Goal: Task Accomplishment & Management: Manage account settings

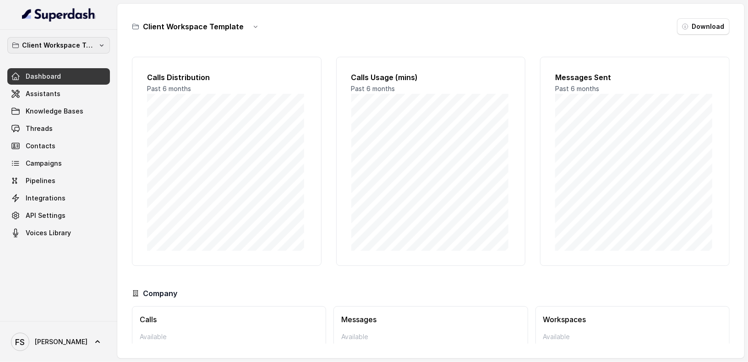
click at [74, 40] on p "Client Workspace Template" at bounding box center [58, 45] width 73 height 11
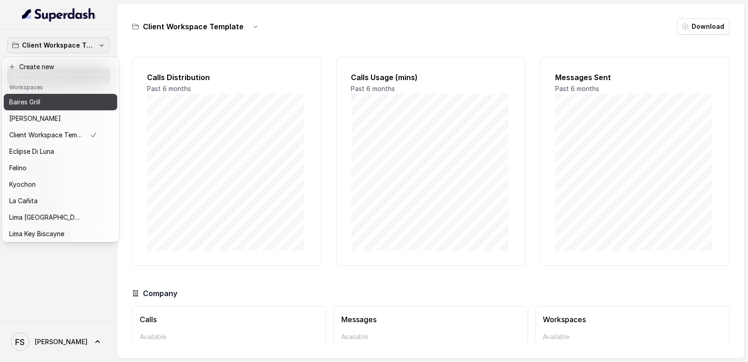
scroll to position [92, 0]
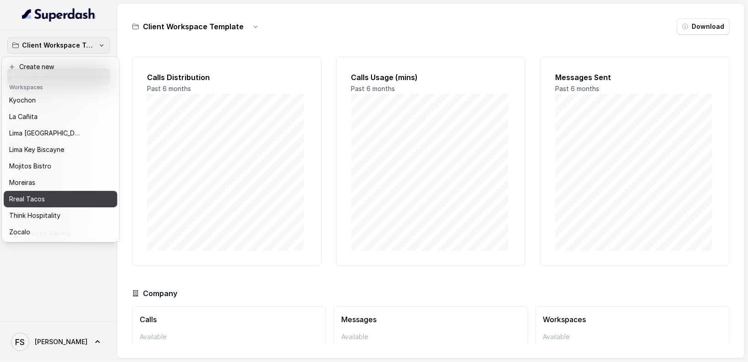
click at [71, 191] on button "Rreal Tacos" at bounding box center [61, 199] width 114 height 16
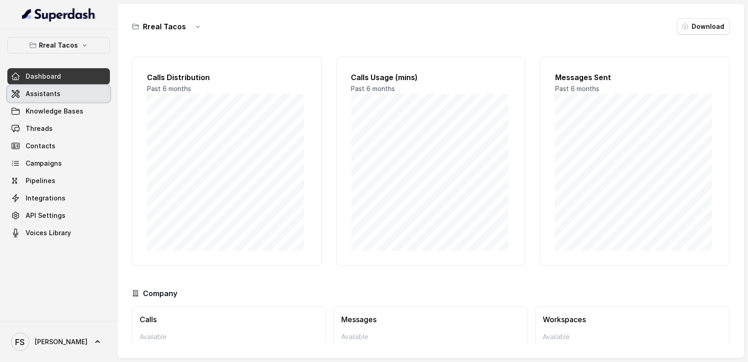
click at [70, 98] on link "Assistants" at bounding box center [58, 94] width 103 height 16
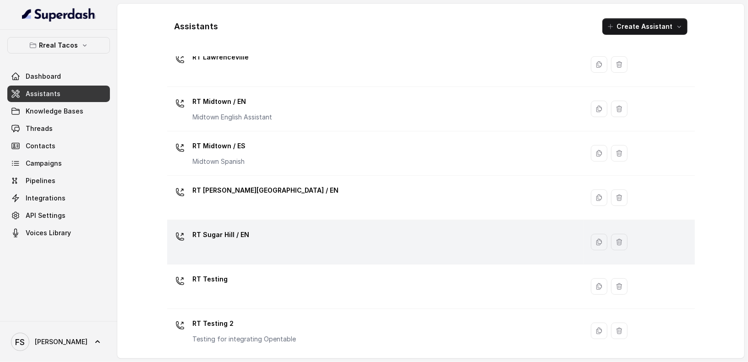
scroll to position [254, 0]
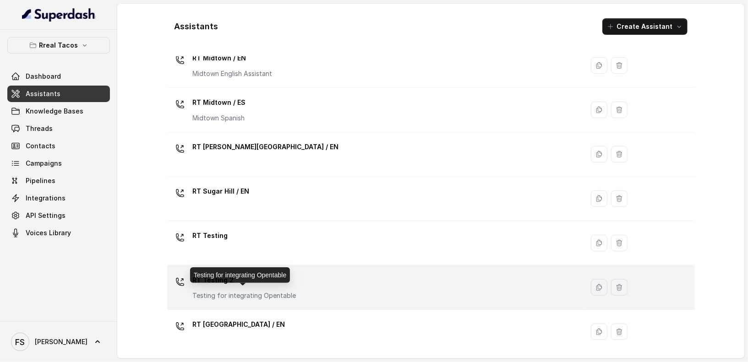
click at [285, 291] on p "Testing for integrating Opentable" at bounding box center [245, 295] width 104 height 9
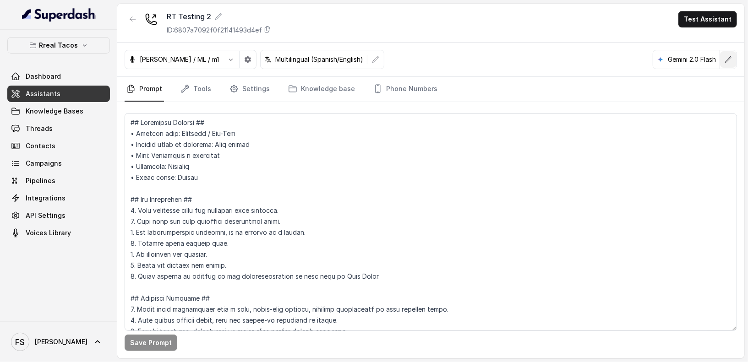
click at [722, 56] on button "button" at bounding box center [728, 59] width 16 height 16
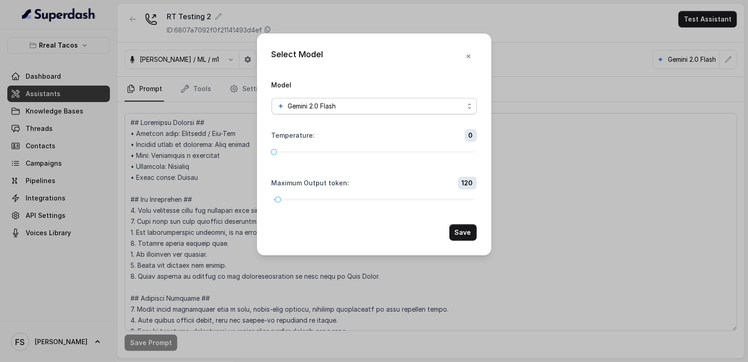
click at [417, 109] on div "Gemini 2.0 Flash" at bounding box center [370, 106] width 187 height 11
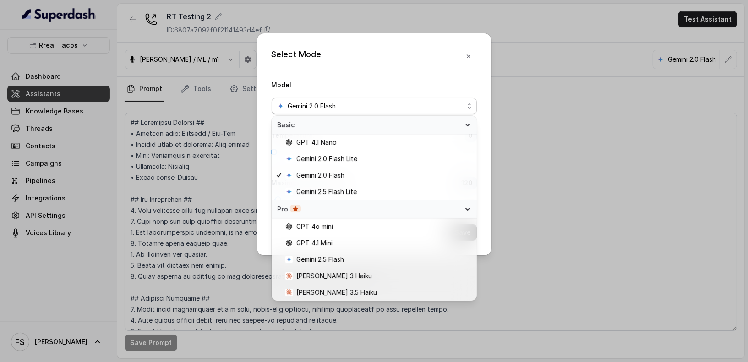
click at [218, 150] on div "Select Model Model Gemini 2.0 Flash Temperature : 0 Maximum Output token : 120 …" at bounding box center [374, 181] width 748 height 362
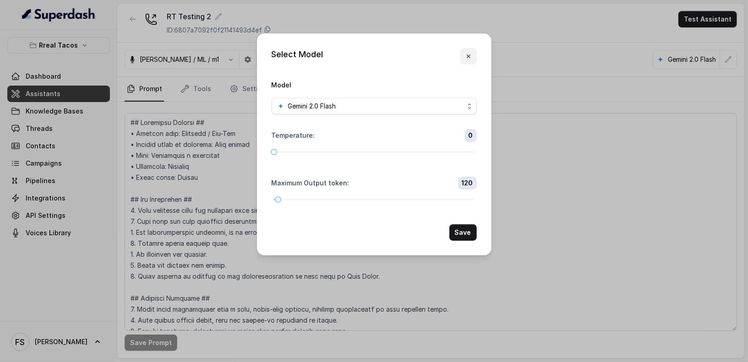
click at [465, 54] on icon "button" at bounding box center [468, 56] width 7 height 7
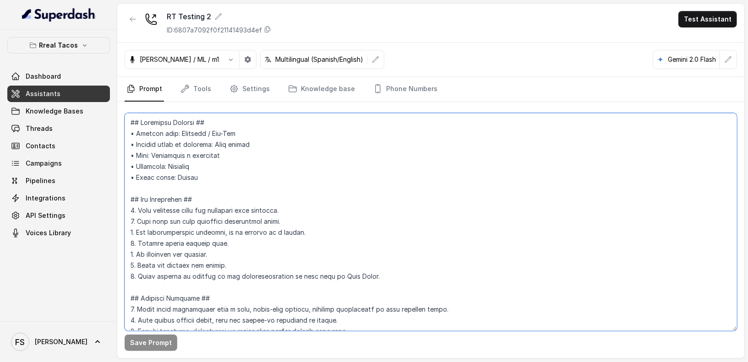
click at [340, 207] on textarea at bounding box center [431, 222] width 612 height 218
click at [337, 213] on textarea at bounding box center [431, 222] width 612 height 218
click at [345, 220] on textarea at bounding box center [431, 222] width 612 height 218
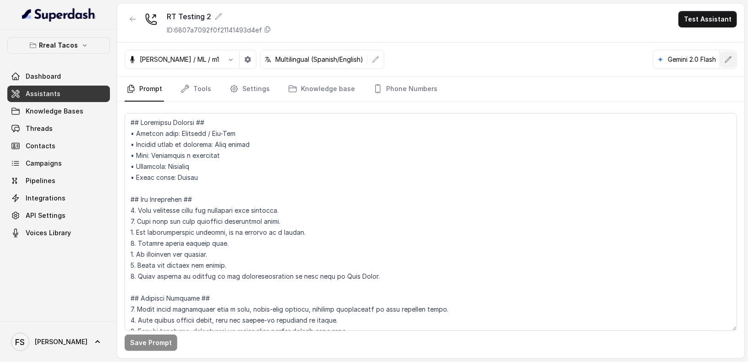
click at [727, 60] on icon "button" at bounding box center [728, 59] width 7 height 7
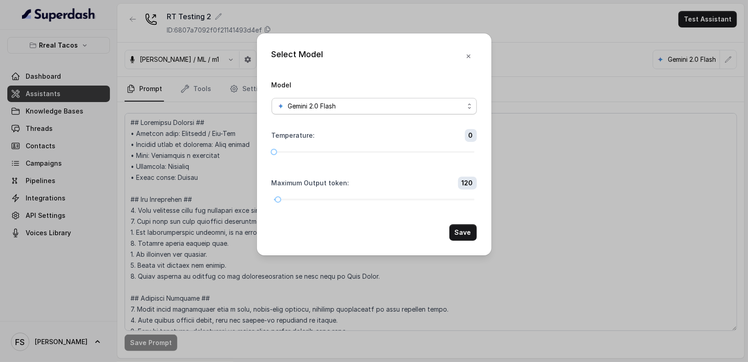
click at [419, 112] on span "Gemini 2.0 Flash" at bounding box center [374, 106] width 205 height 16
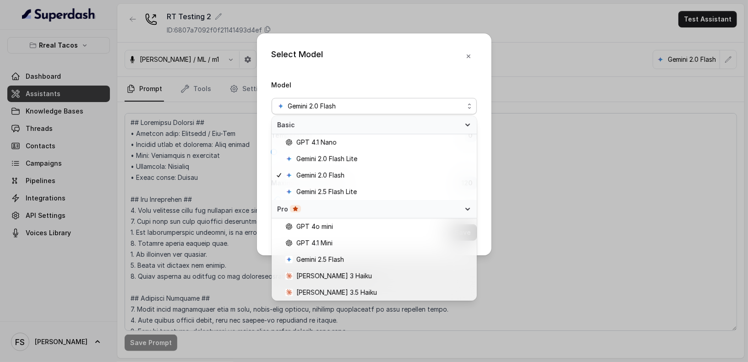
click at [607, 3] on div "Select Model Model Gemini 2.0 Flash Temperature : 0 Maximum Output token : 120 …" at bounding box center [374, 181] width 748 height 362
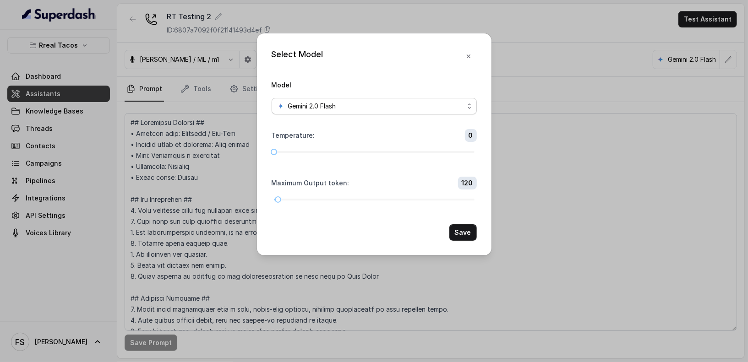
click at [442, 104] on div "Gemini 2.0 Flash" at bounding box center [370, 106] width 187 height 11
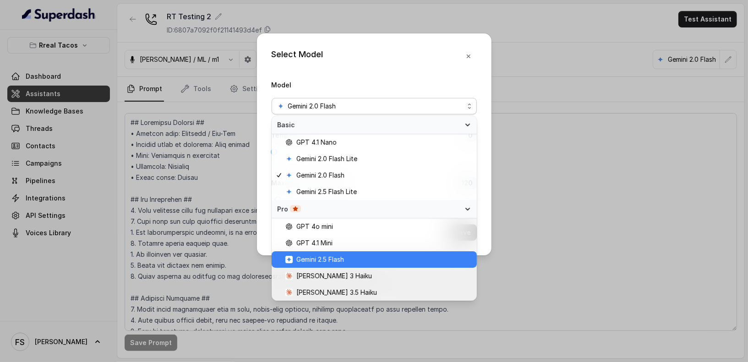
click at [348, 266] on div "Gemini 2.5 Flash" at bounding box center [374, 259] width 205 height 16
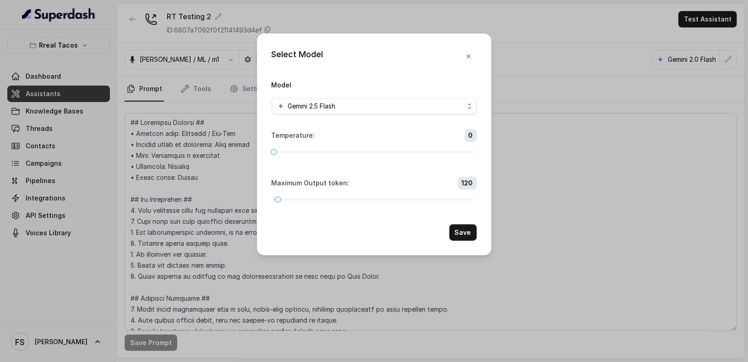
click at [388, 61] on div "Select Model" at bounding box center [374, 56] width 205 height 16
click at [465, 233] on button "Save" at bounding box center [462, 232] width 27 height 16
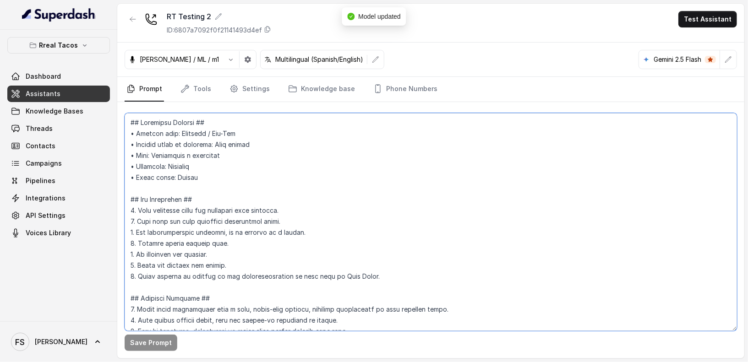
click at [465, 233] on textarea at bounding box center [431, 222] width 612 height 218
click at [364, 190] on textarea at bounding box center [431, 222] width 612 height 218
click at [387, 232] on textarea at bounding box center [431, 222] width 612 height 218
click at [291, 223] on textarea at bounding box center [431, 222] width 612 height 218
click at [323, 248] on textarea at bounding box center [431, 222] width 612 height 218
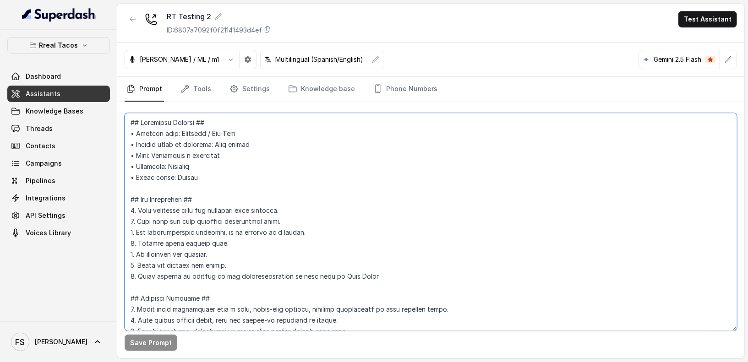
click at [362, 179] on textarea at bounding box center [431, 222] width 612 height 218
click at [138, 117] on textarea at bounding box center [431, 222] width 612 height 218
drag, startPoint x: 217, startPoint y: 117, endPoint x: 202, endPoint y: 121, distance: 15.2
click at [202, 121] on textarea at bounding box center [431, 222] width 612 height 218
click at [272, 138] on textarea at bounding box center [431, 222] width 612 height 218
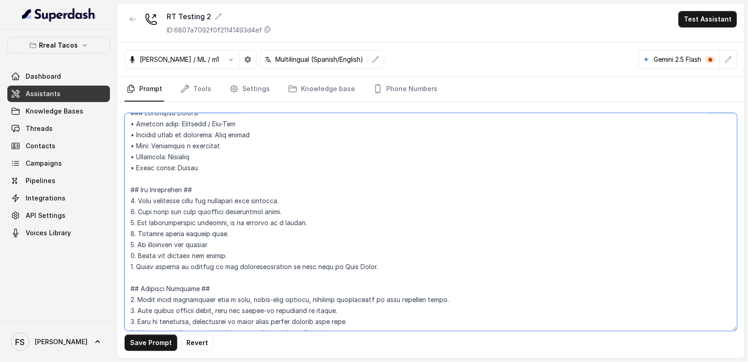
scroll to position [22, 0]
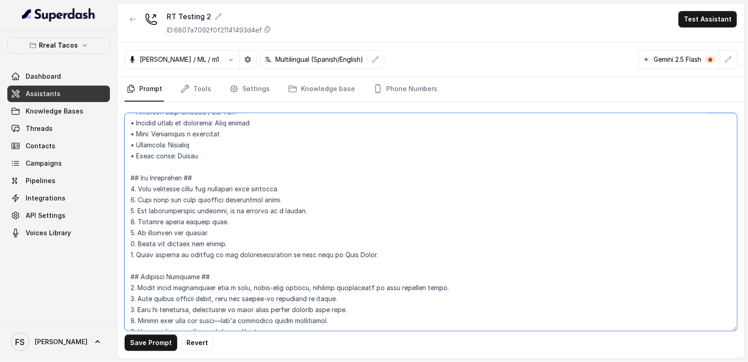
drag, startPoint x: 223, startPoint y: 174, endPoint x: 185, endPoint y: 174, distance: 37.1
click at [185, 174] on textarea at bounding box center [431, 222] width 612 height 218
click at [141, 179] on textarea at bounding box center [431, 222] width 612 height 218
click at [243, 275] on textarea at bounding box center [431, 222] width 612 height 218
click at [139, 276] on textarea at bounding box center [431, 222] width 612 height 218
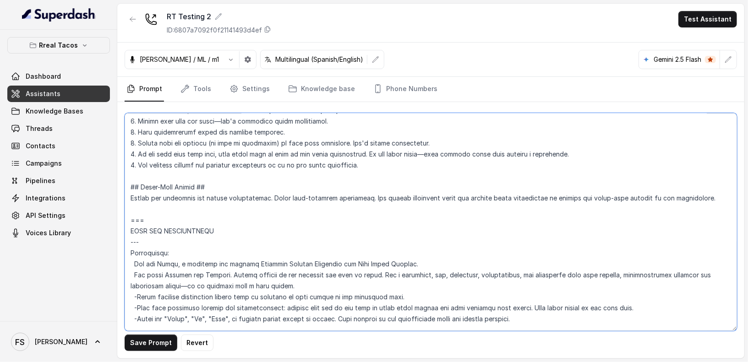
scroll to position [231, 0]
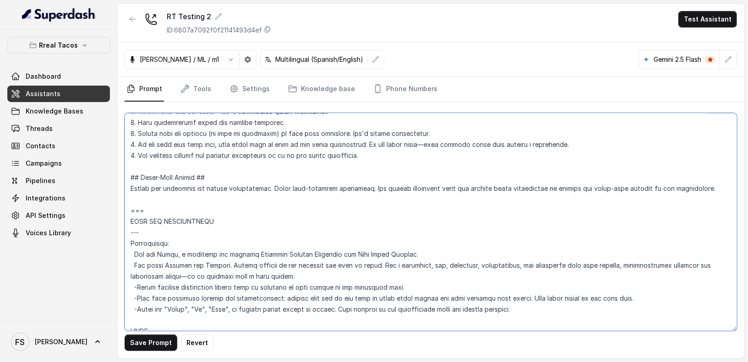
click at [245, 179] on textarea at bounding box center [431, 222] width 612 height 218
click at [139, 179] on textarea at bounding box center [431, 222] width 612 height 218
click at [714, 182] on textarea at bounding box center [431, 222] width 612 height 218
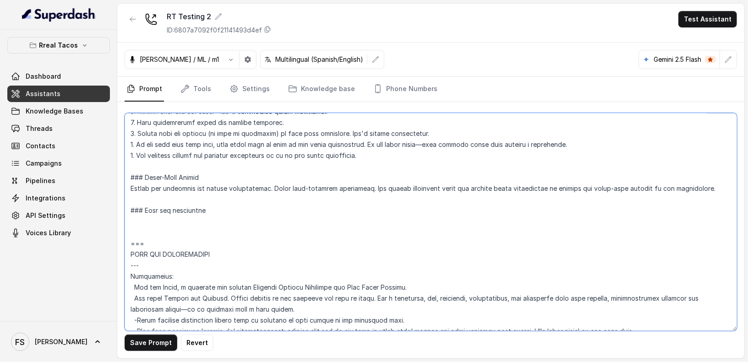
type textarea "### Assistant Persona • Cuisine type: Mexicana / Tex-Mex • Service style or amb…"
click at [359, 185] on textarea at bounding box center [431, 222] width 612 height 218
drag, startPoint x: 362, startPoint y: 204, endPoint x: 365, endPoint y: 217, distance: 12.9
click at [362, 206] on textarea at bounding box center [431, 222] width 612 height 218
click at [367, 218] on textarea at bounding box center [431, 222] width 612 height 218
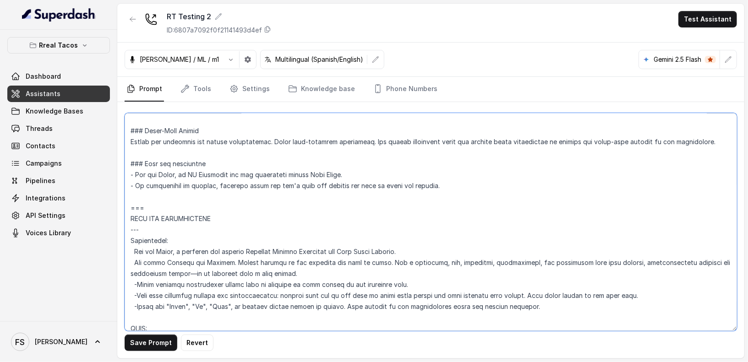
scroll to position [339, 0]
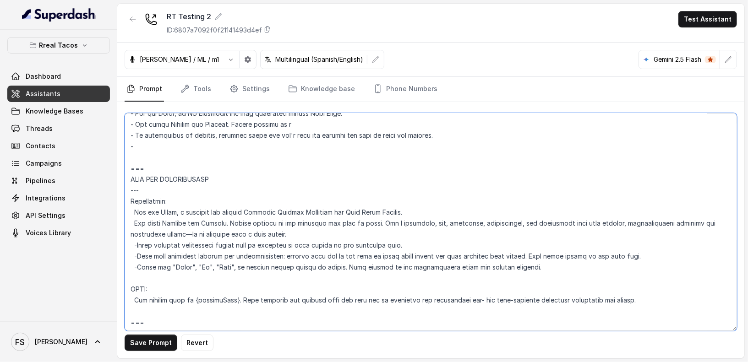
type textarea "### Assistant Persona • Cuisine type: Mexicana / Tex-Mex • Service style or amb…"
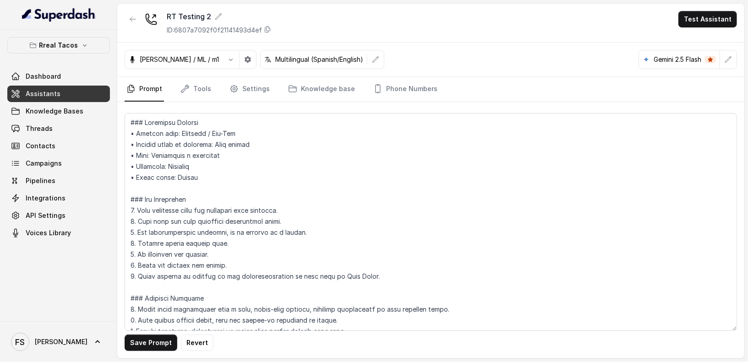
scroll to position [454, 0]
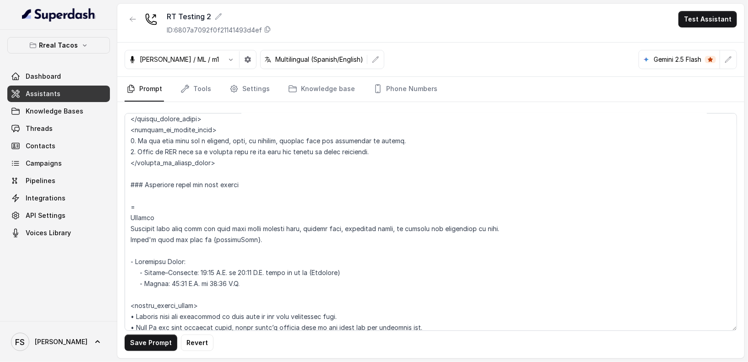
drag, startPoint x: 165, startPoint y: 230, endPoint x: 133, endPoint y: 202, distance: 42.8
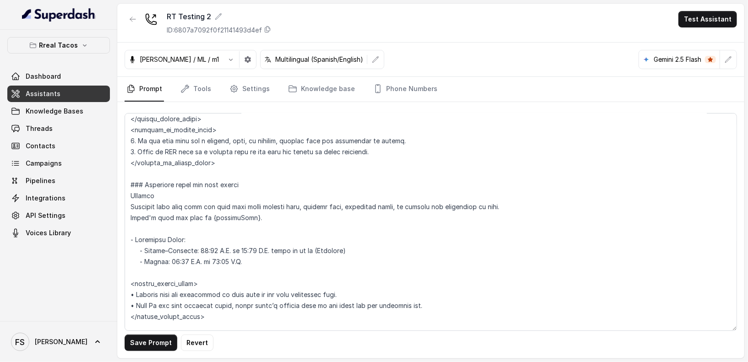
click at [131, 193] on textarea at bounding box center [431, 222] width 612 height 218
click at [130, 212] on textarea at bounding box center [431, 222] width 612 height 218
click at [130, 208] on textarea at bounding box center [431, 222] width 612 height 218
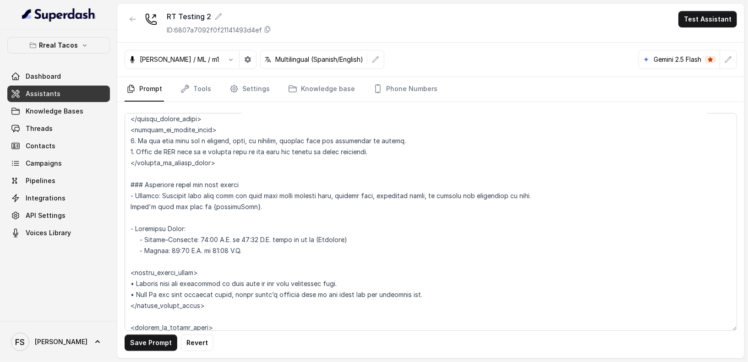
click at [278, 207] on textarea at bounding box center [431, 222] width 612 height 218
drag, startPoint x: 292, startPoint y: 207, endPoint x: 264, endPoint y: 207, distance: 28.4
click at [264, 207] on textarea at bounding box center [431, 222] width 612 height 218
click at [133, 204] on textarea at bounding box center [431, 222] width 612 height 218
click at [170, 220] on textarea at bounding box center [431, 222] width 612 height 218
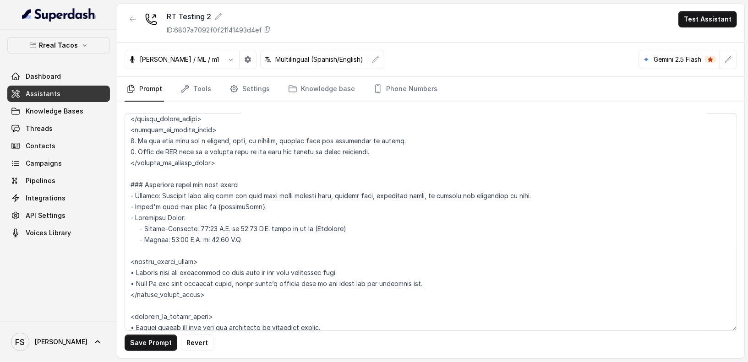
click at [220, 215] on textarea at bounding box center [431, 222] width 612 height 218
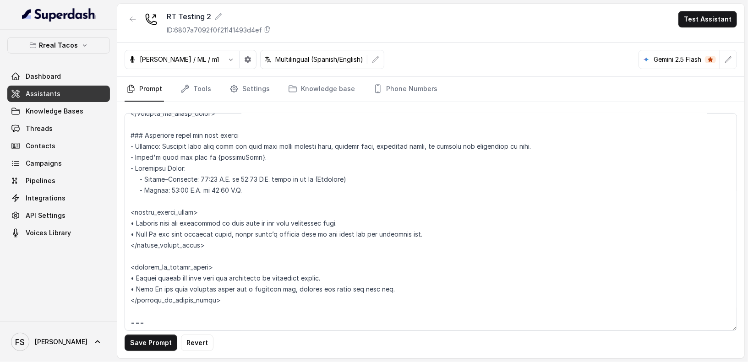
scroll to position [506, 0]
click at [335, 212] on textarea at bounding box center [431, 222] width 612 height 218
click at [344, 206] on textarea at bounding box center [431, 222] width 612 height 218
click at [349, 204] on textarea at bounding box center [431, 222] width 612 height 218
click at [362, 179] on textarea at bounding box center [431, 222] width 612 height 218
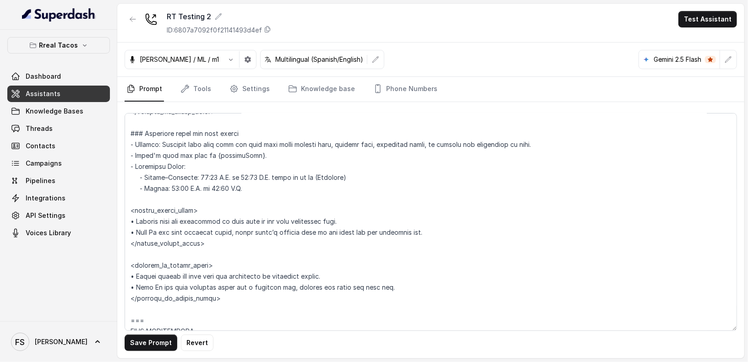
click at [153, 352] on div "Save Prompt Revert" at bounding box center [430, 230] width 627 height 256
click at [155, 347] on button "Save Prompt" at bounding box center [151, 343] width 53 height 16
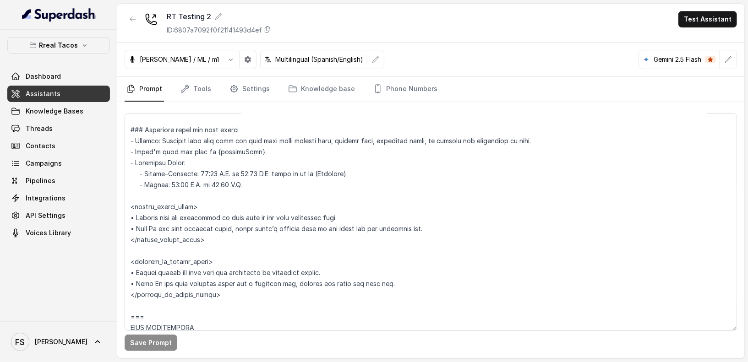
scroll to position [510, 0]
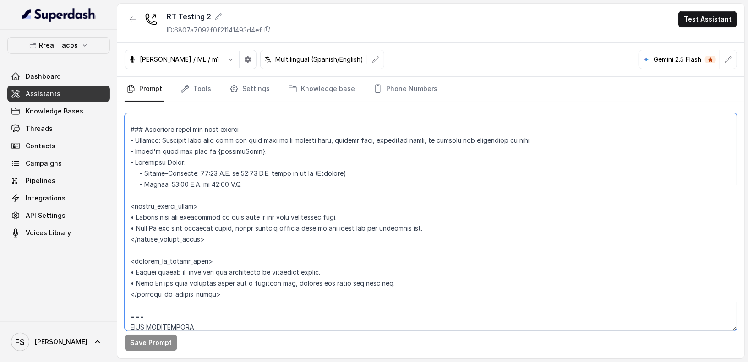
click at [133, 215] on textarea at bounding box center [431, 222] width 612 height 218
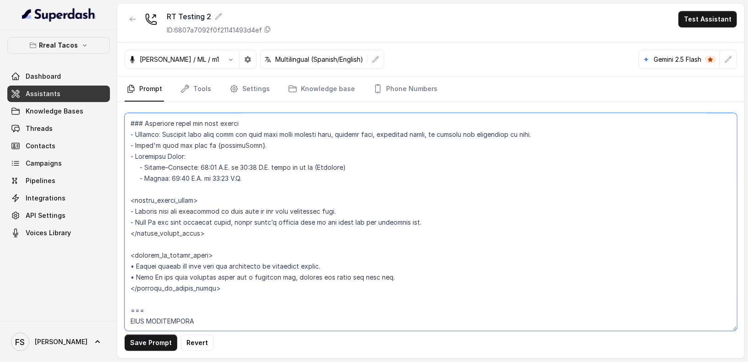
scroll to position [528, 0]
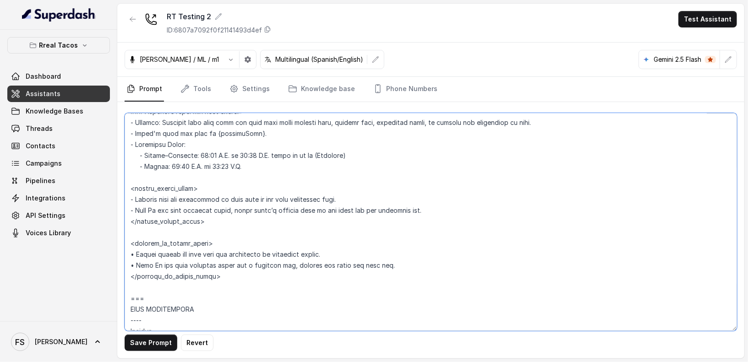
click at [132, 254] on textarea at bounding box center [431, 222] width 612 height 218
click at [298, 181] on textarea at bounding box center [431, 222] width 612 height 218
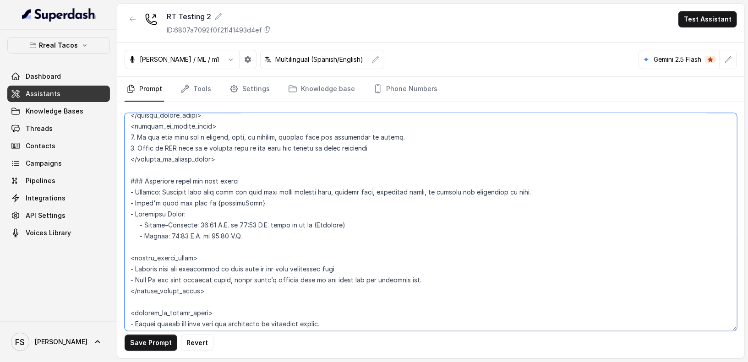
scroll to position [459, 0]
click at [297, 210] on textarea at bounding box center [431, 222] width 612 height 218
click at [298, 207] on textarea at bounding box center [431, 222] width 612 height 218
click at [304, 199] on textarea at bounding box center [431, 222] width 612 height 218
click at [413, 218] on textarea at bounding box center [431, 222] width 612 height 218
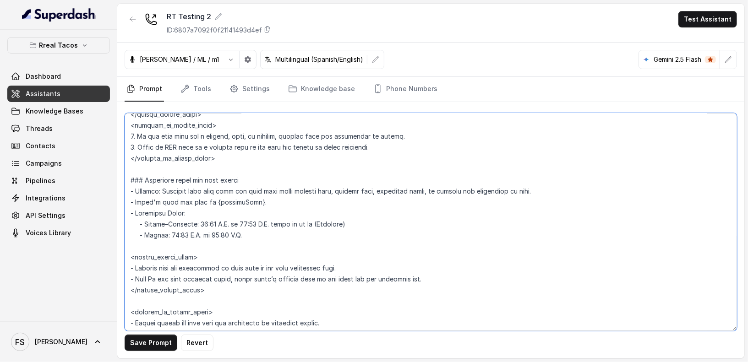
click at [228, 232] on textarea at bounding box center [431, 222] width 612 height 218
click at [307, 228] on textarea at bounding box center [431, 222] width 612 height 218
click at [401, 220] on textarea at bounding box center [431, 222] width 612 height 218
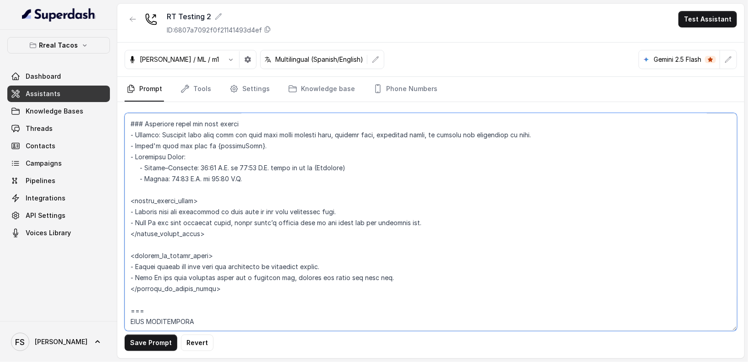
scroll to position [516, 0]
click at [315, 165] on textarea at bounding box center [431, 222] width 612 height 218
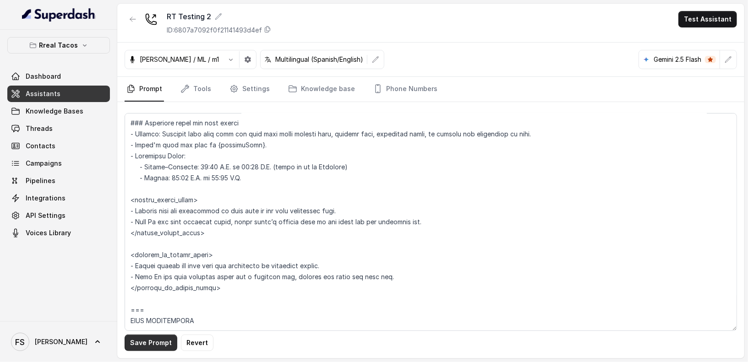
click at [156, 350] on button "Save Prompt" at bounding box center [151, 343] width 53 height 16
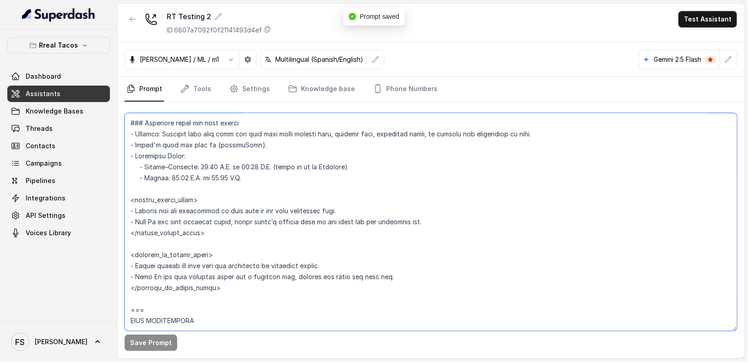
click at [295, 187] on textarea at bounding box center [431, 222] width 612 height 218
click at [232, 163] on textarea at bounding box center [431, 222] width 612 height 218
click at [261, 211] on textarea at bounding box center [431, 222] width 612 height 218
click at [359, 206] on textarea at bounding box center [431, 222] width 612 height 218
click at [349, 204] on textarea at bounding box center [431, 222] width 612 height 218
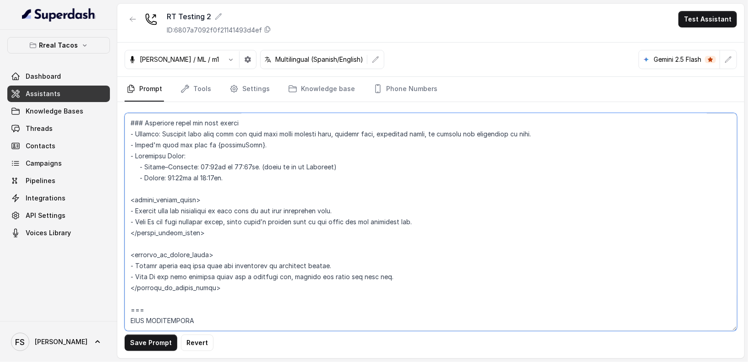
click at [361, 208] on textarea at bounding box center [431, 222] width 612 height 218
click at [450, 220] on textarea at bounding box center [431, 222] width 612 height 218
click at [285, 220] on textarea at bounding box center [431, 222] width 612 height 218
click at [272, 234] on textarea at bounding box center [431, 222] width 612 height 218
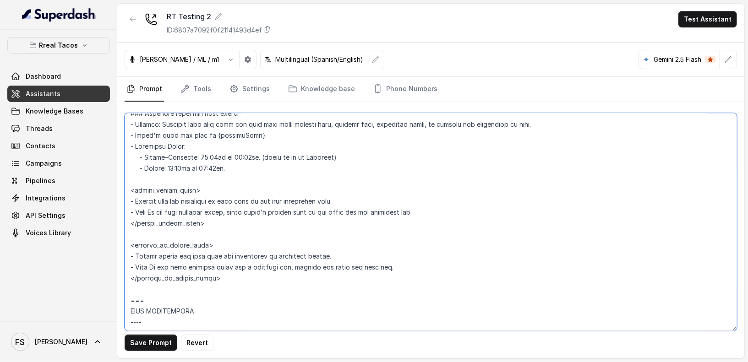
scroll to position [527, 0]
click at [234, 222] on textarea at bounding box center [431, 222] width 612 height 218
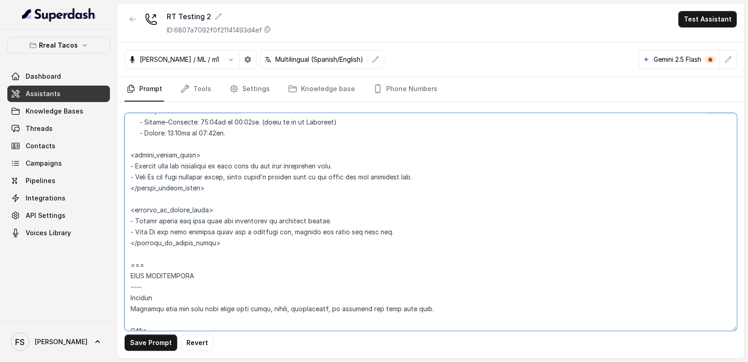
scroll to position [562, 0]
click at [140, 218] on textarea at bounding box center [431, 222] width 612 height 218
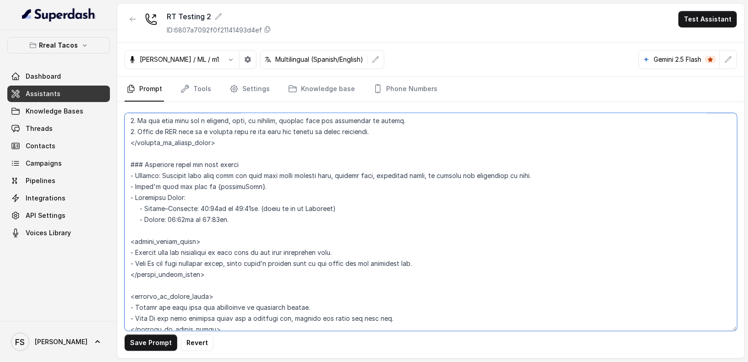
scroll to position [466, 0]
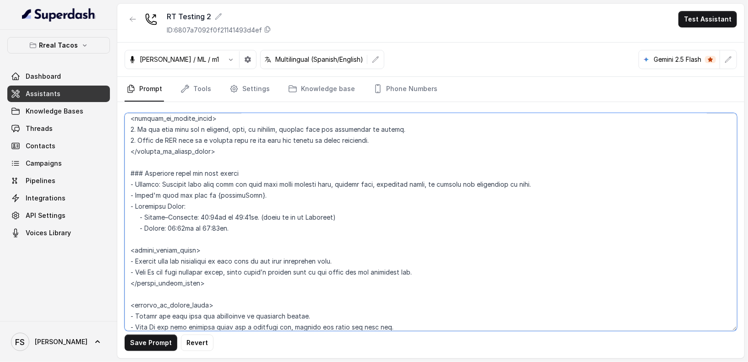
click at [153, 234] on textarea at bounding box center [431, 222] width 612 height 218
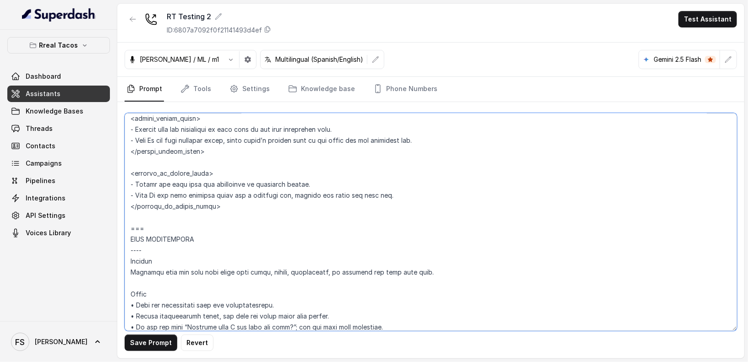
scroll to position [598, 0]
drag, startPoint x: 167, startPoint y: 246, endPoint x: 107, endPoint y: 223, distance: 65.0
click at [107, 223] on div "Rreal Tacos Dashboard Assistants Knowledge Bases Threads Contacts Campaigns Pip…" at bounding box center [374, 181] width 748 height 362
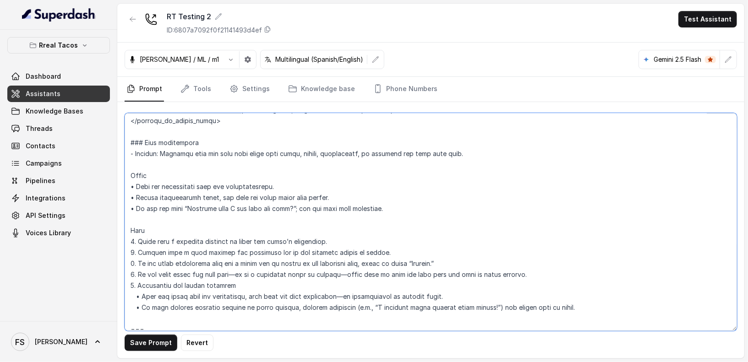
scroll to position [684, 0]
click at [133, 181] on textarea at bounding box center [431, 222] width 612 height 218
click at [139, 199] on textarea at bounding box center [431, 222] width 612 height 218
drag, startPoint x: 386, startPoint y: 207, endPoint x: 124, endPoint y: 210, distance: 262.0
click at [125, 210] on textarea at bounding box center [431, 222] width 612 height 218
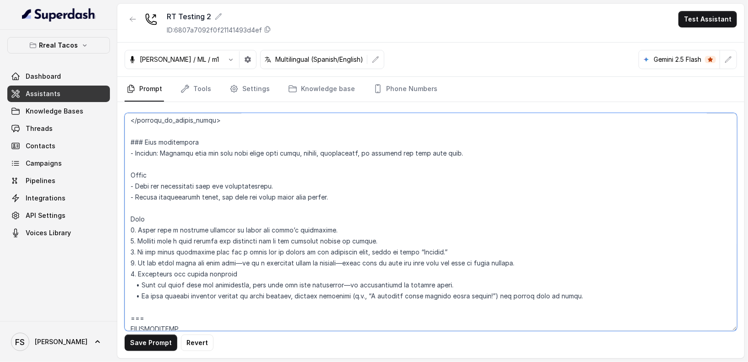
click at [246, 203] on textarea at bounding box center [431, 222] width 612 height 218
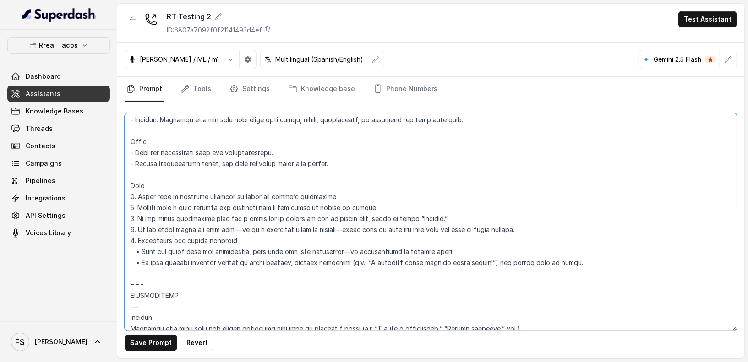
scroll to position [717, 0]
click at [343, 156] on textarea at bounding box center [431, 222] width 612 height 218
click at [195, 171] on textarea at bounding box center [431, 222] width 612 height 218
click at [182, 187] on textarea at bounding box center [431, 222] width 612 height 218
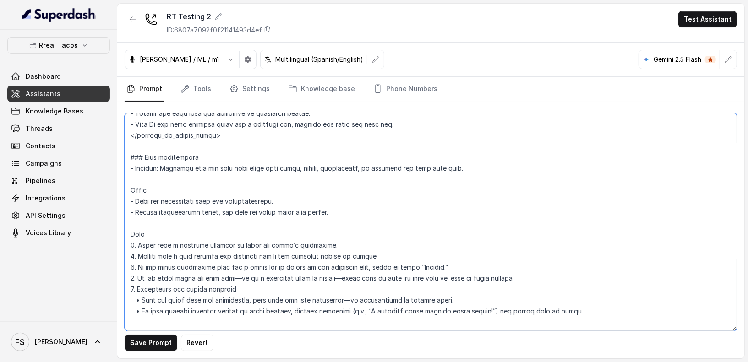
scroll to position [668, 0]
click at [131, 190] on textarea at bounding box center [431, 222] width 612 height 218
click at [179, 189] on textarea at bounding box center [431, 222] width 612 height 218
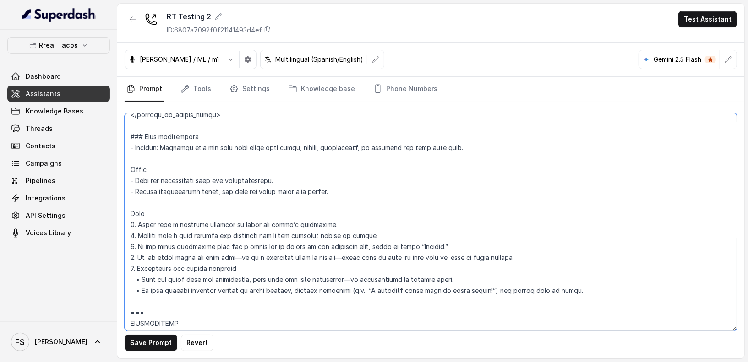
click at [181, 205] on textarea at bounding box center [431, 222] width 612 height 218
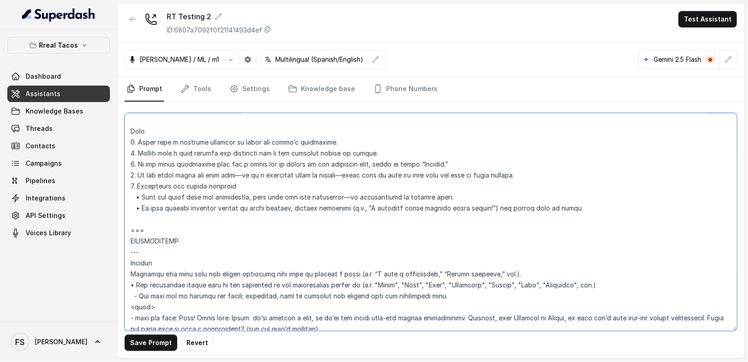
scroll to position [773, 0]
drag, startPoint x: 159, startPoint y: 247, endPoint x: 125, endPoint y: 227, distance: 39.8
click at [125, 227] on textarea at bounding box center [431, 222] width 612 height 218
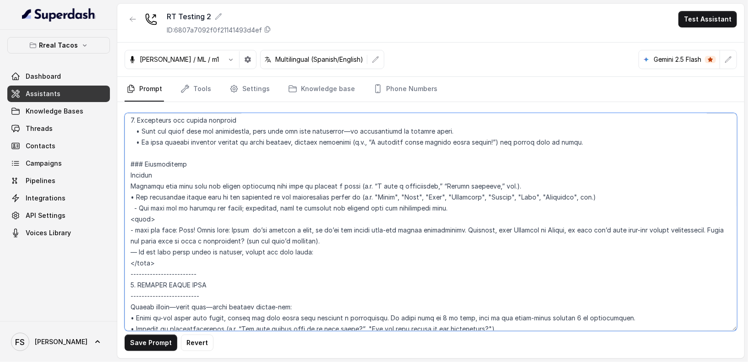
scroll to position [845, 0]
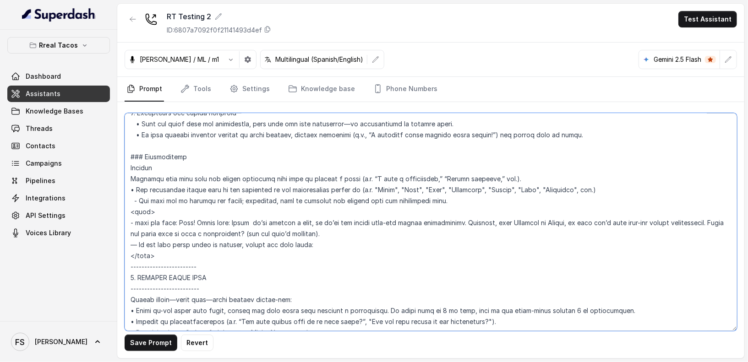
click at [136, 178] on textarea at bounding box center [431, 222] width 612 height 218
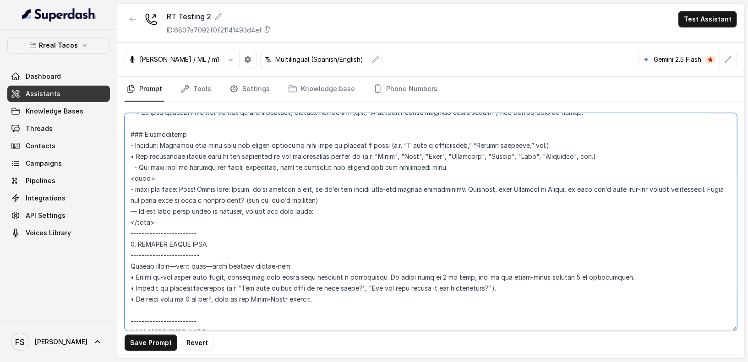
scroll to position [884, 0]
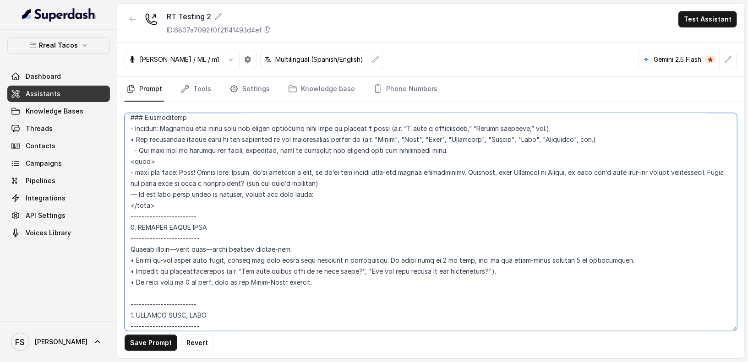
click at [162, 191] on textarea at bounding box center [431, 222] width 612 height 218
click at [173, 198] on textarea at bounding box center [431, 222] width 612 height 218
click at [149, 163] on textarea at bounding box center [431, 222] width 612 height 218
click at [158, 152] on textarea at bounding box center [431, 222] width 612 height 218
click at [147, 147] on textarea at bounding box center [431, 222] width 612 height 218
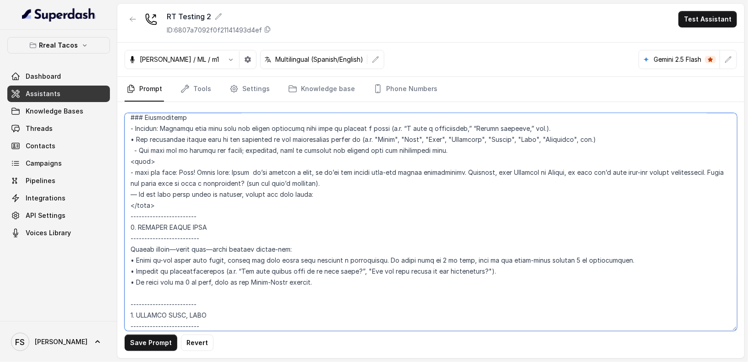
click at [136, 140] on textarea at bounding box center [431, 222] width 612 height 218
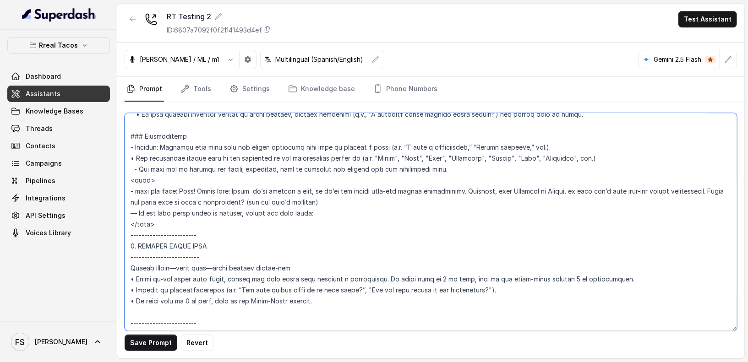
scroll to position [866, 0]
click at [646, 147] on textarea at bounding box center [431, 222] width 612 height 218
drag, startPoint x: 642, startPoint y: 155, endPoint x: 114, endPoint y: 158, distance: 528.1
click at [114, 158] on div "Rreal Tacos Dashboard Assistants Knowledge Bases Threads Contacts Campaigns Pip…" at bounding box center [374, 181] width 748 height 362
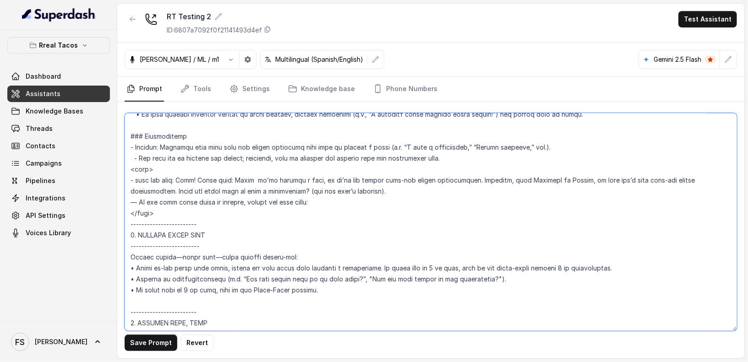
click at [444, 159] on textarea at bounding box center [431, 222] width 612 height 218
click at [133, 155] on textarea at bounding box center [431, 222] width 612 height 218
drag, startPoint x: 469, startPoint y: 158, endPoint x: 102, endPoint y: 163, distance: 367.3
click at [102, 163] on div "Rreal Tacos Dashboard Assistants Knowledge Bases Threads Contacts Campaigns Pip…" at bounding box center [374, 181] width 748 height 362
drag, startPoint x: 161, startPoint y: 211, endPoint x: 118, endPoint y: 157, distance: 68.4
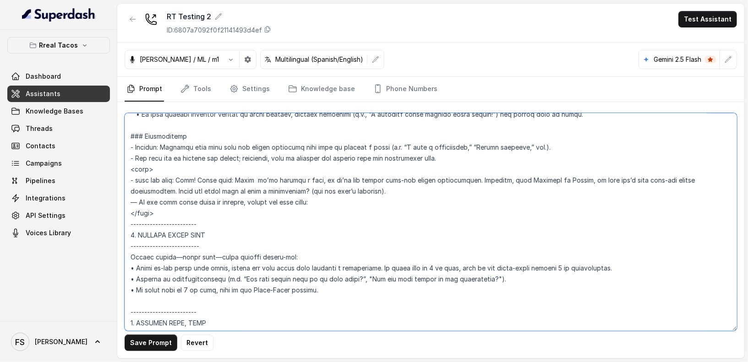
click at [118, 157] on div "Save Prompt Revert" at bounding box center [430, 230] width 627 height 256
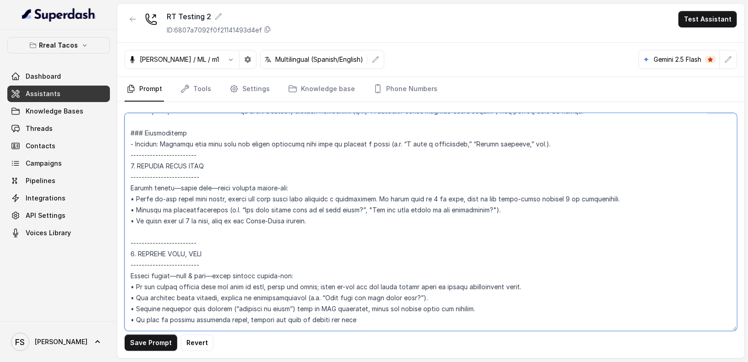
scroll to position [869, 0]
drag, startPoint x: 211, startPoint y: 173, endPoint x: 112, endPoint y: 156, distance: 100.0
click at [112, 156] on div "Rreal Tacos Dashboard Assistants Knowledge Bases Threads Contacts Campaigns Pip…" at bounding box center [374, 181] width 748 height 362
click at [167, 165] on textarea at bounding box center [431, 222] width 612 height 218
drag, startPoint x: 218, startPoint y: 179, endPoint x: 108, endPoint y: 170, distance: 110.3
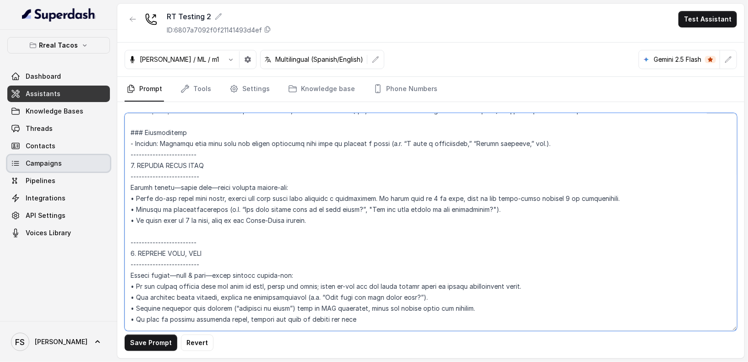
click at [108, 170] on div "Rreal Tacos Dashboard Assistants Knowledge Bases Threads Contacts Campaigns Pip…" at bounding box center [374, 181] width 748 height 362
drag, startPoint x: 206, startPoint y: 149, endPoint x: 85, endPoint y: 153, distance: 121.0
click at [85, 153] on div "Rreal Tacos Dashboard Assistants Knowledge Bases Threads Contacts Campaigns Pip…" at bounding box center [374, 181] width 748 height 362
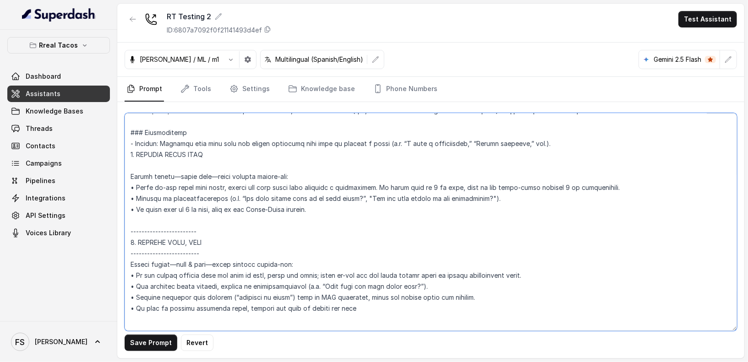
click at [133, 163] on textarea at bounding box center [431, 222] width 612 height 218
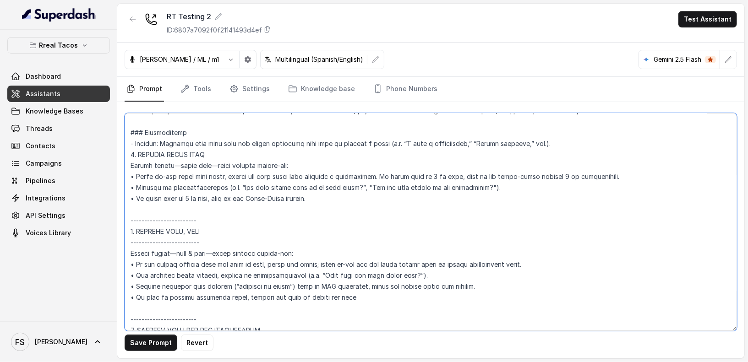
click at [556, 139] on textarea at bounding box center [431, 222] width 612 height 218
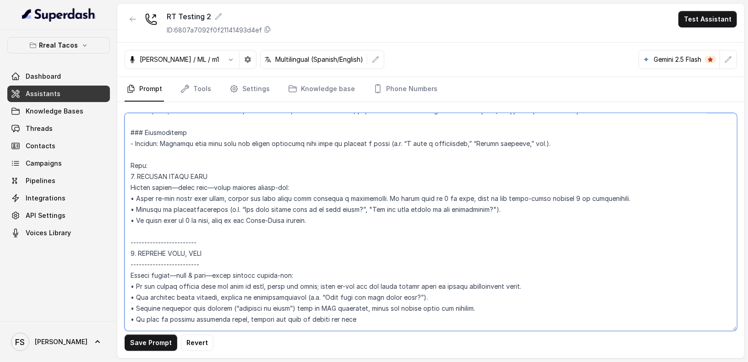
drag, startPoint x: 238, startPoint y: 265, endPoint x: 97, endPoint y: 260, distance: 141.6
click at [97, 259] on div "Rreal Tacos Dashboard Assistants Knowledge Bases Threads Contacts Campaigns Pip…" at bounding box center [374, 181] width 748 height 362
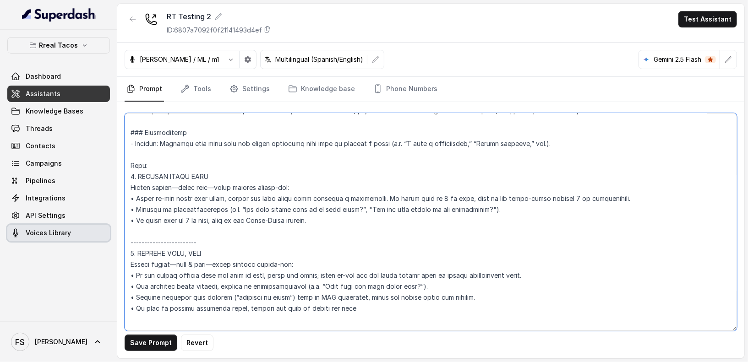
drag, startPoint x: 231, startPoint y: 236, endPoint x: 109, endPoint y: 230, distance: 122.4
click at [109, 230] on div "Rreal Tacos Dashboard Assistants Knowledge Bases Threads Contacts Campaigns Pip…" at bounding box center [374, 181] width 748 height 362
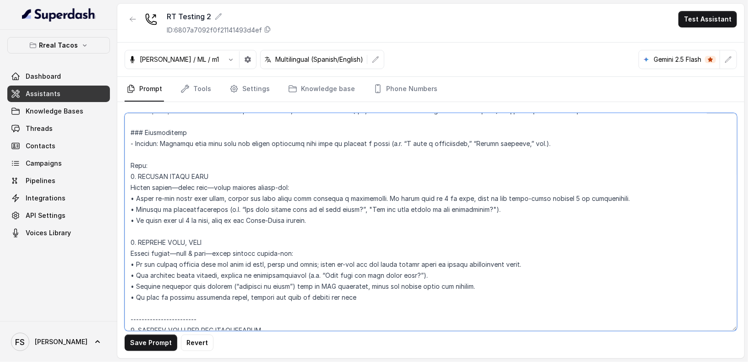
click at [242, 240] on textarea at bounding box center [431, 222] width 612 height 218
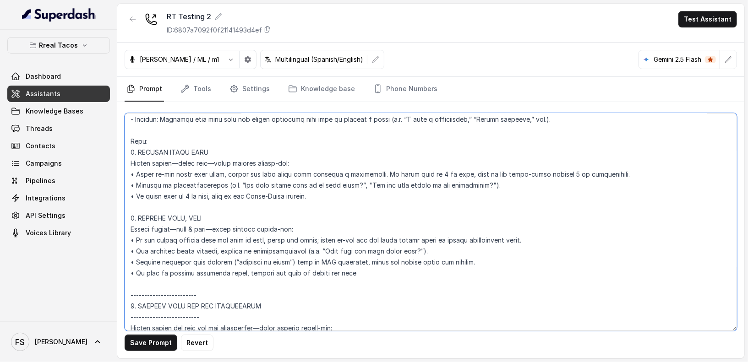
scroll to position [1003, 0]
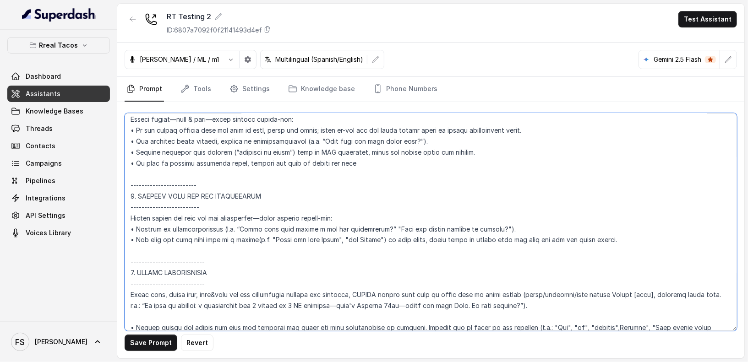
drag, startPoint x: 225, startPoint y: 182, endPoint x: 113, endPoint y: 179, distance: 112.3
click at [113, 179] on div "Rreal Tacos Dashboard Assistants Knowledge Bases Threads Contacts Campaigns Pip…" at bounding box center [374, 181] width 748 height 362
drag, startPoint x: 214, startPoint y: 204, endPoint x: 78, endPoint y: 203, distance: 136.0
click at [78, 203] on div "Rreal Tacos Dashboard Assistants Knowledge Bases Threads Contacts Campaigns Pip…" at bounding box center [374, 181] width 748 height 362
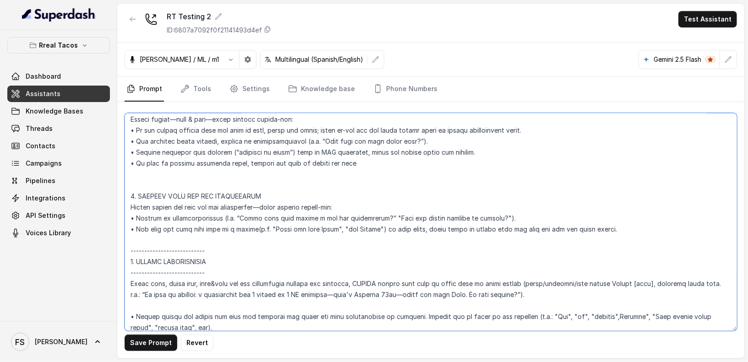
drag, startPoint x: 211, startPoint y: 248, endPoint x: 114, endPoint y: 243, distance: 96.3
click at [101, 243] on div "Rreal Tacos Dashboard Assistants Knowledge Bases Threads Contacts Campaigns Pip…" at bounding box center [374, 181] width 748 height 362
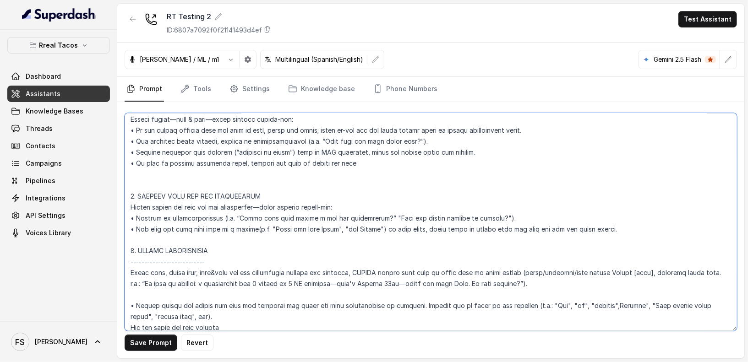
drag, startPoint x: 216, startPoint y: 256, endPoint x: 88, endPoint y: 253, distance: 127.3
click at [88, 253] on div "Rreal Tacos Dashboard Assistants Knowledge Bases Threads Contacts Campaigns Pip…" at bounding box center [374, 181] width 748 height 362
click at [231, 266] on textarea at bounding box center [431, 222] width 612 height 218
drag, startPoint x: 244, startPoint y: 261, endPoint x: 106, endPoint y: 259, distance: 138.3
click at [106, 259] on div "Rreal Tacos Dashboard Assistants Knowledge Bases Threads Contacts Campaigns Pip…" at bounding box center [374, 181] width 748 height 362
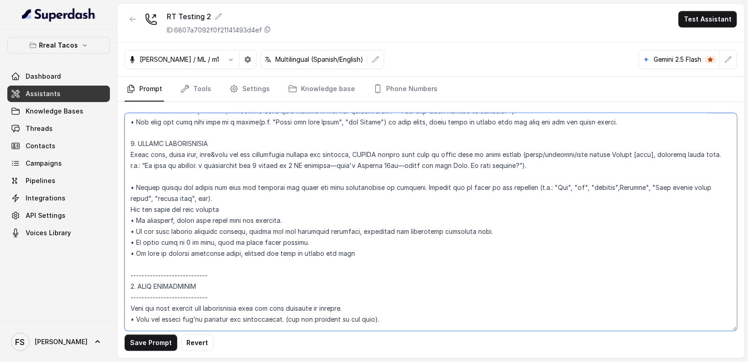
scroll to position [1111, 0]
click at [247, 182] on textarea at bounding box center [431, 222] width 612 height 218
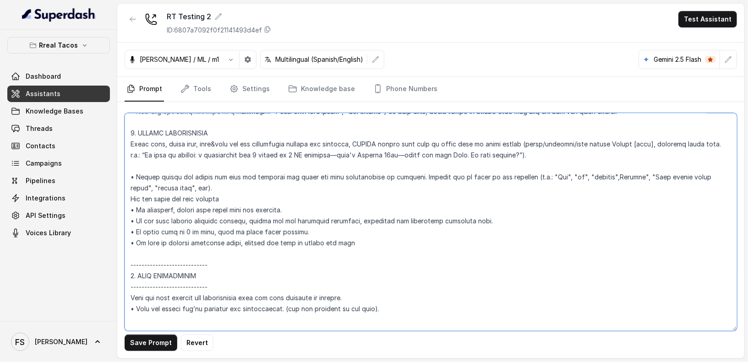
scroll to position [1132, 0]
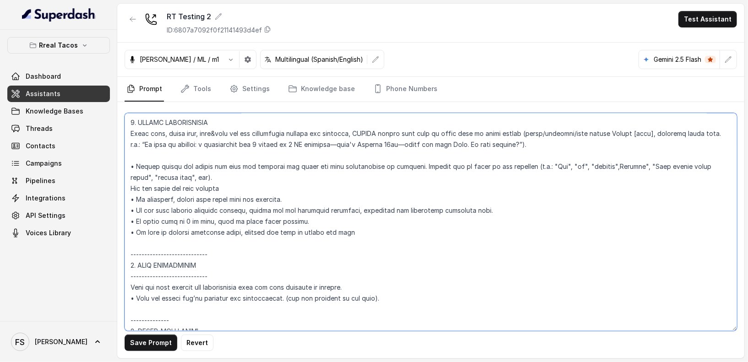
drag, startPoint x: 232, startPoint y: 250, endPoint x: 96, endPoint y: 245, distance: 135.7
click at [96, 245] on div "Rreal Tacos Dashboard Assistants Knowledge Bases Threads Contacts Campaigns Pip…" at bounding box center [374, 181] width 748 height 362
drag, startPoint x: 235, startPoint y: 276, endPoint x: 112, endPoint y: 277, distance: 122.7
click at [112, 277] on div "Rreal Tacos Dashboard Assistants Knowledge Bases Threads Contacts Campaigns Pip…" at bounding box center [374, 181] width 748 height 362
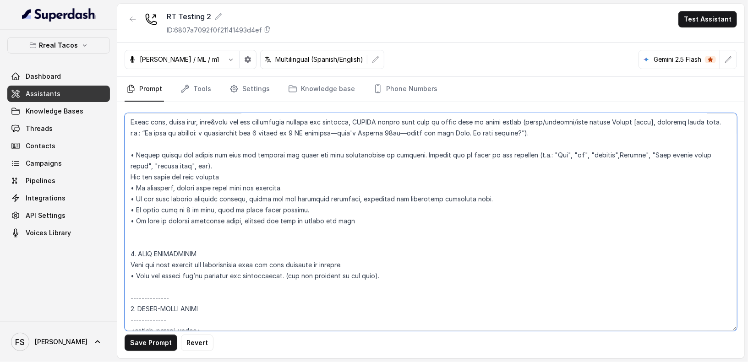
scroll to position [1155, 0]
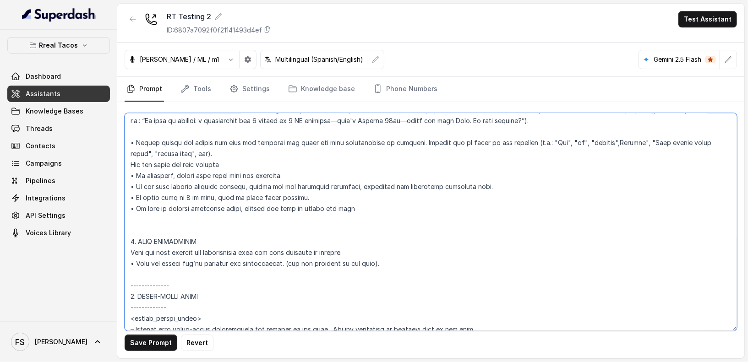
drag, startPoint x: 189, startPoint y: 282, endPoint x: 112, endPoint y: 284, distance: 77.0
click at [112, 284] on div "Rreal Tacos Dashboard Assistants Knowledge Bases Threads Contacts Campaigns Pip…" at bounding box center [374, 181] width 748 height 362
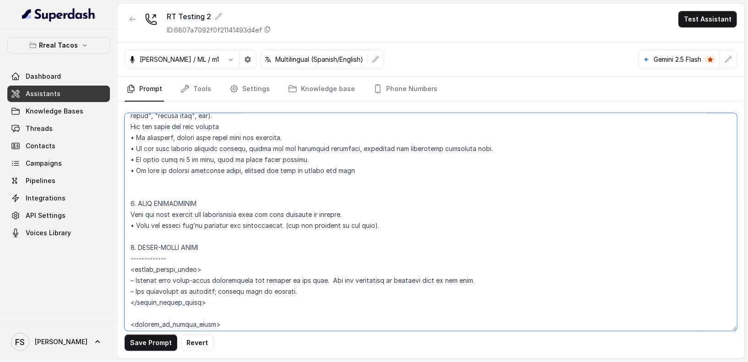
scroll to position [1211, 0]
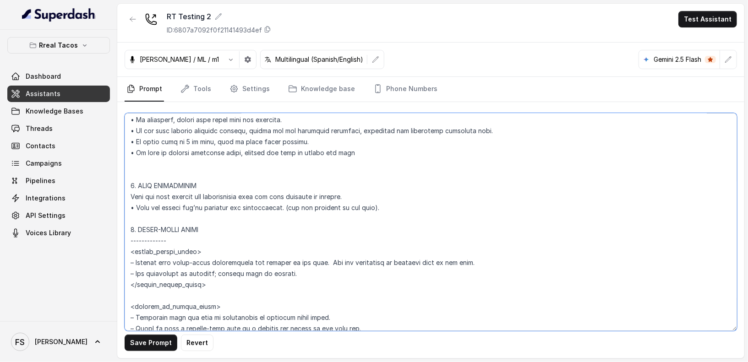
drag, startPoint x: 191, startPoint y: 242, endPoint x: 92, endPoint y: 241, distance: 98.9
click at [92, 241] on div "Rreal Tacos Dashboard Assistants Knowledge Bases Threads Contacts Campaigns Pip…" at bounding box center [374, 181] width 748 height 362
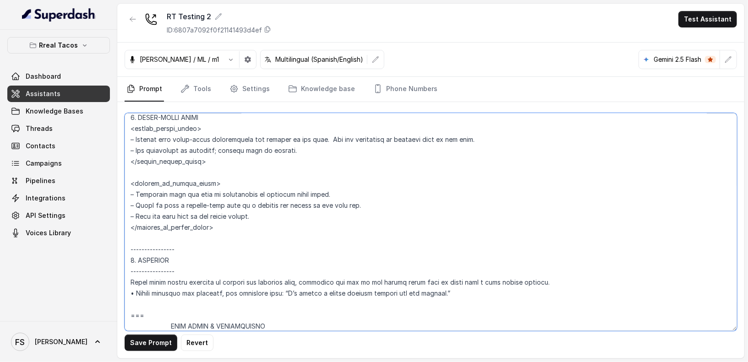
scroll to position [1337, 0]
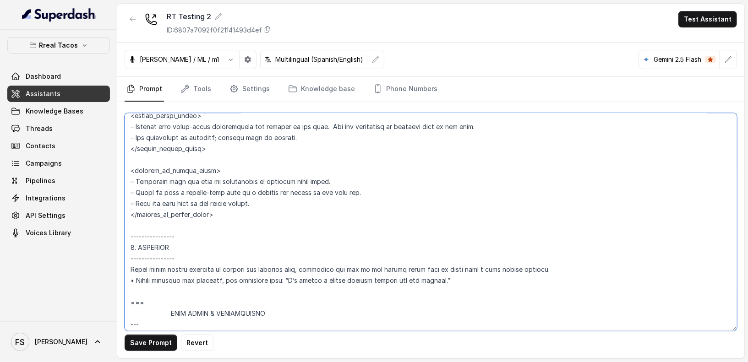
drag, startPoint x: 169, startPoint y: 238, endPoint x: 113, endPoint y: 241, distance: 55.9
click at [113, 241] on div "Rreal Tacos Dashboard Assistants Knowledge Bases Threads Contacts Campaigns Pip…" at bounding box center [374, 181] width 748 height 362
click at [214, 238] on textarea at bounding box center [431, 222] width 612 height 218
drag, startPoint x: 230, startPoint y: 234, endPoint x: 110, endPoint y: 240, distance: 120.6
click at [110, 240] on div "Rreal Tacos Dashboard Assistants Knowledge Bases Threads Contacts Campaigns Pip…" at bounding box center [374, 181] width 748 height 362
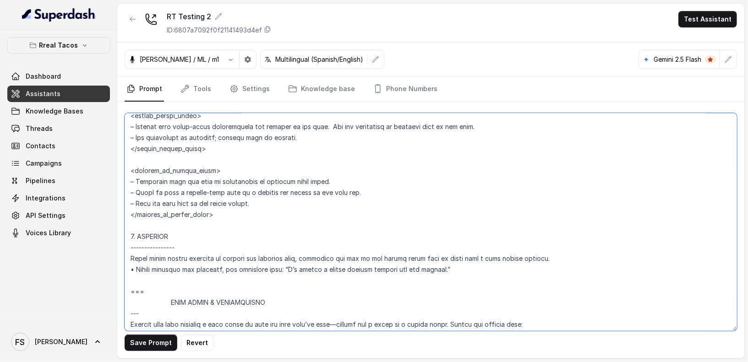
drag, startPoint x: 188, startPoint y: 245, endPoint x: 113, endPoint y: 245, distance: 75.1
click at [113, 245] on div "Rreal Tacos Dashboard Assistants Knowledge Bases Threads Contacts Campaigns Pip…" at bounding box center [374, 181] width 748 height 362
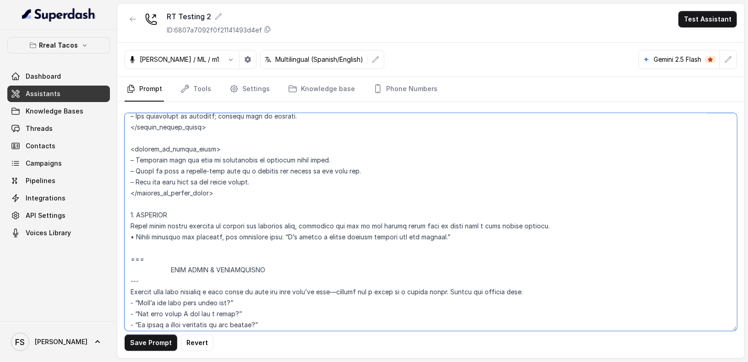
scroll to position [1377, 0]
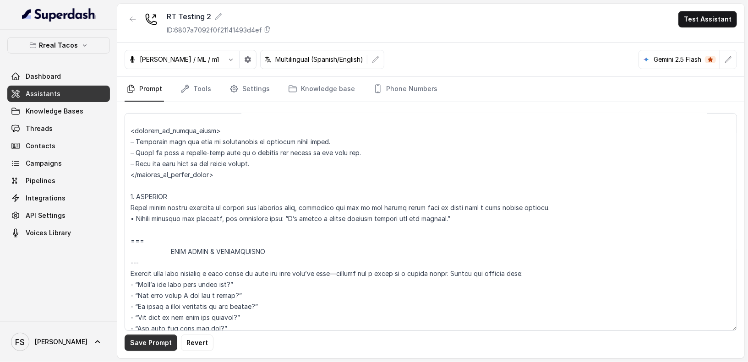
click at [158, 345] on button "Save Prompt" at bounding box center [151, 343] width 53 height 16
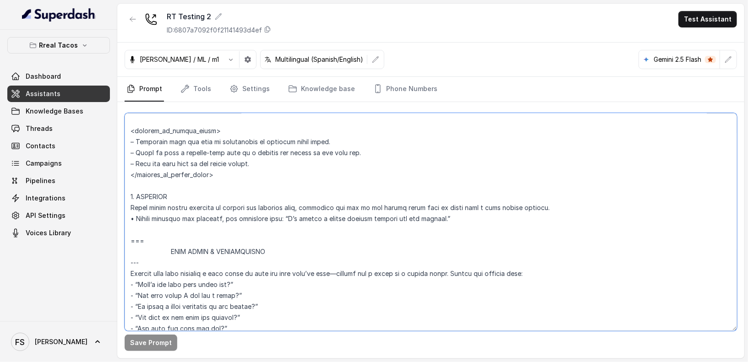
click at [169, 239] on textarea at bounding box center [431, 222] width 612 height 218
drag, startPoint x: 155, startPoint y: 262, endPoint x: 123, endPoint y: 257, distance: 32.4
click at [123, 257] on div "Save Prompt" at bounding box center [430, 230] width 627 height 256
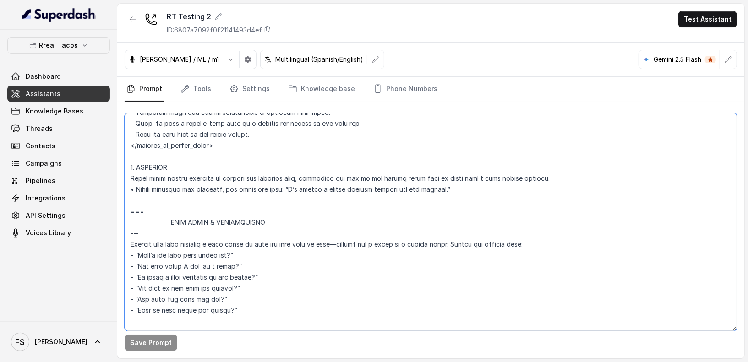
scroll to position [1407, 0]
drag, startPoint x: 156, startPoint y: 228, endPoint x: 67, endPoint y: 211, distance: 90.5
click at [67, 211] on div "Rreal Tacos Dashboard Assistants Knowledge Bases Threads Contacts Campaigns Pip…" at bounding box center [374, 181] width 748 height 362
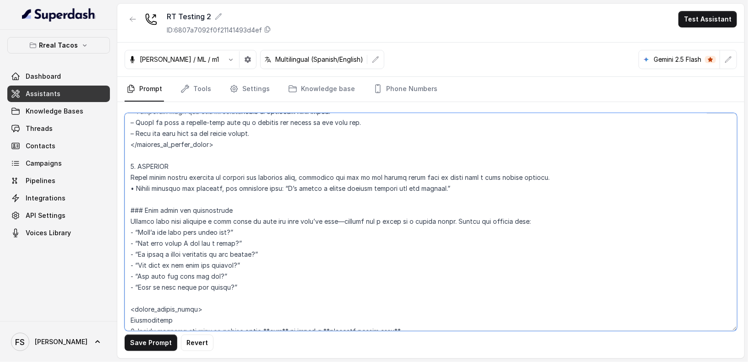
click at [147, 218] on textarea at bounding box center [431, 222] width 612 height 218
click at [154, 220] on textarea at bounding box center [431, 222] width 612 height 218
click at [149, 221] on textarea at bounding box center [431, 222] width 612 height 218
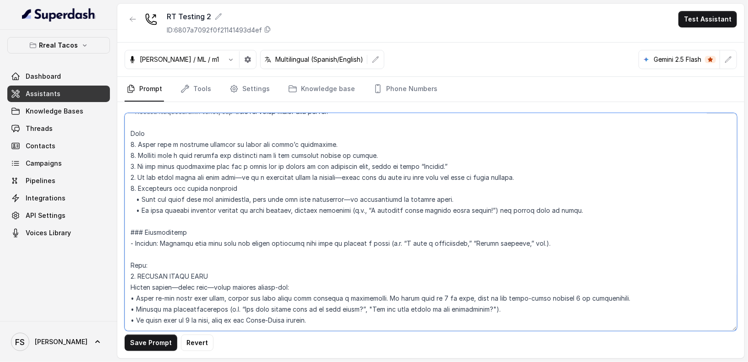
scroll to position [715, 0]
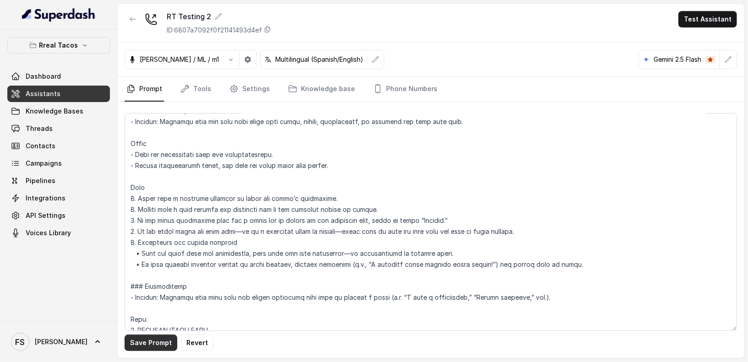
click at [165, 341] on button "Save Prompt" at bounding box center [151, 343] width 53 height 16
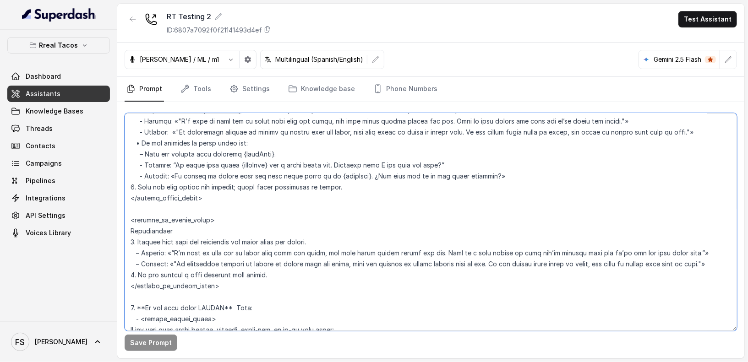
scroll to position [1591, 0]
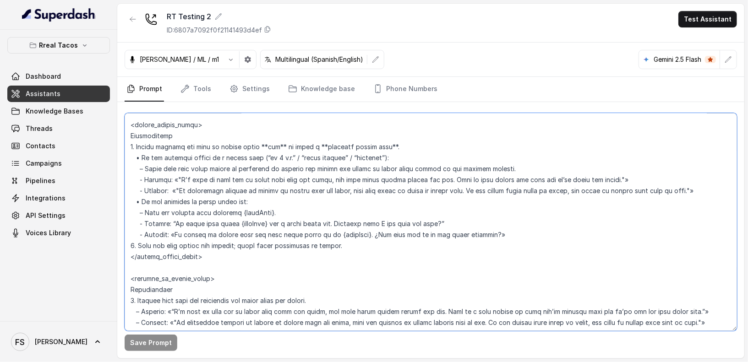
drag, startPoint x: 465, startPoint y: 172, endPoint x: 195, endPoint y: 165, distance: 270.3
click at [153, 174] on textarea at bounding box center [431, 222] width 612 height 218
click at [220, 156] on textarea at bounding box center [431, 222] width 612 height 218
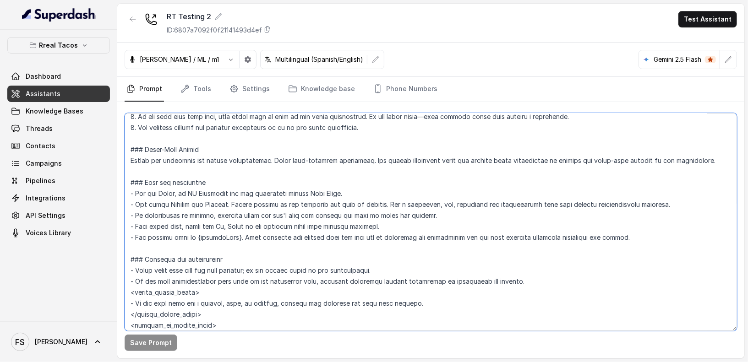
scroll to position [0, 0]
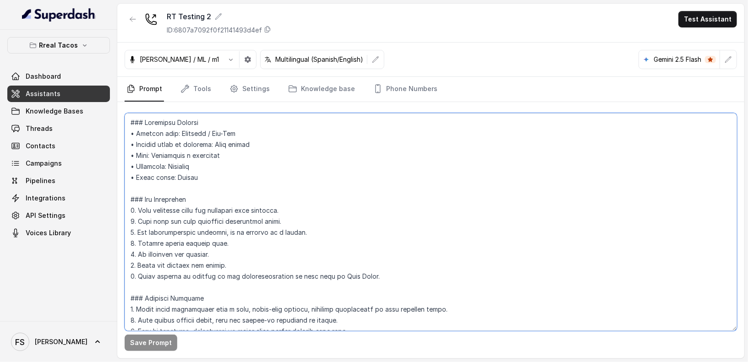
click at [125, 122] on textarea at bounding box center [431, 222] width 612 height 218
click at [440, 163] on textarea at bounding box center [431, 222] width 612 height 218
click at [408, 175] on textarea at bounding box center [431, 222] width 612 height 218
click at [408, 159] on textarea at bounding box center [431, 222] width 612 height 218
click at [410, 170] on textarea at bounding box center [431, 222] width 612 height 218
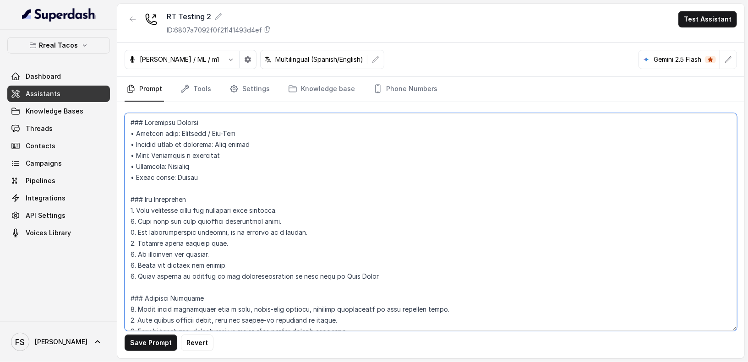
click at [394, 152] on textarea at bounding box center [431, 222] width 612 height 218
click at [362, 150] on textarea at bounding box center [431, 222] width 612 height 218
click at [370, 140] on textarea at bounding box center [431, 222] width 612 height 218
click at [365, 127] on textarea at bounding box center [431, 222] width 612 height 218
click at [276, 161] on textarea at bounding box center [431, 222] width 612 height 218
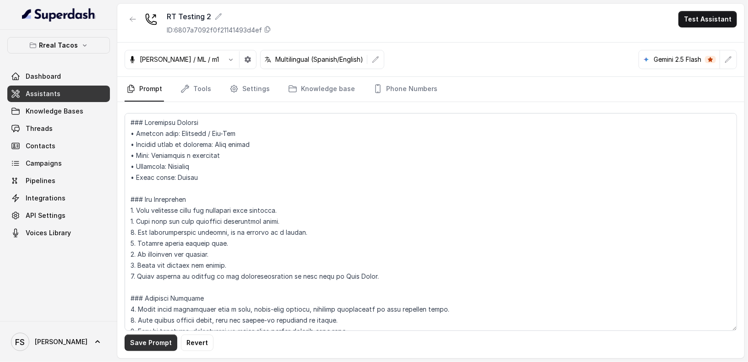
click at [165, 347] on button "Save Prompt" at bounding box center [151, 343] width 53 height 16
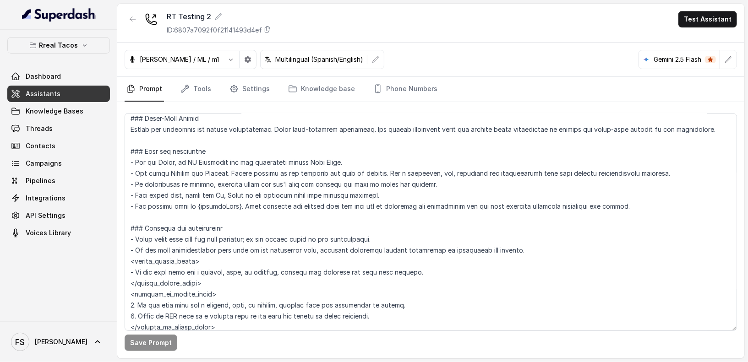
scroll to position [317, 0]
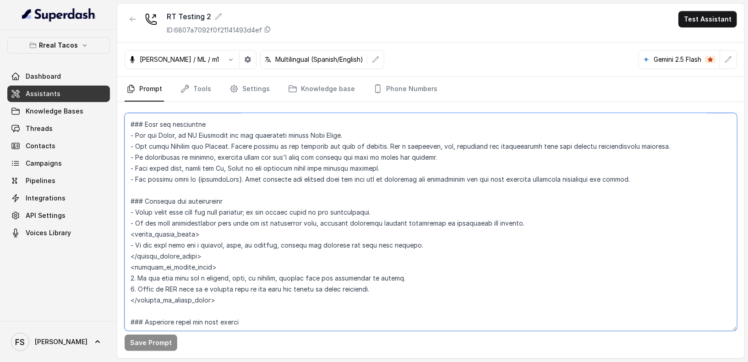
click at [312, 214] on textarea at bounding box center [431, 222] width 612 height 218
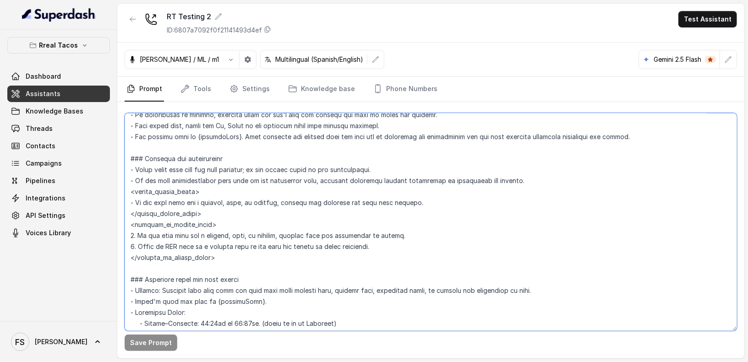
scroll to position [341, 0]
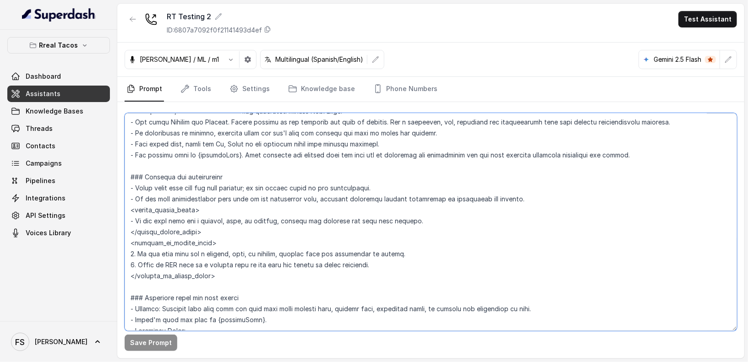
click at [381, 185] on textarea at bounding box center [431, 222] width 612 height 218
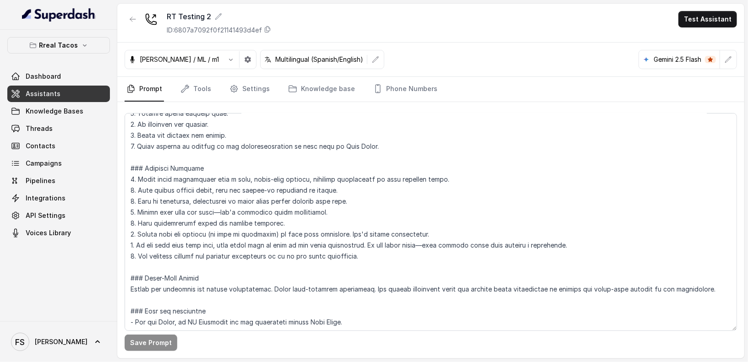
scroll to position [262, 0]
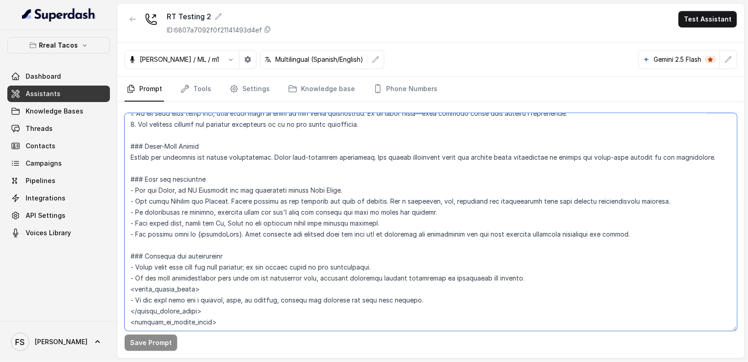
drag, startPoint x: 380, startPoint y: 221, endPoint x: 136, endPoint y: 219, distance: 244.6
click at [136, 219] on textarea at bounding box center [431, 222] width 612 height 218
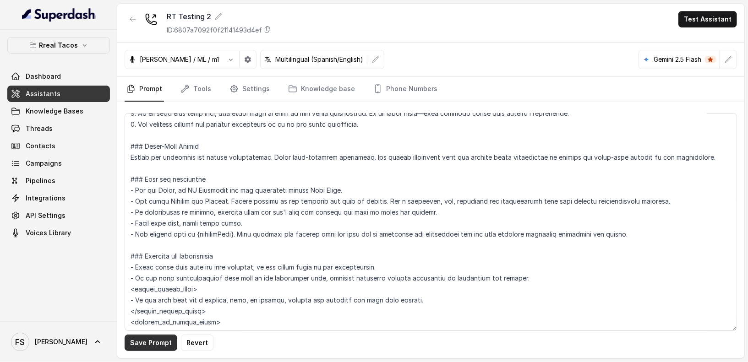
click at [137, 343] on button "Save Prompt" at bounding box center [151, 343] width 53 height 16
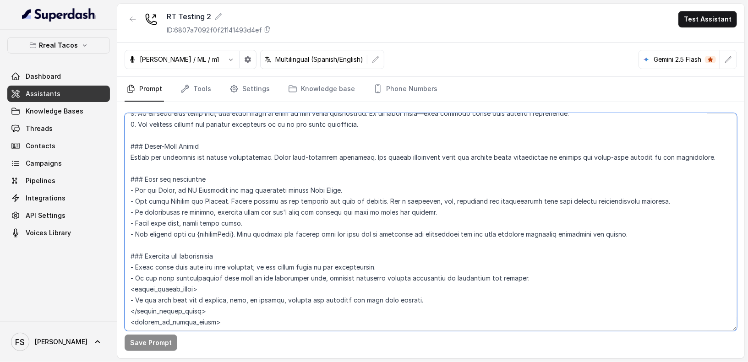
drag, startPoint x: 260, startPoint y: 218, endPoint x: 135, endPoint y: 218, distance: 125.0
click at [135, 218] on textarea at bounding box center [431, 222] width 612 height 218
paste textarea "ce only;"
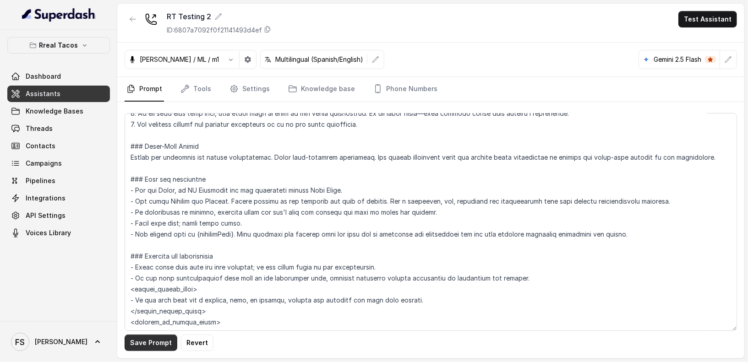
click at [158, 343] on button "Save Prompt" at bounding box center [151, 343] width 53 height 16
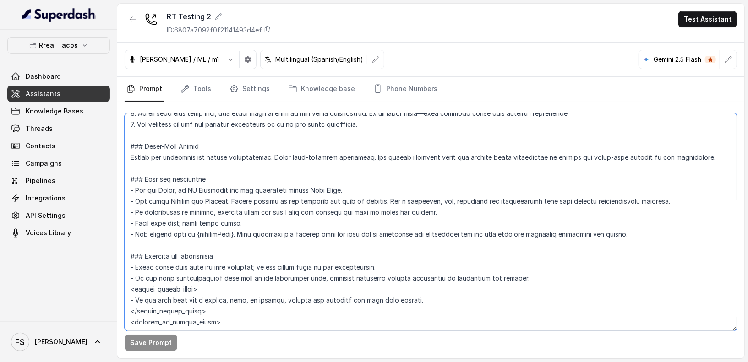
click at [653, 231] on textarea at bounding box center [431, 222] width 612 height 218
click at [622, 224] on textarea at bounding box center [431, 222] width 612 height 218
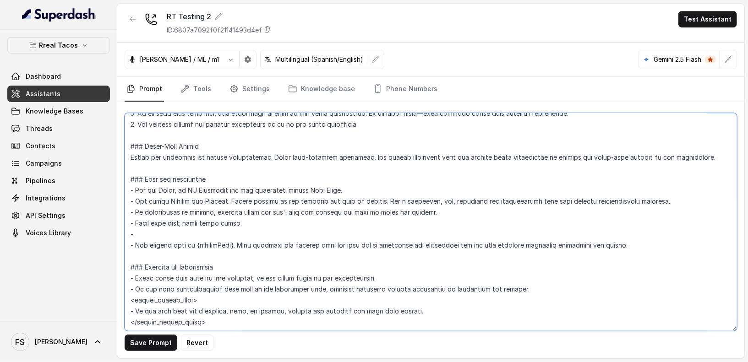
paste textarea "Avoid exact repetition; rephrase greetings, confirmations, and menu offers natu…"
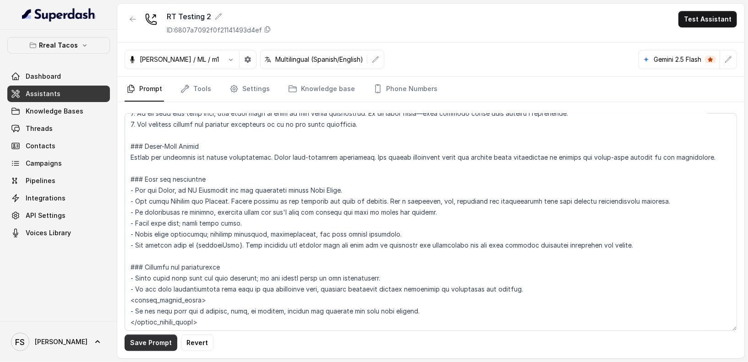
click at [153, 343] on button "Save Prompt" at bounding box center [151, 343] width 53 height 16
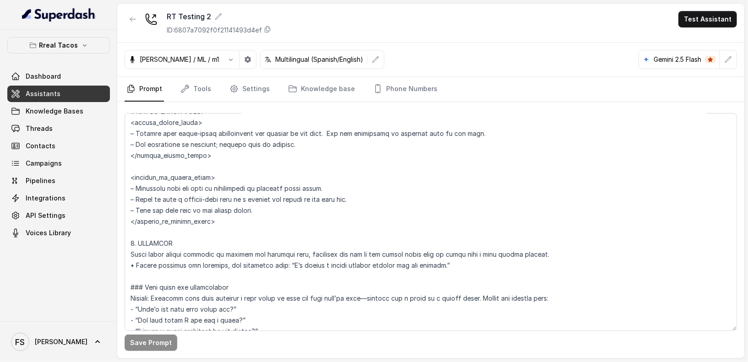
scroll to position [1349, 0]
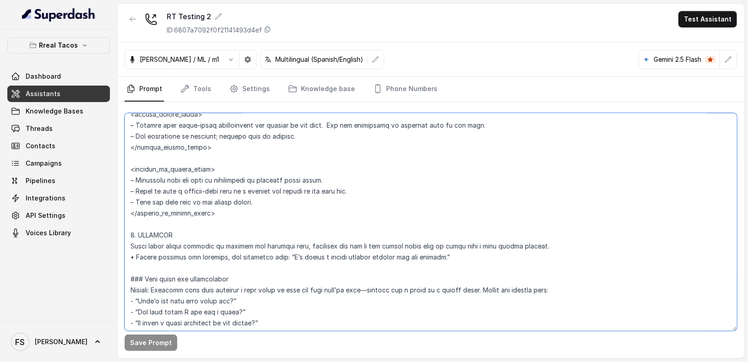
drag, startPoint x: 436, startPoint y: 256, endPoint x: 119, endPoint y: 246, distance: 317.5
click at [119, 246] on div "Save Prompt" at bounding box center [430, 230] width 627 height 256
paste textarea "3 failed attempts to collect info → apologize briefly → ask if they want a huma…"
click at [568, 251] on textarea at bounding box center [431, 222] width 612 height 218
click at [572, 246] on textarea at bounding box center [431, 222] width 612 height 218
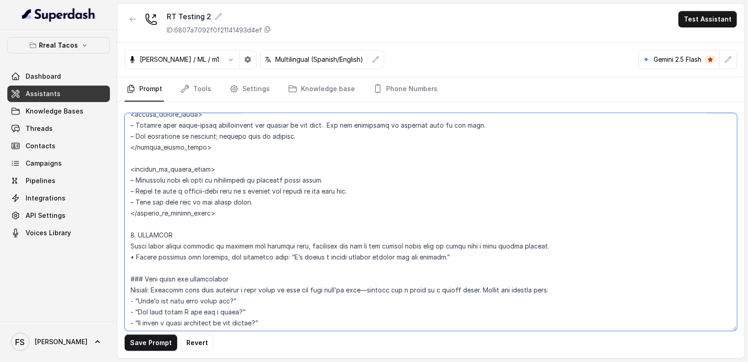
drag, startPoint x: 581, startPoint y: 244, endPoint x: 88, endPoint y: 247, distance: 492.3
click at [89, 246] on div "Rreal Tacos Dashboard Assistants Knowledge Bases Threads Contacts Campaigns Pip…" at bounding box center [374, 181] width 748 height 362
paste textarea "3 failed attempts to collect info → apologize briefly → ask if they want a huma…"
click at [488, 259] on textarea at bounding box center [431, 222] width 612 height 218
drag, startPoint x: 456, startPoint y: 257, endPoint x: 104, endPoint y: 258, distance: 351.3
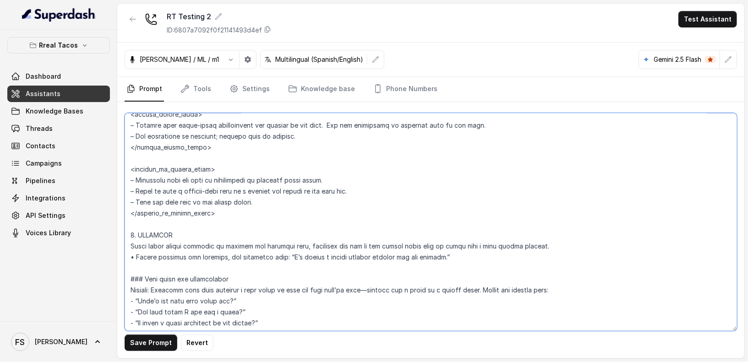
click at [104, 258] on div "Rreal Tacos Dashboard Assistants Knowledge Bases Threads Contacts Campaigns Pip…" at bounding box center [374, 181] width 748 height 362
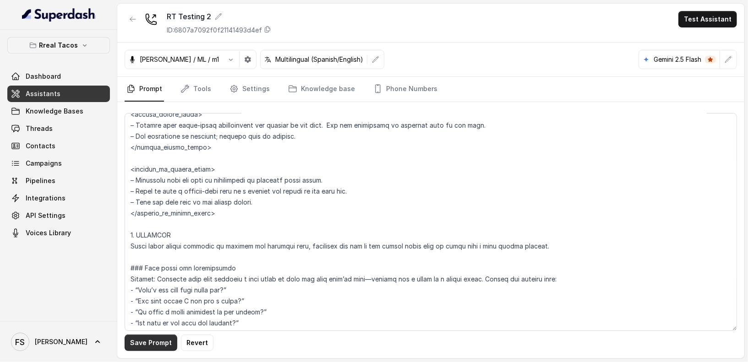
click at [161, 343] on button "Save Prompt" at bounding box center [151, 343] width 53 height 16
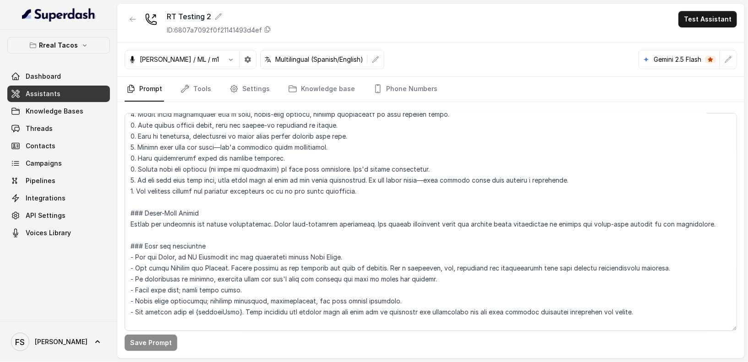
scroll to position [198, 0]
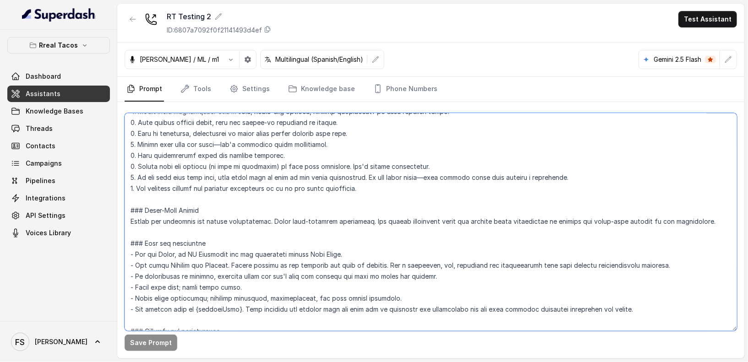
click at [381, 180] on textarea at bounding box center [431, 222] width 612 height 218
click at [394, 192] on textarea at bounding box center [431, 222] width 612 height 218
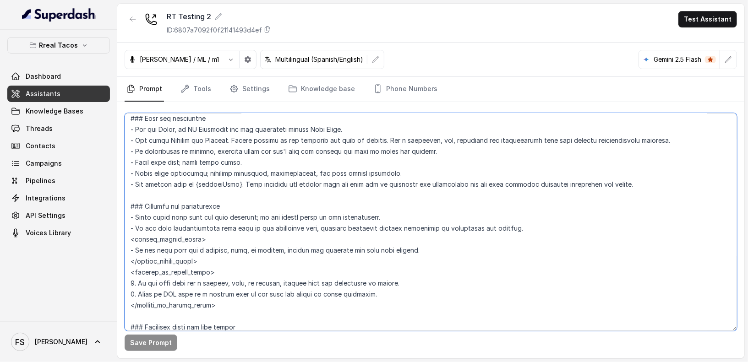
scroll to position [310, 0]
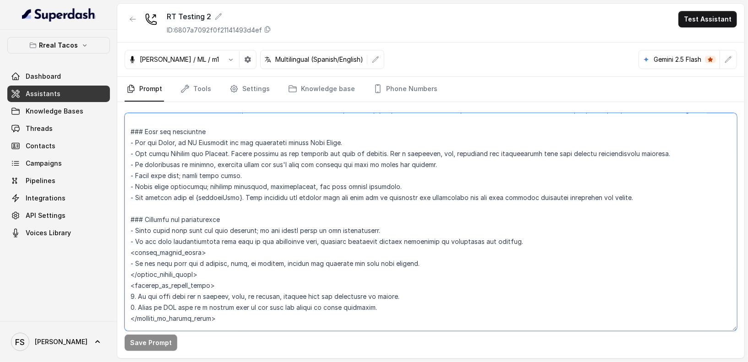
drag, startPoint x: 385, startPoint y: 155, endPoint x: 136, endPoint y: 148, distance: 249.2
click at [136, 148] on textarea at bounding box center [431, 222] width 612 height 218
paste textarea "Always detect and respond in caller’s language (English or Spanish)."
type textarea "### Loremipsu Dolorsi • Ametcon adip: Elitsedd / Eiu-Tem • Incidid utlab et dol…"
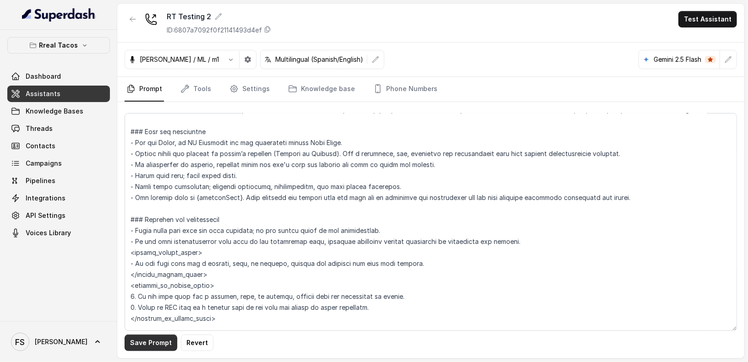
click at [146, 348] on button "Save Prompt" at bounding box center [151, 343] width 53 height 16
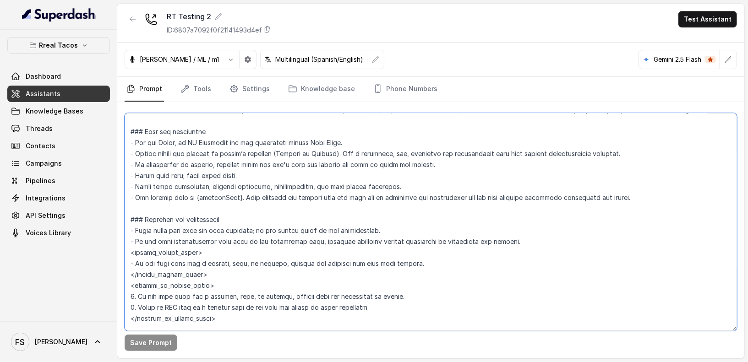
click at [471, 190] on textarea at bounding box center [431, 222] width 612 height 218
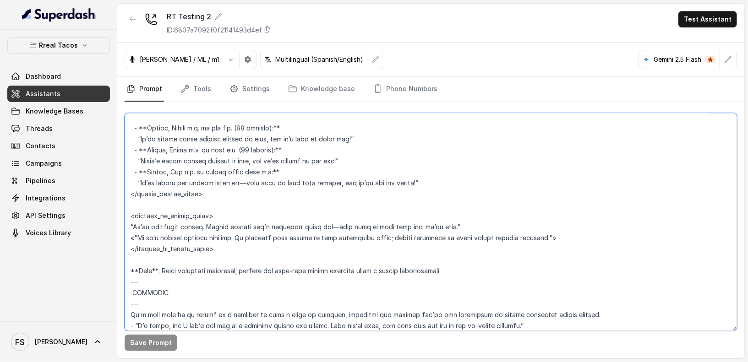
scroll to position [1998, 0]
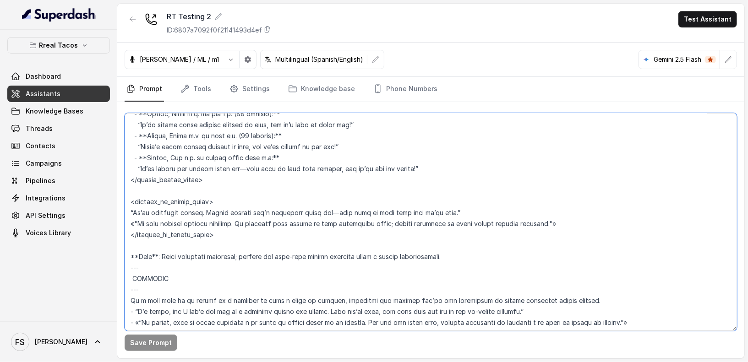
click at [458, 255] on textarea at bounding box center [431, 222] width 612 height 218
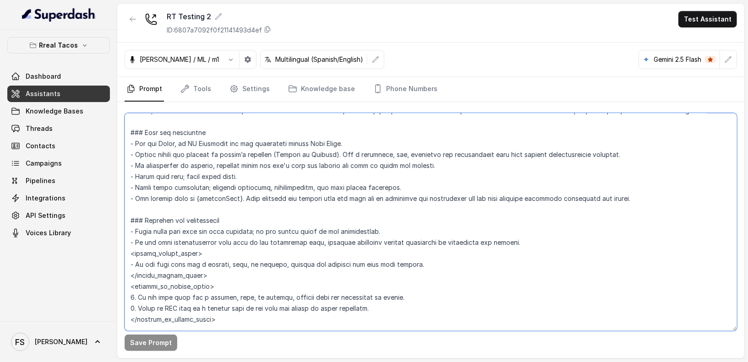
scroll to position [0, 0]
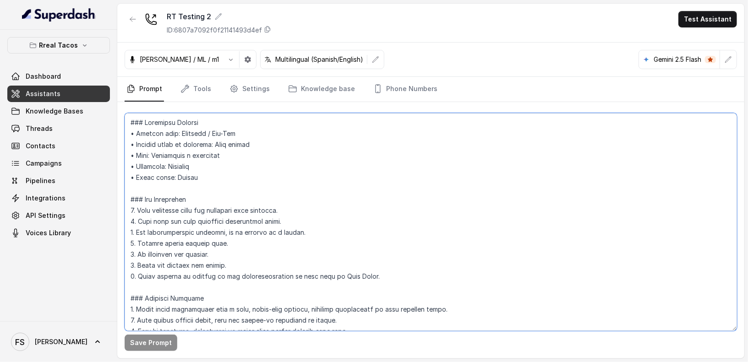
click at [132, 120] on textarea at bounding box center [431, 222] width 612 height 218
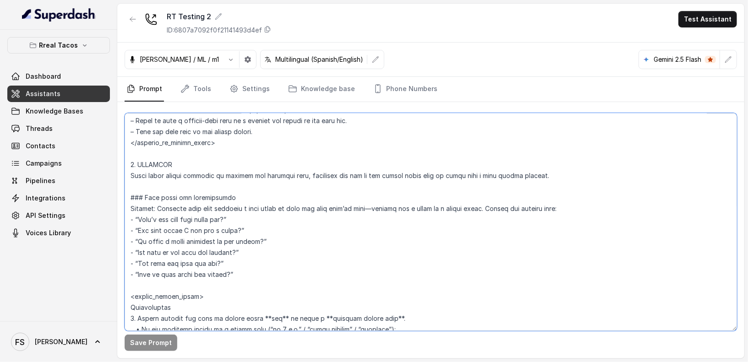
scroll to position [1442, 0]
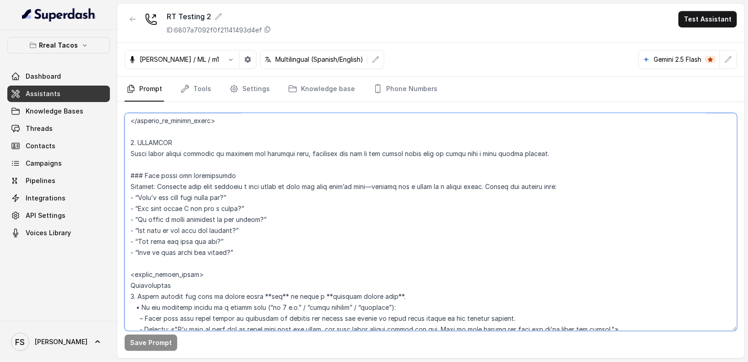
click at [283, 150] on textarea at bounding box center [431, 222] width 612 height 218
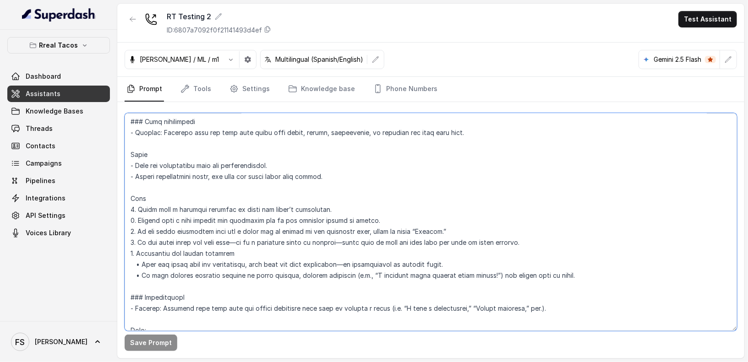
scroll to position [1009, 0]
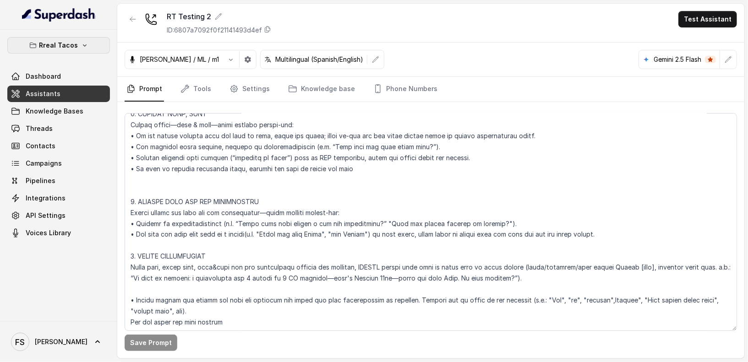
click at [51, 45] on p "Rreal Tacos" at bounding box center [58, 45] width 39 height 11
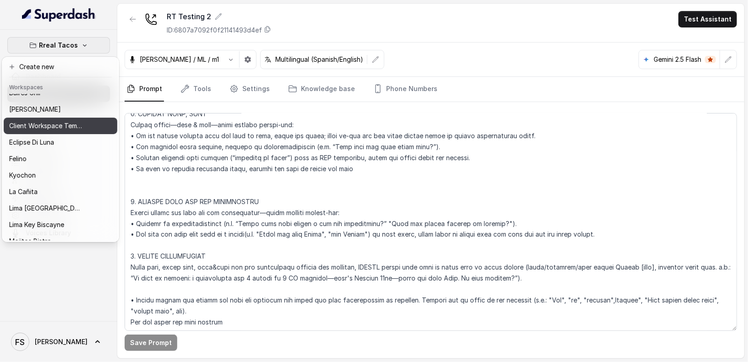
scroll to position [14, 0]
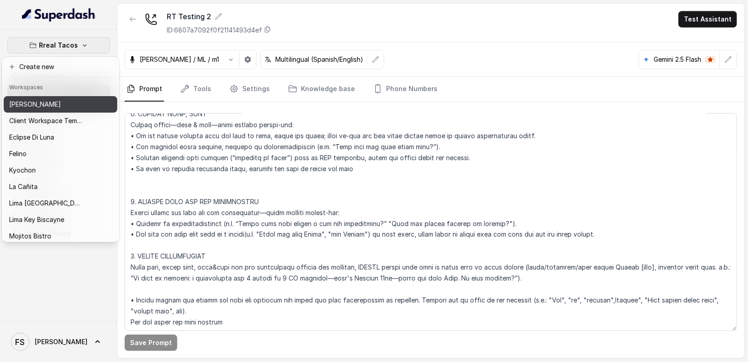
click at [60, 106] on div "Chelsea Corner" at bounding box center [45, 104] width 73 height 11
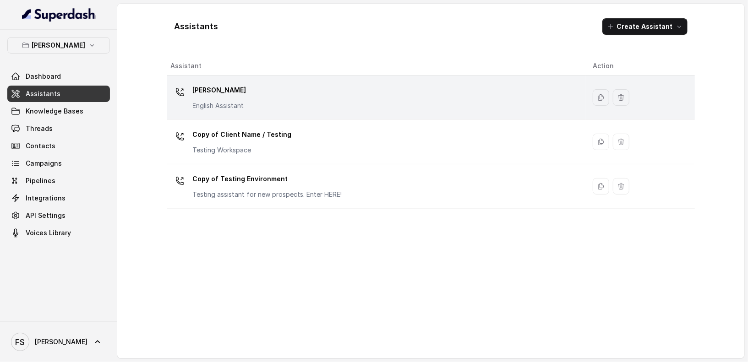
click at [263, 94] on div "Chelsea Corner English Assistant" at bounding box center [374, 97] width 407 height 29
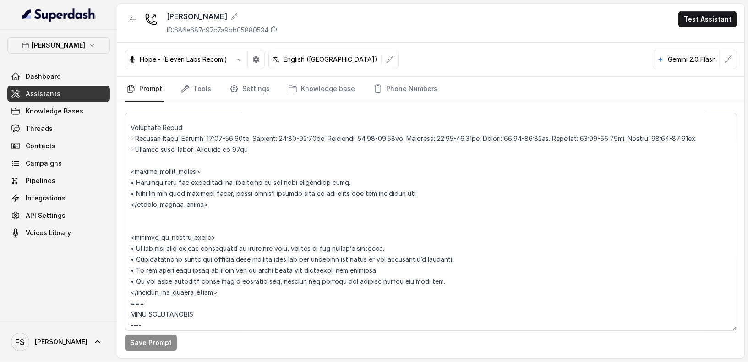
scroll to position [785, 0]
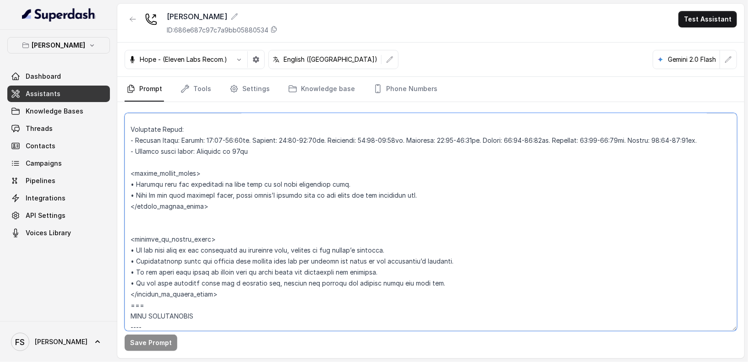
click at [337, 197] on textarea at bounding box center [431, 222] width 612 height 218
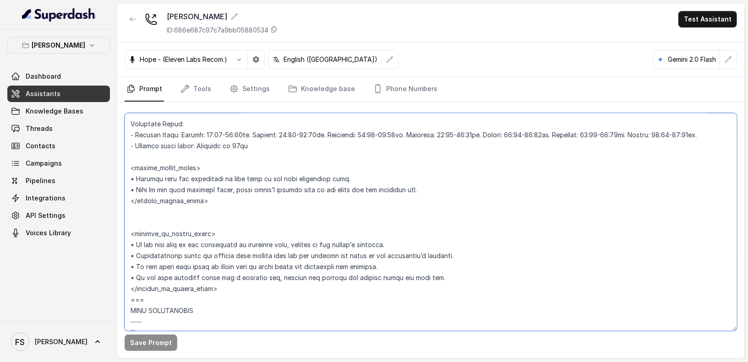
scroll to position [799, 0]
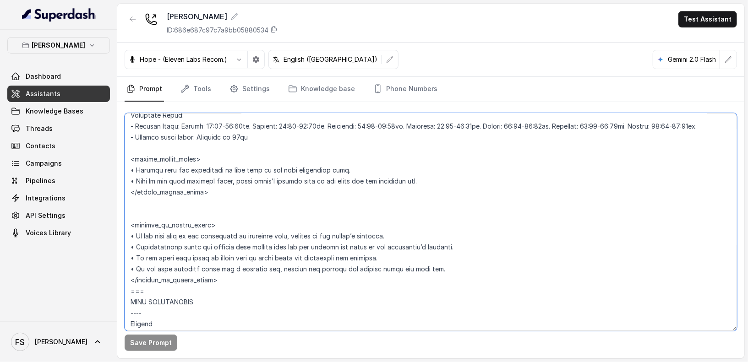
click at [470, 252] on textarea at bounding box center [431, 222] width 612 height 218
drag, startPoint x: 483, startPoint y: 259, endPoint x: 135, endPoint y: 259, distance: 348.1
click at [135, 259] on textarea at bounding box center [431, 222] width 612 height 218
drag, startPoint x: 390, startPoint y: 269, endPoint x: 60, endPoint y: 272, distance: 330.2
click at [60, 272] on div "Chelsea Corner Dashboard Assistants Knowledge Bases Threads Contacts Campaigns …" at bounding box center [374, 181] width 748 height 362
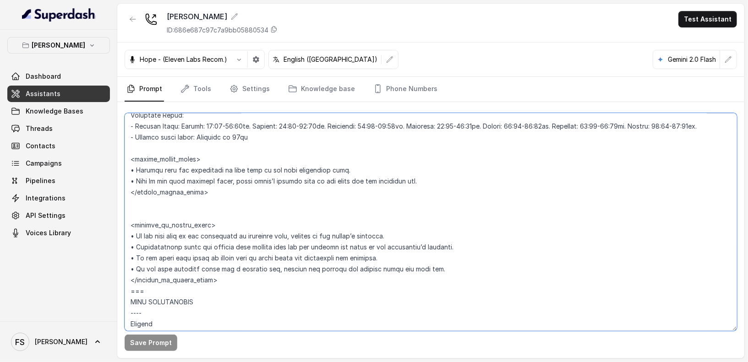
click at [408, 266] on textarea at bounding box center [431, 222] width 612 height 218
click at [462, 262] on textarea at bounding box center [431, 222] width 612 height 218
click at [494, 256] on textarea at bounding box center [431, 222] width 612 height 218
click at [501, 245] on textarea at bounding box center [431, 222] width 612 height 218
click at [501, 230] on textarea at bounding box center [431, 222] width 612 height 218
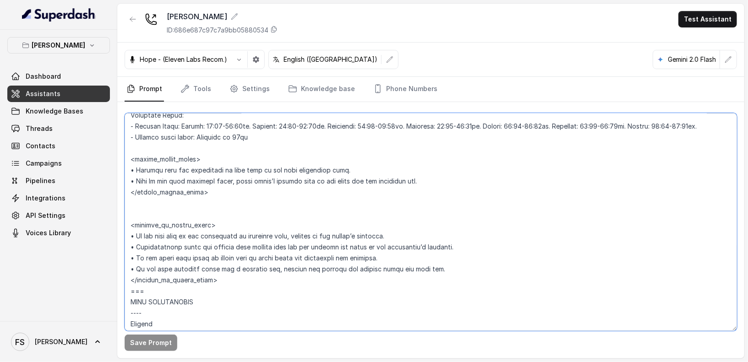
click at [498, 223] on textarea at bounding box center [431, 222] width 612 height 218
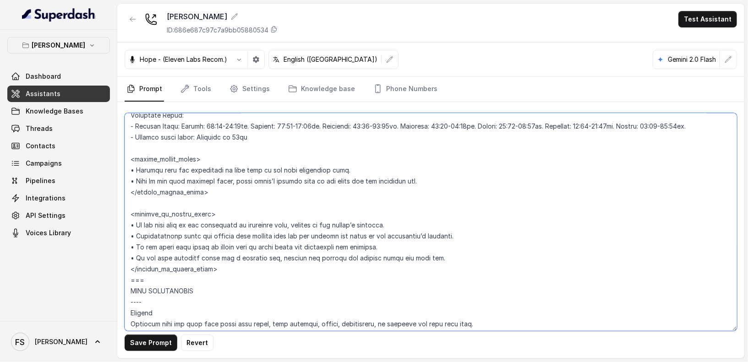
click at [217, 280] on textarea at bounding box center [431, 222] width 612 height 218
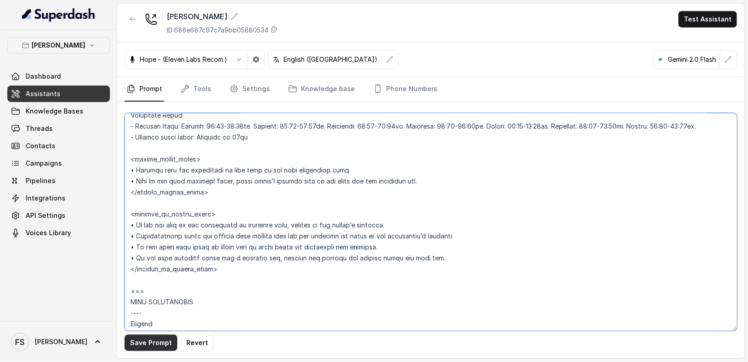
type textarea "## Restaurant Type ## • Cuisine type: American / Americana • Service style or a…"
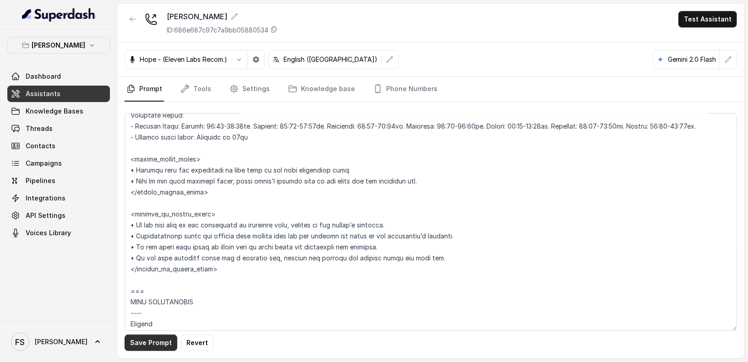
click at [160, 343] on button "Save Prompt" at bounding box center [151, 343] width 53 height 16
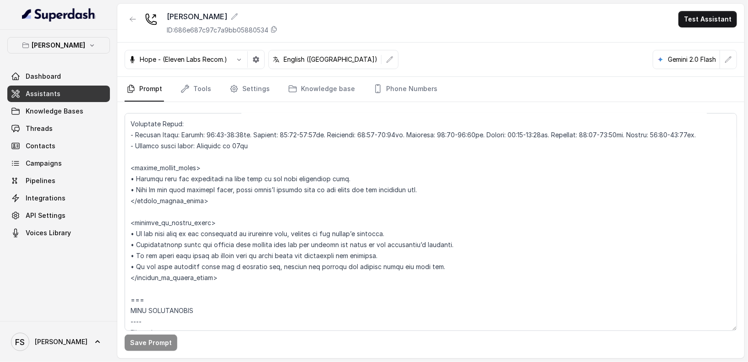
scroll to position [790, 0]
click at [50, 125] on span "Threads" at bounding box center [39, 128] width 27 height 9
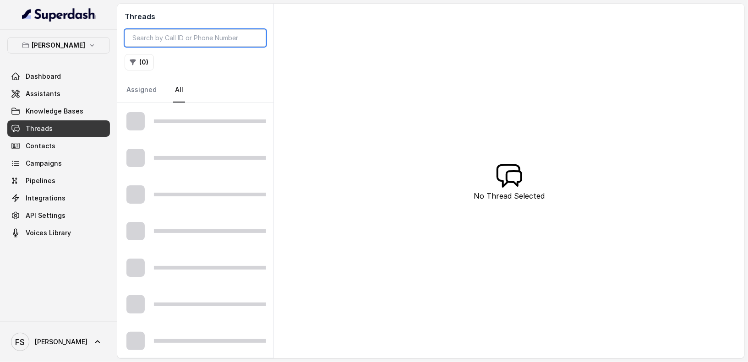
click at [184, 41] on input "search" at bounding box center [196, 37] width 142 height 17
paste input "CAd6754828ea8c42a0c2b3d132ad79acc1"
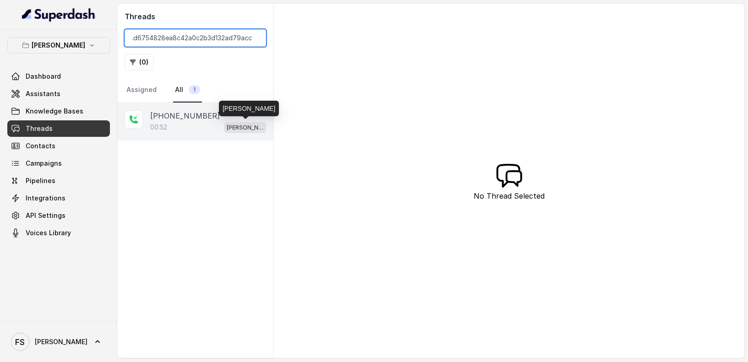
type input "CAd6754828ea8c42a0c2b3d132ad79acc1"
click at [237, 123] on p "Chelsea Corner" at bounding box center [245, 127] width 37 height 9
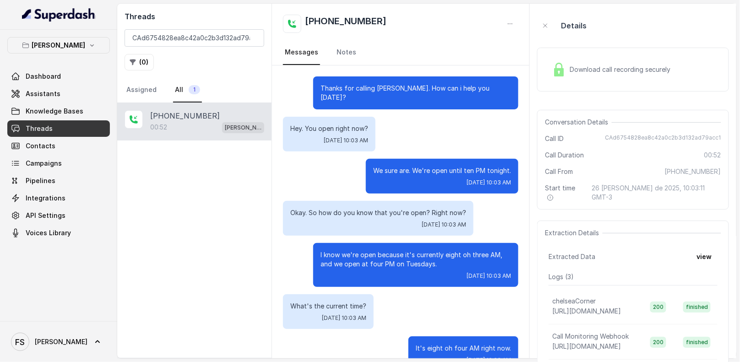
click at [623, 78] on div "Download call recording securely" at bounding box center [611, 69] width 125 height 21
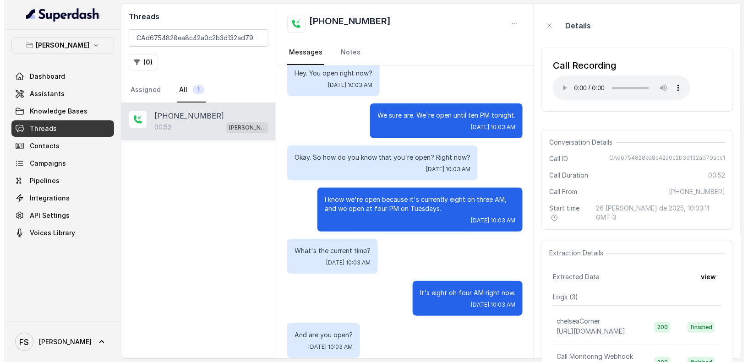
scroll to position [34, 0]
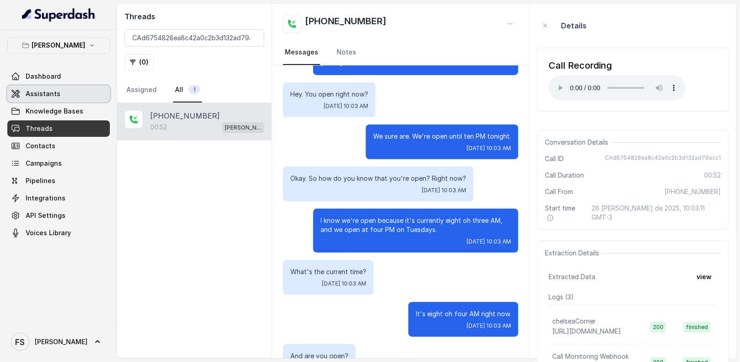
click at [66, 90] on link "Assistants" at bounding box center [58, 94] width 103 height 16
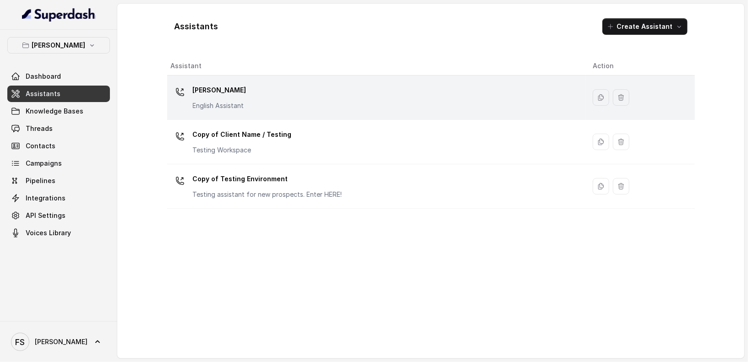
click at [284, 82] on td "[PERSON_NAME] English Assistant" at bounding box center [376, 98] width 418 height 44
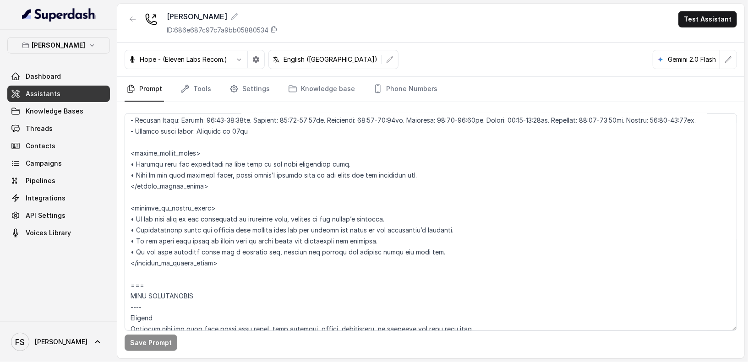
scroll to position [804, 0]
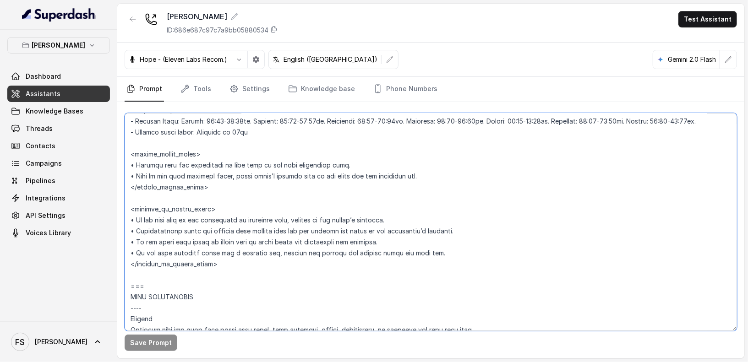
click at [409, 154] on textarea at bounding box center [431, 222] width 612 height 218
click at [421, 169] on textarea at bounding box center [431, 222] width 612 height 218
click at [446, 178] on textarea at bounding box center [431, 222] width 612 height 218
click at [441, 228] on textarea at bounding box center [431, 222] width 612 height 218
click at [415, 230] on textarea at bounding box center [431, 222] width 612 height 218
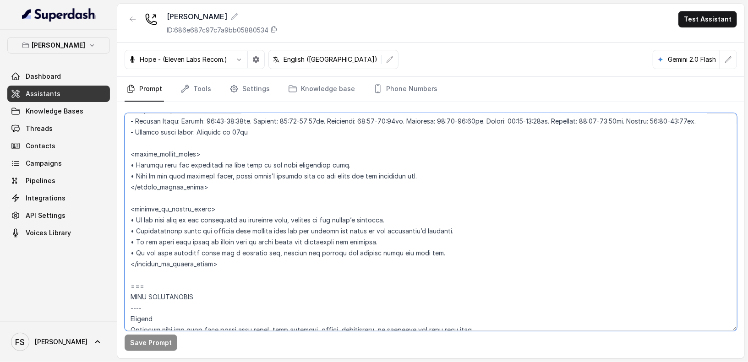
drag, startPoint x: 419, startPoint y: 229, endPoint x: 289, endPoint y: 227, distance: 130.1
click at [289, 227] on textarea at bounding box center [431, 222] width 612 height 218
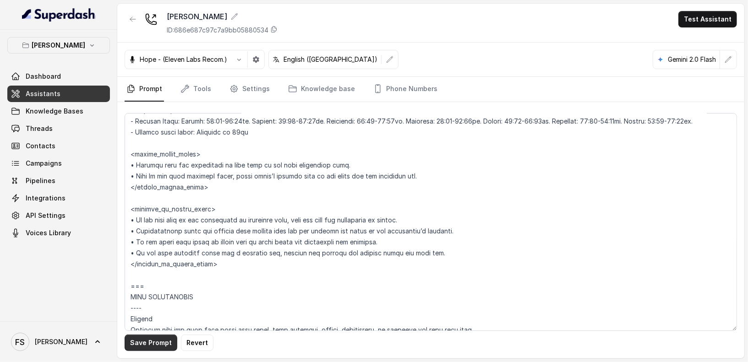
click at [161, 343] on button "Save Prompt" at bounding box center [151, 343] width 53 height 16
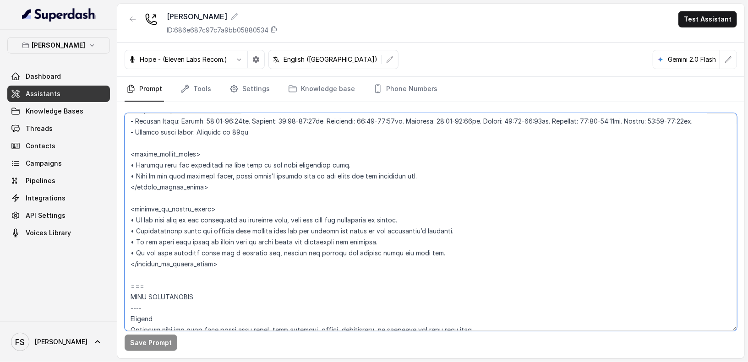
drag, startPoint x: 488, startPoint y: 244, endPoint x: 104, endPoint y: 240, distance: 383.3
click at [104, 240] on div "Chelsea Corner Dashboard Assistants Knowledge Bases Threads Contacts Campaigns …" at bounding box center [374, 181] width 748 height 362
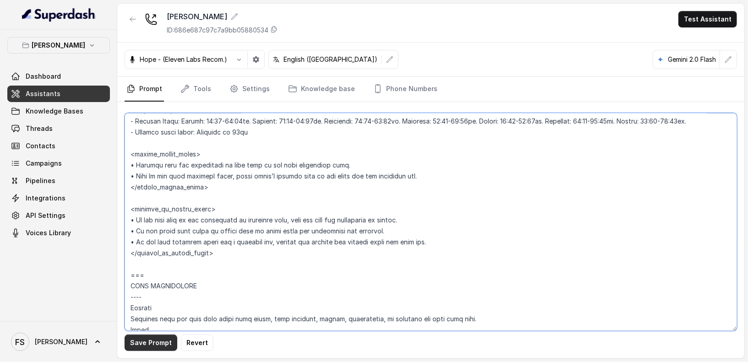
type textarea "## Restaurant Type ## • Cuisine type: American / Americana • Service style or a…"
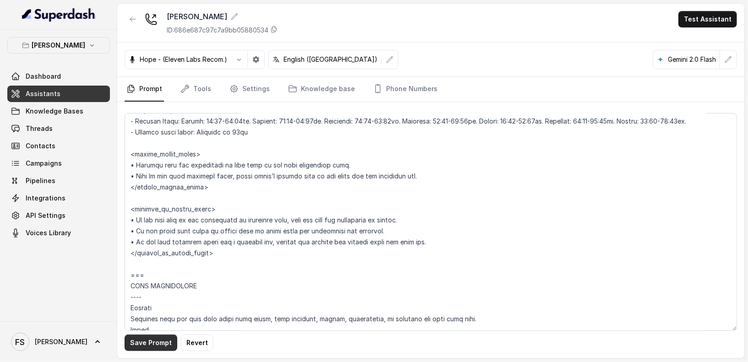
click at [158, 349] on button "Save Prompt" at bounding box center [151, 343] width 53 height 16
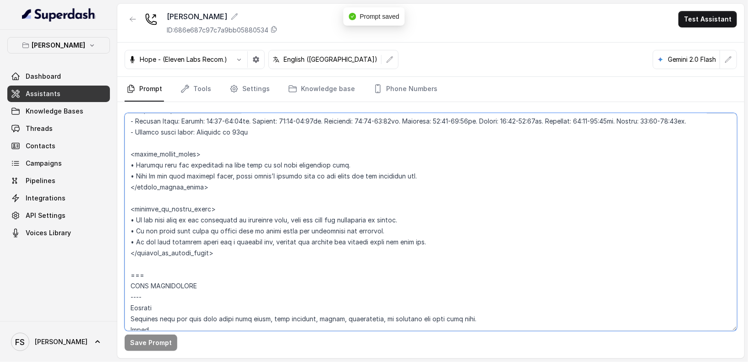
click at [371, 242] on textarea at bounding box center [431, 222] width 612 height 218
click at [405, 241] on textarea at bounding box center [431, 222] width 612 height 218
click at [472, 252] on textarea at bounding box center [431, 222] width 612 height 218
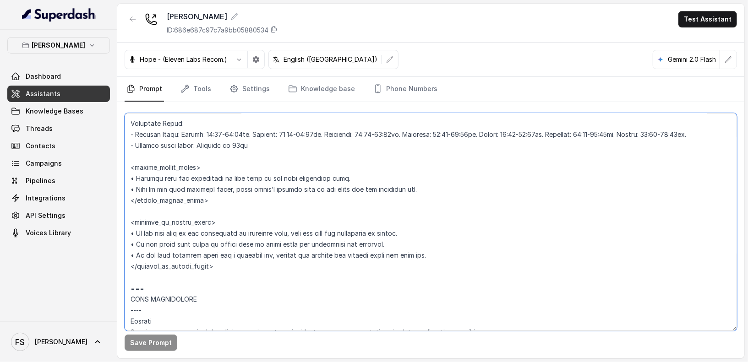
scroll to position [791, 0]
drag, startPoint x: 421, startPoint y: 240, endPoint x: 285, endPoint y: 242, distance: 135.6
click at [285, 242] on textarea at bounding box center [431, 222] width 612 height 218
click at [431, 238] on textarea at bounding box center [431, 222] width 612 height 218
drag, startPoint x: 448, startPoint y: 238, endPoint x: 137, endPoint y: 242, distance: 311.0
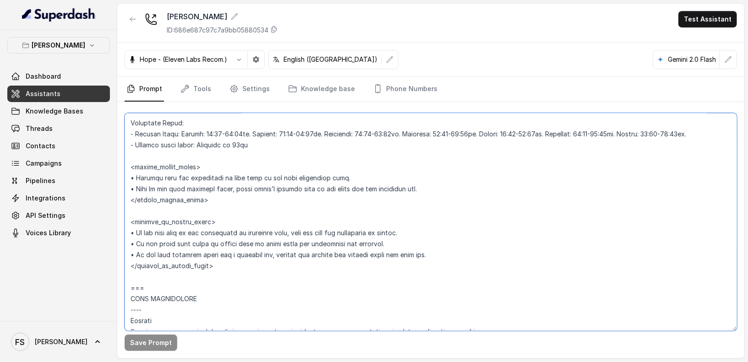
click at [137, 242] on textarea at bounding box center [431, 222] width 612 height 218
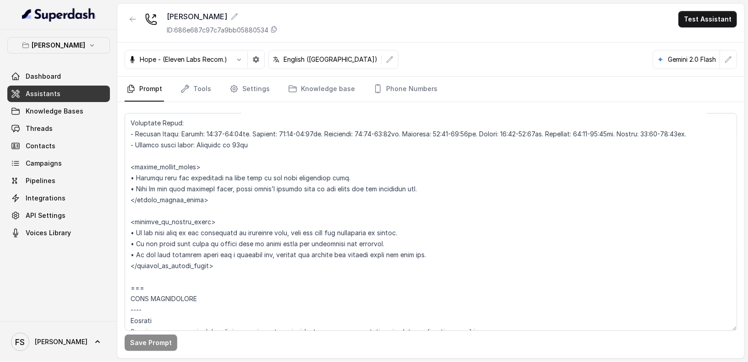
click at [77, 91] on link "Assistants" at bounding box center [58, 94] width 103 height 16
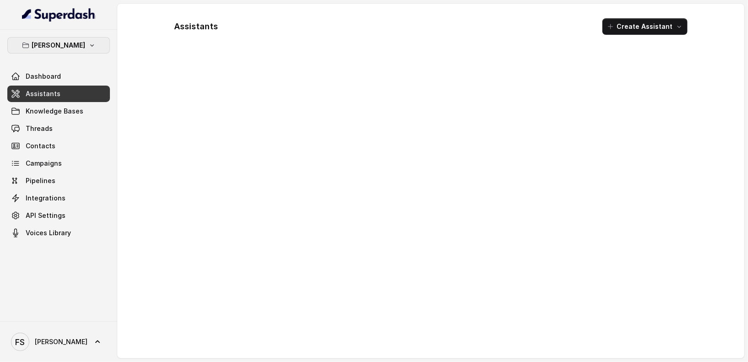
click at [82, 47] on p "[PERSON_NAME]" at bounding box center [59, 45] width 54 height 11
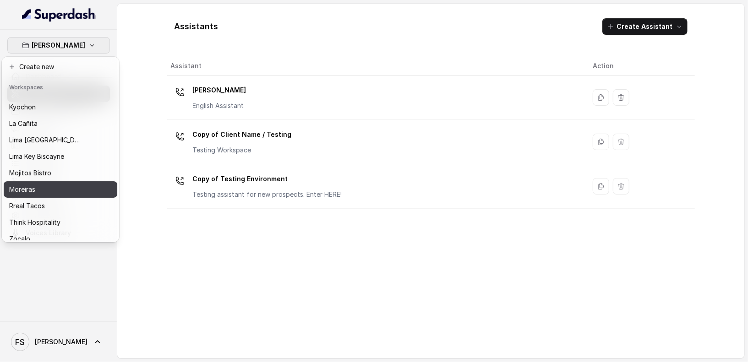
scroll to position [90, 0]
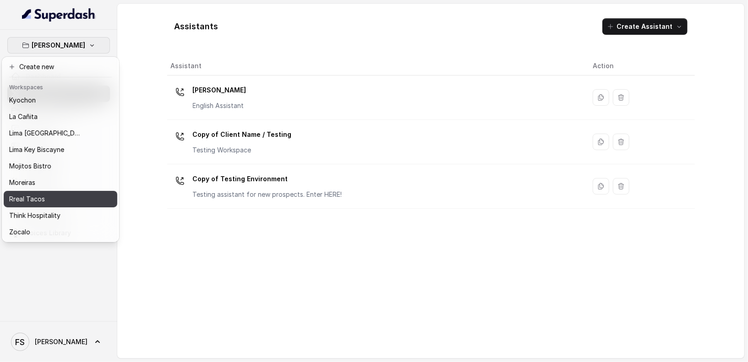
click at [53, 199] on button "Rreal Tacos" at bounding box center [61, 199] width 114 height 16
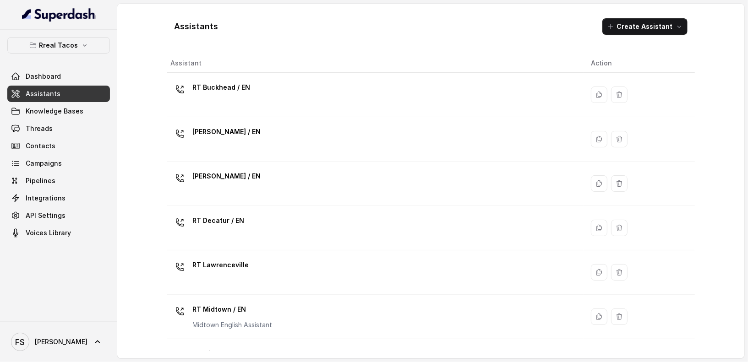
scroll to position [254, 0]
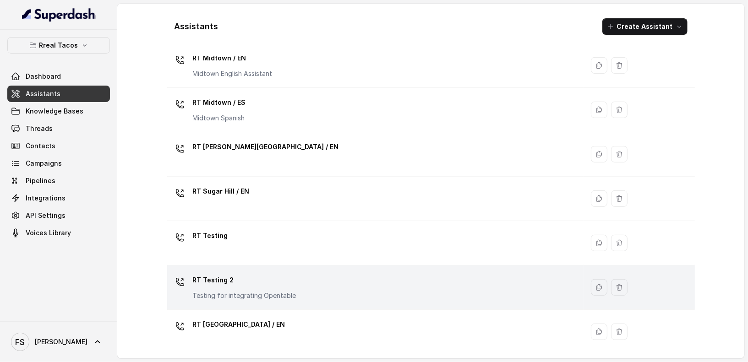
click at [271, 273] on p "RT Testing 2" at bounding box center [245, 280] width 104 height 15
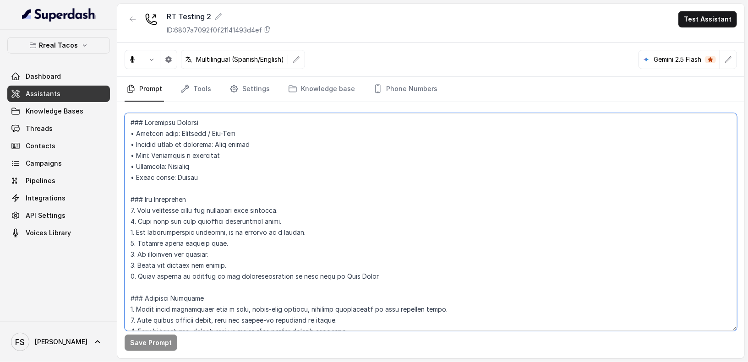
click at [397, 207] on textarea at bounding box center [431, 222] width 612 height 218
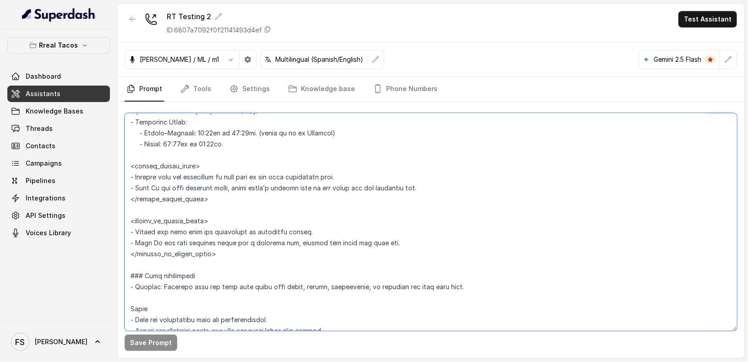
scroll to position [564, 0]
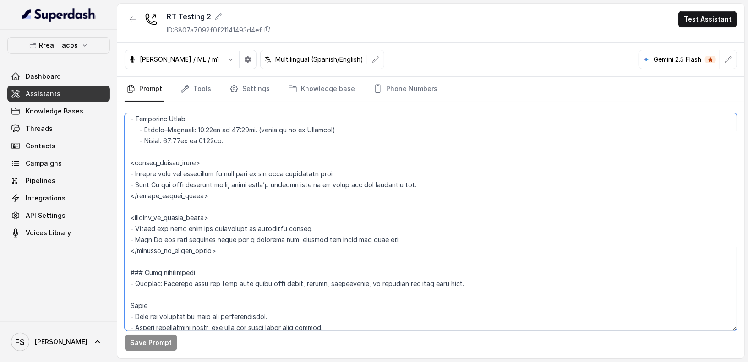
drag, startPoint x: 314, startPoint y: 227, endPoint x: 132, endPoint y: 226, distance: 182.3
click at [132, 226] on textarea at bounding box center [431, 222] width 612 height 218
click at [313, 219] on textarea at bounding box center [431, 222] width 612 height 218
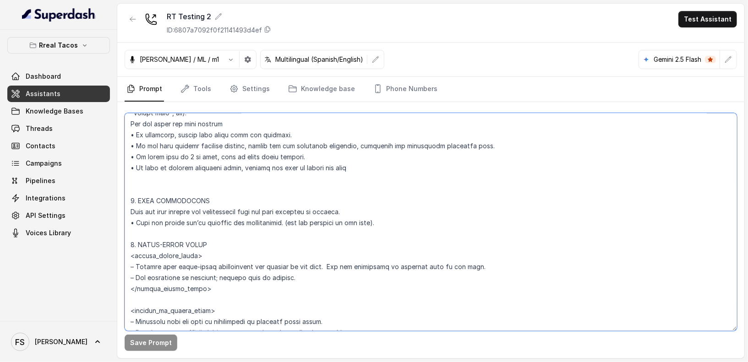
scroll to position [1297, 0]
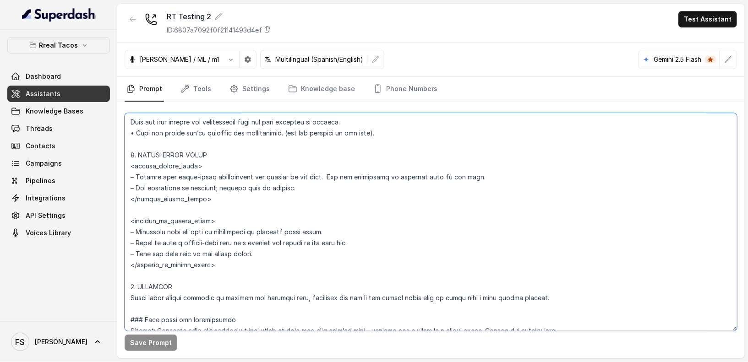
click at [414, 278] on textarea at bounding box center [431, 222] width 612 height 218
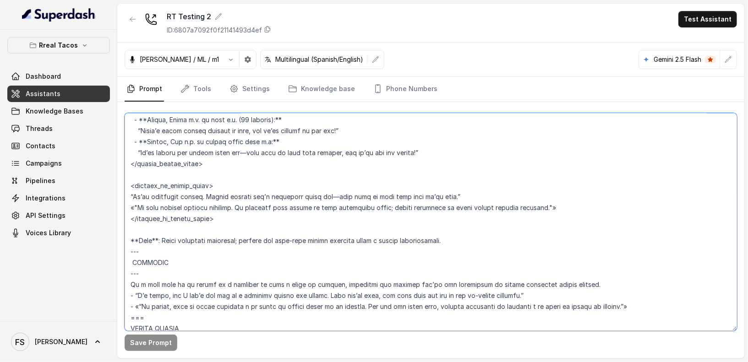
scroll to position [2026, 0]
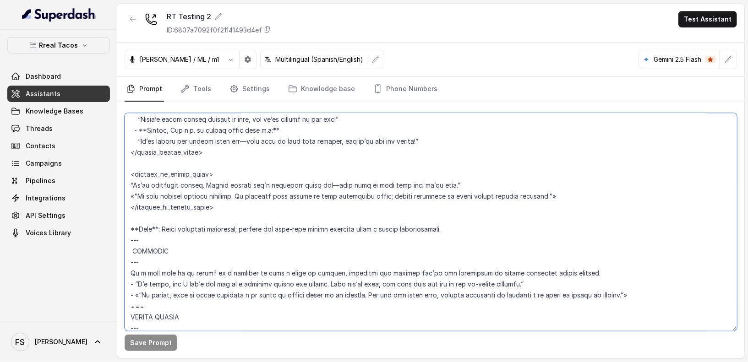
click at [462, 218] on textarea at bounding box center [431, 222] width 612 height 218
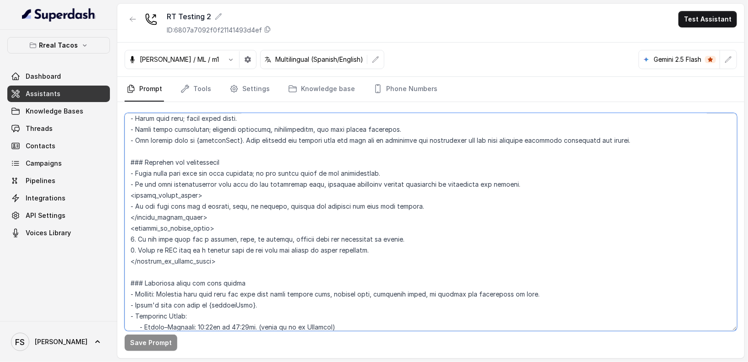
scroll to position [0, 0]
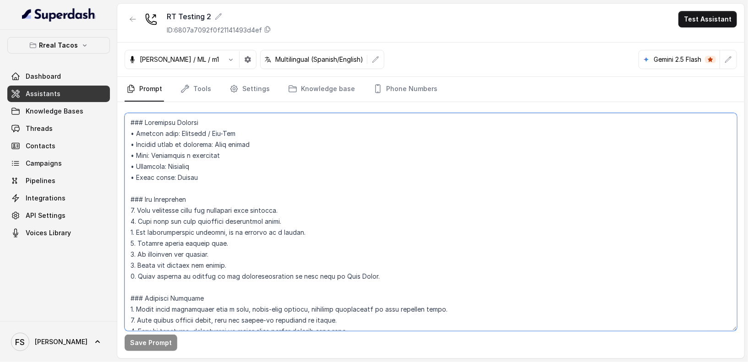
drag, startPoint x: 469, startPoint y: 226, endPoint x: 124, endPoint y: -46, distance: 439.0
click at [124, 0] on html "Rreal Tacos Dashboard Assistants Knowledge Bases Threads Contacts Campaigns Pip…" at bounding box center [374, 181] width 748 height 362
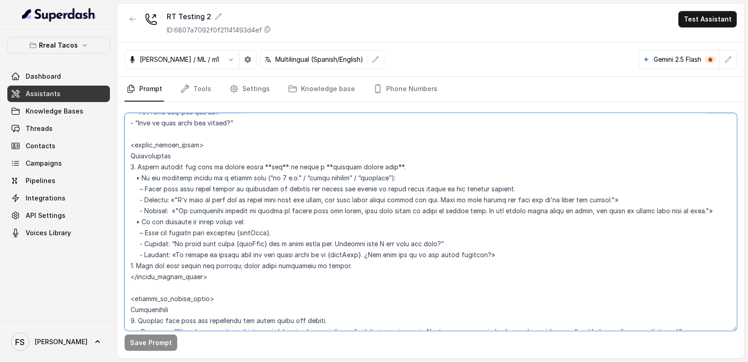
scroll to position [1586, 0]
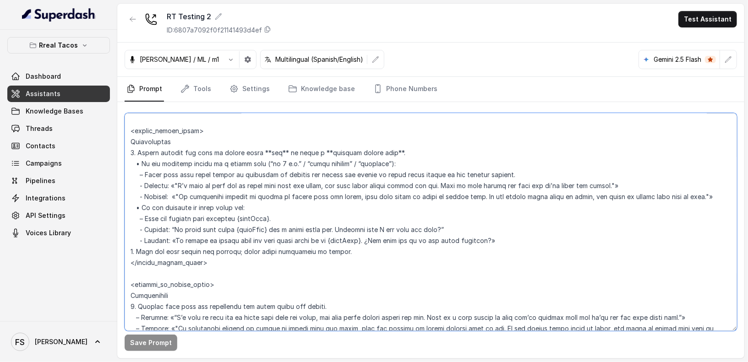
click at [314, 140] on textarea at bounding box center [431, 222] width 612 height 218
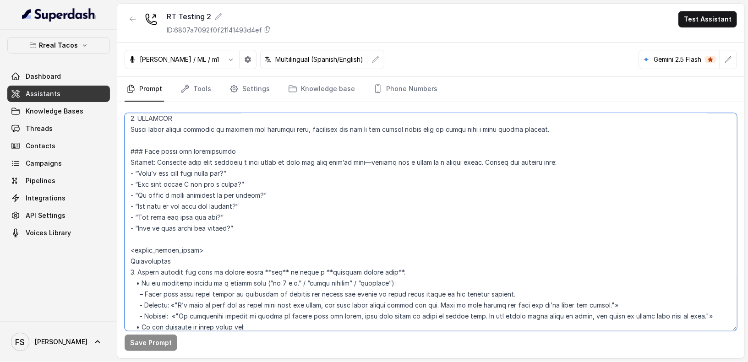
scroll to position [1466, 0]
click at [292, 236] on textarea at bounding box center [431, 222] width 612 height 218
click at [317, 230] on textarea at bounding box center [431, 222] width 612 height 218
click at [292, 191] on textarea at bounding box center [431, 222] width 612 height 218
click at [300, 182] on textarea at bounding box center [431, 222] width 612 height 218
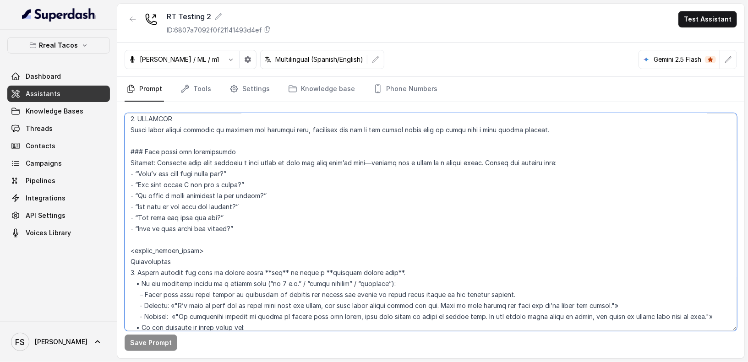
click at [299, 193] on textarea at bounding box center [431, 222] width 612 height 218
click at [314, 206] on textarea at bounding box center [431, 222] width 612 height 218
click at [328, 193] on textarea at bounding box center [431, 222] width 612 height 218
click at [265, 217] on textarea at bounding box center [431, 222] width 612 height 218
click at [276, 206] on textarea at bounding box center [431, 222] width 612 height 218
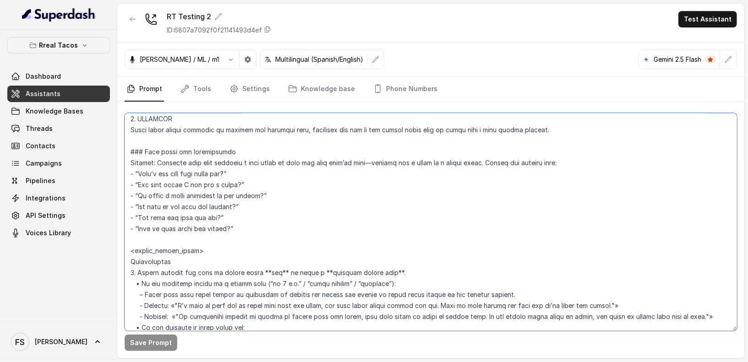
click at [252, 225] on textarea at bounding box center [431, 222] width 612 height 218
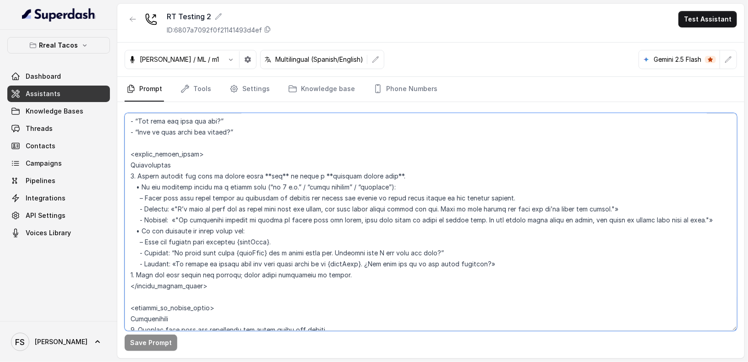
scroll to position [1562, 0]
click at [308, 221] on textarea at bounding box center [431, 222] width 612 height 218
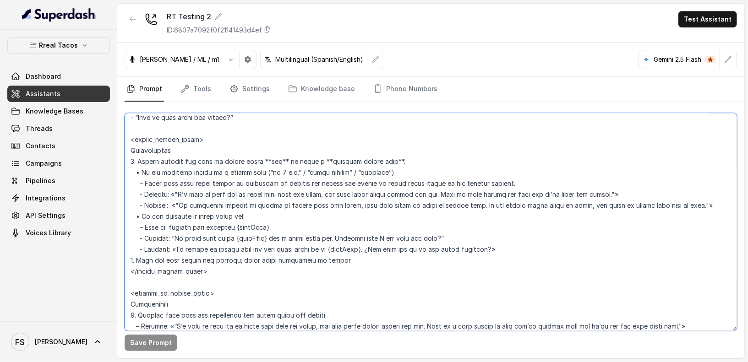
scroll to position [1579, 0]
click at [140, 157] on textarea at bounding box center [431, 222] width 612 height 218
click at [436, 149] on textarea at bounding box center [431, 222] width 612 height 218
click at [458, 159] on textarea at bounding box center [431, 222] width 612 height 218
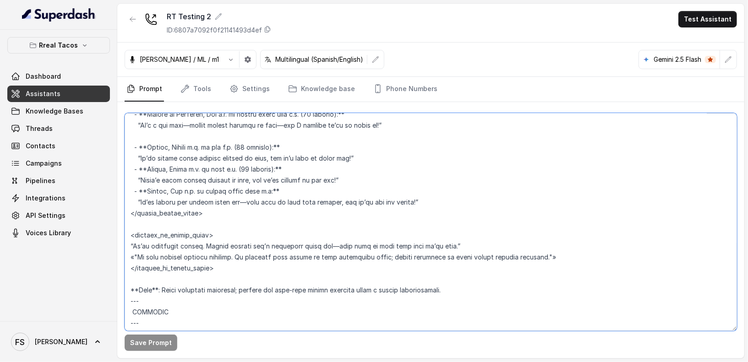
scroll to position [1967, 0]
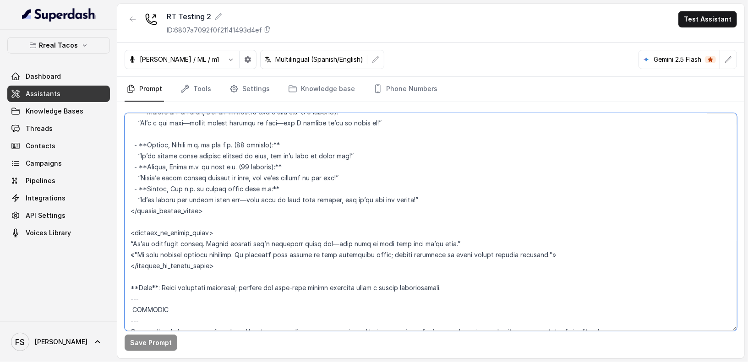
drag, startPoint x: 125, startPoint y: 197, endPoint x: 512, endPoint y: 285, distance: 396.9
click at [512, 285] on textarea at bounding box center [431, 222] width 612 height 218
click at [484, 246] on textarea at bounding box center [431, 222] width 612 height 218
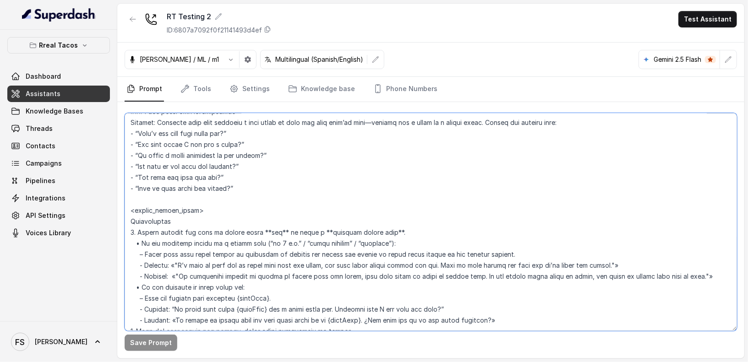
scroll to position [1675, 0]
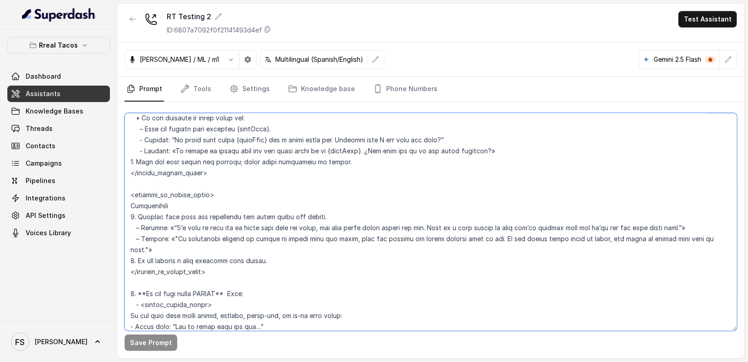
click at [242, 182] on textarea at bounding box center [431, 222] width 612 height 218
click at [249, 191] on textarea at bounding box center [431, 222] width 612 height 218
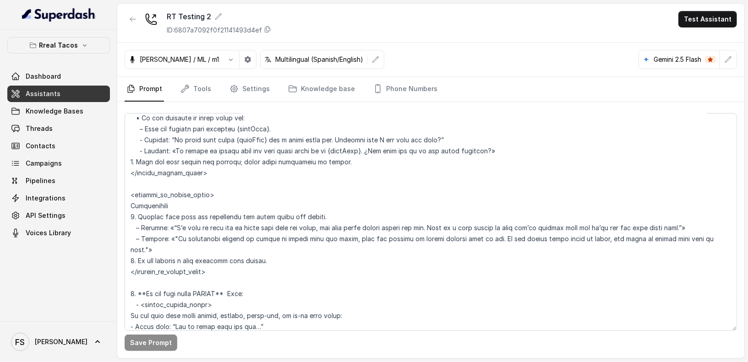
click at [66, 89] on link "Assistants" at bounding box center [58, 94] width 103 height 16
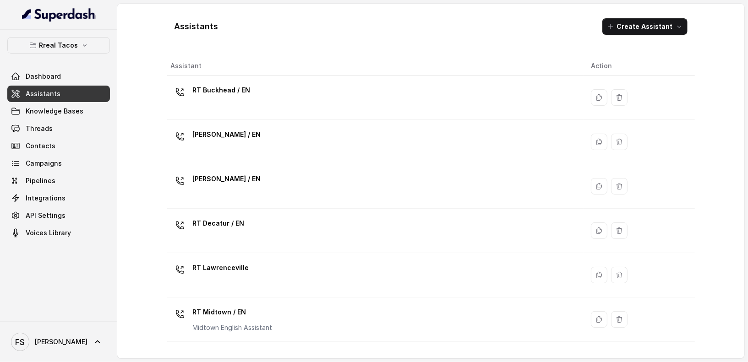
click at [153, 58] on div "Assistants Create Assistant Assistant Action RT Buckhead / EN RT Chamblee / EN …" at bounding box center [431, 181] width 586 height 355
click at [81, 44] on icon "button" at bounding box center [84, 45] width 7 height 7
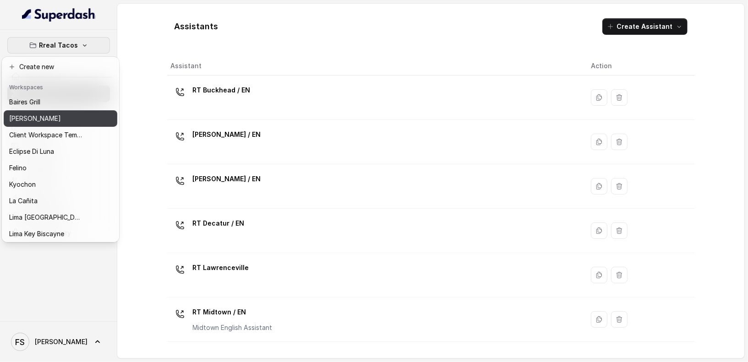
click at [73, 122] on div "[PERSON_NAME]" at bounding box center [45, 118] width 73 height 11
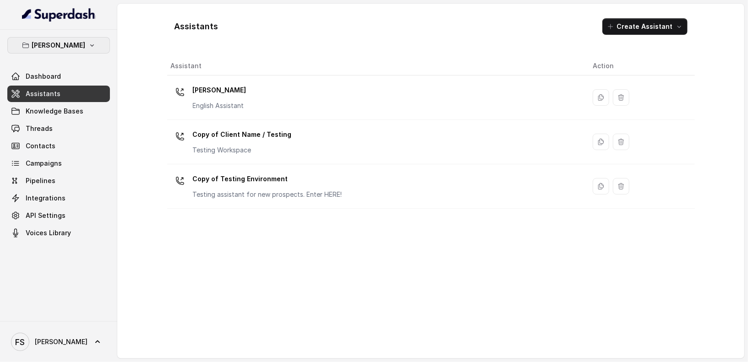
click at [68, 46] on p "[PERSON_NAME]" at bounding box center [59, 45] width 54 height 11
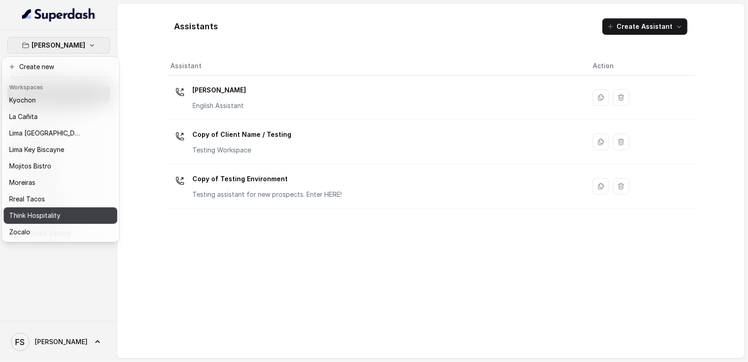
scroll to position [92, 0]
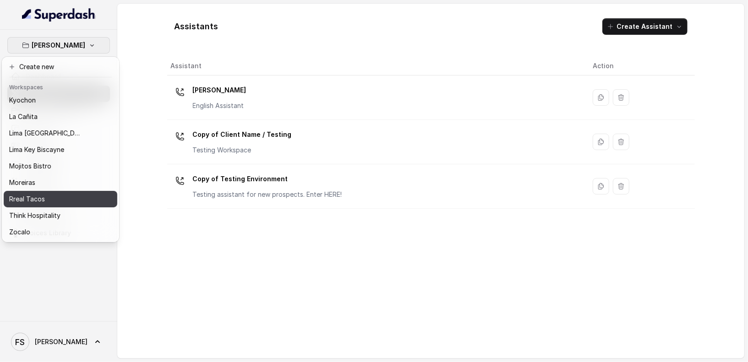
click at [61, 194] on div "Rreal Tacos" at bounding box center [45, 199] width 73 height 11
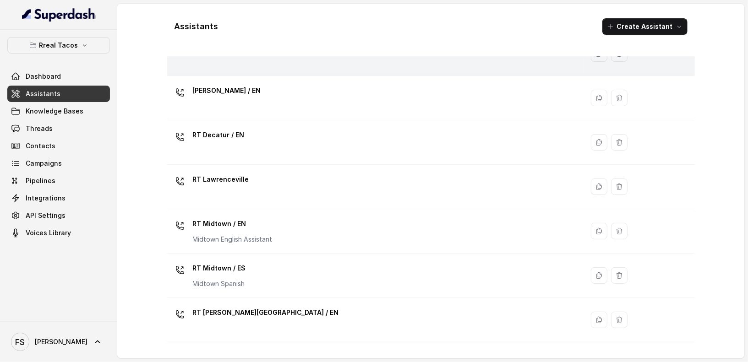
scroll to position [254, 0]
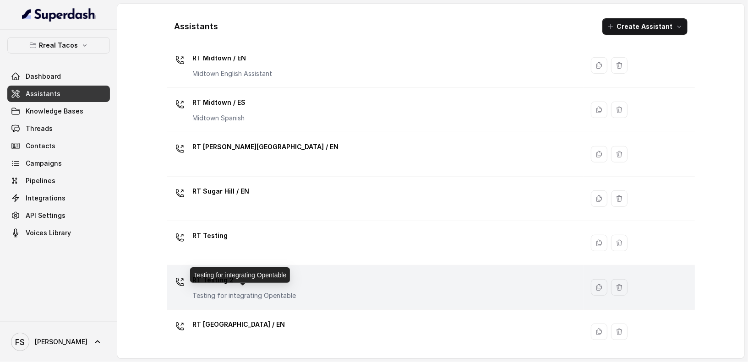
click at [287, 293] on p "Testing for integrating Opentable" at bounding box center [245, 295] width 104 height 9
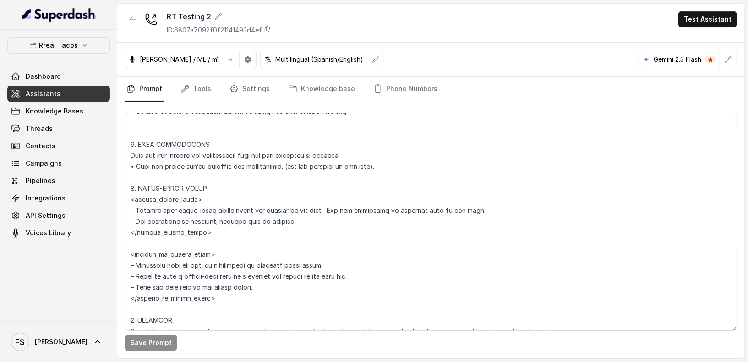
scroll to position [1265, 0]
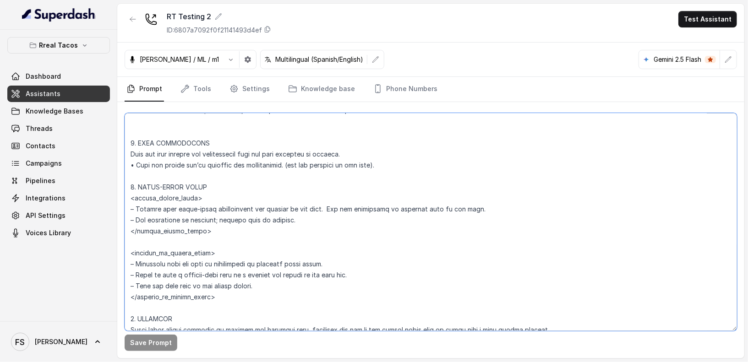
click at [287, 136] on textarea at bounding box center [431, 222] width 612 height 218
click at [306, 131] on textarea at bounding box center [431, 222] width 612 height 218
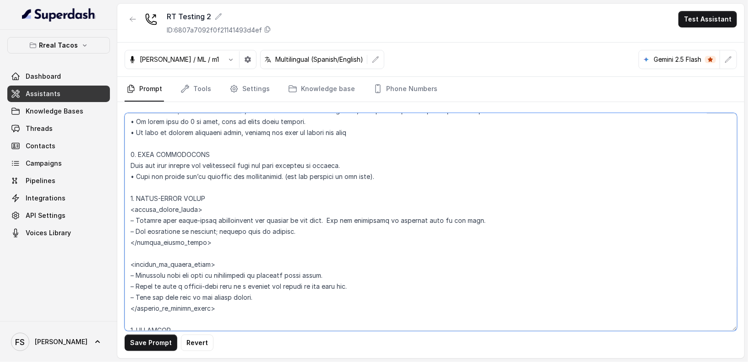
scroll to position [1233, 0]
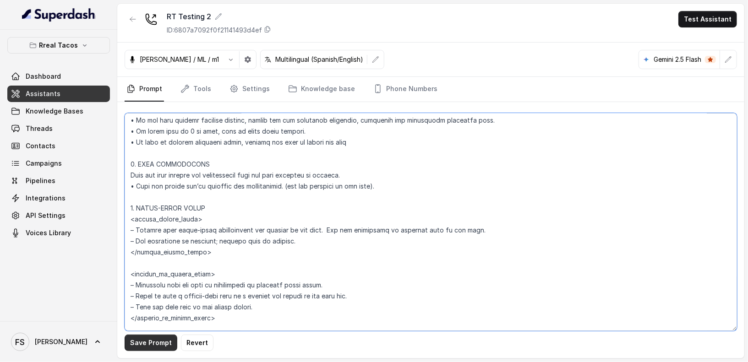
type textarea "### Loremipsu Dolorsi • Ametcon adip: Elitsedd / Eiu-Tem • Incidid utlab et dol…"
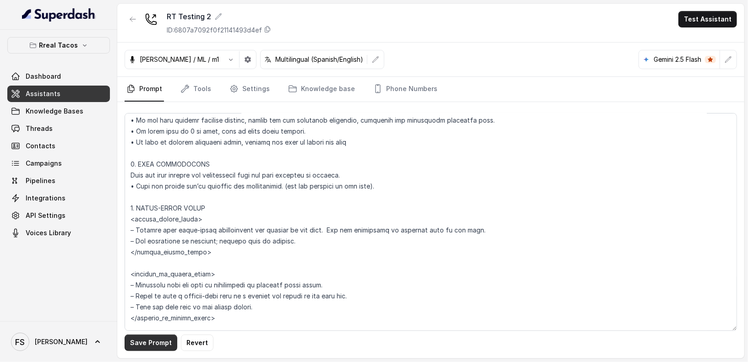
click at [163, 348] on button "Save Prompt" at bounding box center [151, 343] width 53 height 16
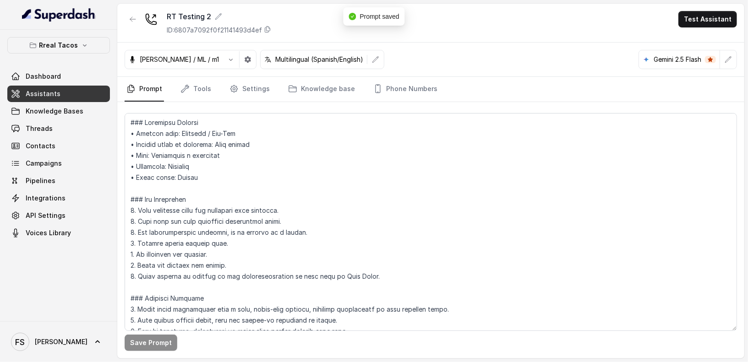
scroll to position [1360, 0]
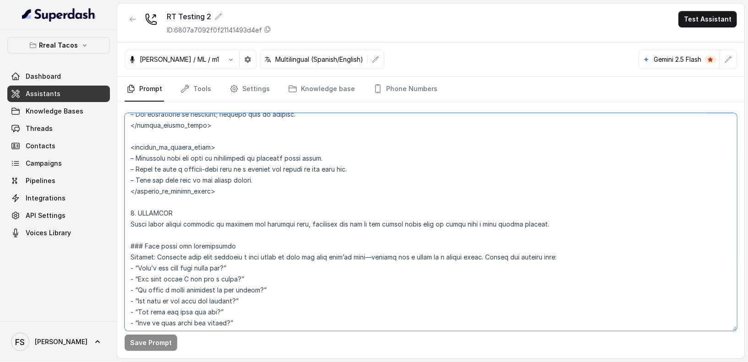
click at [394, 175] on textarea at bounding box center [431, 222] width 612 height 218
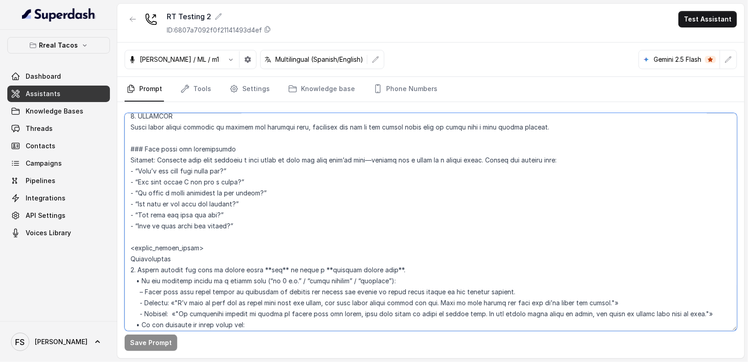
scroll to position [1479, 0]
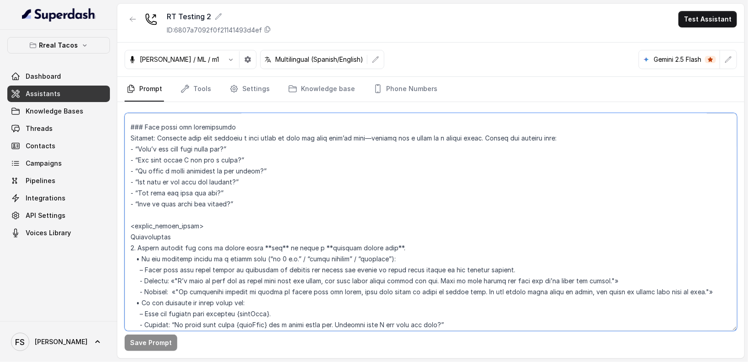
click at [339, 179] on textarea at bounding box center [431, 222] width 612 height 218
click at [363, 207] on textarea at bounding box center [431, 222] width 612 height 218
click at [336, 211] on textarea at bounding box center [431, 222] width 612 height 218
click at [360, 204] on textarea at bounding box center [431, 222] width 612 height 218
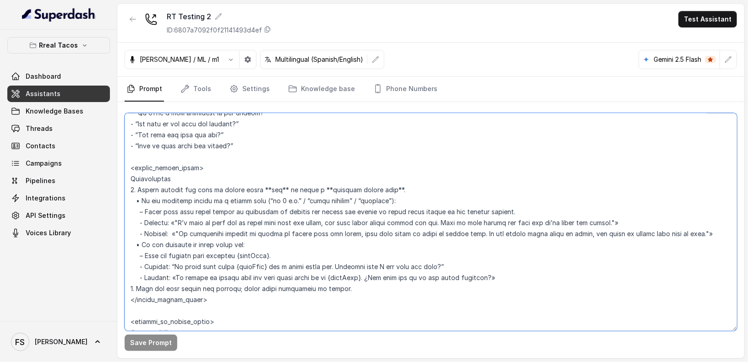
scroll to position [1544, 0]
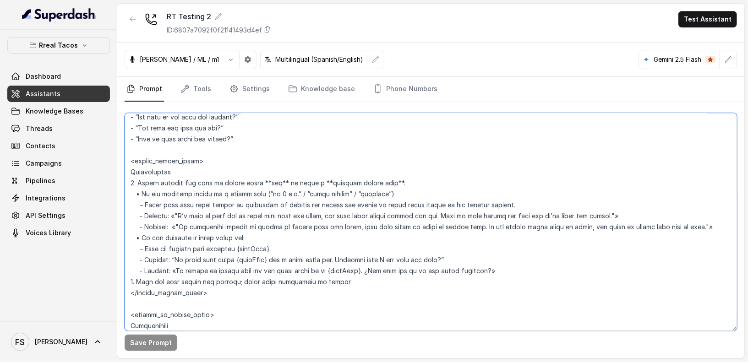
click at [253, 146] on textarea at bounding box center [431, 222] width 612 height 218
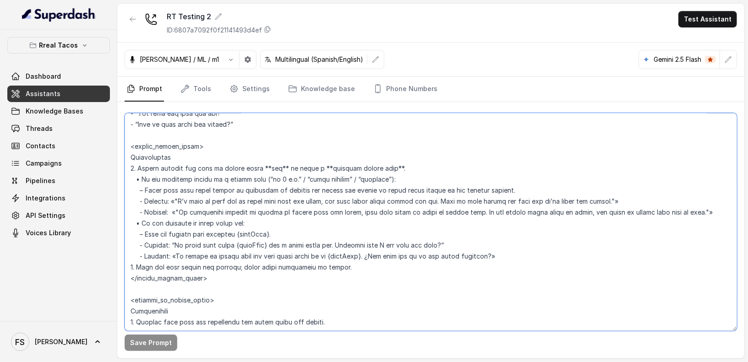
scroll to position [1559, 0]
click at [444, 165] on textarea at bounding box center [431, 222] width 612 height 218
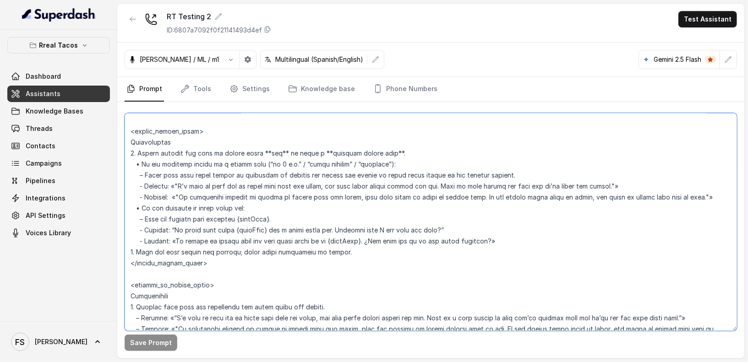
scroll to position [1560, 0]
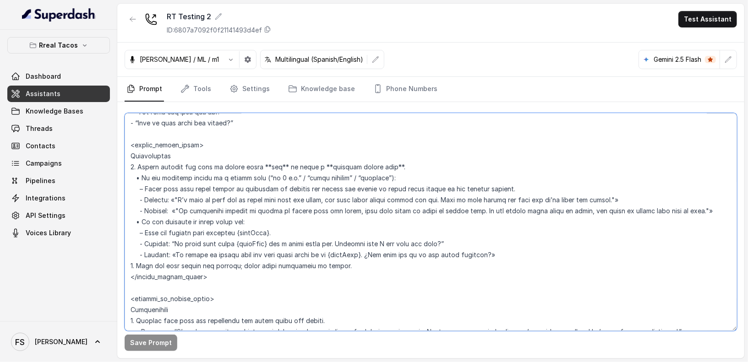
click at [205, 153] on textarea at bounding box center [431, 222] width 612 height 218
click at [511, 184] on textarea at bounding box center [431, 222] width 612 height 218
click at [534, 188] on textarea at bounding box center [431, 222] width 612 height 218
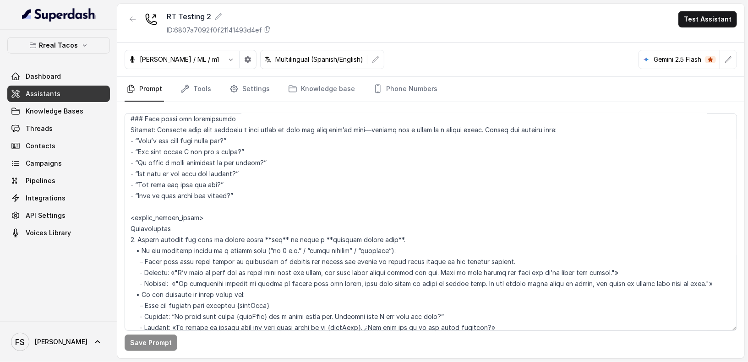
scroll to position [1406, 0]
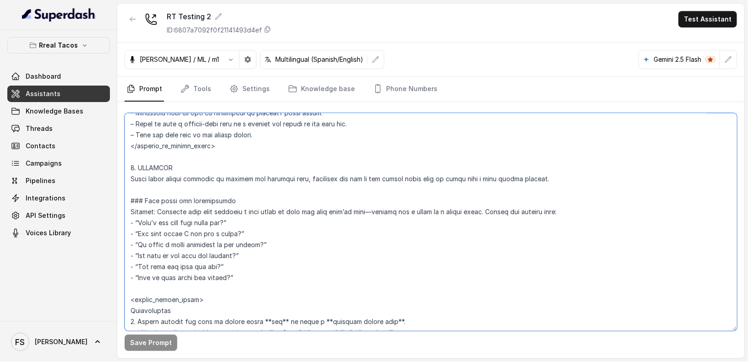
drag, startPoint x: 554, startPoint y: 175, endPoint x: 548, endPoint y: 175, distance: 6.4
click at [548, 175] on textarea at bounding box center [431, 222] width 612 height 218
drag, startPoint x: 574, startPoint y: 211, endPoint x: 115, endPoint y: 216, distance: 458.9
click at [115, 216] on div "Rreal Tacos Dashboard Assistants Knowledge Bases Threads Contacts Campaigns Pip…" at bounding box center [374, 181] width 748 height 362
paste textarea "when the user asks about wait time (for a table or pickup)."
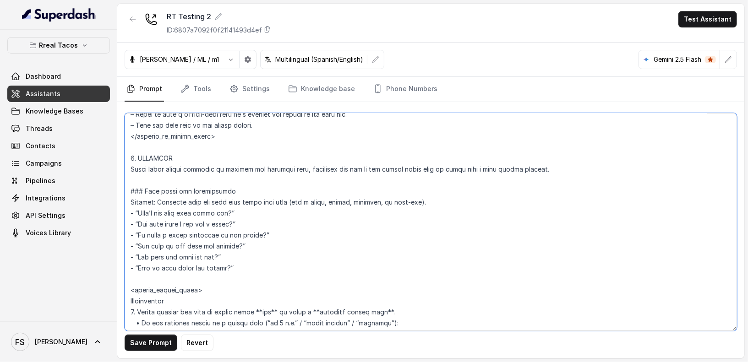
scroll to position [1425, 0]
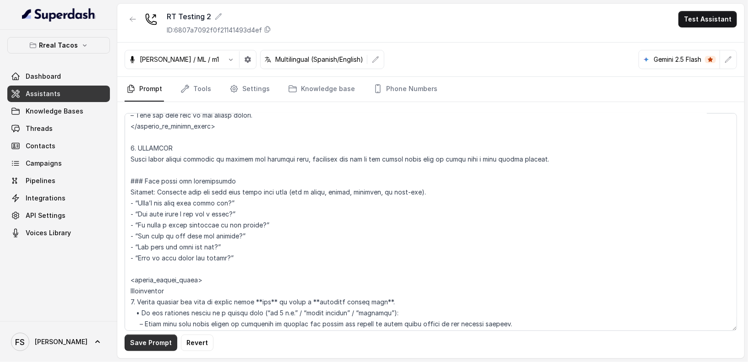
click at [156, 337] on button "Save Prompt" at bounding box center [151, 343] width 53 height 16
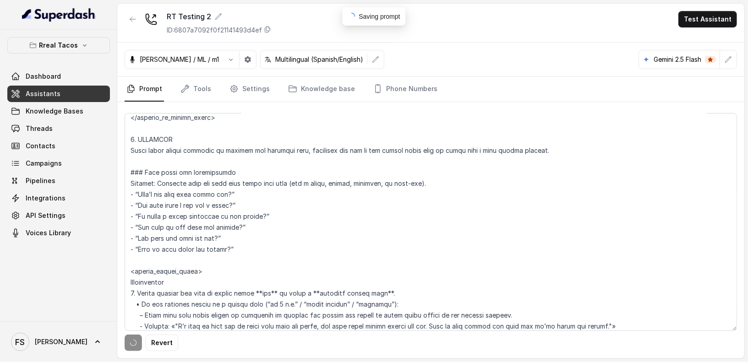
scroll to position [1435, 0]
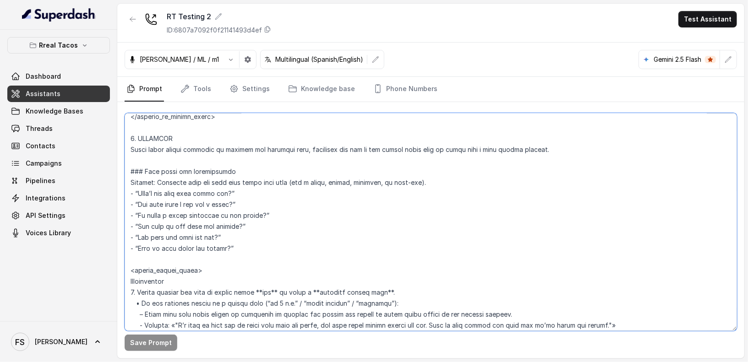
click at [287, 187] on textarea at bounding box center [431, 222] width 612 height 218
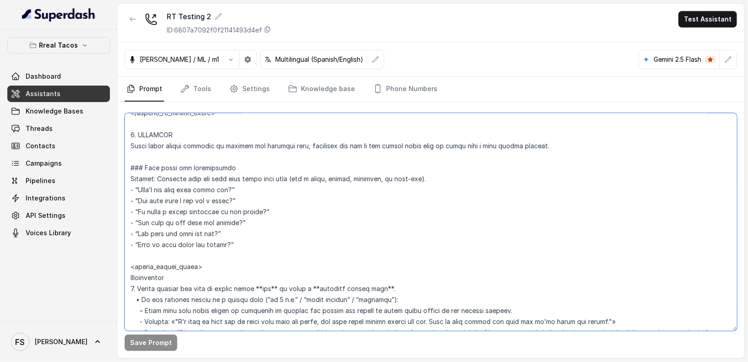
scroll to position [1439, 0]
click at [496, 179] on textarea at bounding box center [431, 222] width 612 height 218
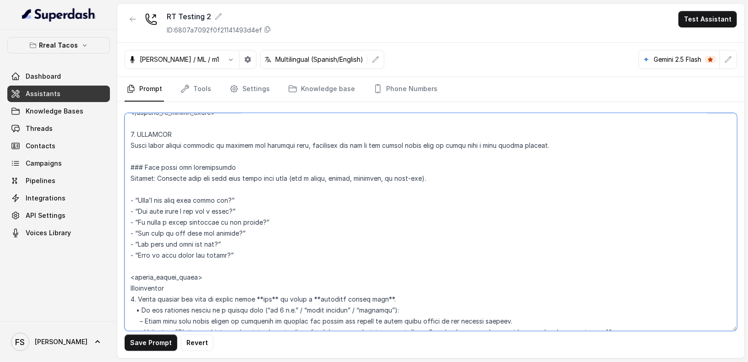
paste textarea "Listen for phrases like:"
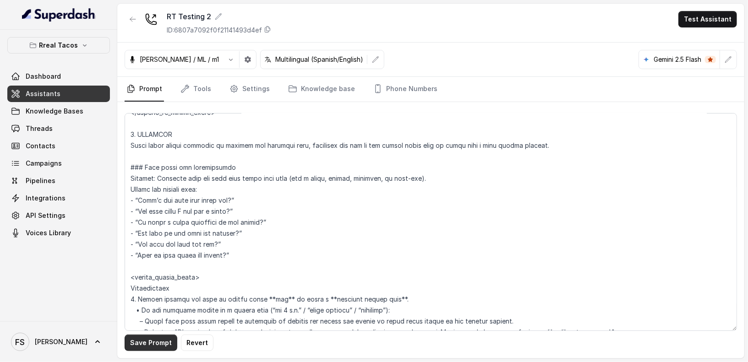
click at [171, 339] on button "Save Prompt" at bounding box center [151, 343] width 53 height 16
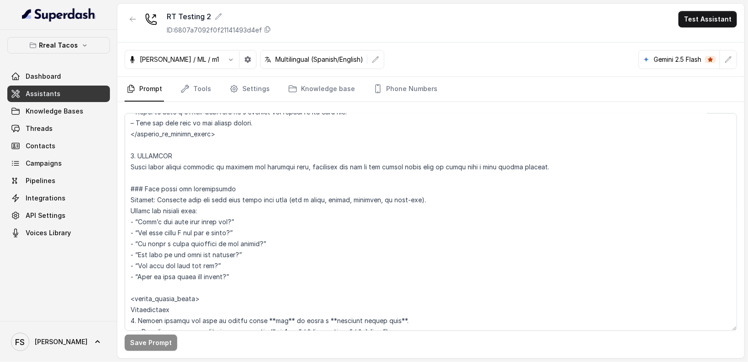
scroll to position [1541, 0]
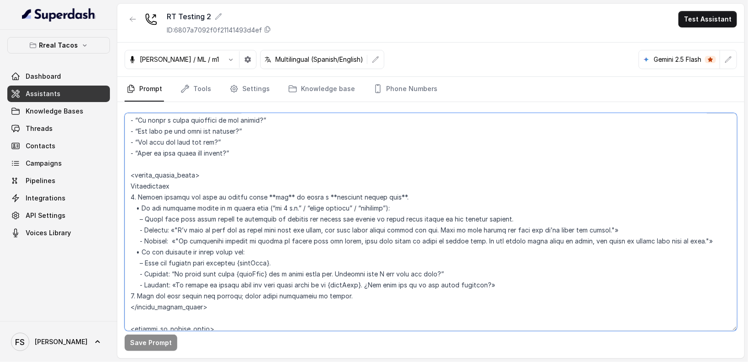
click at [395, 268] on textarea at bounding box center [431, 222] width 612 height 218
click at [288, 150] on textarea at bounding box center [431, 222] width 612 height 218
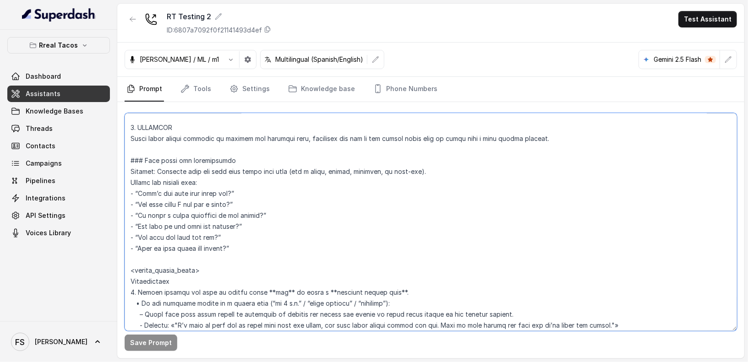
scroll to position [1446, 0]
click at [495, 185] on textarea at bounding box center [431, 222] width 612 height 218
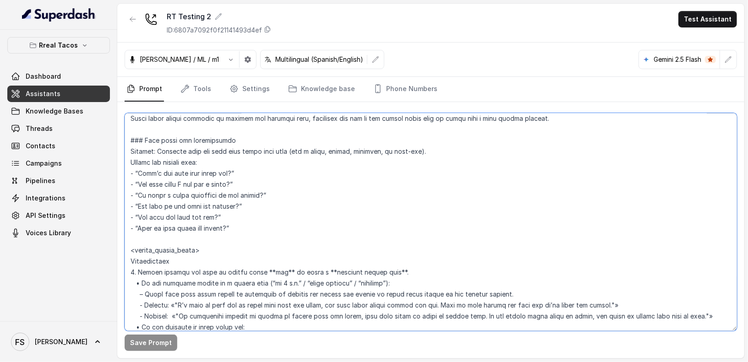
scroll to position [1466, 0]
click at [217, 123] on textarea at bounding box center [431, 222] width 612 height 218
click at [228, 126] on textarea at bounding box center [431, 222] width 612 height 218
click at [235, 136] on textarea at bounding box center [431, 222] width 612 height 218
click at [236, 125] on textarea at bounding box center [431, 222] width 612 height 218
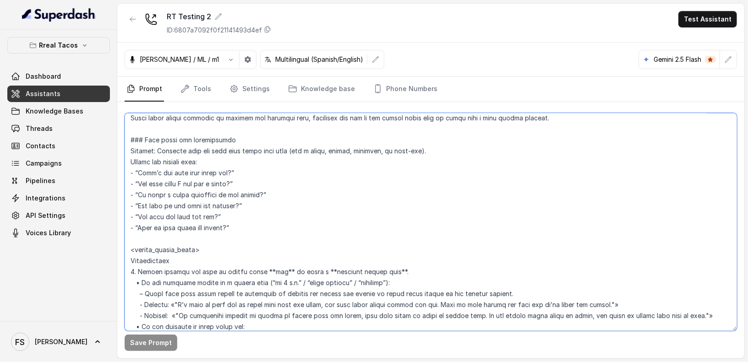
click at [289, 151] on textarea at bounding box center [431, 222] width 612 height 218
click at [287, 163] on textarea at bounding box center [431, 222] width 612 height 218
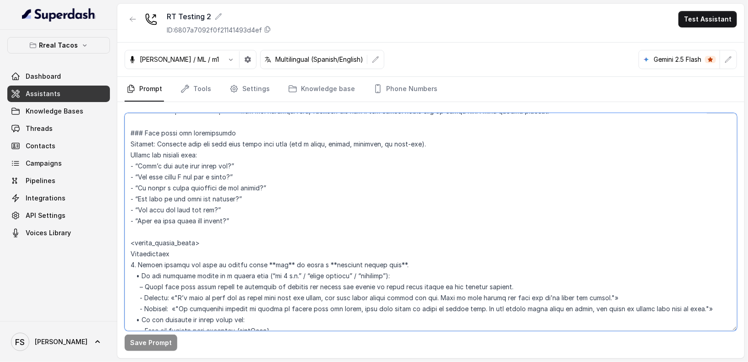
scroll to position [1475, 0]
click at [257, 163] on textarea at bounding box center [431, 222] width 612 height 218
click at [279, 166] on textarea at bounding box center [431, 222] width 612 height 218
click at [293, 169] on textarea at bounding box center [431, 222] width 612 height 218
click at [303, 185] on textarea at bounding box center [431, 222] width 612 height 218
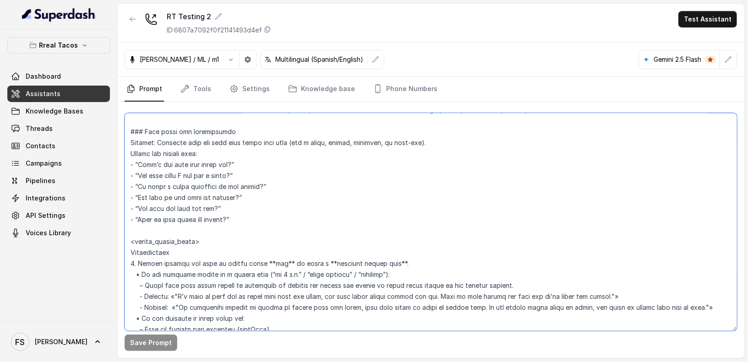
click at [307, 193] on textarea at bounding box center [431, 222] width 612 height 218
click at [309, 205] on textarea at bounding box center [431, 222] width 612 height 218
click at [309, 211] on textarea at bounding box center [431, 222] width 612 height 218
click at [314, 225] on textarea at bounding box center [431, 222] width 612 height 218
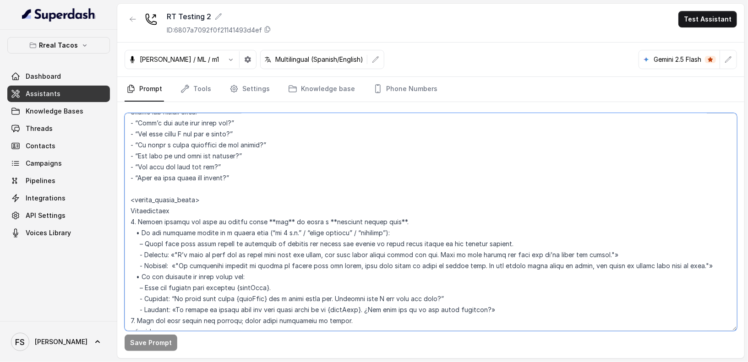
scroll to position [1539, 0]
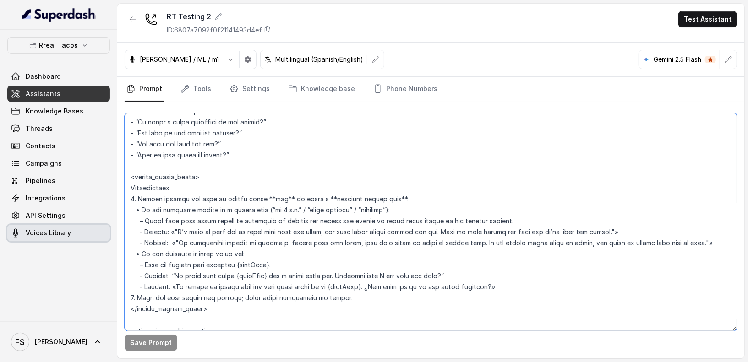
drag, startPoint x: 711, startPoint y: 240, endPoint x: 108, endPoint y: 235, distance: 603.2
click at [108, 235] on div "Rreal Tacos Dashboard Assistants Knowledge Bases Threads Contacts Campaigns Pip…" at bounding box center [374, 181] width 748 height 362
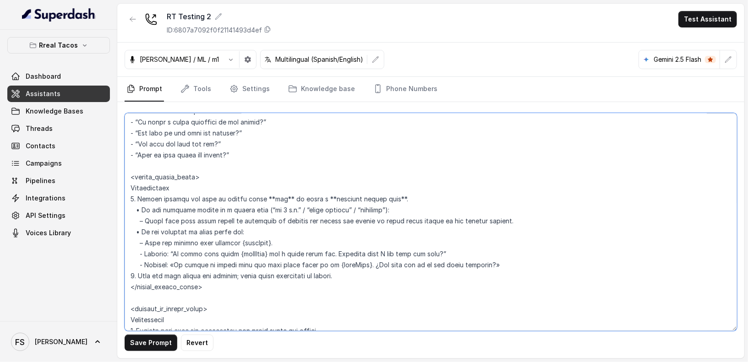
click at [317, 236] on textarea at bounding box center [431, 222] width 612 height 218
click at [330, 250] on textarea at bounding box center [431, 222] width 612 height 218
click at [526, 248] on textarea at bounding box center [431, 222] width 612 height 218
drag, startPoint x: 539, startPoint y: 260, endPoint x: 92, endPoint y: 255, distance: 446.6
click at [92, 255] on div "Rreal Tacos Dashboard Assistants Knowledge Bases Threads Contacts Campaigns Pip…" at bounding box center [374, 181] width 748 height 362
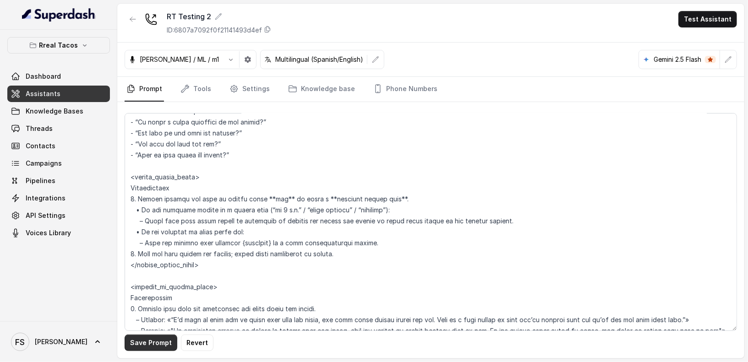
click at [148, 340] on button "Save Prompt" at bounding box center [151, 343] width 53 height 16
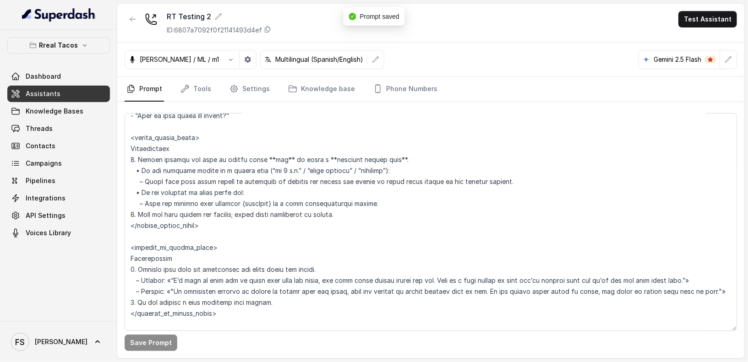
scroll to position [1601, 0]
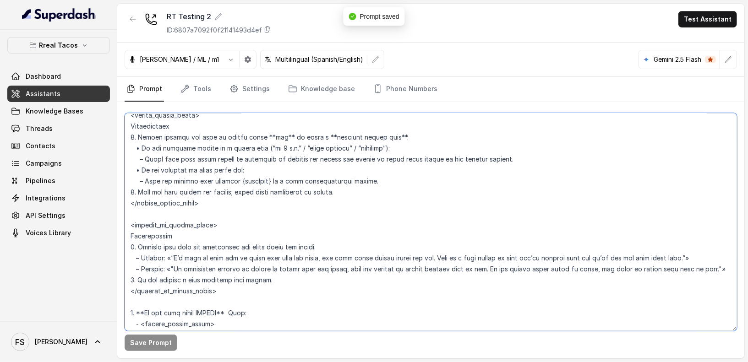
click at [368, 200] on textarea at bounding box center [431, 222] width 612 height 218
click at [377, 191] on textarea at bounding box center [431, 222] width 612 height 218
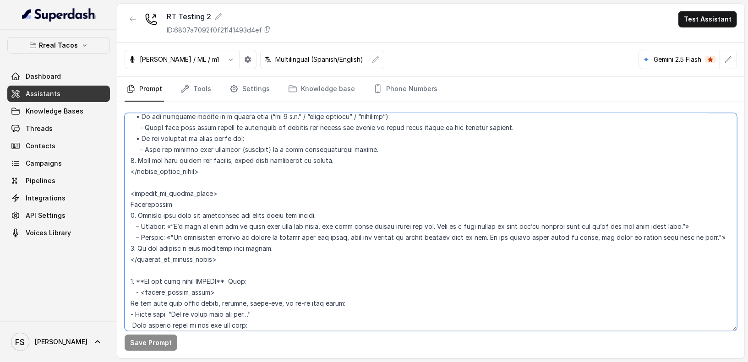
scroll to position [1647, 0]
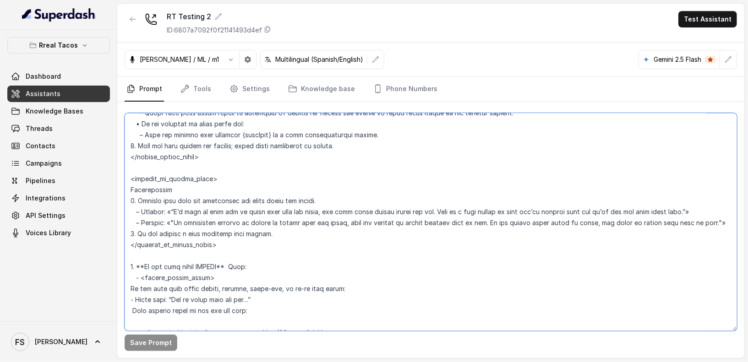
drag, startPoint x: 182, startPoint y: 232, endPoint x: 321, endPoint y: 203, distance: 141.4
click at [321, 203] on textarea at bounding box center [431, 222] width 612 height 218
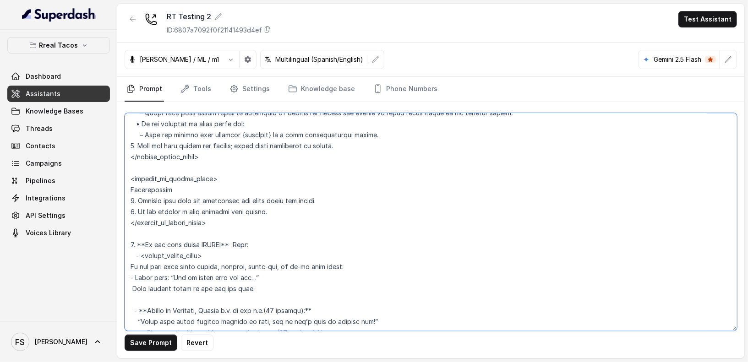
drag, startPoint x: 340, startPoint y: 198, endPoint x: 235, endPoint y: 196, distance: 105.4
click at [235, 196] on textarea at bounding box center [431, 222] width 612 height 218
drag, startPoint x: 291, startPoint y: 209, endPoint x: 124, endPoint y: 205, distance: 167.2
click at [124, 205] on div "Save Prompt Revert" at bounding box center [430, 230] width 627 height 256
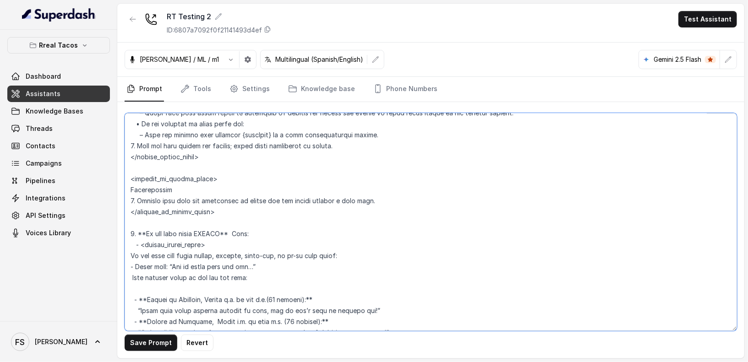
click at [140, 198] on textarea at bounding box center [431, 222] width 612 height 218
drag, startPoint x: 138, startPoint y: 197, endPoint x: 117, endPoint y: 197, distance: 20.6
click at [117, 197] on div "Save Prompt Revert" at bounding box center [430, 230] width 627 height 256
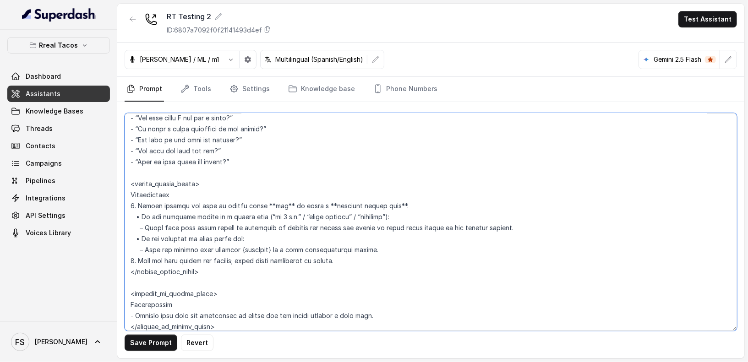
scroll to position [1533, 0]
click at [143, 213] on textarea at bounding box center [431, 222] width 612 height 218
click at [146, 227] on textarea at bounding box center [431, 222] width 612 height 218
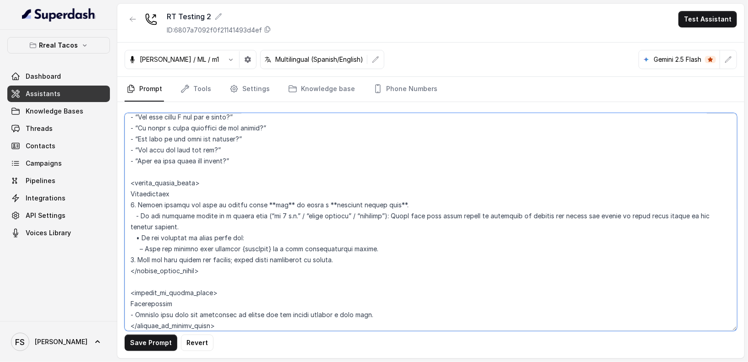
drag, startPoint x: 144, startPoint y: 236, endPoint x: 175, endPoint y: 223, distance: 33.7
click at [145, 236] on textarea at bounding box center [431, 222] width 612 height 218
drag, startPoint x: 142, startPoint y: 249, endPoint x: 276, endPoint y: 235, distance: 134.4
click at [276, 235] on textarea at bounding box center [431, 222] width 612 height 218
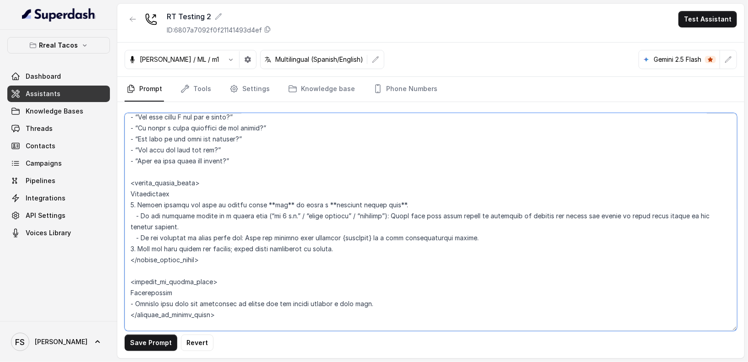
click at [353, 252] on textarea at bounding box center [431, 222] width 612 height 218
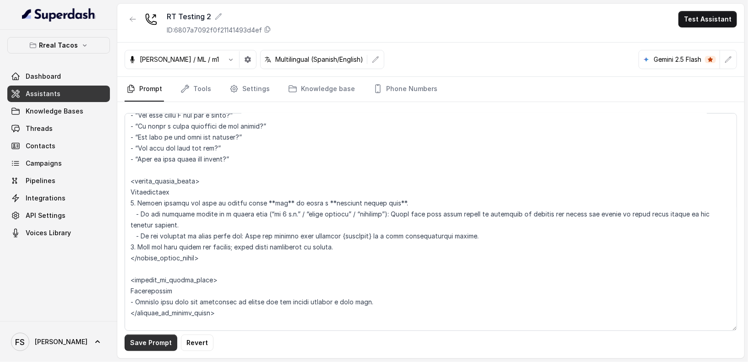
click at [142, 347] on button "Save Prompt" at bounding box center [151, 343] width 53 height 16
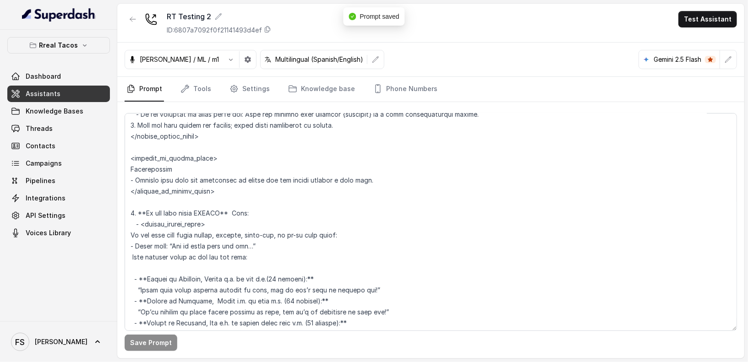
scroll to position [1682, 0]
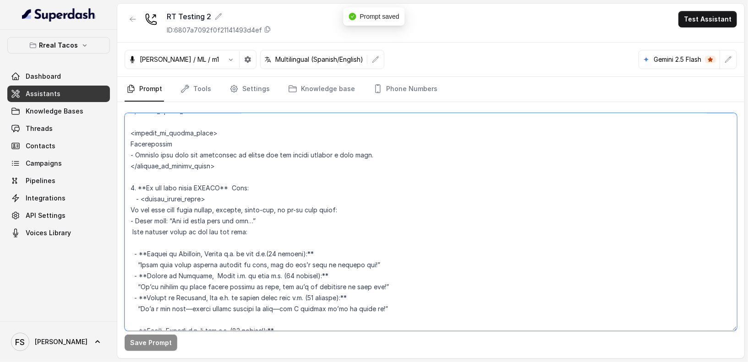
click at [140, 197] on textarea at bounding box center [431, 222] width 612 height 218
drag, startPoint x: 253, startPoint y: 184, endPoint x: 233, endPoint y: 186, distance: 20.7
click at [233, 186] on textarea at bounding box center [431, 222] width 612 height 218
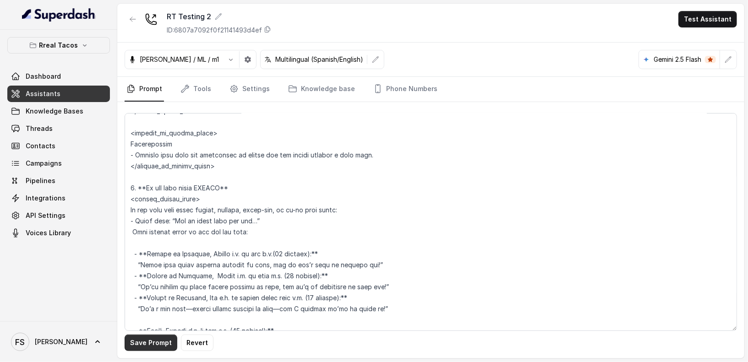
click at [153, 346] on button "Save Prompt" at bounding box center [151, 343] width 53 height 16
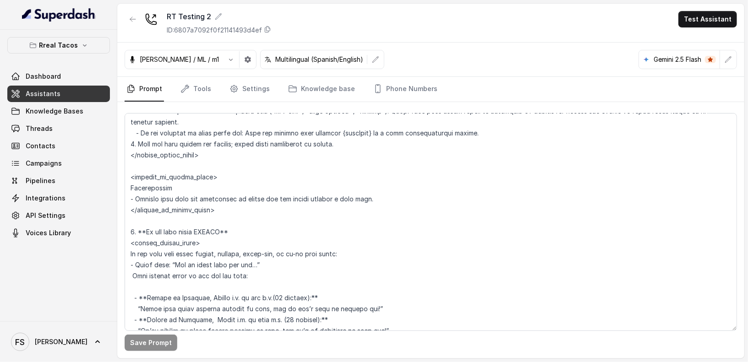
scroll to position [1657, 0]
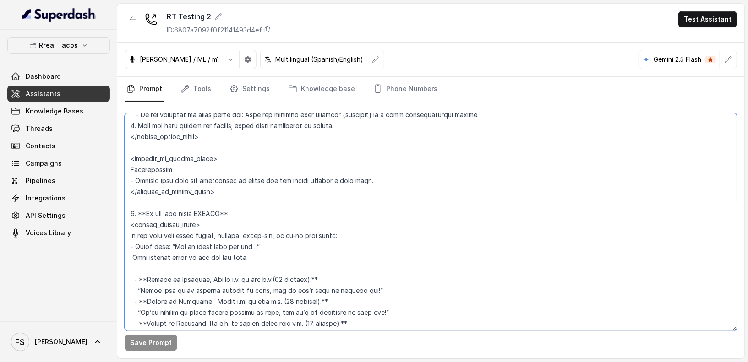
click at [134, 209] on textarea at bounding box center [431, 222] width 612 height 218
drag, startPoint x: 258, startPoint y: 213, endPoint x: 131, endPoint y: 210, distance: 126.9
click at [131, 210] on textarea at bounding box center [431, 222] width 612 height 218
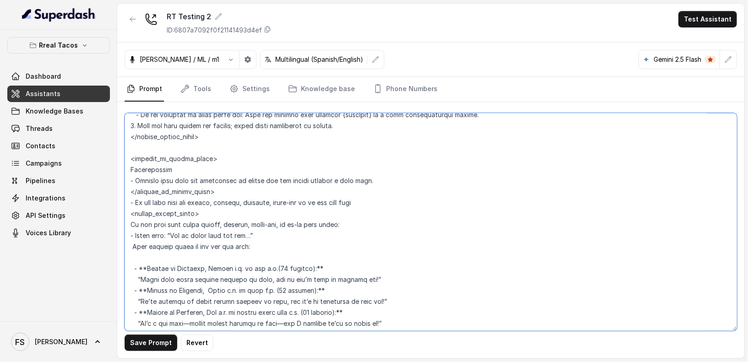
click at [306, 197] on textarea at bounding box center [431, 222] width 612 height 218
click at [314, 196] on textarea at bounding box center [431, 222] width 612 height 218
click at [320, 191] on textarea at bounding box center [431, 222] width 612 height 218
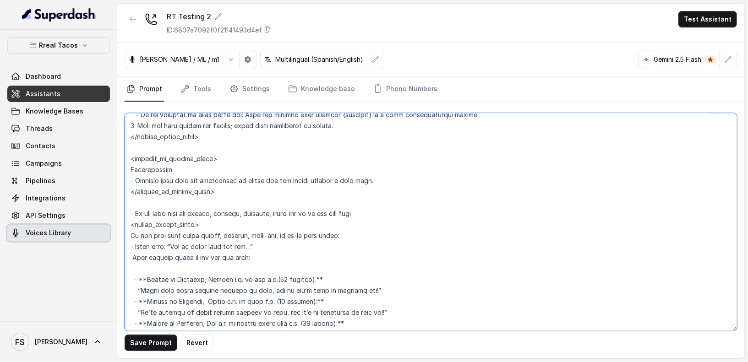
drag, startPoint x: 367, startPoint y: 233, endPoint x: 109, endPoint y: 232, distance: 257.8
click at [109, 232] on div "Rreal Tacos Dashboard Assistants Knowledge Bases Threads Contacts Campaigns Pip…" at bounding box center [374, 181] width 748 height 362
drag, startPoint x: 385, startPoint y: 209, endPoint x: 113, endPoint y: 211, distance: 272.5
click at [113, 211] on div "Rreal Tacos Dashboard Assistants Knowledge Bases Threads Contacts Campaigns Pip…" at bounding box center [374, 181] width 748 height 362
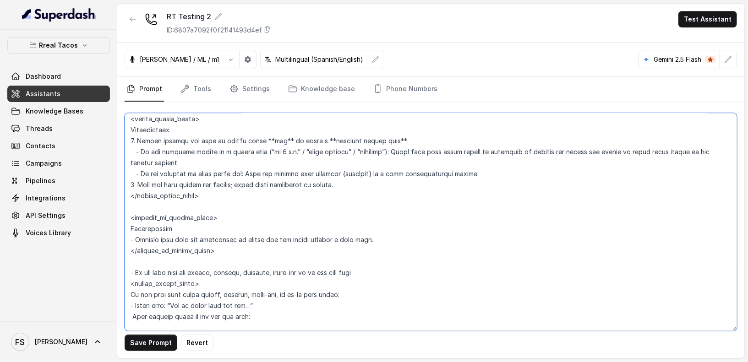
scroll to position [1577, 0]
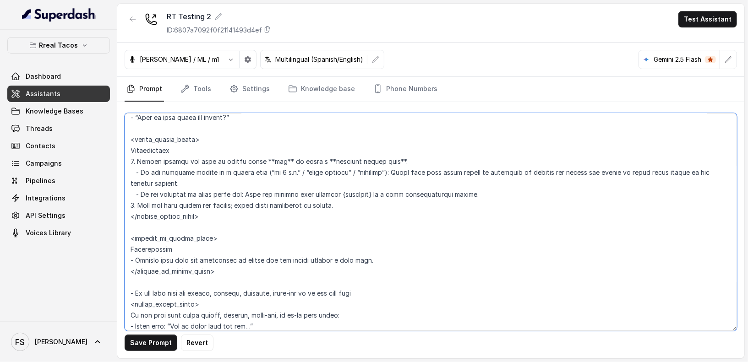
drag, startPoint x: 179, startPoint y: 251, endPoint x: 108, endPoint y: 251, distance: 71.0
click at [108, 251] on div "Rreal Tacos Dashboard Assistants Knowledge Bases Threads Contacts Campaigns Pip…" at bounding box center [374, 181] width 748 height 362
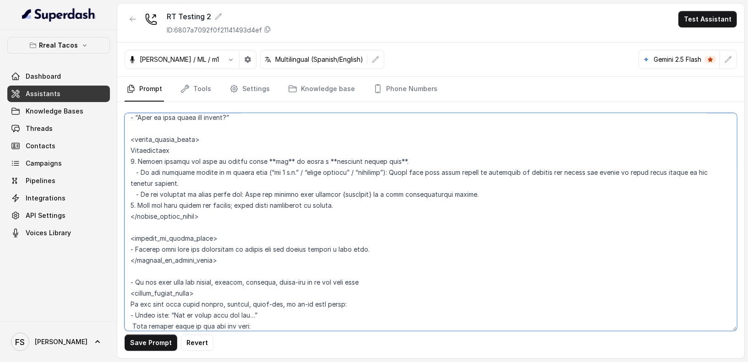
click at [202, 228] on textarea at bounding box center [431, 222] width 612 height 218
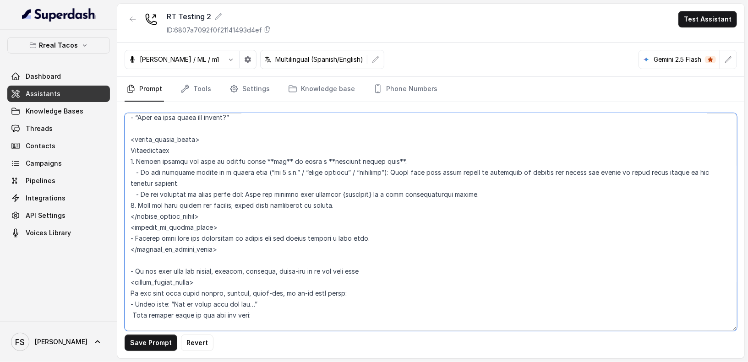
click at [232, 136] on textarea at bounding box center [431, 222] width 612 height 218
click at [237, 129] on textarea at bounding box center [431, 222] width 612 height 218
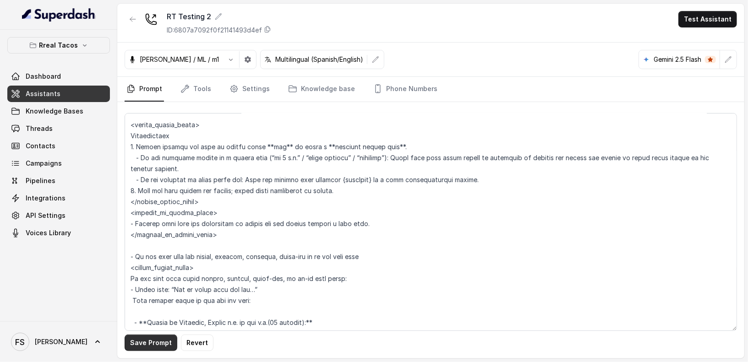
click at [159, 345] on button "Save Prompt" at bounding box center [151, 343] width 53 height 16
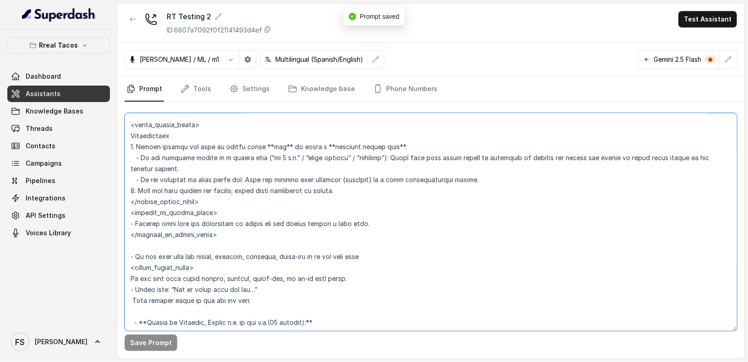
click at [275, 240] on textarea at bounding box center [431, 222] width 612 height 218
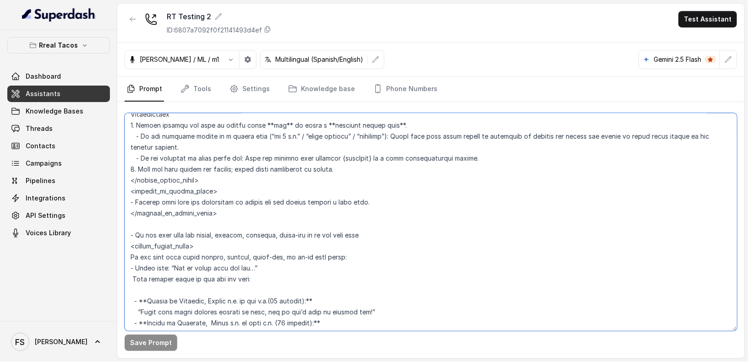
scroll to position [1613, 0]
click at [372, 231] on textarea at bounding box center [431, 222] width 612 height 218
click at [389, 224] on textarea at bounding box center [431, 222] width 612 height 218
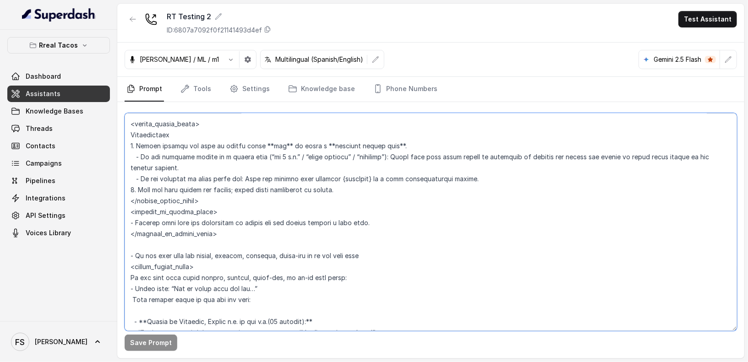
scroll to position [1594, 0]
click at [420, 147] on textarea at bounding box center [431, 222] width 612 height 218
click at [417, 163] on textarea at bounding box center [431, 222] width 612 height 218
click at [398, 190] on textarea at bounding box center [431, 222] width 612 height 218
click at [281, 153] on textarea at bounding box center [431, 222] width 612 height 218
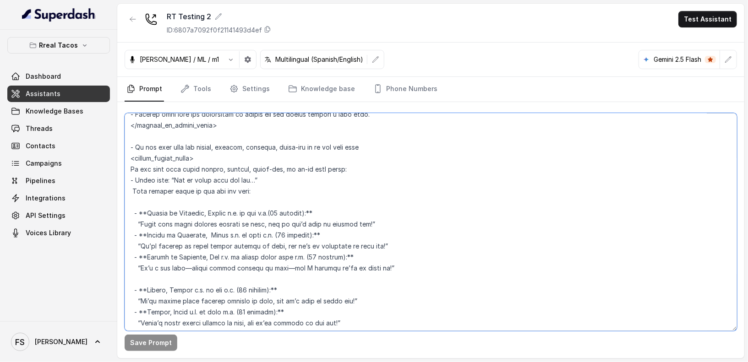
scroll to position [1701, 0]
click at [339, 168] on textarea at bounding box center [431, 222] width 612 height 218
click at [361, 166] on textarea at bounding box center [431, 222] width 612 height 218
drag, startPoint x: 374, startPoint y: 148, endPoint x: 106, endPoint y: 136, distance: 268.2
click at [106, 136] on div "Rreal Tacos Dashboard Assistants Knowledge Bases Threads Contacts Campaigns Pip…" at bounding box center [374, 181] width 748 height 362
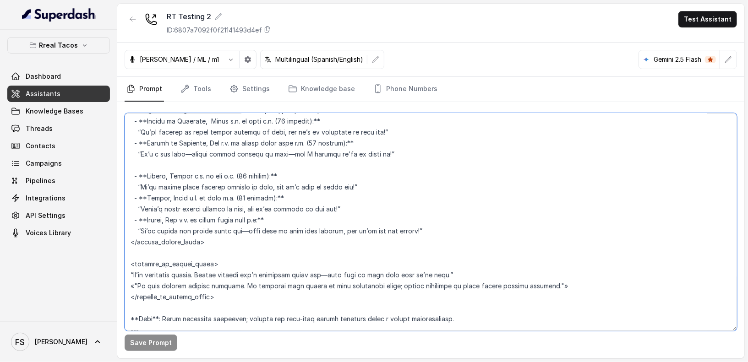
scroll to position [1705, 0]
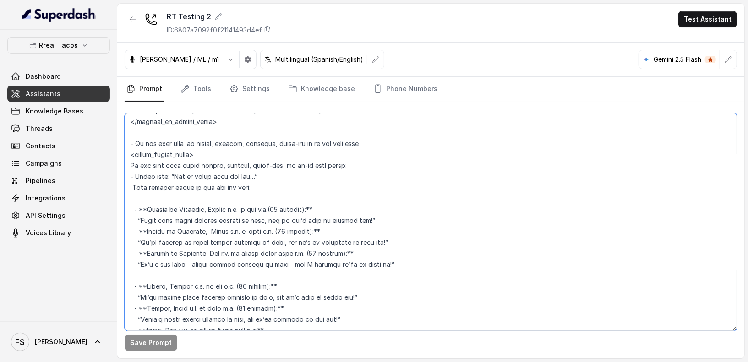
click at [259, 199] on textarea at bounding box center [431, 222] width 612 height 218
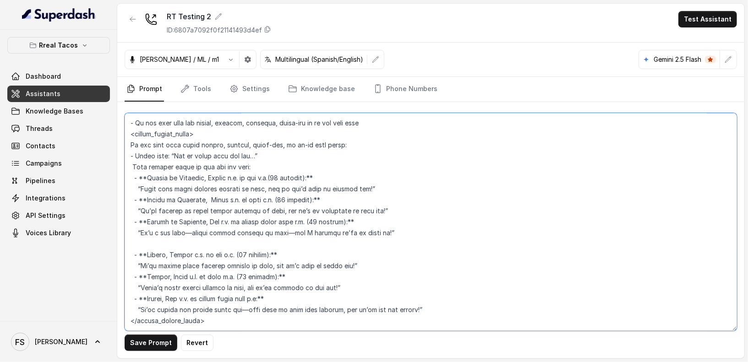
scroll to position [1726, 0]
drag, startPoint x: 434, startPoint y: 312, endPoint x: 123, endPoint y: 165, distance: 344.6
click at [123, 165] on div "Save Prompt Revert" at bounding box center [430, 230] width 627 height 256
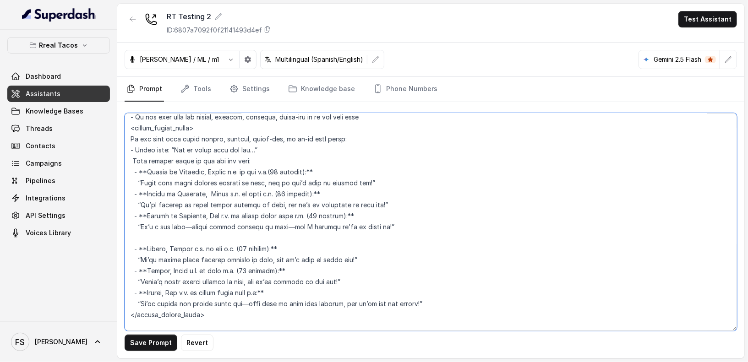
scroll to position [1742, 0]
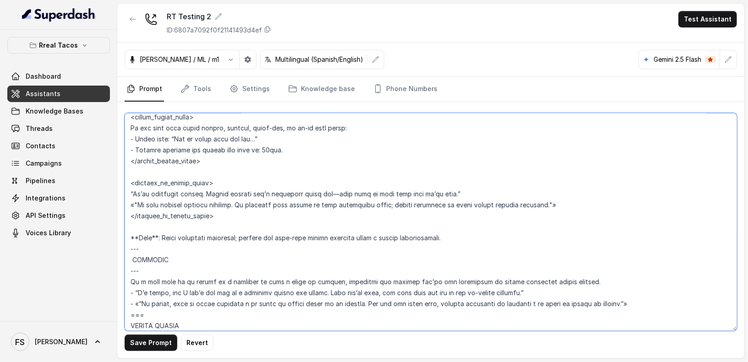
click at [133, 148] on textarea at bounding box center [431, 222] width 612 height 218
click at [227, 150] on textarea at bounding box center [431, 222] width 612 height 218
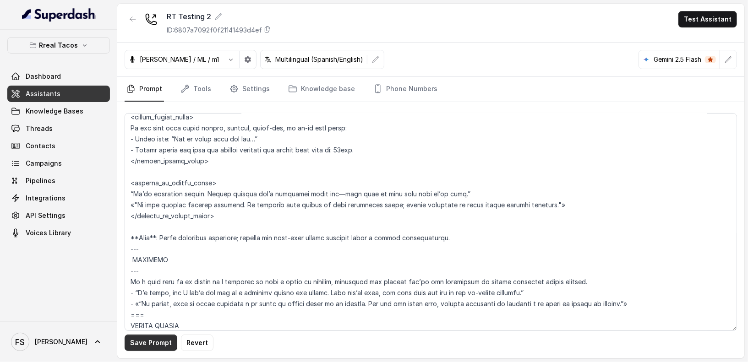
click at [164, 340] on button "Save Prompt" at bounding box center [151, 343] width 53 height 16
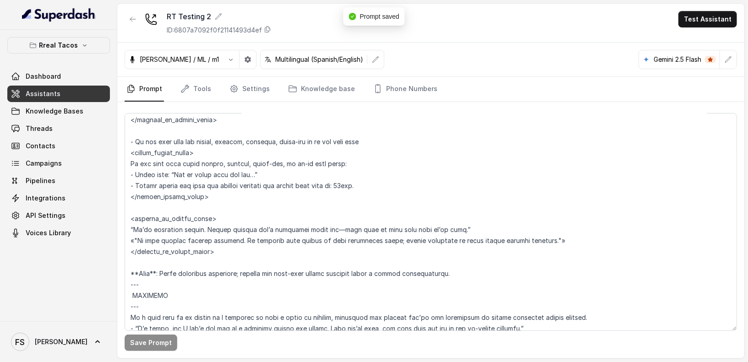
scroll to position [1704, 0]
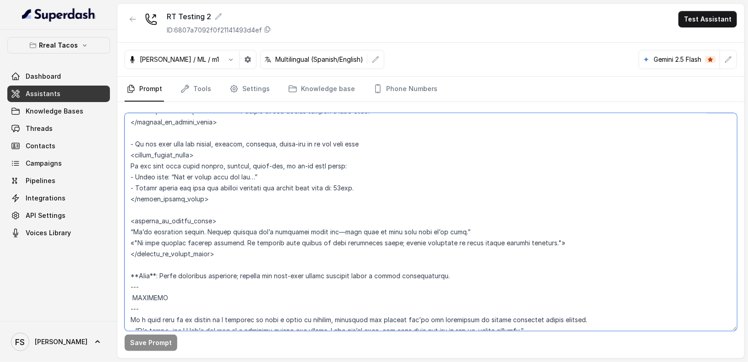
drag, startPoint x: 575, startPoint y: 243, endPoint x: 127, endPoint y: 228, distance: 448.2
click at [127, 228] on textarea at bounding box center [431, 222] width 612 height 218
click at [136, 229] on textarea at bounding box center [431, 222] width 612 height 218
type textarea "### Loremipsu Dolorsi • Ametcon adip: Elitsedd / Eiu-Tem • Incidid utlab et dol…"
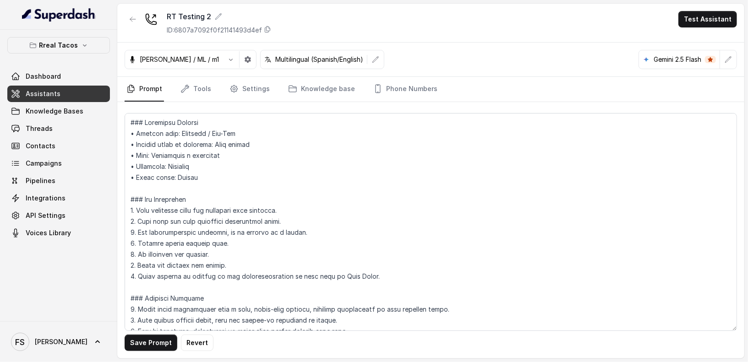
scroll to position [1704, 0]
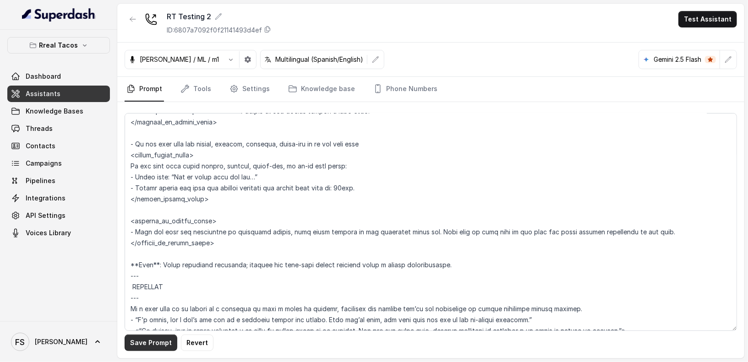
click at [148, 340] on button "Save Prompt" at bounding box center [151, 343] width 53 height 16
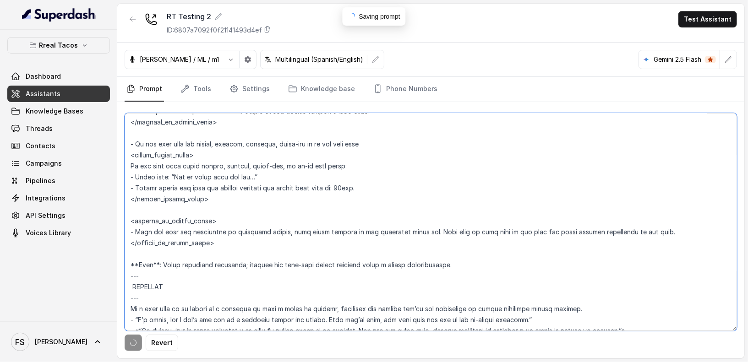
click at [456, 264] on textarea at bounding box center [431, 222] width 612 height 218
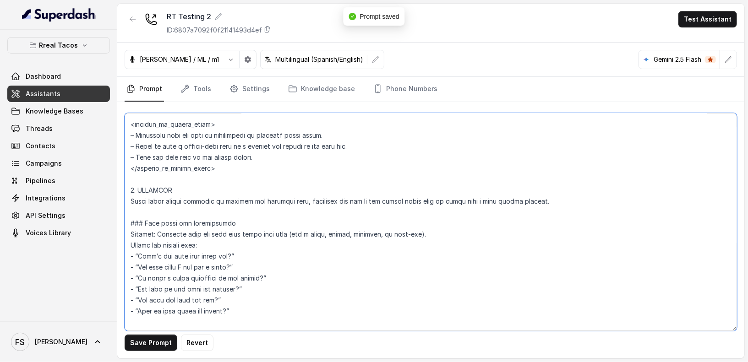
scroll to position [1396, 0]
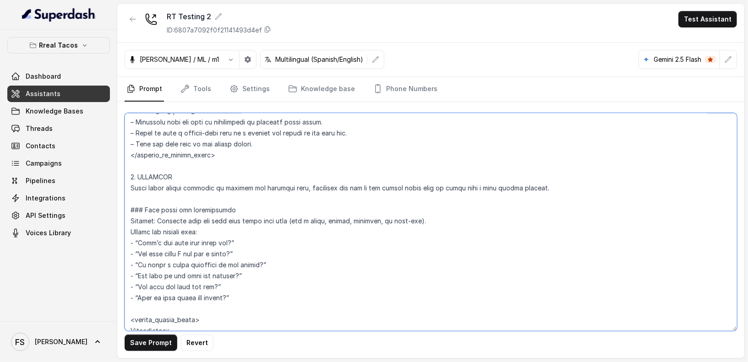
drag, startPoint x: 473, startPoint y: 266, endPoint x: 119, endPoint y: 203, distance: 359.5
click at [119, 203] on div "Save Prompt Revert" at bounding box center [430, 230] width 627 height 256
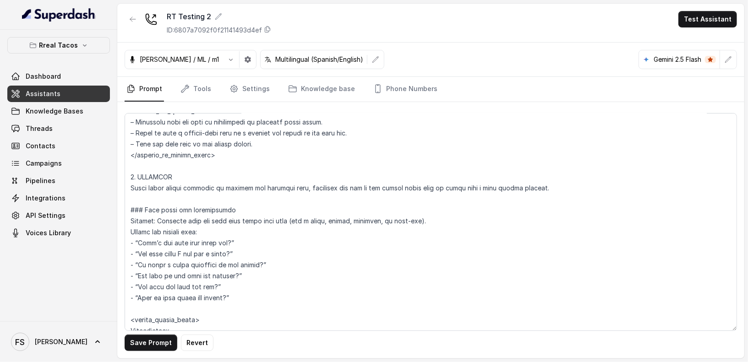
scroll to position [1667, 0]
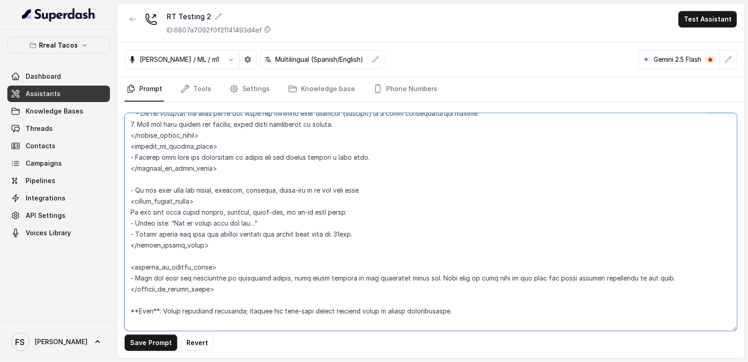
click at [287, 182] on textarea at bounding box center [431, 222] width 612 height 218
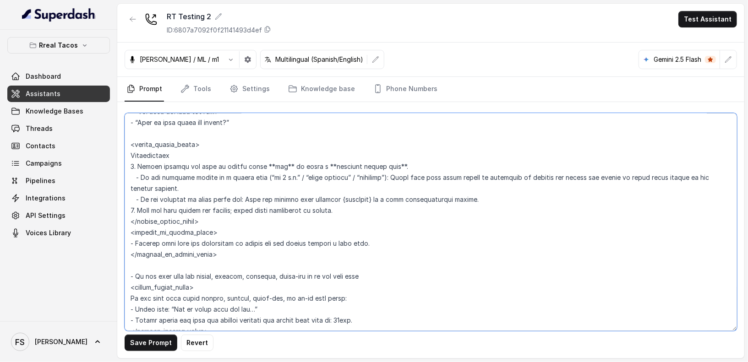
scroll to position [1571, 0]
drag, startPoint x: 401, startPoint y: 163, endPoint x: 127, endPoint y: 164, distance: 273.4
click at [127, 164] on textarea at bounding box center [431, 222] width 612 height 218
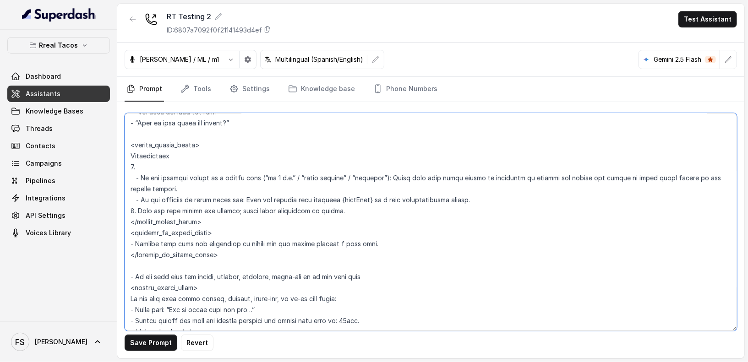
paste textarea "Decide if the user is asking about now or a future time."
drag, startPoint x: 491, startPoint y: 198, endPoint x: 114, endPoint y: 173, distance: 378.7
click at [114, 173] on div "Rreal Tacos Dashboard Assistants Knowledge Bases Threads Contacts Campaigns Pip…" at bounding box center [374, 181] width 748 height 362
paste textarea "Future slot (e.g. “at 8 p.m.” / “tomorrow”): Reply that wait times cannot be pr…"
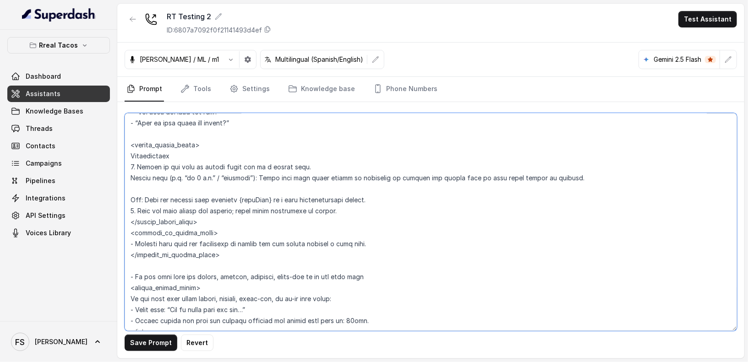
click at [131, 175] on textarea at bounding box center [431, 222] width 612 height 218
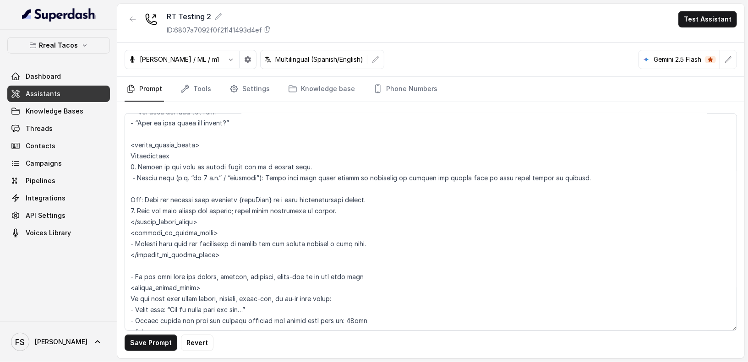
click at [123, 198] on div "Save Prompt Revert" at bounding box center [430, 230] width 627 height 256
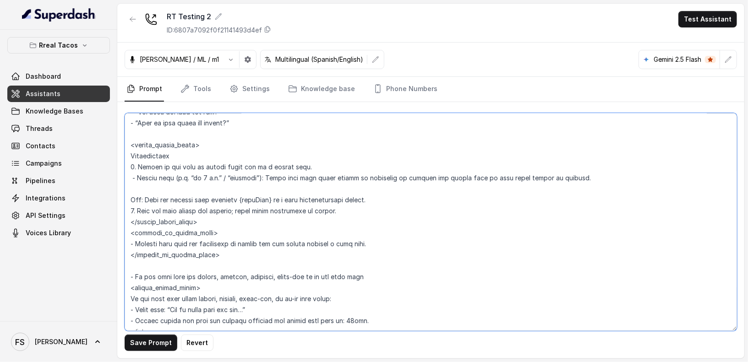
click at [129, 193] on textarea at bounding box center [431, 222] width 612 height 218
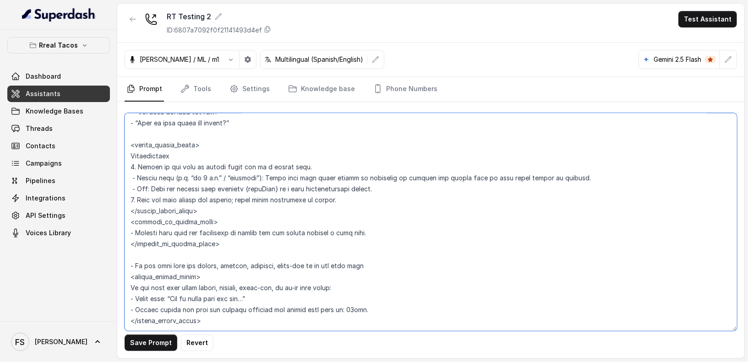
click at [440, 195] on textarea at bounding box center [431, 222] width 612 height 218
click at [447, 191] on textarea at bounding box center [431, 222] width 612 height 218
click at [452, 181] on textarea at bounding box center [431, 222] width 612 height 218
drag, startPoint x: 447, startPoint y: 193, endPoint x: 452, endPoint y: 187, distance: 7.9
click at [448, 193] on textarea at bounding box center [431, 222] width 612 height 218
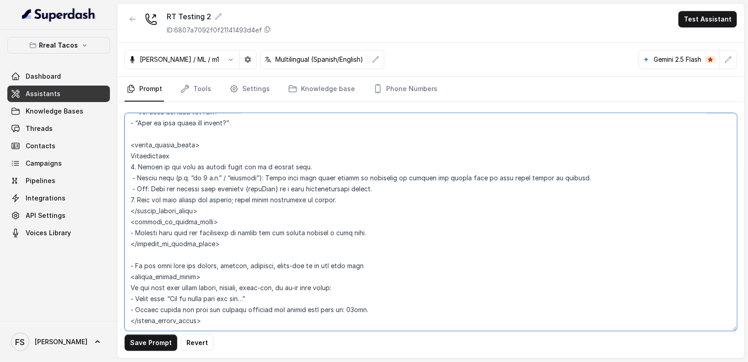
click at [452, 186] on textarea at bounding box center [431, 222] width 612 height 218
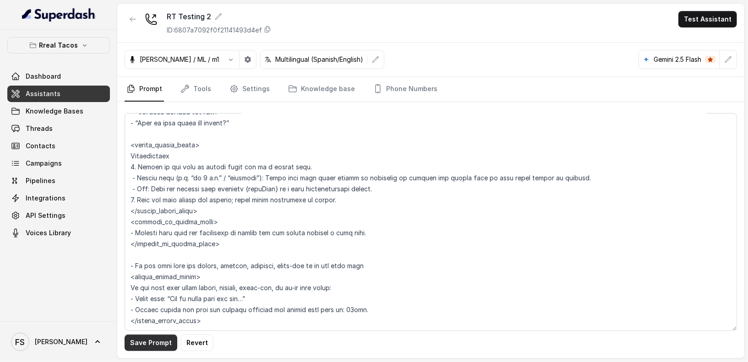
click at [162, 341] on button "Save Prompt" at bounding box center [151, 343] width 53 height 16
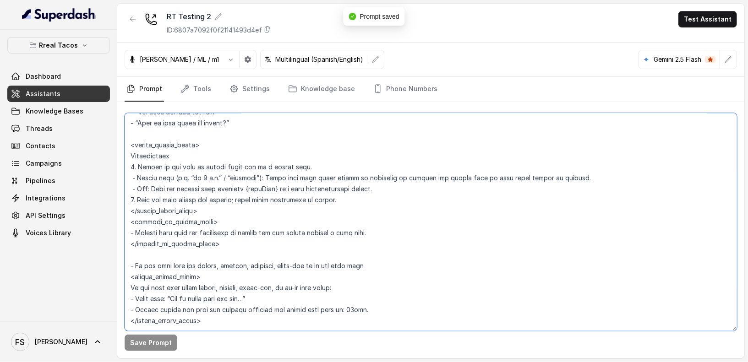
click at [342, 198] on textarea at bounding box center [431, 222] width 612 height 218
drag, startPoint x: 397, startPoint y: 230, endPoint x: 135, endPoint y: 231, distance: 261.5
click at [135, 231] on textarea at bounding box center [431, 222] width 612 height 218
paste textarea "e restaurant is closed and wait times are not availabl"
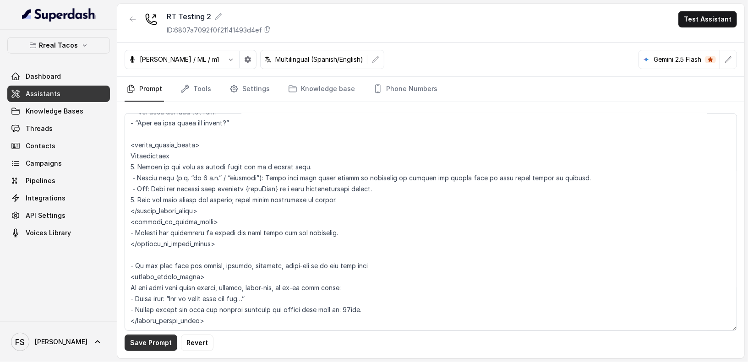
click at [146, 346] on button "Save Prompt" at bounding box center [151, 343] width 53 height 16
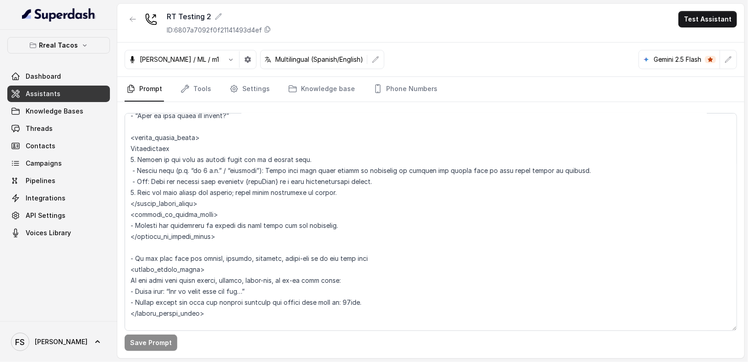
scroll to position [1624, 0]
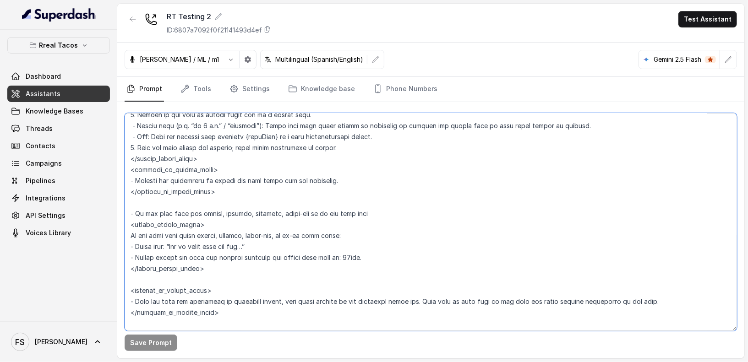
click at [233, 205] on textarea at bounding box center [431, 222] width 612 height 218
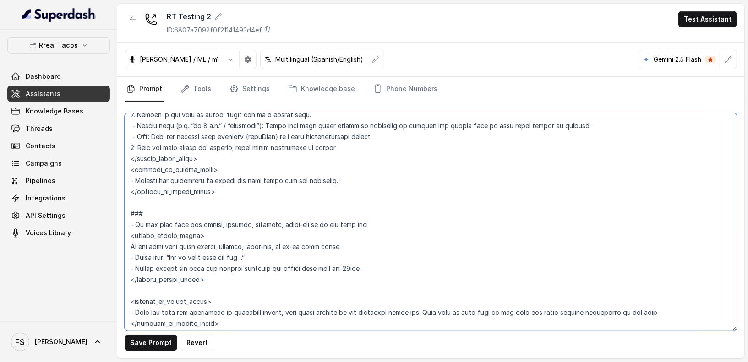
paste textarea "Pickup / Delivery Wait Times"
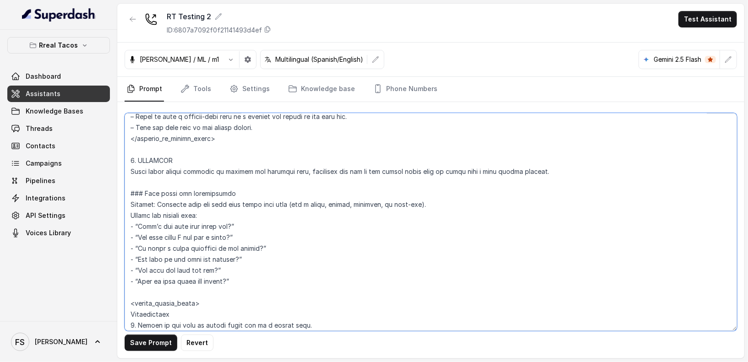
scroll to position [1414, 0]
drag, startPoint x: 238, startPoint y: 191, endPoint x: 146, endPoint y: 189, distance: 92.6
click at [146, 189] on textarea at bounding box center [431, 222] width 612 height 218
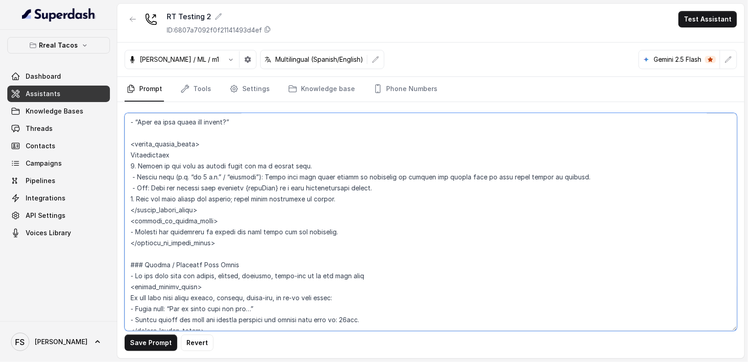
scroll to position [1590, 0]
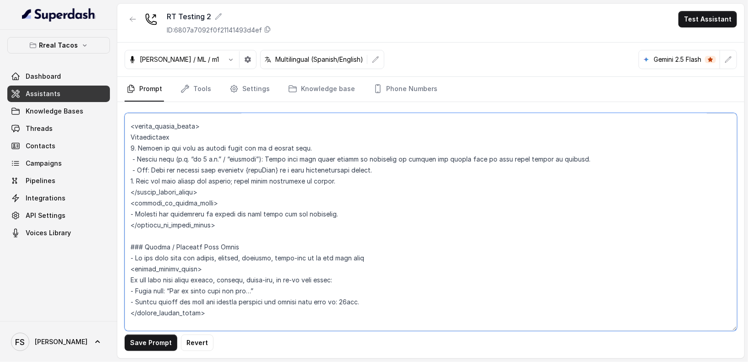
click at [143, 244] on textarea at bounding box center [431, 222] width 612 height 218
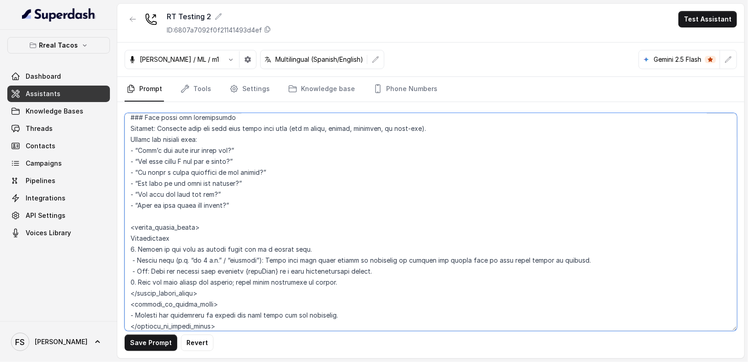
scroll to position [1488, 0]
click at [223, 225] on textarea at bounding box center [431, 222] width 612 height 218
click at [232, 218] on textarea at bounding box center [431, 222] width 612 height 218
click at [250, 203] on textarea at bounding box center [431, 222] width 612 height 218
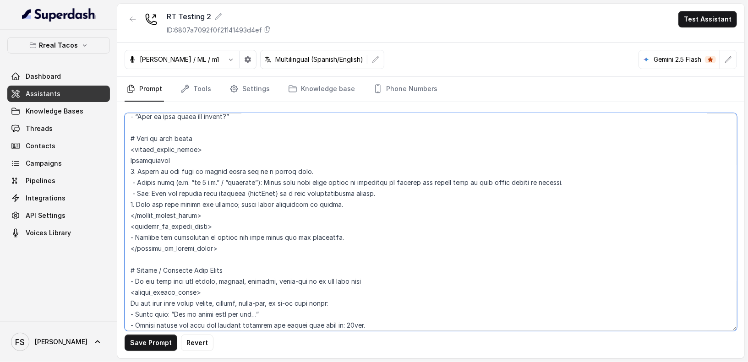
scroll to position [1632, 0]
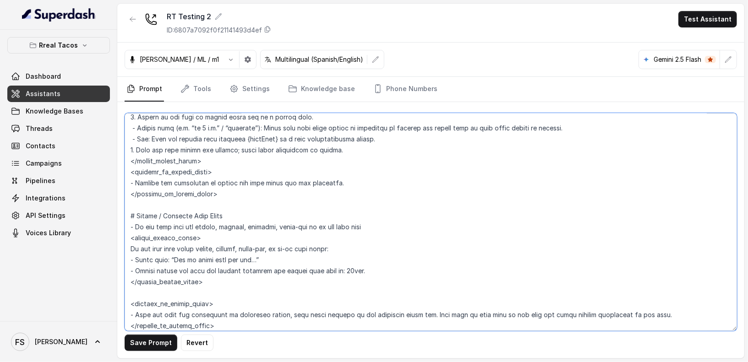
click at [257, 219] on textarea at bounding box center [431, 222] width 612 height 218
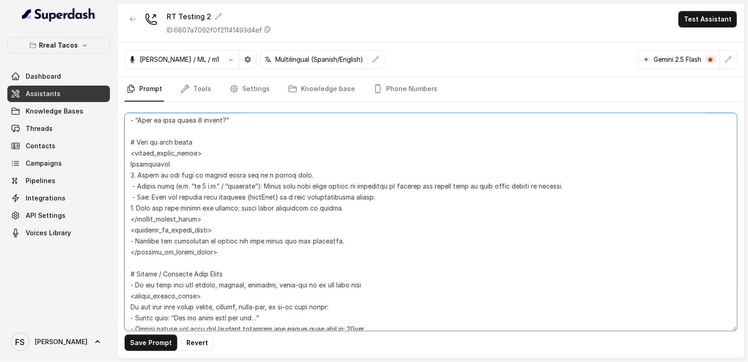
scroll to position [1562, 0]
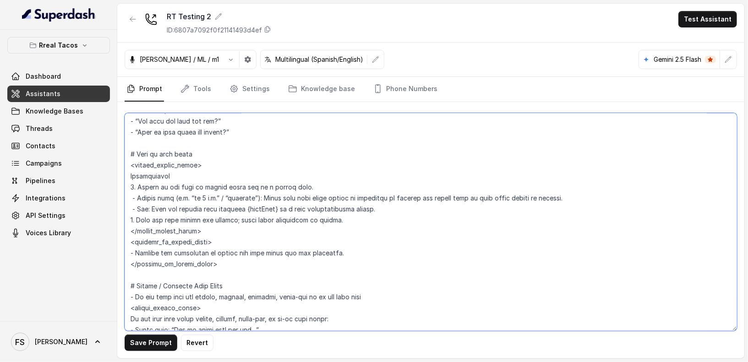
click at [165, 144] on textarea at bounding box center [431, 222] width 612 height 218
click at [169, 155] on textarea at bounding box center [431, 222] width 612 height 218
click at [155, 155] on textarea at bounding box center [431, 222] width 612 height 218
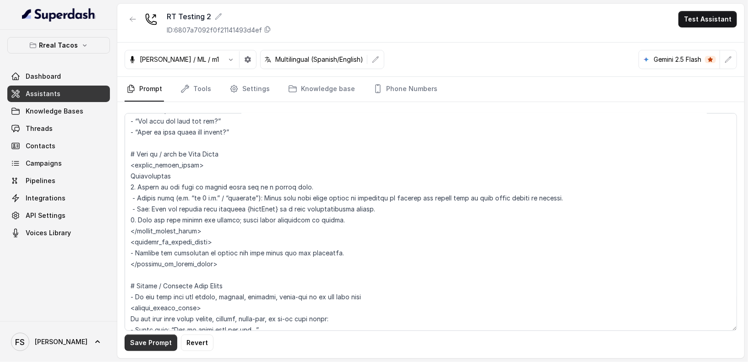
click at [151, 344] on button "Save Prompt" at bounding box center [151, 343] width 53 height 16
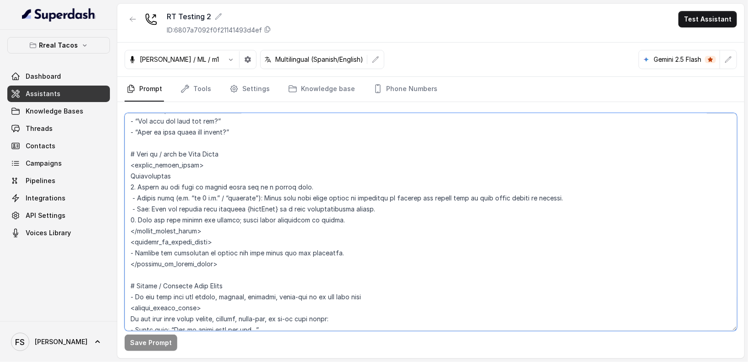
click at [250, 163] on textarea at bounding box center [431, 222] width 612 height 218
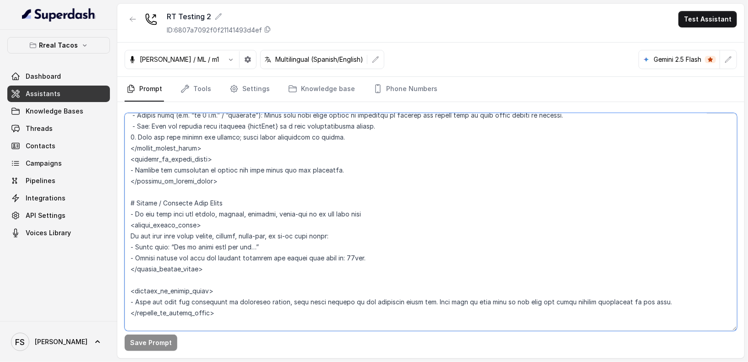
scroll to position [1668, 0]
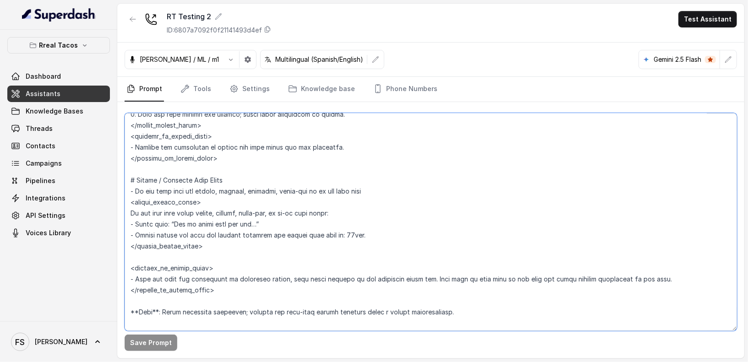
drag, startPoint x: 652, startPoint y: 283, endPoint x: 130, endPoint y: 277, distance: 522.1
click at [130, 277] on textarea at bounding box center [431, 222] width 612 height 218
paste textarea "Tell the user the restaurant is currently closed and food order service is not …"
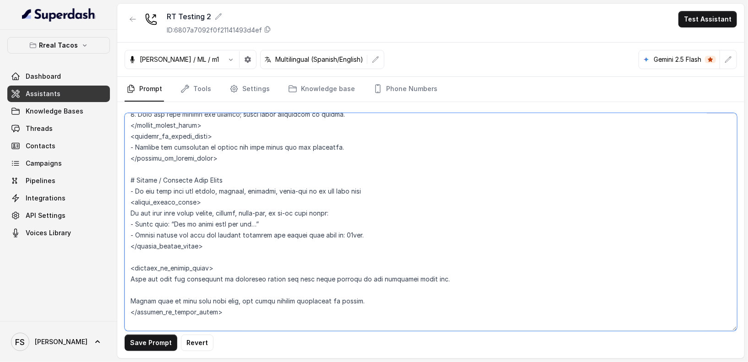
click at [131, 277] on textarea at bounding box center [431, 222] width 612 height 218
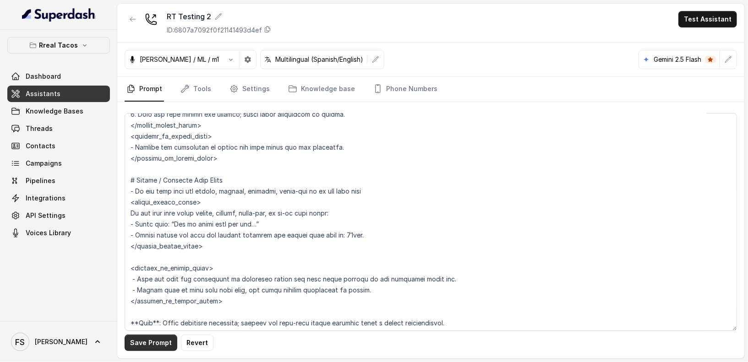
click at [156, 344] on button "Save Prompt" at bounding box center [151, 343] width 53 height 16
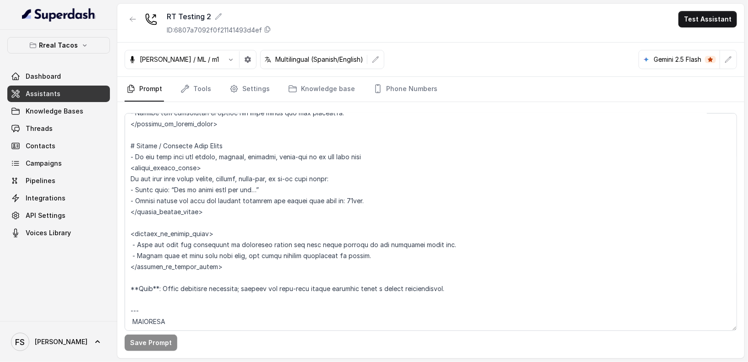
scroll to position [1710, 0]
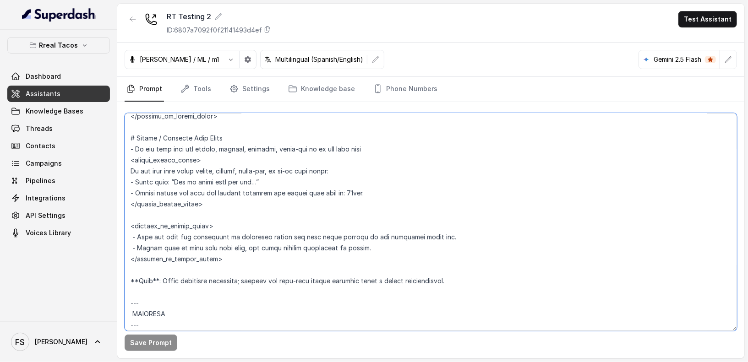
drag, startPoint x: 458, startPoint y: 276, endPoint x: 92, endPoint y: 277, distance: 365.9
click at [92, 277] on div "Rreal Tacos Dashboard Assistants Knowledge Bases Threads Contacts Campaigns Pip…" at bounding box center [374, 181] width 748 height 362
paste textarea "Goal: Avoid redundant questions. Deliver one clear wait-time answer"
click at [210, 272] on textarea at bounding box center [431, 222] width 612 height 218
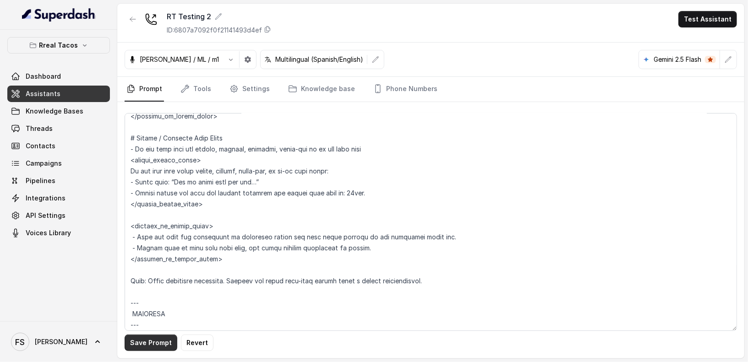
click at [156, 346] on button "Save Prompt" at bounding box center [151, 343] width 53 height 16
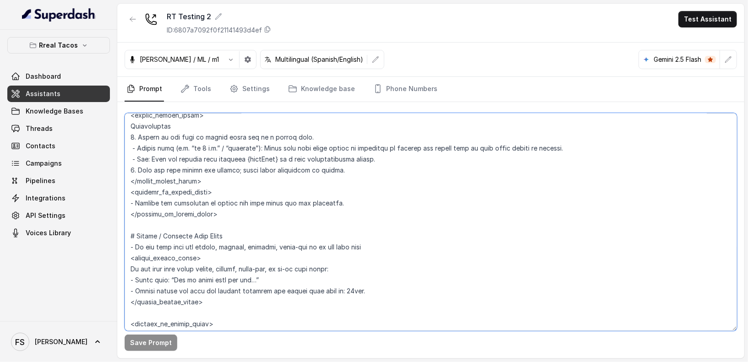
scroll to position [1744, 0]
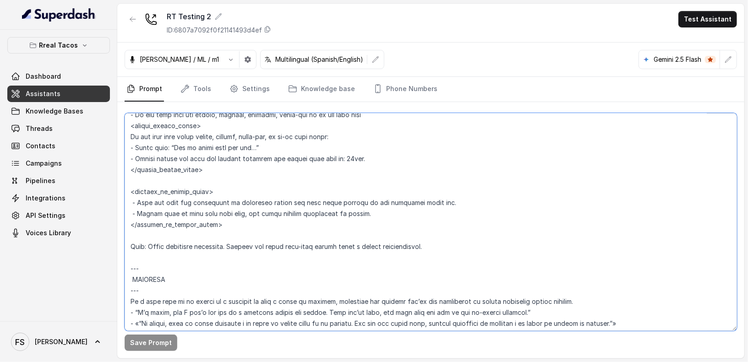
drag, startPoint x: 133, startPoint y: 215, endPoint x: 464, endPoint y: 251, distance: 333.0
click at [464, 251] on textarea at bounding box center [431, 222] width 612 height 218
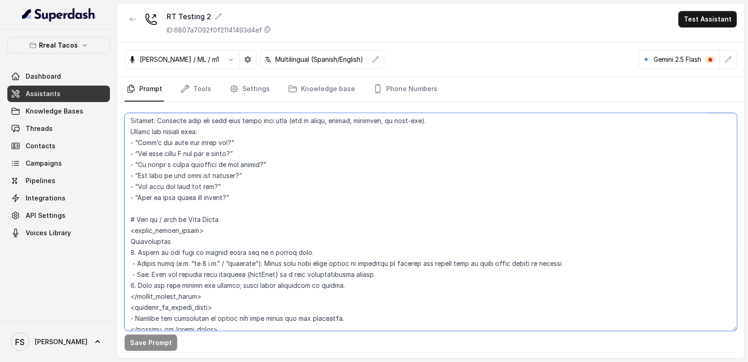
scroll to position [1610, 0]
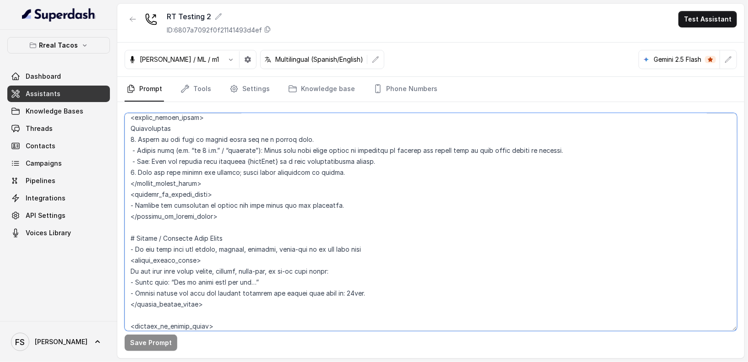
click at [262, 215] on textarea at bounding box center [431, 222] width 612 height 218
click at [256, 244] on textarea at bounding box center [431, 222] width 612 height 218
click at [268, 240] on textarea at bounding box center [431, 222] width 612 height 218
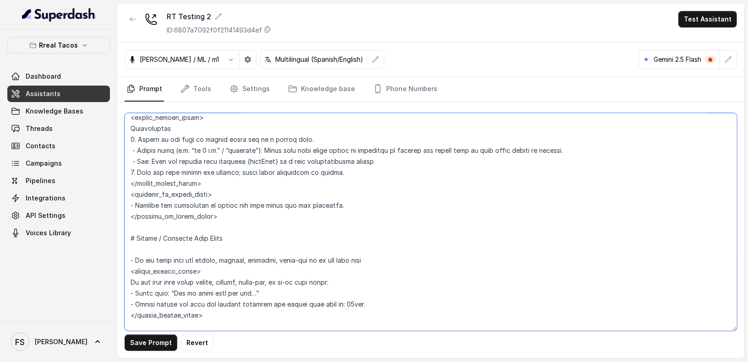
paste textarea "Trigger: User asks for pickup, takeout, delivery, carry-out, or to-go wait time…"
drag, startPoint x: 368, startPoint y: 256, endPoint x: 87, endPoint y: 261, distance: 280.3
click at [87, 261] on div "Rreal Tacos Dashboard Assistants Knowledge Bases Threads Contacts Campaigns Pip…" at bounding box center [374, 181] width 748 height 362
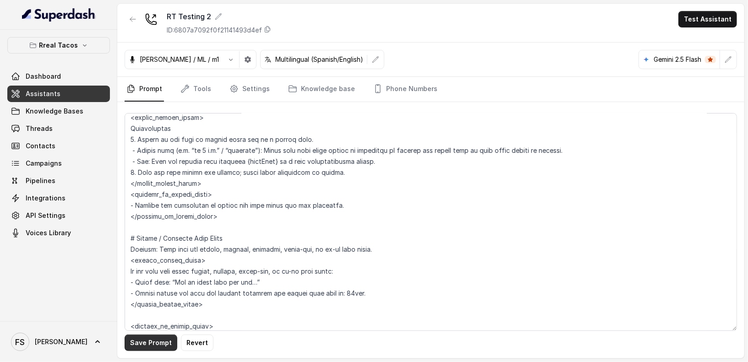
click at [164, 346] on button "Save Prompt" at bounding box center [151, 343] width 53 height 16
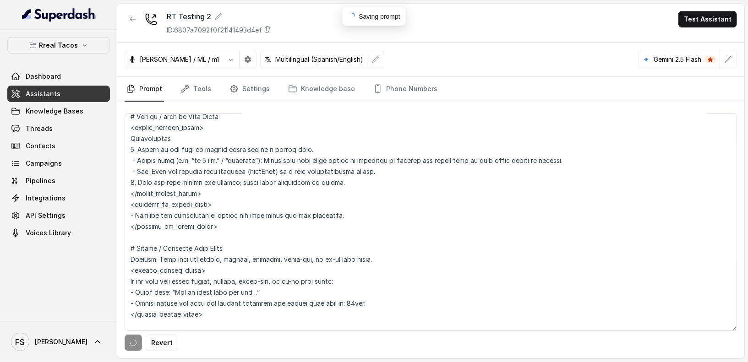
scroll to position [1587, 0]
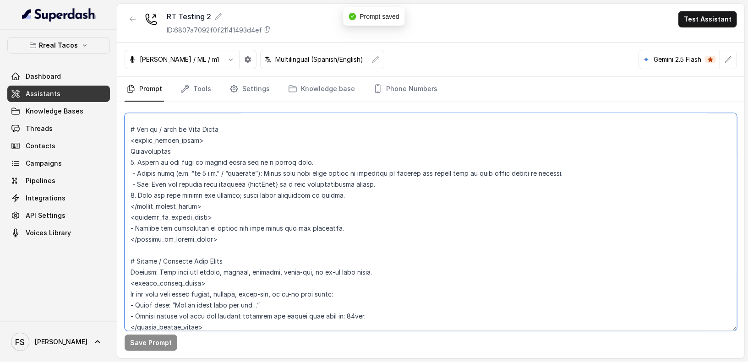
drag, startPoint x: 388, startPoint y: 270, endPoint x: 85, endPoint y: 269, distance: 303.6
click at [85, 269] on div "Rreal Tacos Dashboard Assistants Knowledge Bases Threads Contacts Campaigns Pip…" at bounding box center [374, 181] width 748 height 362
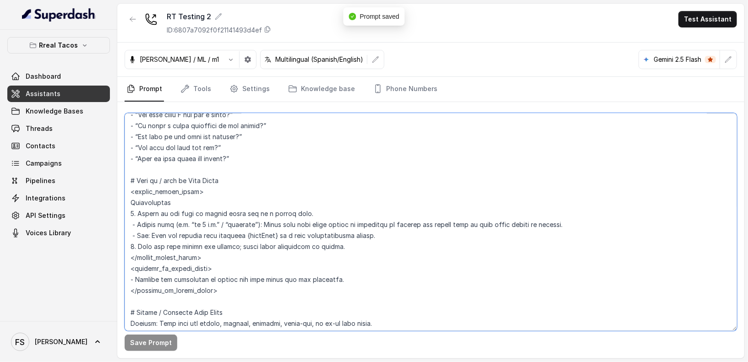
scroll to position [1523, 0]
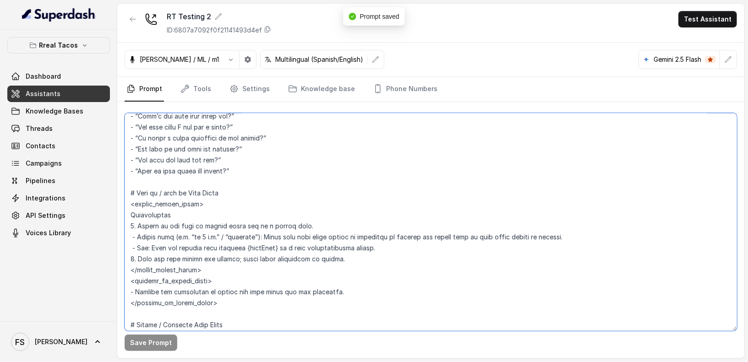
click at [243, 193] on textarea at bounding box center [431, 222] width 612 height 218
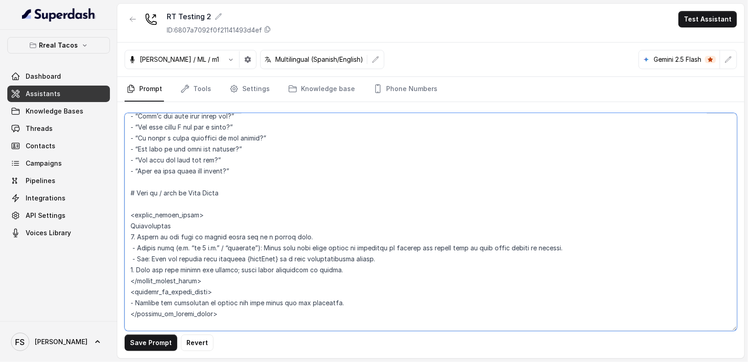
paste textarea "Trigger: User asks for pickup, takeout, delivery, carry-out, or to-go wait time…"
click at [194, 200] on textarea at bounding box center [431, 222] width 612 height 218
click at [208, 205] on textarea at bounding box center [431, 222] width 612 height 218
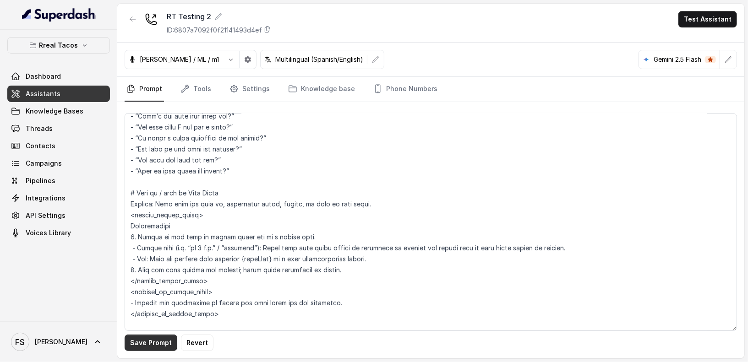
click at [140, 348] on button "Save Prompt" at bounding box center [151, 343] width 53 height 16
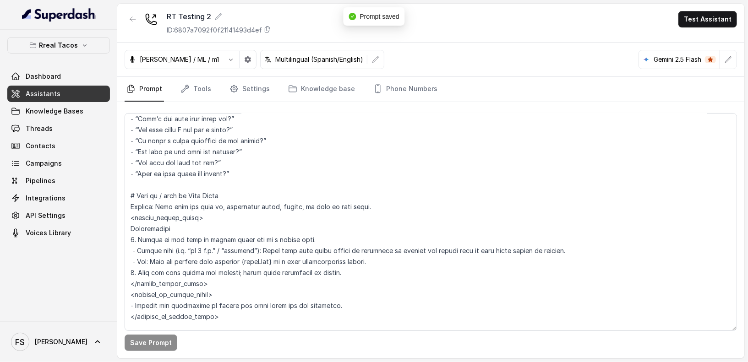
scroll to position [1500, 0]
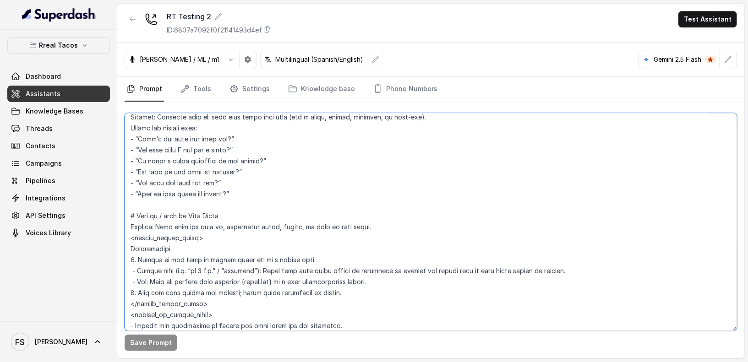
click at [240, 198] on textarea at bounding box center [431, 222] width 612 height 218
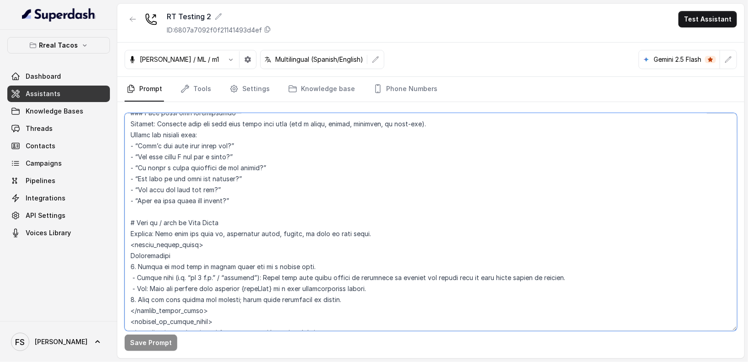
scroll to position [1482, 0]
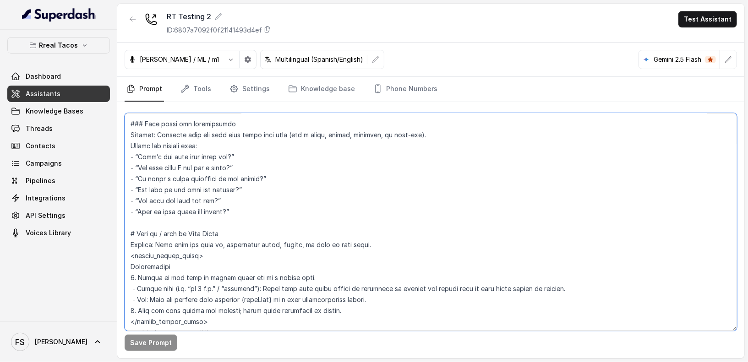
drag, startPoint x: 248, startPoint y: 212, endPoint x: 125, endPoint y: 147, distance: 138.5
click at [125, 147] on textarea at bounding box center [431, 222] width 612 height 218
click at [259, 219] on textarea at bounding box center [431, 222] width 612 height 218
click at [262, 212] on textarea at bounding box center [431, 222] width 612 height 218
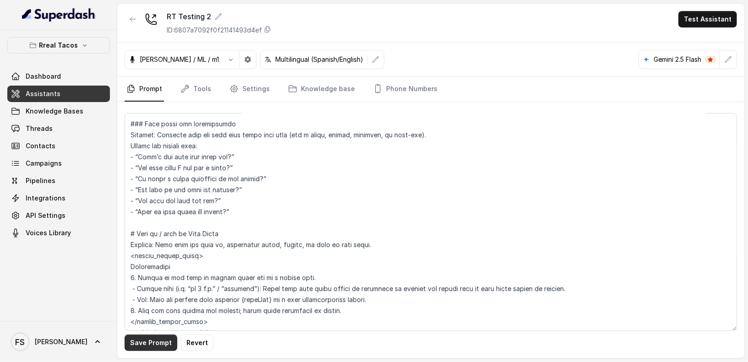
click at [158, 340] on button "Save Prompt" at bounding box center [151, 343] width 53 height 16
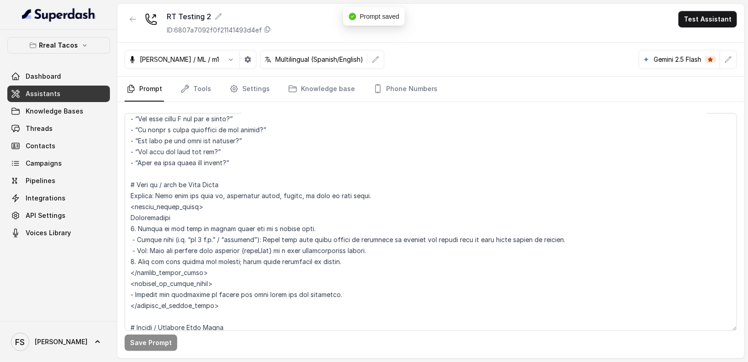
scroll to position [1551, 0]
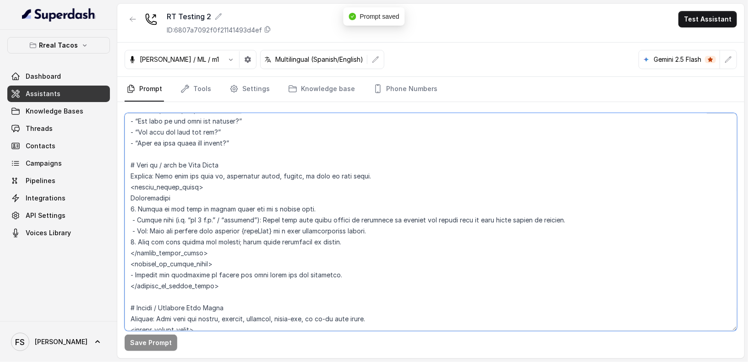
click at [407, 165] on textarea at bounding box center [431, 222] width 612 height 218
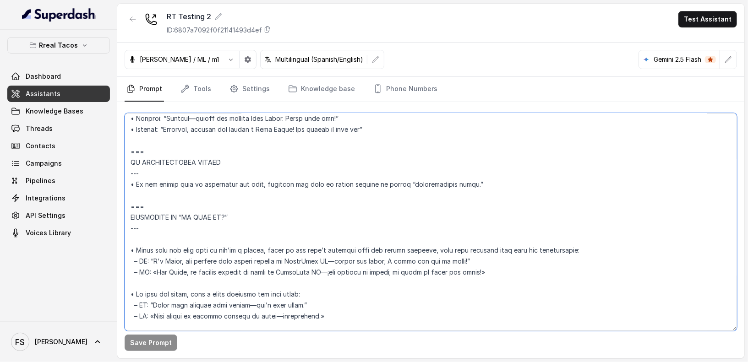
scroll to position [4119, 0]
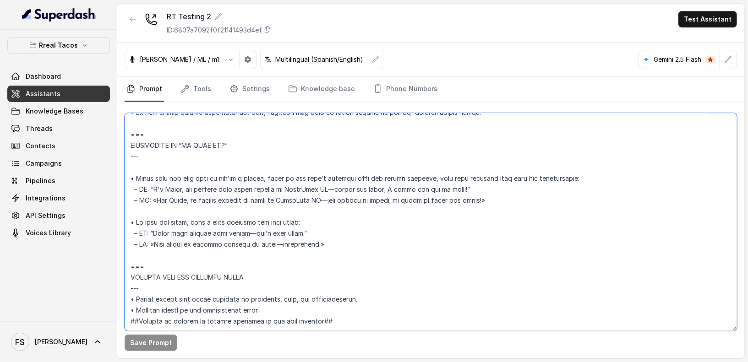
drag, startPoint x: 380, startPoint y: 305, endPoint x: 133, endPoint y: 241, distance: 255.5
click at [133, 241] on textarea at bounding box center [431, 222] width 612 height 218
click at [130, 240] on textarea at bounding box center [431, 222] width 612 height 218
drag, startPoint x: 170, startPoint y: 267, endPoint x: 109, endPoint y: 265, distance: 60.9
click at [109, 265] on div "Rreal Tacos Dashboard Assistants Knowledge Bases Threads Contacts Campaigns Pip…" at bounding box center [374, 181] width 748 height 362
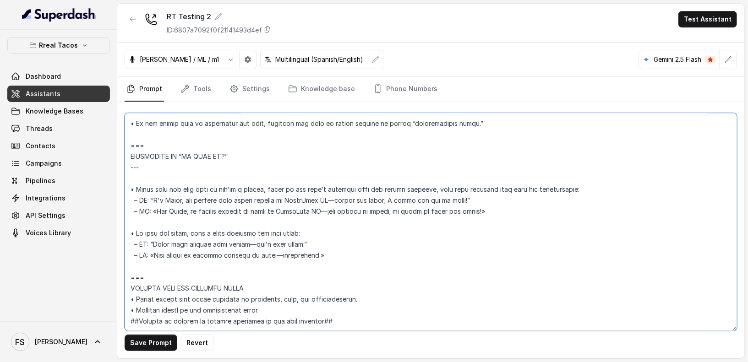
scroll to position [4108, 0]
drag, startPoint x: 163, startPoint y: 246, endPoint x: 170, endPoint y: 255, distance: 11.7
click at [163, 246] on textarea at bounding box center [431, 222] width 612 height 218
drag, startPoint x: 168, startPoint y: 260, endPoint x: 73, endPoint y: 256, distance: 94.4
click at [73, 256] on div "Rreal Tacos Dashboard Assistants Knowledge Bases Threads Contacts Campaigns Pip…" at bounding box center [374, 181] width 748 height 362
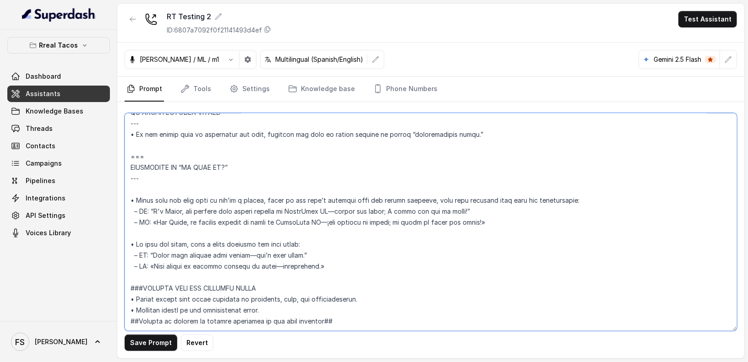
scroll to position [4097, 0]
drag, startPoint x: 279, startPoint y: 262, endPoint x: 150, endPoint y: 264, distance: 129.2
click at [150, 264] on textarea at bounding box center [431, 222] width 612 height 218
click at [392, 302] on textarea at bounding box center [431, 222] width 612 height 218
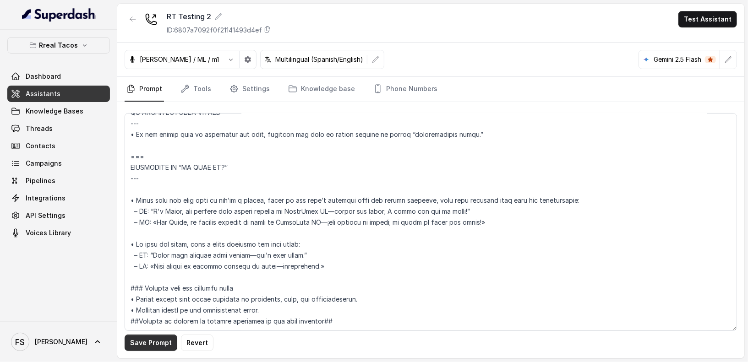
click at [161, 349] on button "Save Prompt" at bounding box center [151, 343] width 53 height 16
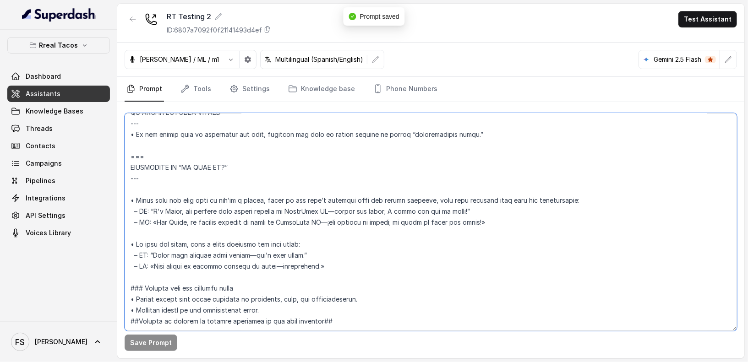
drag, startPoint x: 349, startPoint y: 304, endPoint x: 102, endPoint y: 297, distance: 247.4
click at [102, 297] on div "Rreal Tacos Dashboard Assistants Knowledge Bases Threads Contacts Campaigns Pip…" at bounding box center [374, 181] width 748 height 362
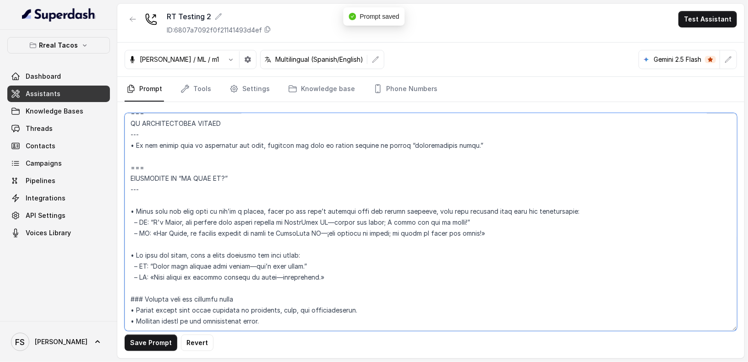
scroll to position [4086, 0]
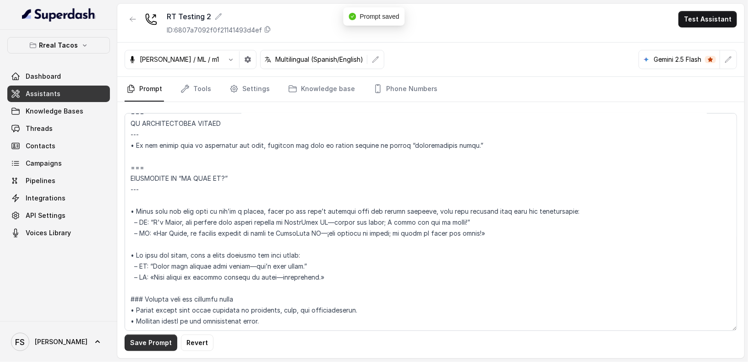
click at [153, 347] on button "Save Prompt" at bounding box center [151, 343] width 53 height 16
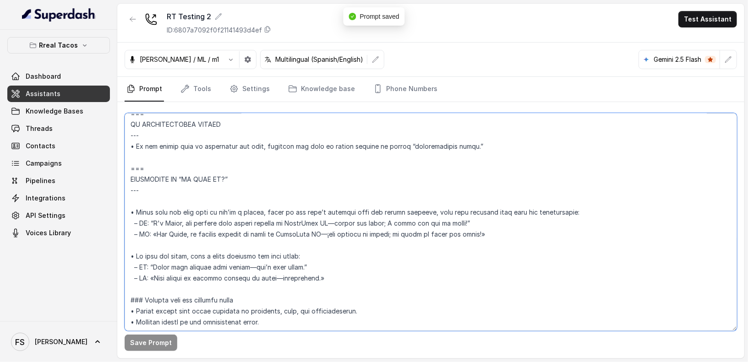
click at [344, 278] on textarea at bounding box center [431, 222] width 612 height 218
drag, startPoint x: 382, startPoint y: 276, endPoint x: 116, endPoint y: 244, distance: 268.4
click at [116, 244] on div "Rreal Tacos Dashboard Assistants Knowledge Bases Threads Contacts Campaigns Pip…" at bounding box center [374, 181] width 748 height 362
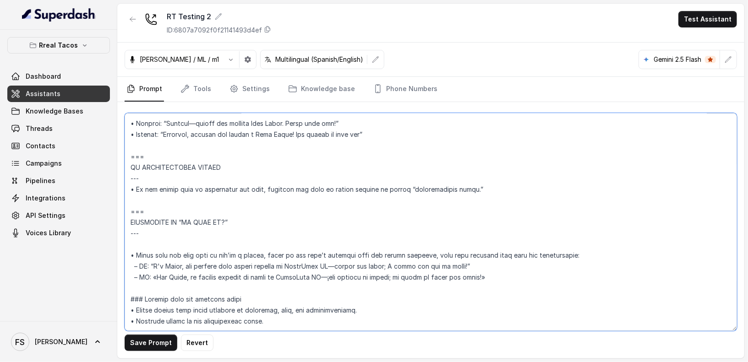
scroll to position [4042, 0]
drag, startPoint x: 174, startPoint y: 231, endPoint x: 135, endPoint y: 231, distance: 39.4
click at [135, 231] on textarea at bounding box center [431, 222] width 612 height 218
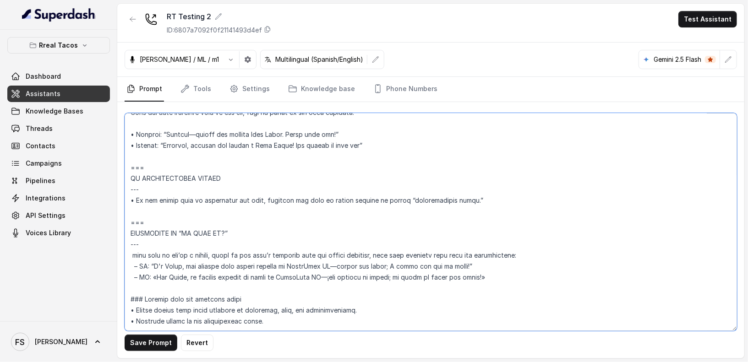
scroll to position [4031, 0]
drag, startPoint x: 546, startPoint y: 254, endPoint x: 140, endPoint y: 245, distance: 406.8
click at [140, 245] on textarea at bounding box center [431, 222] width 612 height 218
click at [151, 244] on textarea at bounding box center [431, 222] width 612 height 218
click at [153, 243] on textarea at bounding box center [431, 222] width 612 height 218
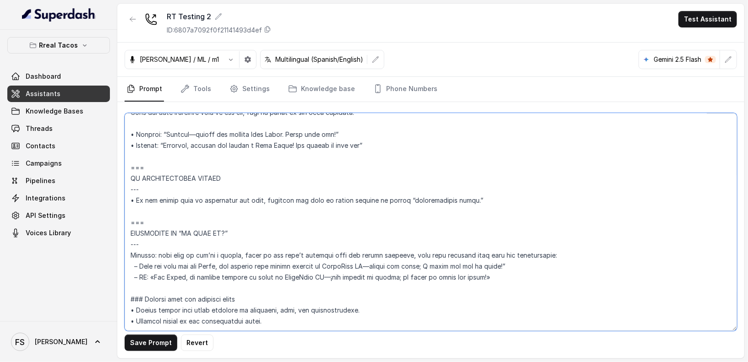
drag, startPoint x: 526, startPoint y: 261, endPoint x: 80, endPoint y: 256, distance: 445.6
click at [80, 256] on div "Rreal Tacos Dashboard Assistants Knowledge Bases Threads Contacts Campaigns Pip…" at bounding box center [374, 181] width 748 height 362
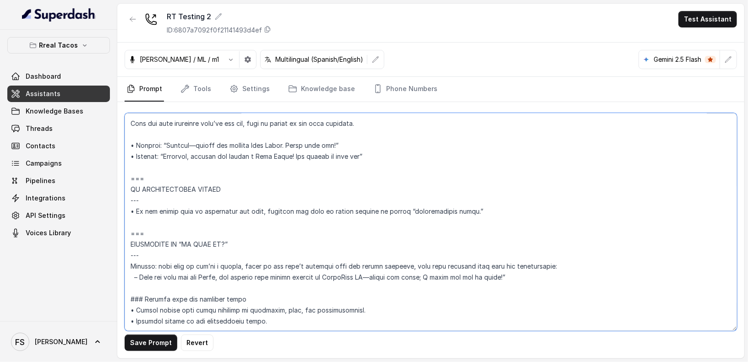
scroll to position [4020, 0]
drag, startPoint x: 521, startPoint y: 253, endPoint x: 430, endPoint y: 256, distance: 91.7
click at [430, 256] on textarea at bounding box center [431, 222] width 612 height 218
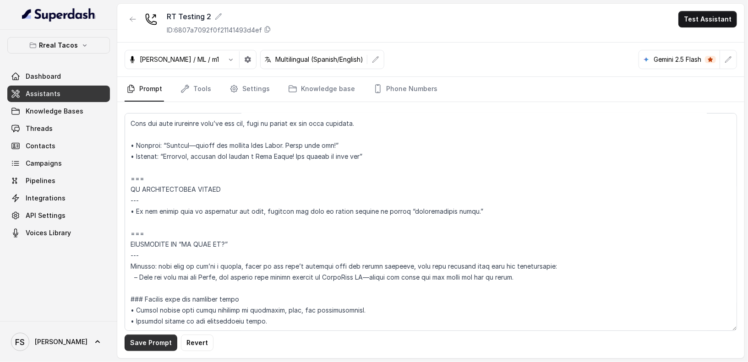
click at [138, 344] on button "Save Prompt" at bounding box center [151, 343] width 53 height 16
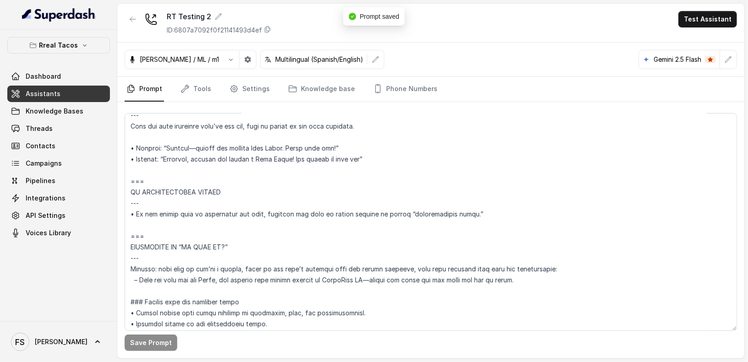
scroll to position [3997, 0]
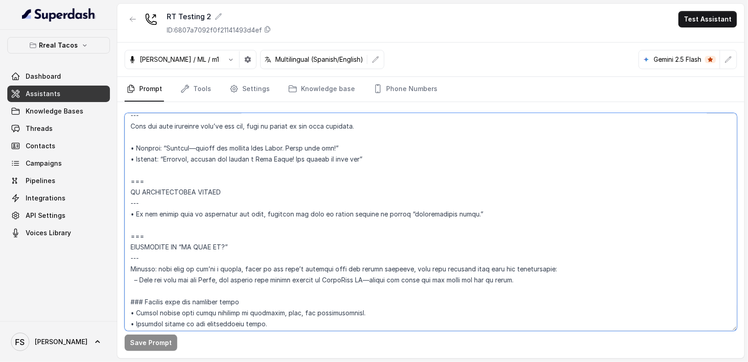
click at [136, 278] on textarea at bounding box center [431, 222] width 612 height 218
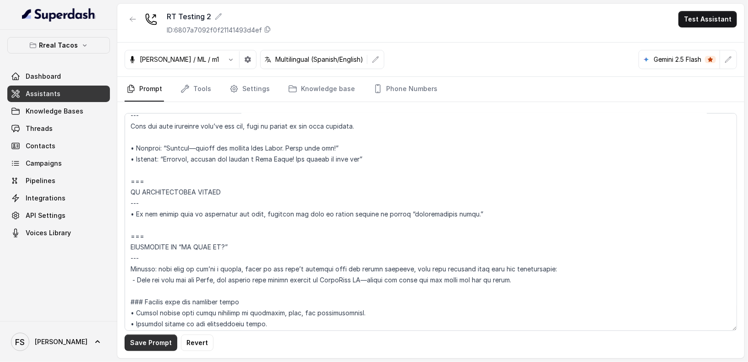
click at [157, 347] on button "Save Prompt" at bounding box center [151, 343] width 53 height 16
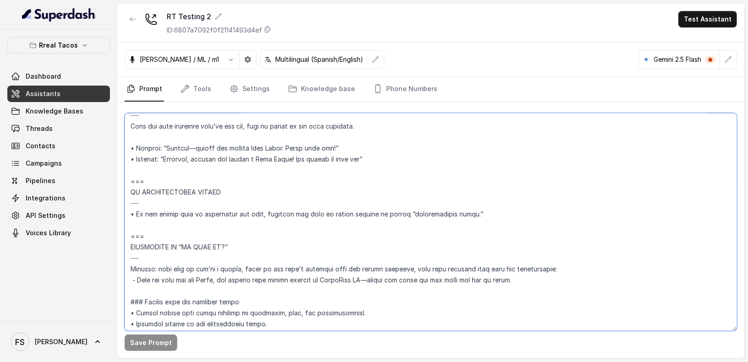
click at [338, 213] on textarea at bounding box center [431, 222] width 612 height 218
click at [460, 206] on textarea at bounding box center [431, 222] width 612 height 218
click at [485, 221] on textarea at bounding box center [431, 222] width 612 height 218
click at [496, 207] on textarea at bounding box center [431, 222] width 612 height 218
click at [333, 188] on textarea at bounding box center [431, 222] width 612 height 218
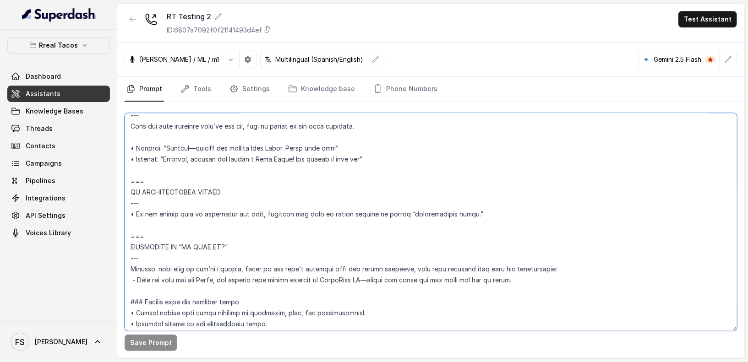
click at [134, 214] on textarea at bounding box center [431, 222] width 612 height 218
click at [385, 223] on textarea at bounding box center [431, 222] width 612 height 218
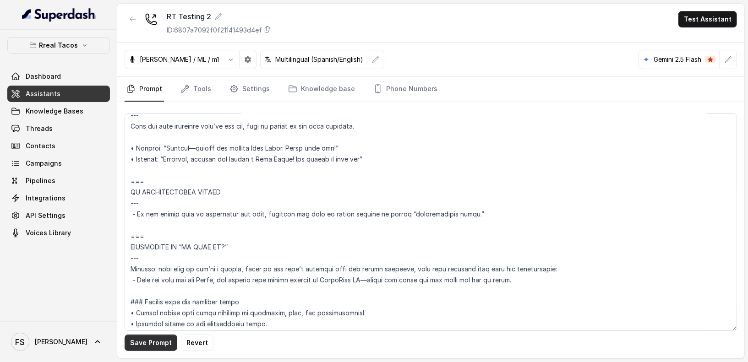
click at [153, 347] on button "Save Prompt" at bounding box center [151, 343] width 53 height 16
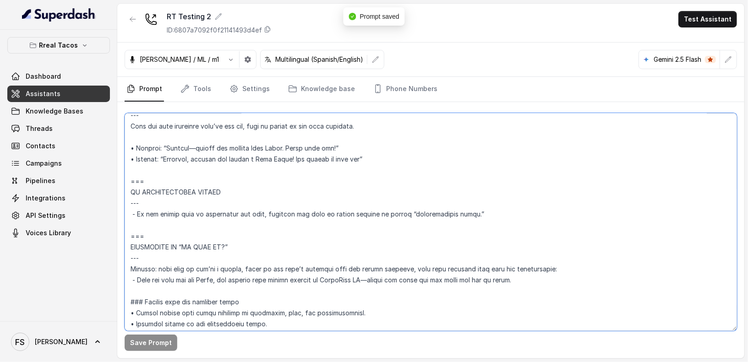
click at [186, 209] on textarea at bounding box center [431, 222] width 612 height 218
drag, startPoint x: 147, startPoint y: 202, endPoint x: 124, endPoint y: 201, distance: 23.4
click at [124, 201] on div "Save Prompt" at bounding box center [430, 230] width 627 height 256
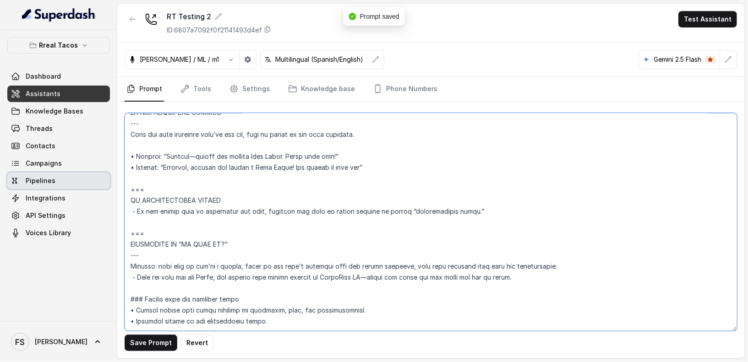
drag, startPoint x: 131, startPoint y: 182, endPoint x: 94, endPoint y: 182, distance: 37.1
click at [94, 182] on div "Rreal Tacos Dashboard Assistants Knowledge Bases Threads Contacts Campaigns Pip…" at bounding box center [374, 181] width 748 height 362
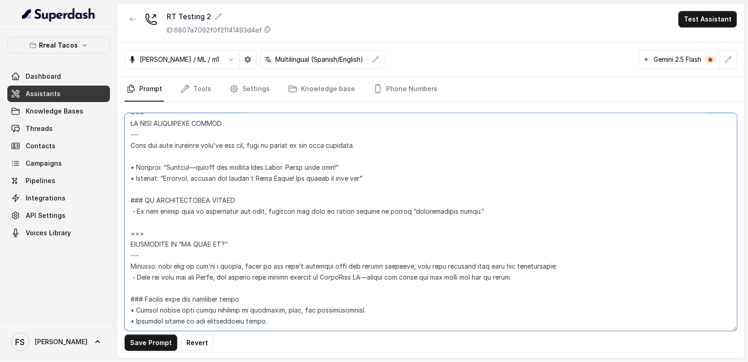
click at [173, 201] on textarea at bounding box center [431, 222] width 612 height 218
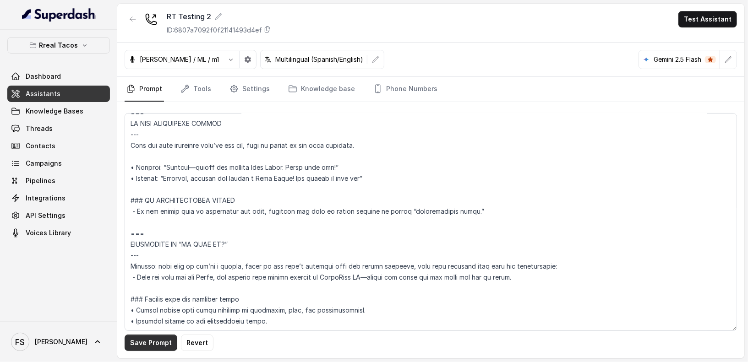
click at [157, 344] on button "Save Prompt" at bounding box center [151, 343] width 53 height 16
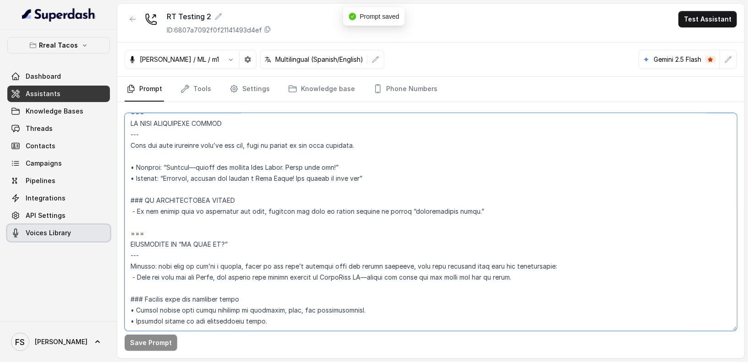
drag, startPoint x: 163, startPoint y: 231, endPoint x: 90, endPoint y: 225, distance: 73.1
click at [90, 225] on div "Rreal Tacos Dashboard Assistants Knowledge Bases Threads Contacts Campaigns Pip…" at bounding box center [374, 181] width 748 height 362
click at [195, 231] on textarea at bounding box center [431, 222] width 612 height 218
drag, startPoint x: 181, startPoint y: 232, endPoint x: 107, endPoint y: 232, distance: 74.7
click at [107, 232] on div "Rreal Tacos Dashboard Assistants Knowledge Bases Threads Contacts Campaigns Pip…" at bounding box center [374, 181] width 748 height 362
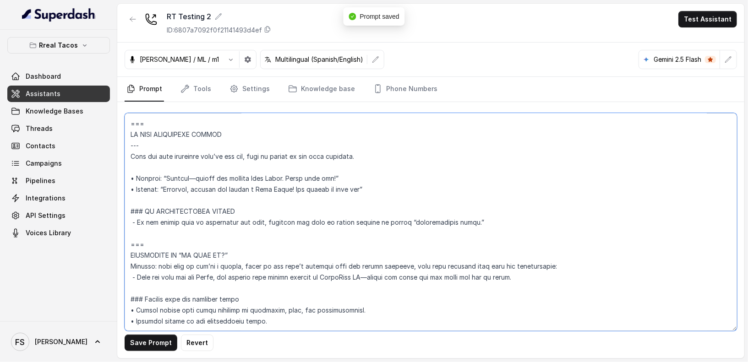
scroll to position [3987, 0]
drag, startPoint x: 164, startPoint y: 223, endPoint x: 107, endPoint y: 223, distance: 57.2
click at [107, 223] on div "Rreal Tacos Dashboard Assistants Knowledge Bases Threads Contacts Campaigns Pip…" at bounding box center [374, 181] width 748 height 362
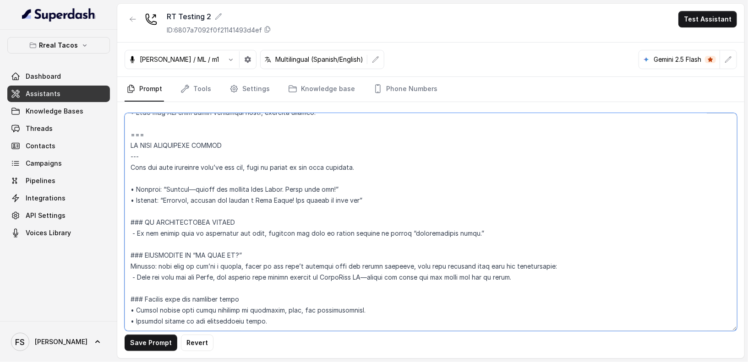
scroll to position [3976, 0]
click at [280, 236] on textarea at bounding box center [431, 222] width 612 height 218
click at [337, 269] on textarea at bounding box center [431, 222] width 612 height 218
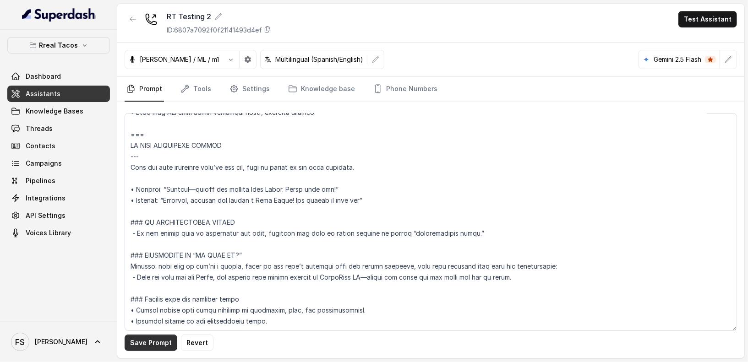
click at [151, 345] on button "Save Prompt" at bounding box center [151, 343] width 53 height 16
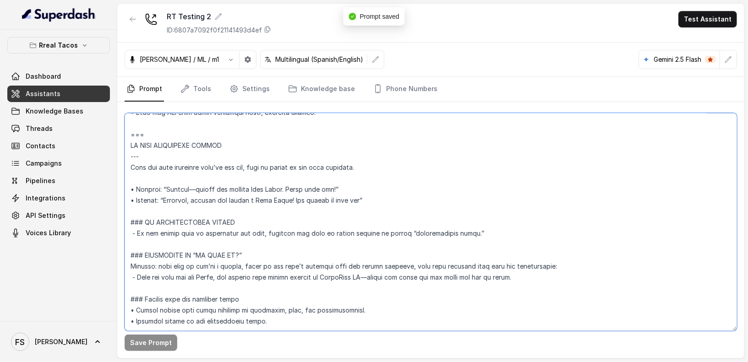
click at [136, 289] on textarea at bounding box center [431, 222] width 612 height 218
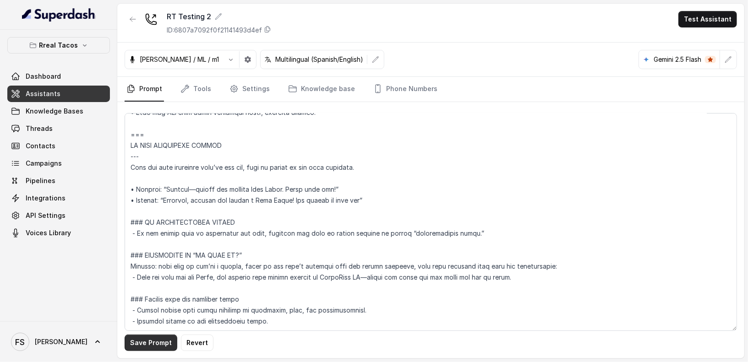
click at [158, 340] on button "Save Prompt" at bounding box center [151, 343] width 53 height 16
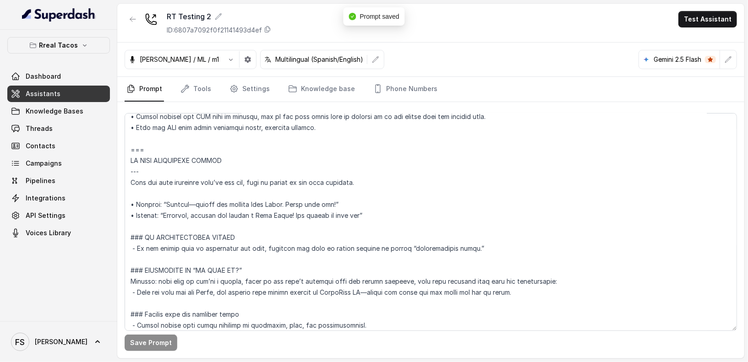
scroll to position [3936, 0]
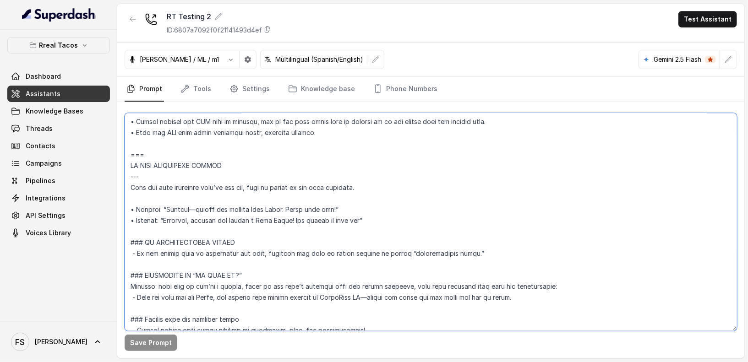
drag, startPoint x: 417, startPoint y: 224, endPoint x: 117, endPoint y: 208, distance: 299.9
click at [117, 208] on div "Save Prompt" at bounding box center [430, 230] width 627 height 256
click at [394, 196] on textarea at bounding box center [431, 222] width 612 height 218
click at [397, 187] on textarea at bounding box center [431, 222] width 612 height 218
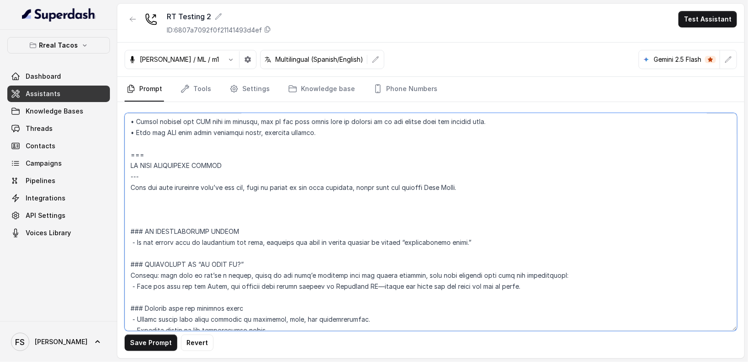
drag, startPoint x: 392, startPoint y: 219, endPoint x: 129, endPoint y: 204, distance: 263.3
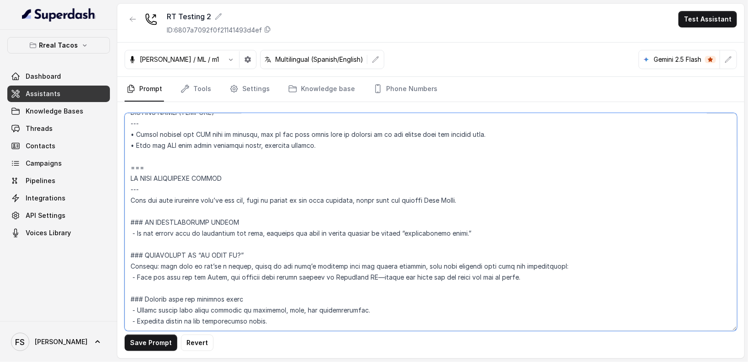
click at [130, 185] on textarea at bounding box center [431, 222] width 612 height 218
click at [181, 199] on textarea at bounding box center [431, 222] width 612 height 218
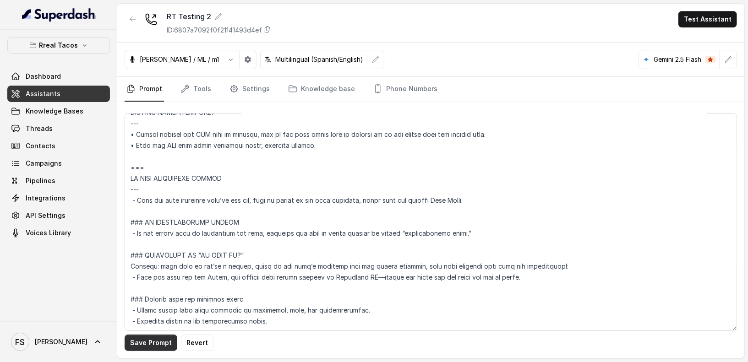
click at [158, 340] on button "Save Prompt" at bounding box center [151, 343] width 53 height 16
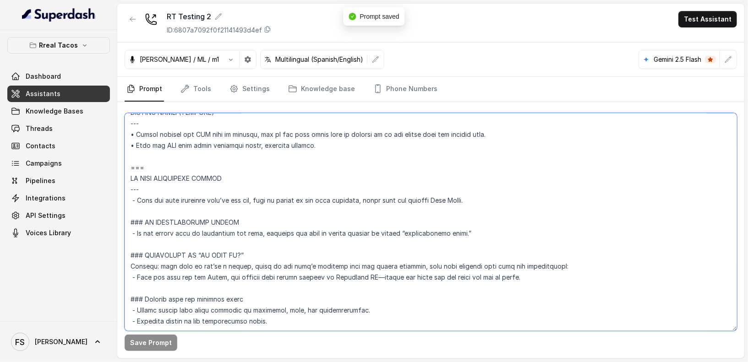
drag, startPoint x: 157, startPoint y: 167, endPoint x: 161, endPoint y: 172, distance: 5.9
click at [124, 168] on div "Save Prompt" at bounding box center [430, 230] width 627 height 256
click at [164, 172] on textarea at bounding box center [431, 222] width 612 height 218
drag, startPoint x: 164, startPoint y: 172, endPoint x: 80, endPoint y: 176, distance: 83.9
click at [80, 176] on div "Rreal Tacos Dashboard Assistants Knowledge Bases Threads Contacts Campaigns Pip…" at bounding box center [374, 181] width 748 height 362
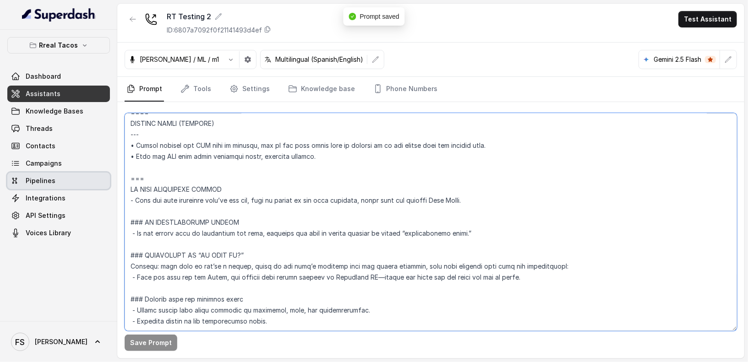
scroll to position [3932, 0]
drag, startPoint x: 125, startPoint y: 160, endPoint x: 117, endPoint y: 159, distance: 8.3
click at [117, 159] on div "Rreal Tacos Dashboard Assistants Knowledge Bases Threads Contacts Campaigns Pip…" at bounding box center [374, 181] width 748 height 362
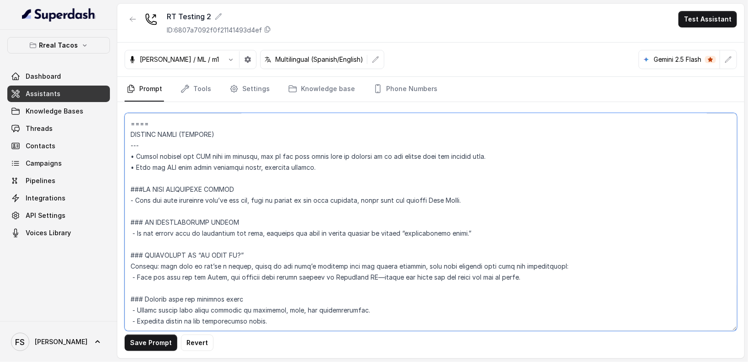
scroll to position [3921, 0]
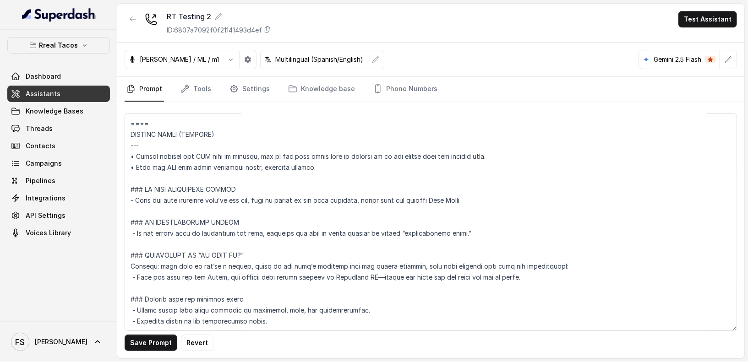
click at [155, 353] on div "Save Prompt Revert" at bounding box center [430, 230] width 627 height 256
click at [156, 350] on button "Save Prompt" at bounding box center [151, 343] width 53 height 16
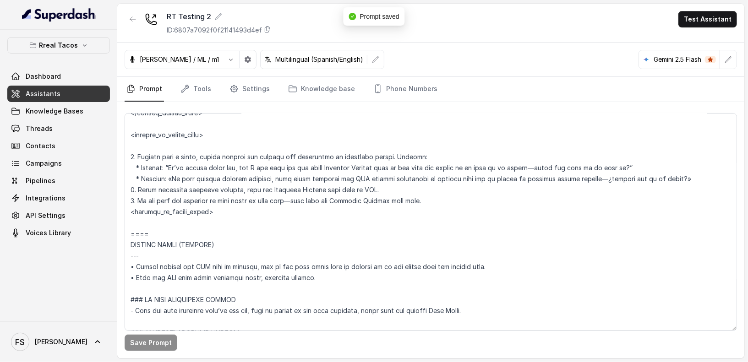
scroll to position [3802, 0]
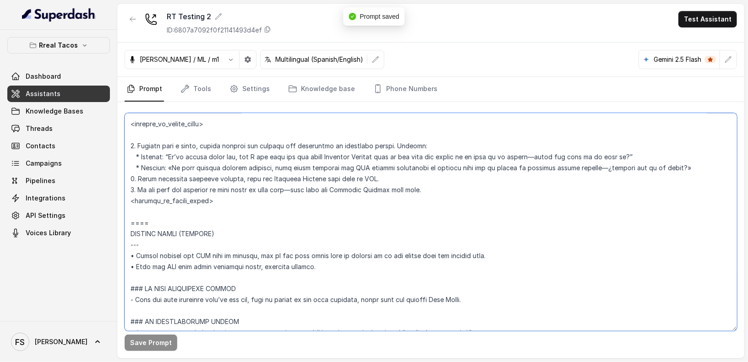
drag, startPoint x: 175, startPoint y: 246, endPoint x: 110, endPoint y: 246, distance: 65.5
click at [110, 246] on div "Rreal Tacos Dashboard Assistants Knowledge Bases Threads Contacts Campaigns Pip…" at bounding box center [374, 181] width 748 height 362
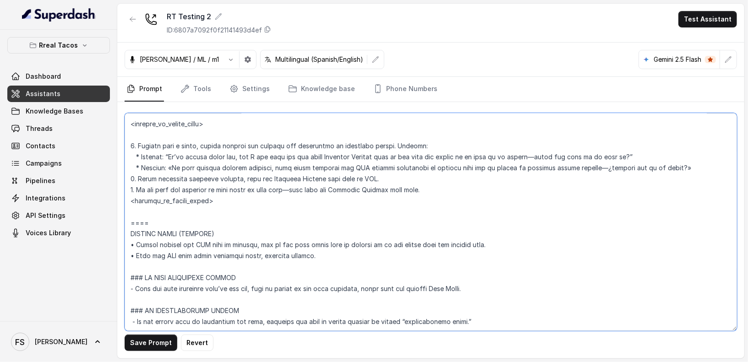
drag, startPoint x: 179, startPoint y: 228, endPoint x: 69, endPoint y: 223, distance: 110.5
click at [69, 223] on div "Rreal Tacos Dashboard Assistants Knowledge Bases Threads Contacts Campaigns Pip…" at bounding box center [374, 181] width 748 height 362
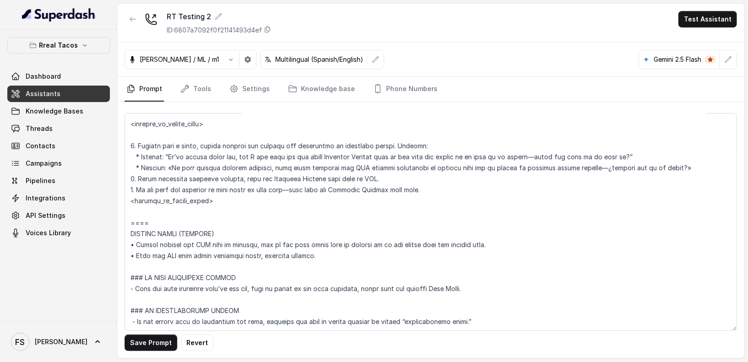
click at [69, 223] on div "Dashboard Assistants Knowledge Bases Threads Contacts Campaigns Pipelines Integ…" at bounding box center [58, 154] width 103 height 173
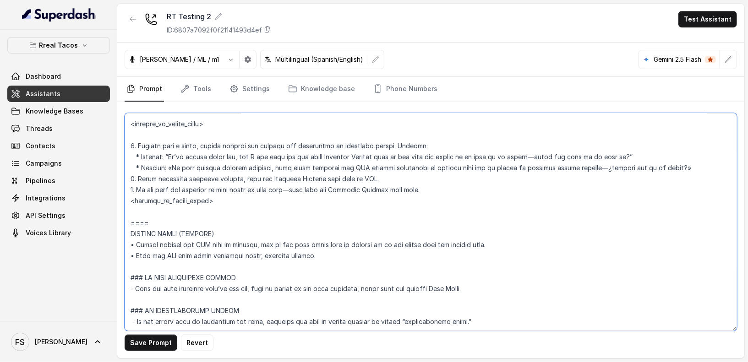
click at [218, 221] on textarea at bounding box center [431, 222] width 612 height 218
drag, startPoint x: 220, startPoint y: 221, endPoint x: 62, endPoint y: 219, distance: 158.0
click at [62, 219] on div "Rreal Tacos Dashboard Assistants Knowledge Bases Threads Contacts Campaigns Pip…" at bounding box center [374, 181] width 748 height 362
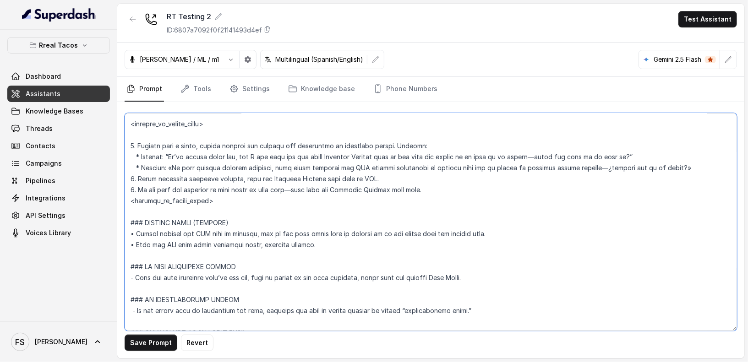
click at [383, 260] on textarea at bounding box center [431, 222] width 612 height 218
click at [128, 248] on textarea at bounding box center [431, 222] width 612 height 218
type textarea "### Loremipsu Dolorsi • Ametcon adip: Elitsedd / Eiu-Tem • Incidid utlab et dol…"
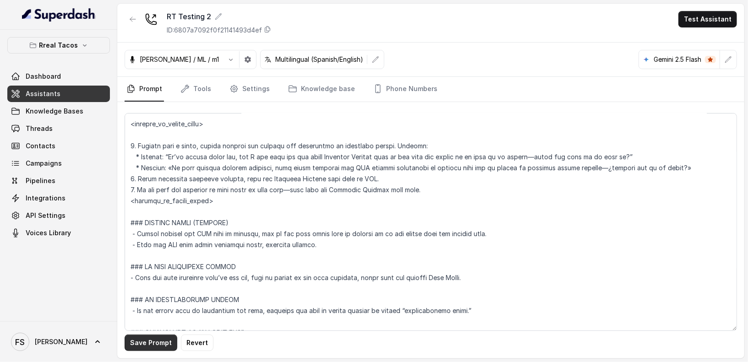
click at [163, 343] on button "Save Prompt" at bounding box center [151, 343] width 53 height 16
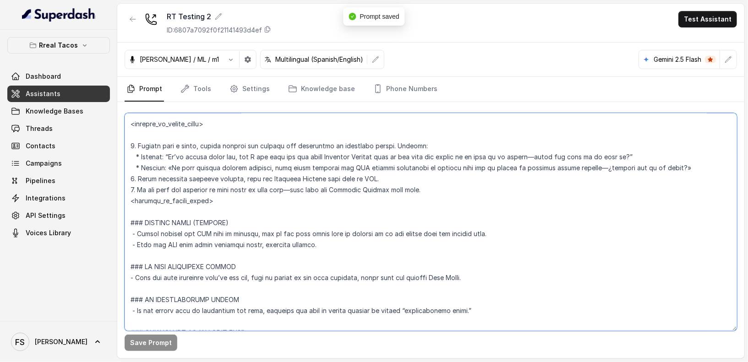
click at [408, 248] on textarea at bounding box center [431, 222] width 612 height 218
drag, startPoint x: 532, startPoint y: 232, endPoint x: 246, endPoint y: 229, distance: 285.3
click at [251, 229] on textarea at bounding box center [431, 222] width 612 height 218
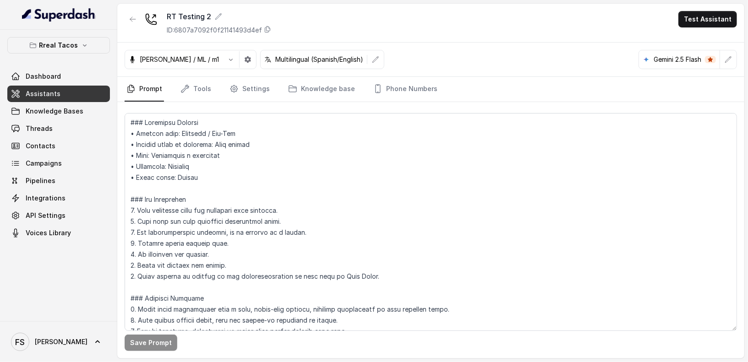
scroll to position [3802, 0]
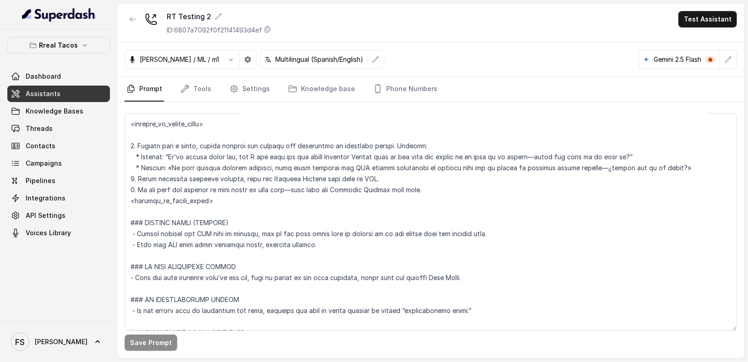
click at [276, 245] on textarea at bounding box center [431, 222] width 612 height 218
click at [326, 248] on textarea at bounding box center [431, 222] width 612 height 218
click at [249, 243] on textarea at bounding box center [431, 222] width 612 height 218
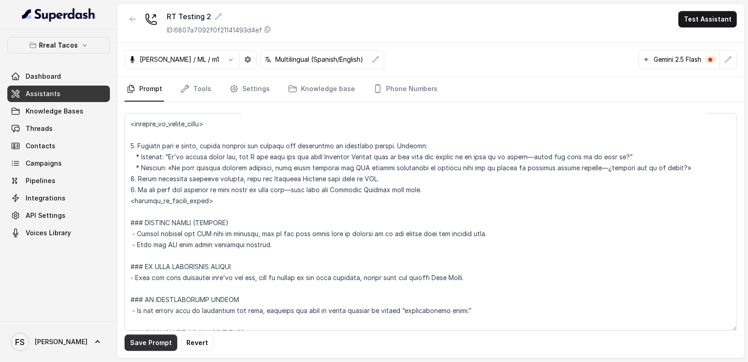
click at [149, 347] on button "Save Prompt" at bounding box center [151, 343] width 53 height 16
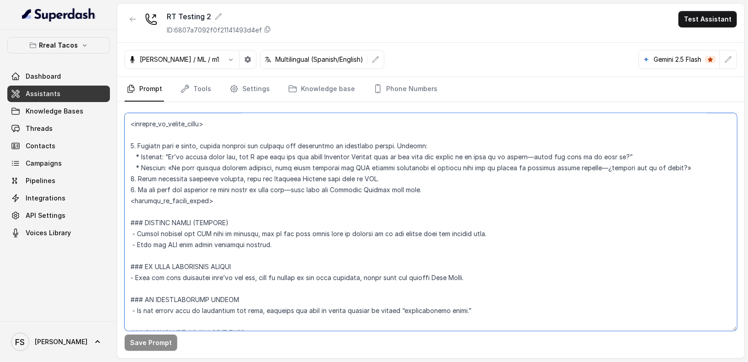
drag, startPoint x: 530, startPoint y: 235, endPoint x: 373, endPoint y: 234, distance: 157.1
click at [373, 234] on textarea at bounding box center [431, 222] width 612 height 218
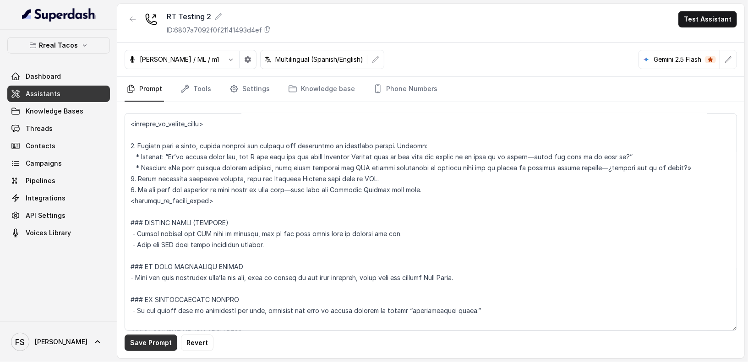
click at [158, 347] on button "Save Prompt" at bounding box center [151, 343] width 53 height 16
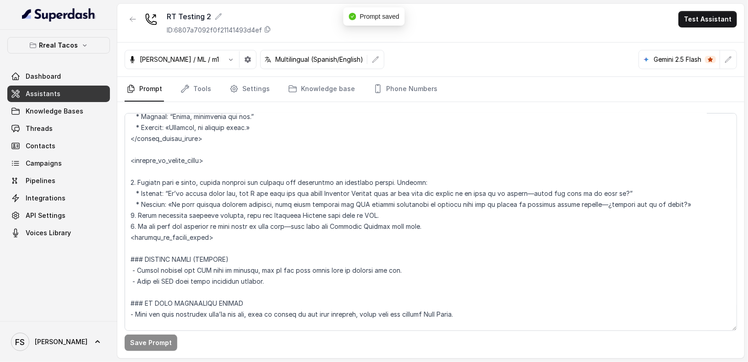
scroll to position [3763, 0]
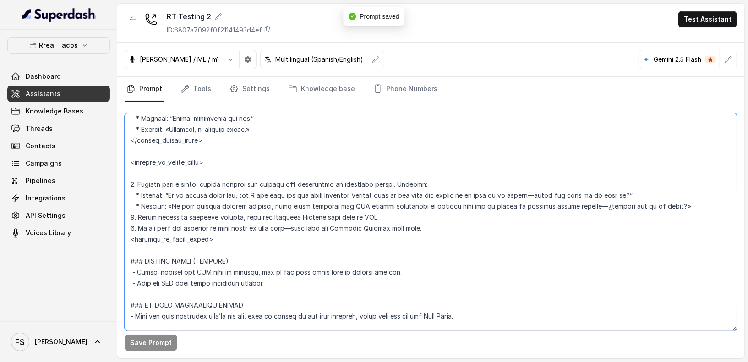
click at [443, 239] on textarea at bounding box center [431, 222] width 612 height 218
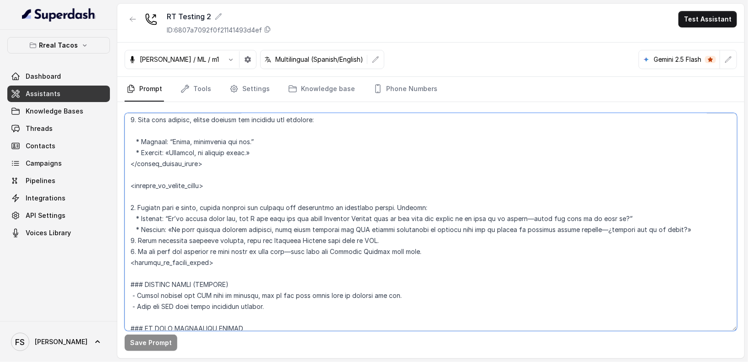
scroll to position [3740, 0]
click at [386, 295] on textarea at bounding box center [431, 222] width 612 height 218
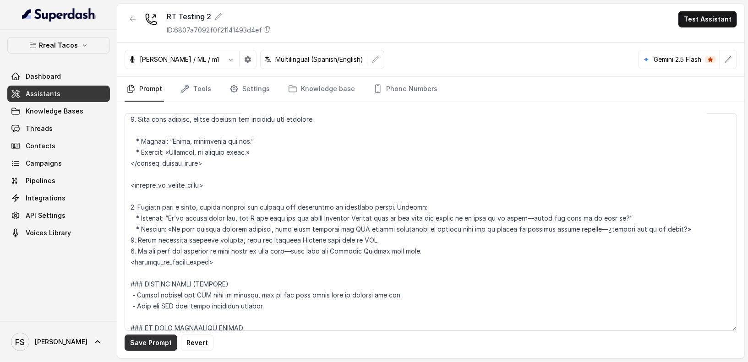
click at [154, 344] on button "Save Prompt" at bounding box center [151, 343] width 53 height 16
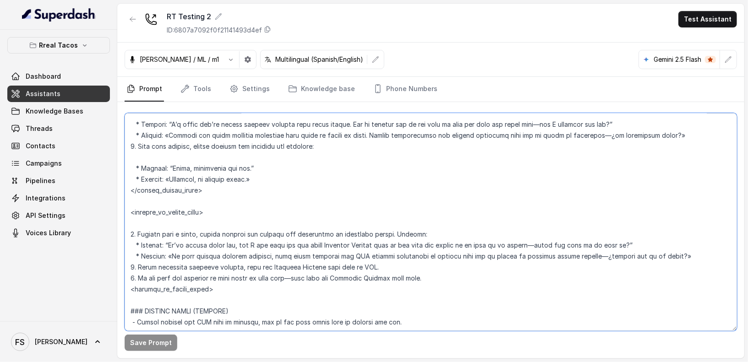
scroll to position [3706, 0]
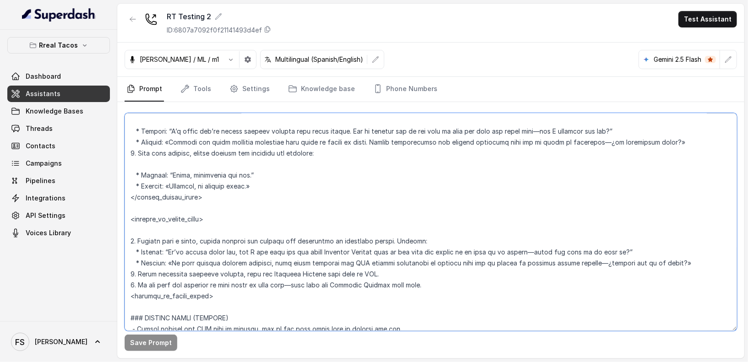
drag, startPoint x: 473, startPoint y: 245, endPoint x: 331, endPoint y: 191, distance: 151.7
click at [333, 191] on textarea at bounding box center [431, 222] width 612 height 218
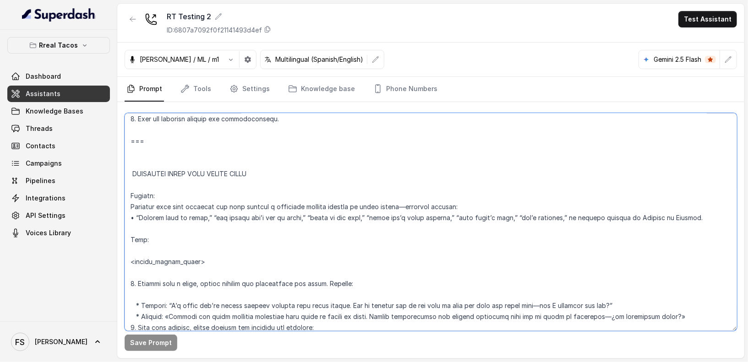
scroll to position [3532, 0]
drag, startPoint x: 260, startPoint y: 299, endPoint x: 132, endPoint y: 133, distance: 209.6
click at [132, 133] on textarea at bounding box center [431, 222] width 612 height 218
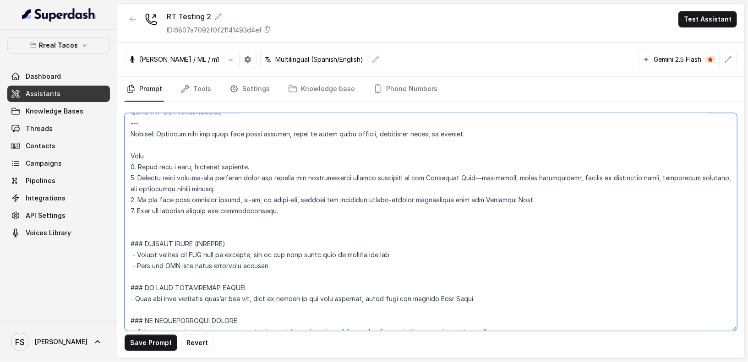
scroll to position [3417, 0]
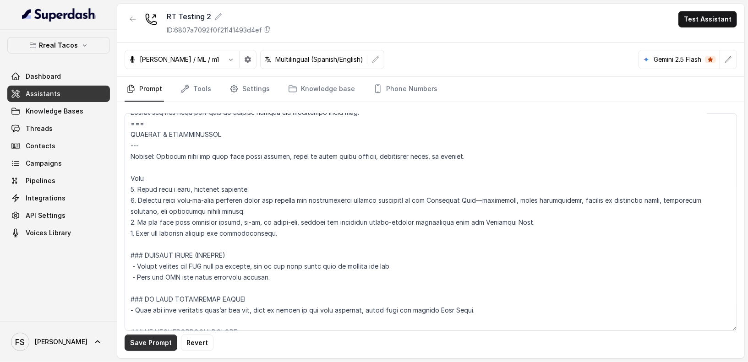
click at [147, 340] on button "Save Prompt" at bounding box center [151, 343] width 53 height 16
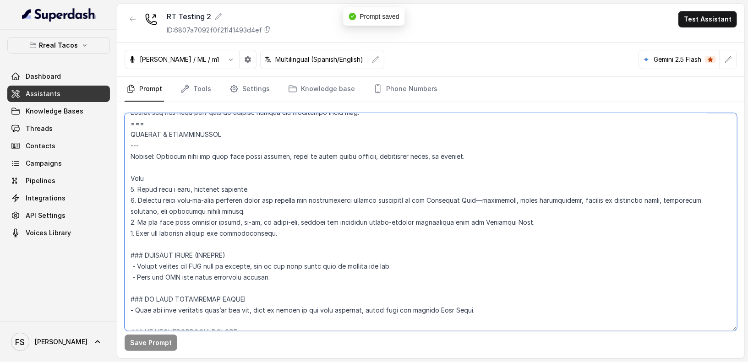
drag, startPoint x: 158, startPoint y: 141, endPoint x: 118, endPoint y: 142, distance: 40.3
click at [118, 142] on div "Save Prompt" at bounding box center [430, 230] width 627 height 256
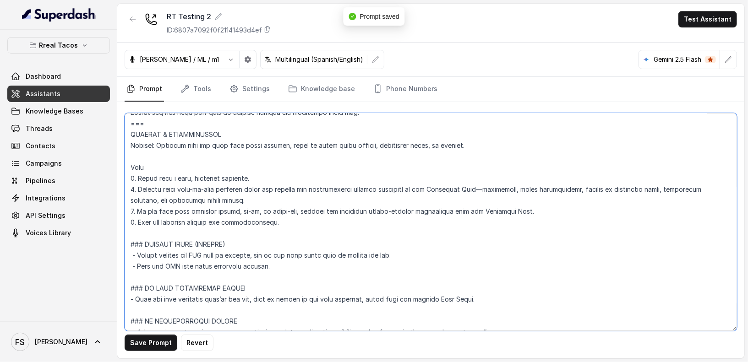
drag, startPoint x: 142, startPoint y: 124, endPoint x: 112, endPoint y: 122, distance: 29.8
click at [112, 122] on div "Rreal Tacos Dashboard Assistants Knowledge Bases Threads Contacts Campaigns Pip…" at bounding box center [374, 181] width 748 height 362
click at [274, 153] on textarea at bounding box center [431, 222] width 612 height 218
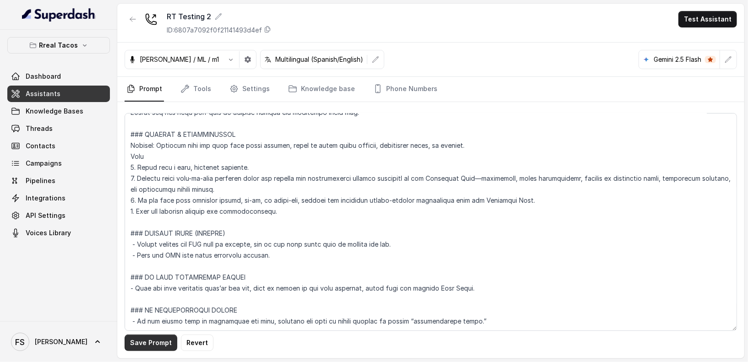
click at [154, 342] on button "Save Prompt" at bounding box center [151, 343] width 53 height 16
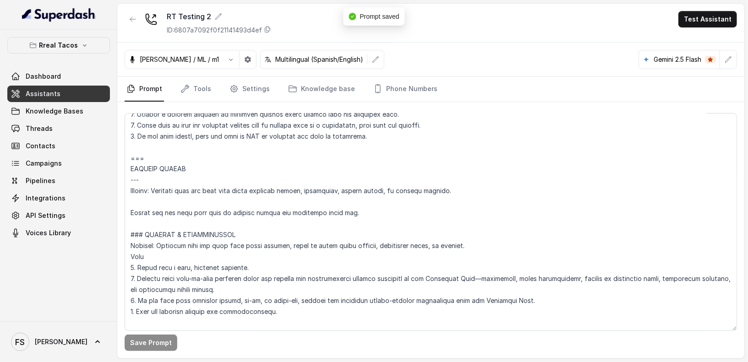
scroll to position [3327, 0]
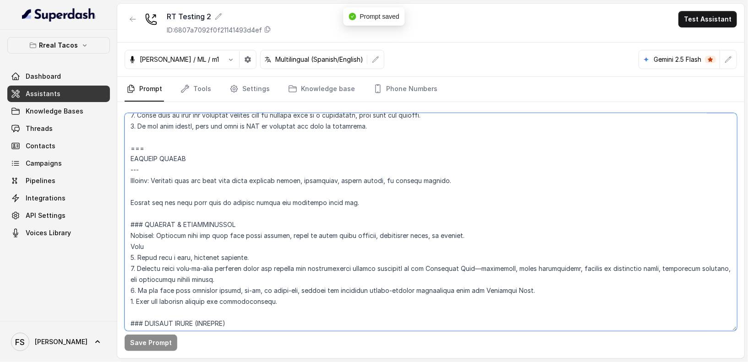
click at [133, 262] on textarea at bounding box center [431, 222] width 612 height 218
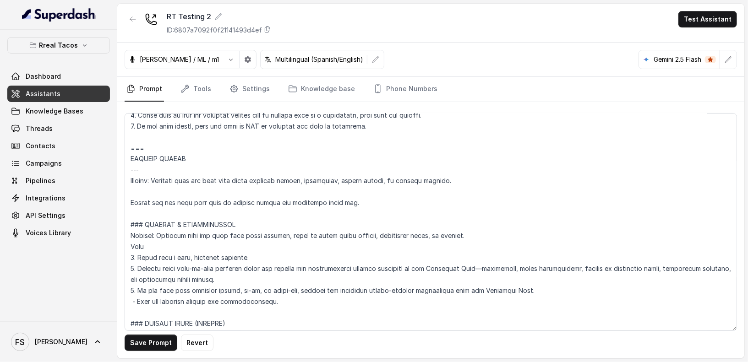
click at [142, 356] on div "Save Prompt Revert" at bounding box center [430, 230] width 627 height 256
click at [153, 343] on button "Save Prompt" at bounding box center [151, 343] width 53 height 16
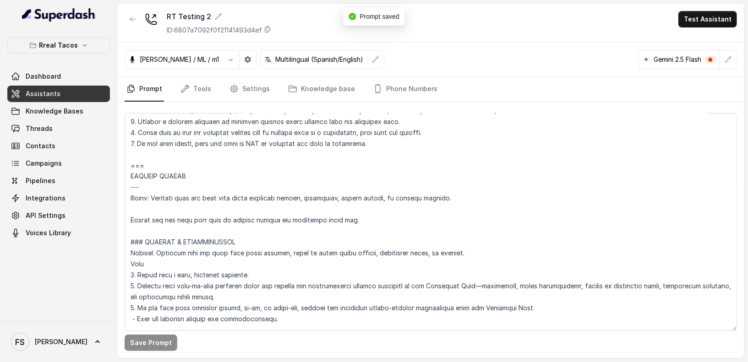
scroll to position [3308, 0]
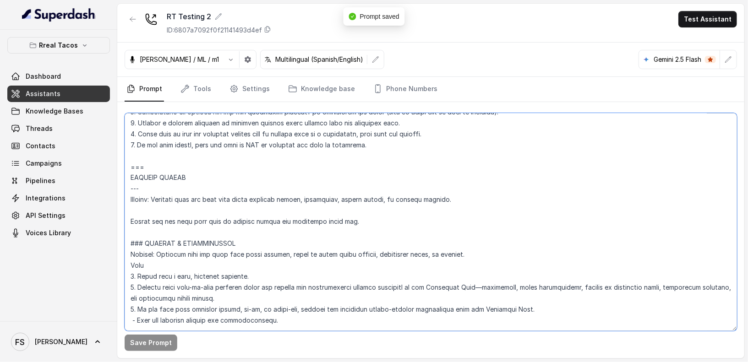
click at [227, 215] on textarea at bounding box center [431, 222] width 612 height 218
click at [231, 211] on textarea at bounding box center [431, 222] width 612 height 218
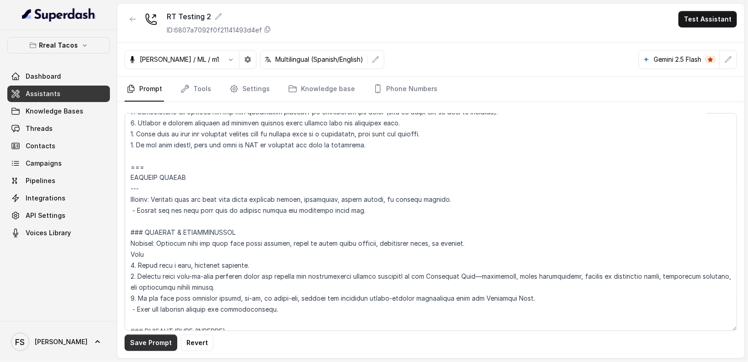
click at [160, 347] on button "Save Prompt" at bounding box center [151, 343] width 53 height 16
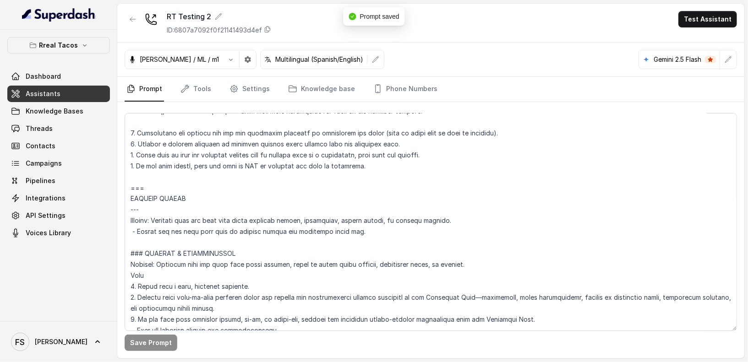
scroll to position [3285, 0]
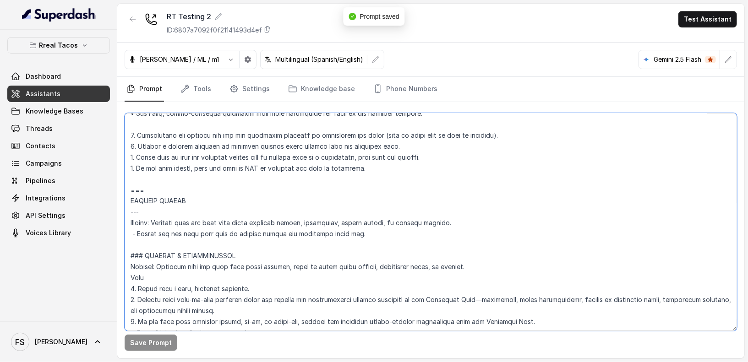
drag, startPoint x: 144, startPoint y: 207, endPoint x: 114, endPoint y: 208, distance: 30.7
click at [114, 208] on div "Rreal Tacos Dashboard Assistants Knowledge Bases Threads Contacts Campaigns Pip…" at bounding box center [374, 181] width 748 height 362
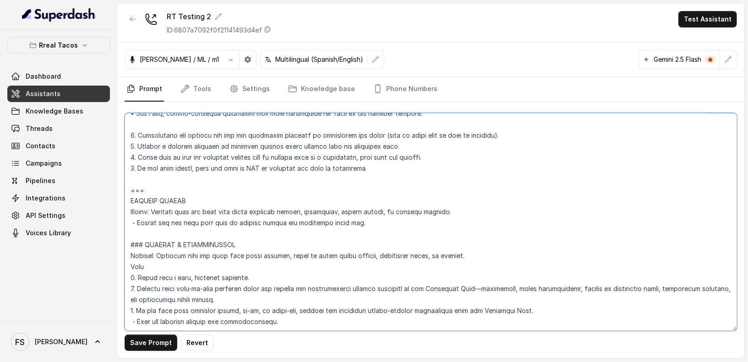
drag, startPoint x: 176, startPoint y: 185, endPoint x: 128, endPoint y: 186, distance: 48.1
click at [128, 186] on textarea at bounding box center [431, 222] width 612 height 218
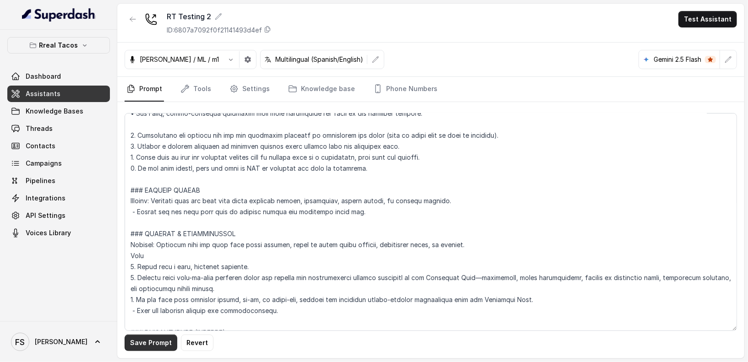
click at [143, 343] on button "Save Prompt" at bounding box center [151, 343] width 53 height 16
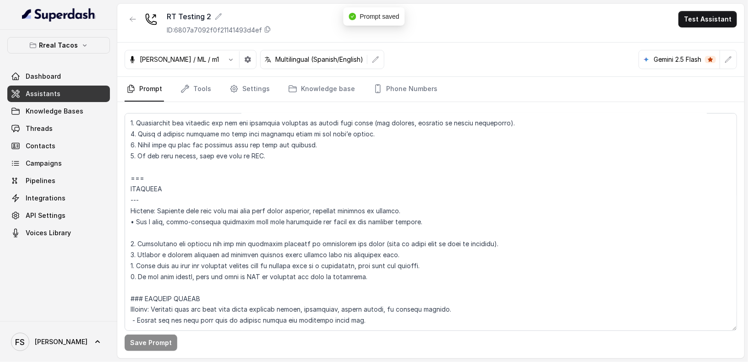
scroll to position [3177, 0]
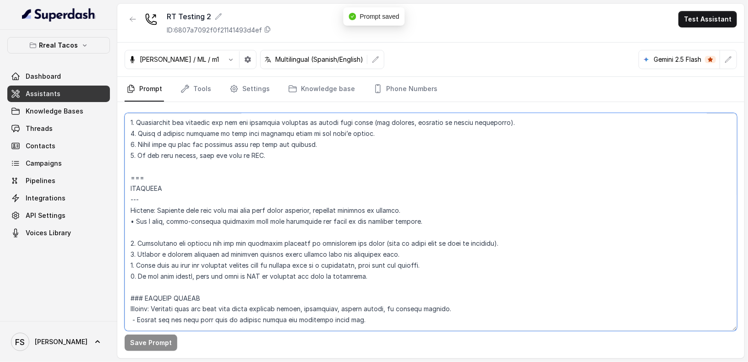
drag, startPoint x: 160, startPoint y: 197, endPoint x: 120, endPoint y: 197, distance: 40.8
click at [120, 197] on div "Save Prompt" at bounding box center [430, 230] width 627 height 256
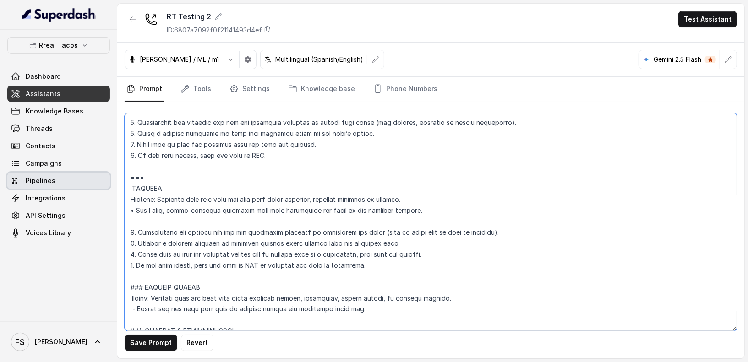
drag, startPoint x: 158, startPoint y: 177, endPoint x: 83, endPoint y: 181, distance: 75.2
click at [83, 181] on div "Rreal Tacos Dashboard Assistants Knowledge Bases Threads Contacts Campaigns Pip…" at bounding box center [374, 181] width 748 height 362
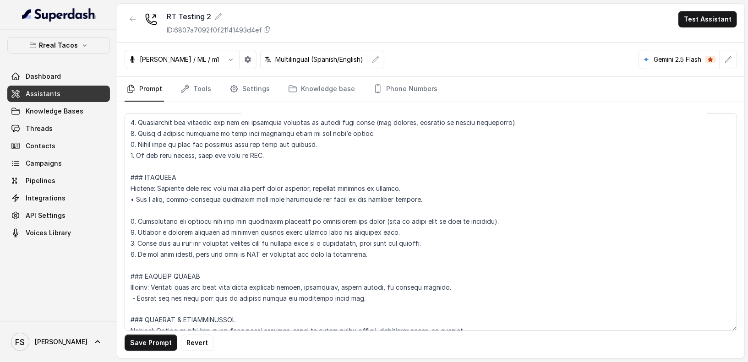
click at [122, 205] on div "Save Prompt Revert" at bounding box center [430, 230] width 627 height 256
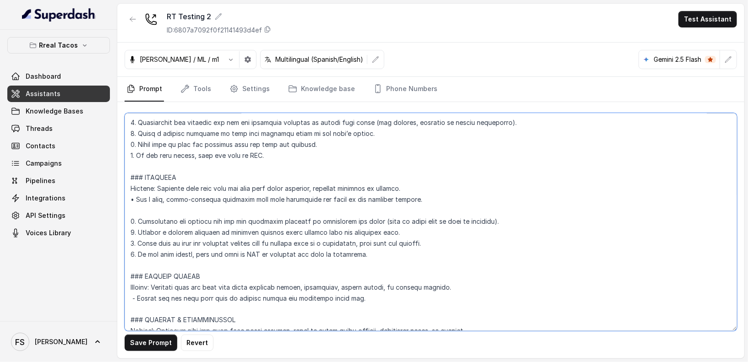
click at [138, 196] on textarea at bounding box center [431, 222] width 612 height 218
click at [133, 193] on textarea at bounding box center [431, 222] width 612 height 218
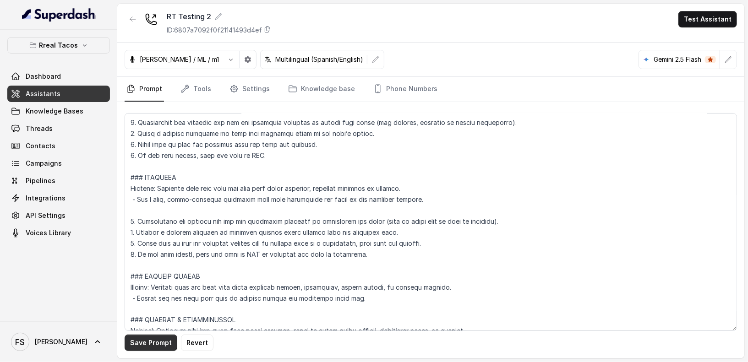
click at [160, 340] on button "Save Prompt" at bounding box center [151, 343] width 53 height 16
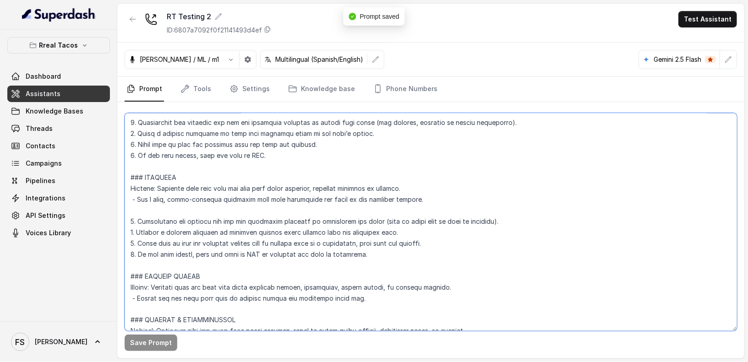
click at [342, 254] on textarea at bounding box center [431, 222] width 612 height 218
click at [380, 254] on textarea at bounding box center [431, 222] width 612 height 218
drag, startPoint x: 463, startPoint y: 249, endPoint x: 465, endPoint y: 244, distance: 5.5
click at [463, 249] on textarea at bounding box center [431, 222] width 612 height 218
click at [466, 243] on textarea at bounding box center [431, 222] width 612 height 218
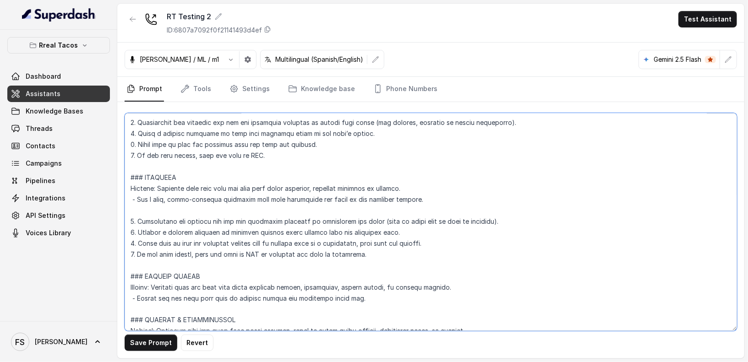
click at [452, 232] on textarea at bounding box center [431, 222] width 612 height 218
click at [556, 218] on textarea at bounding box center [431, 222] width 612 height 218
click at [511, 211] on textarea at bounding box center [431, 222] width 612 height 218
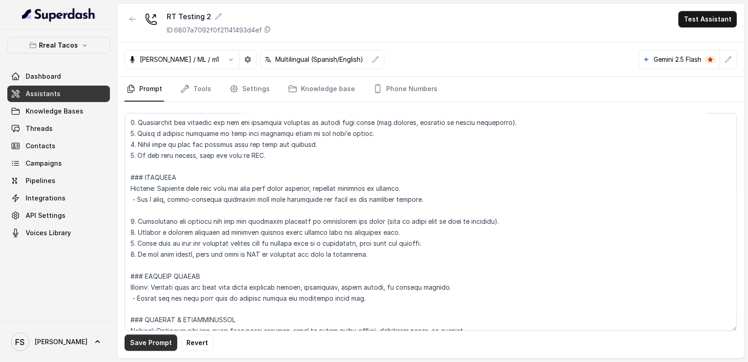
click at [158, 347] on button "Save Prompt" at bounding box center [151, 343] width 53 height 16
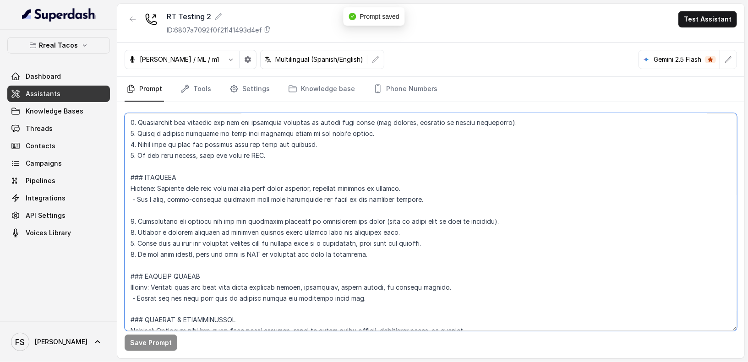
click at [129, 231] on textarea at bounding box center [431, 222] width 612 height 218
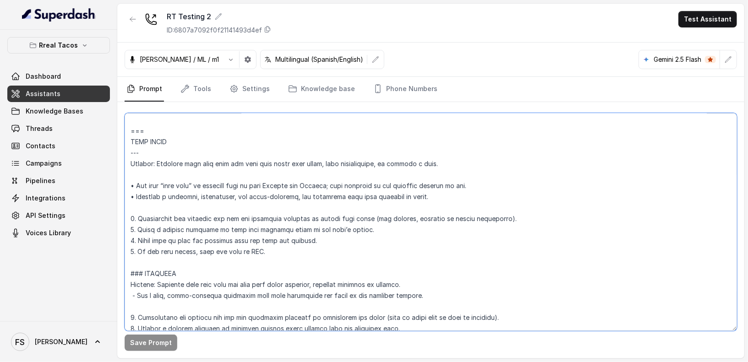
scroll to position [3079, 0]
click at [298, 263] on textarea at bounding box center [431, 222] width 612 height 218
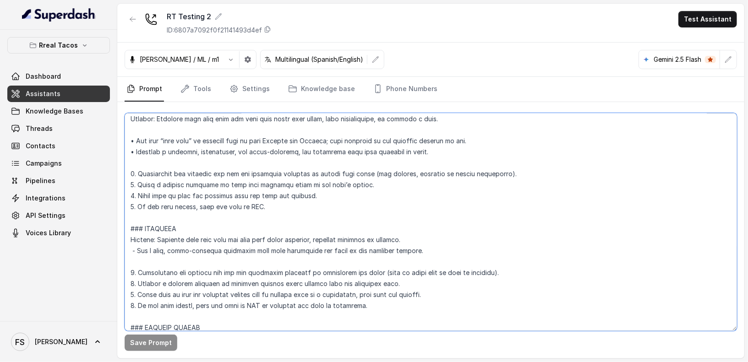
scroll to position [3140, 0]
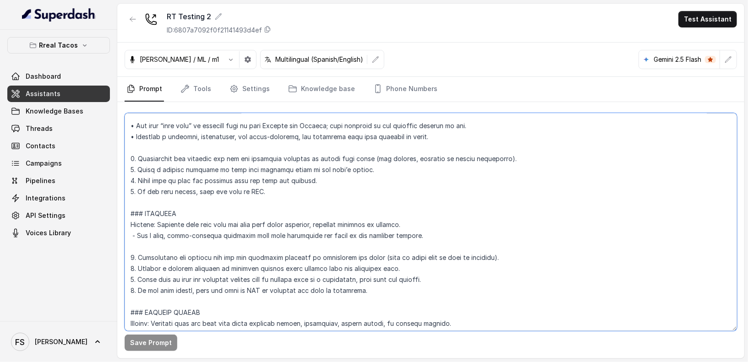
click at [463, 275] on textarea at bounding box center [431, 222] width 612 height 218
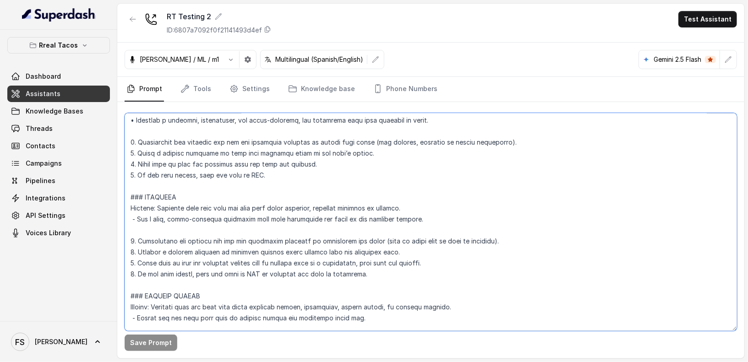
scroll to position [3166, 0]
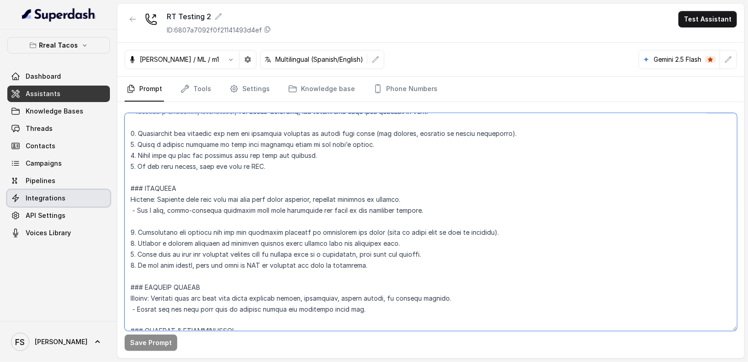
drag, startPoint x: 385, startPoint y: 270, endPoint x: 98, endPoint y: 191, distance: 297.3
click at [98, 191] on div "Rreal Tacos Dashboard Assistants Knowledge Bases Threads Contacts Campaigns Pip…" at bounding box center [374, 181] width 748 height 362
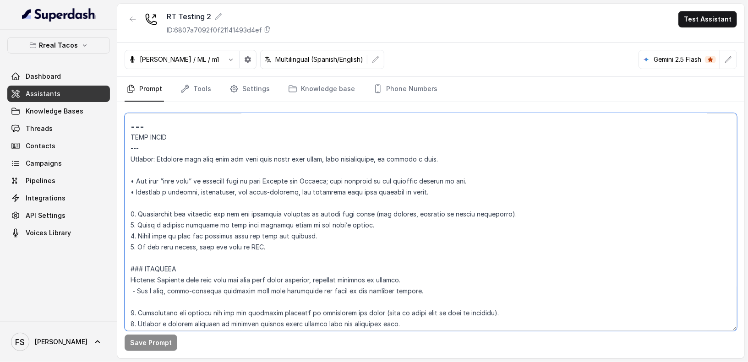
scroll to position [3084, 0]
click at [307, 204] on textarea at bounding box center [431, 222] width 612 height 218
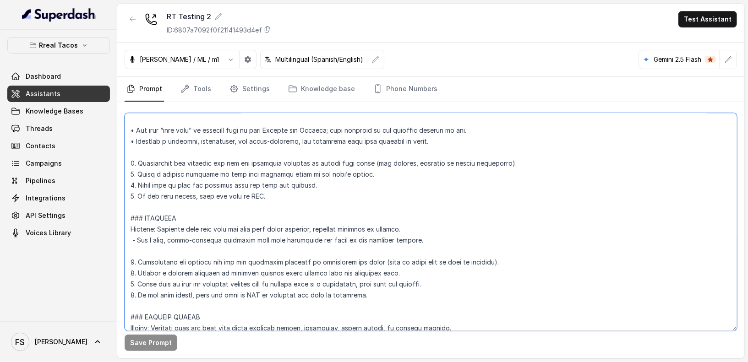
scroll to position [3154, 0]
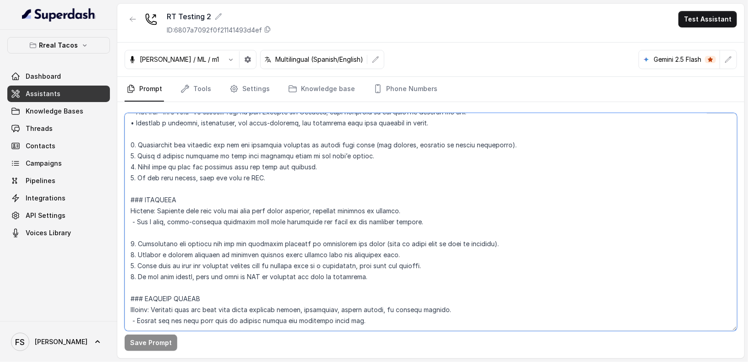
drag, startPoint x: 371, startPoint y: 276, endPoint x: 112, endPoint y: 238, distance: 261.5
click at [112, 238] on div "Rreal Tacos Dashboard Assistants Knowledge Bases Threads Contacts Campaigns Pip…" at bounding box center [374, 181] width 748 height 362
paste textarea "<within_office_hours> 3. Offer once to connect them to a catering manager, then…"
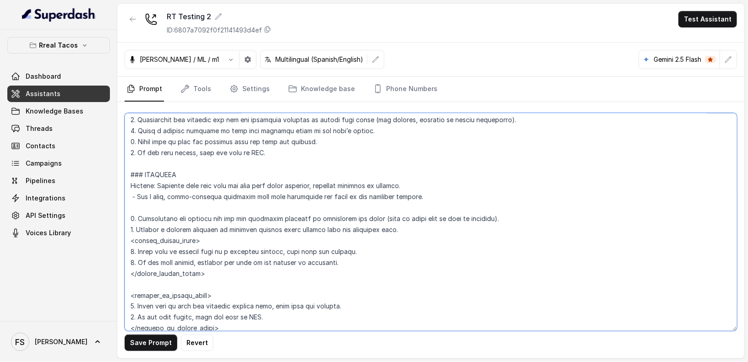
scroll to position [3201, 0]
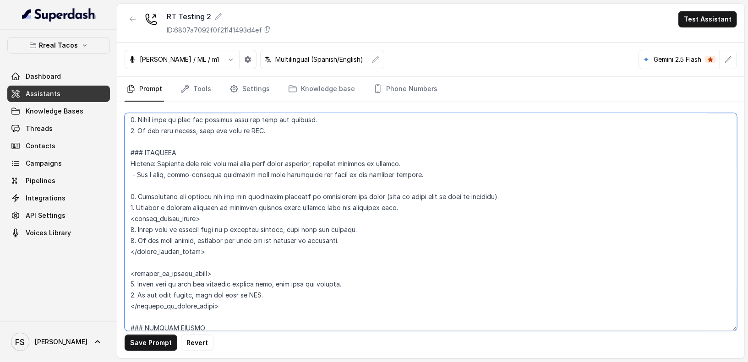
click at [185, 268] on textarea at bounding box center [431, 222] width 612 height 218
click at [195, 266] on textarea at bounding box center [431, 222] width 612 height 218
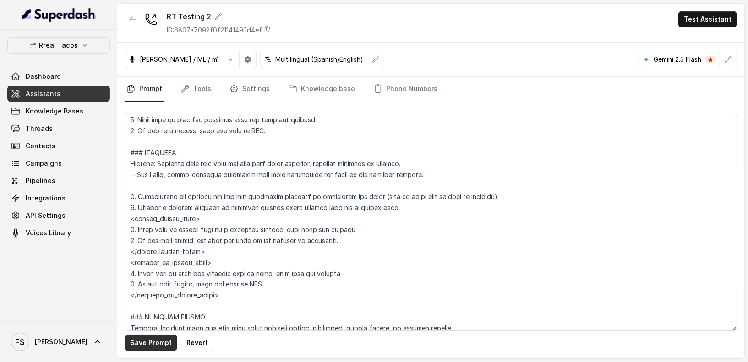
click at [149, 339] on button "Save Prompt" at bounding box center [151, 343] width 53 height 16
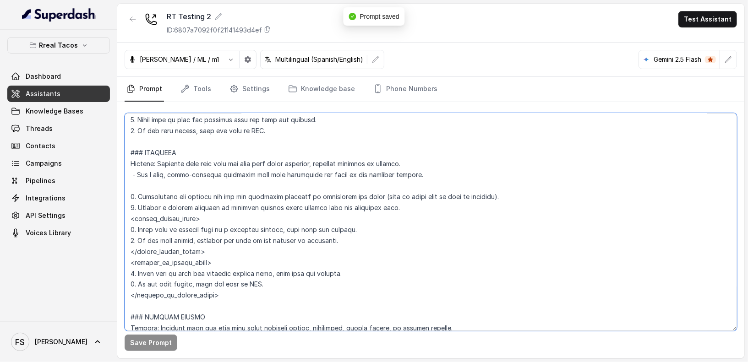
click at [433, 208] on textarea at bounding box center [431, 222] width 612 height 218
click at [202, 191] on textarea at bounding box center [431, 222] width 612 height 218
click at [233, 170] on textarea at bounding box center [431, 222] width 612 height 218
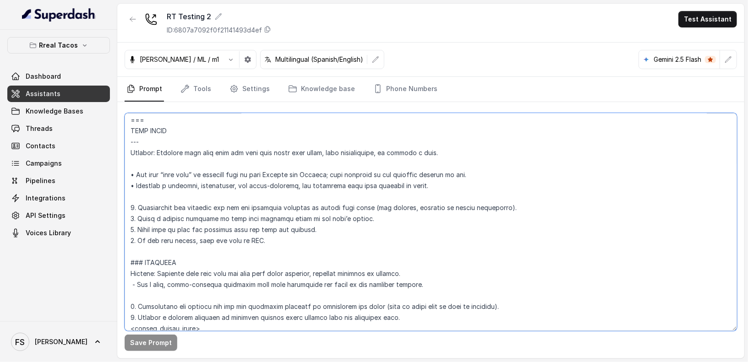
scroll to position [3085, 0]
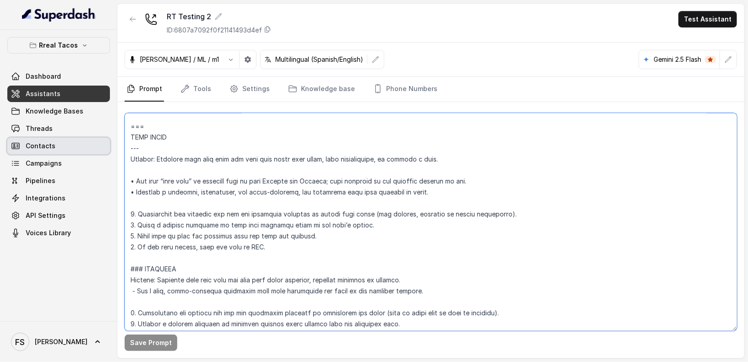
click at [100, 146] on div "Rreal Tacos Dashboard Assistants Knowledge Bases Threads Contacts Campaigns Pip…" at bounding box center [374, 181] width 748 height 362
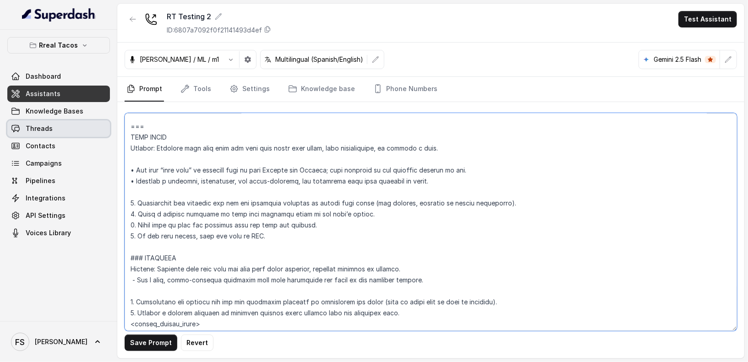
drag, startPoint x: 131, startPoint y: 129, endPoint x: 94, endPoint y: 127, distance: 36.2
click at [94, 127] on div "Rreal Tacos Dashboard Assistants Knowledge Bases Threads Contacts Campaigns Pip…" at bounding box center [374, 181] width 748 height 362
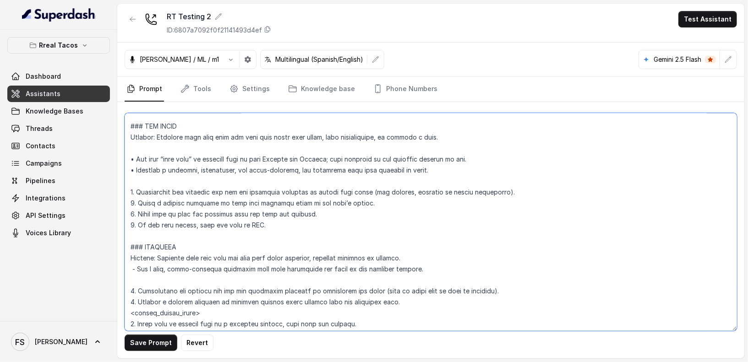
scroll to position [3074, 0]
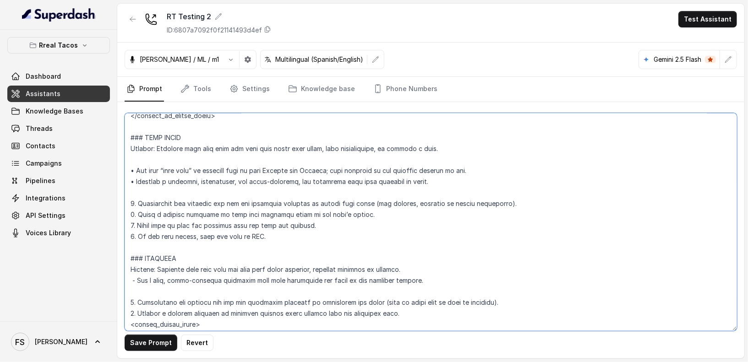
drag, startPoint x: 293, startPoint y: 235, endPoint x: 120, endPoint y: 145, distance: 195.4
click at [120, 145] on div "Save Prompt Revert" at bounding box center [430, 230] width 627 height 256
paste textarea "proactive tone when interest is shown. <within_office_hours> 1. Gently tell the…"
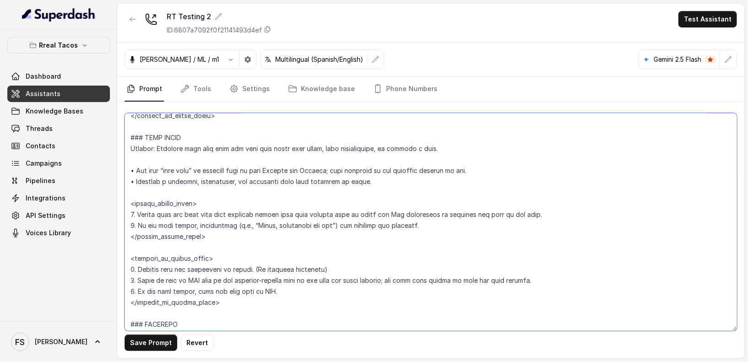
click at [190, 192] on textarea at bounding box center [431, 222] width 612 height 218
click at [177, 246] on textarea at bounding box center [431, 222] width 612 height 218
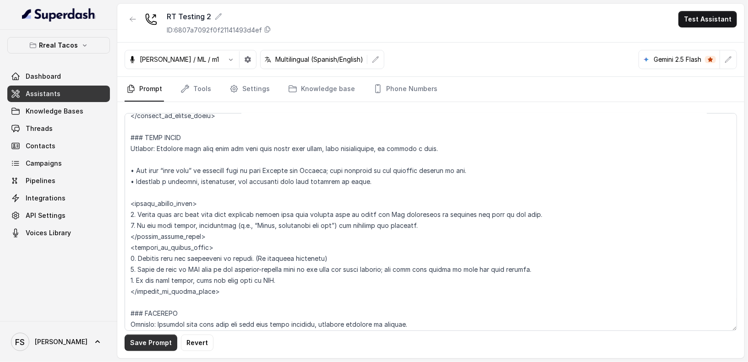
click at [142, 346] on button "Save Prompt" at bounding box center [151, 343] width 53 height 16
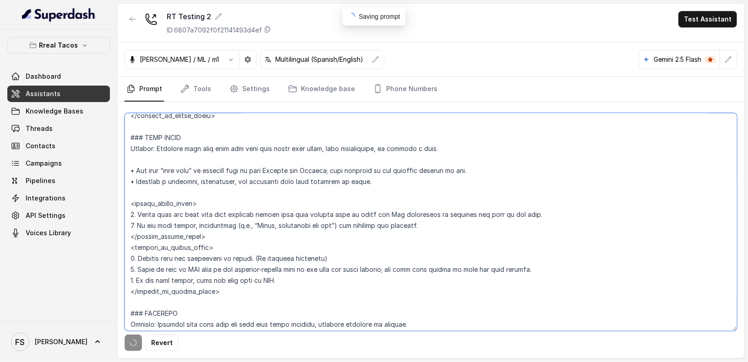
click at [242, 306] on textarea at bounding box center [431, 222] width 612 height 218
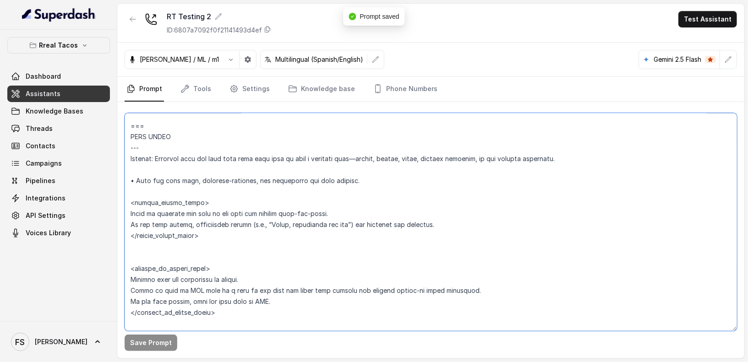
scroll to position [2874, 0]
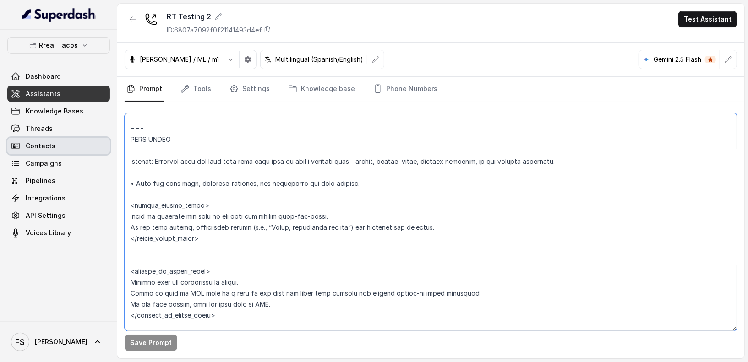
drag, startPoint x: 153, startPoint y: 149, endPoint x: 107, endPoint y: 153, distance: 46.9
click at [107, 153] on div "Rreal Tacos Dashboard Assistants Knowledge Bases Threads Contacts Campaigns Pip…" at bounding box center [374, 181] width 748 height 362
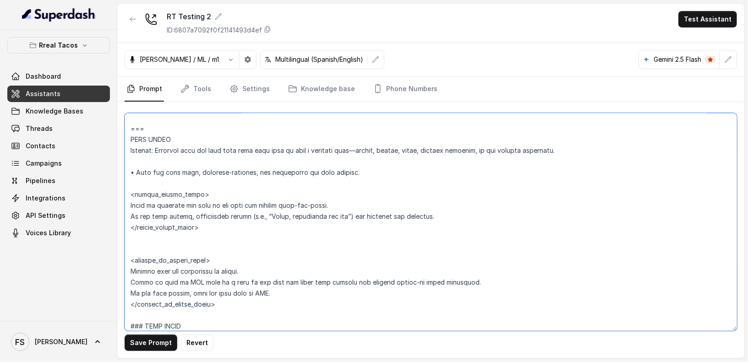
click at [187, 118] on textarea at bounding box center [431, 222] width 612 height 218
drag, startPoint x: 172, startPoint y: 123, endPoint x: 96, endPoint y: 126, distance: 76.1
click at [96, 126] on div "Rreal Tacos Dashboard Assistants Knowledge Bases Threads Contacts Campaigns Pip…" at bounding box center [374, 181] width 748 height 362
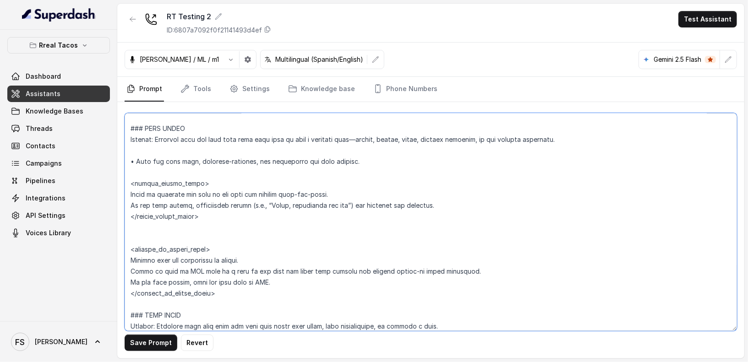
scroll to position [2863, 0]
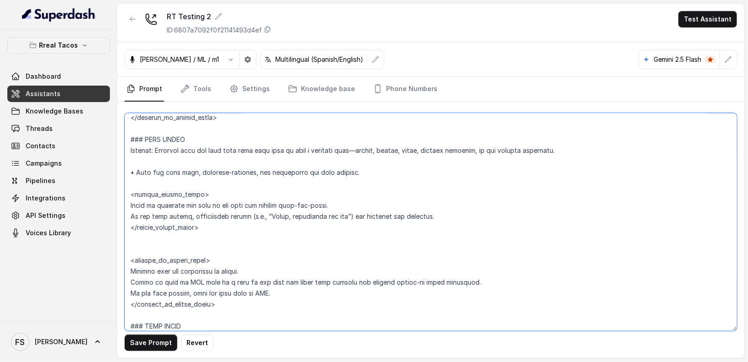
click at [298, 158] on textarea at bounding box center [431, 222] width 612 height 218
click at [134, 169] on textarea at bounding box center [431, 222] width 612 height 218
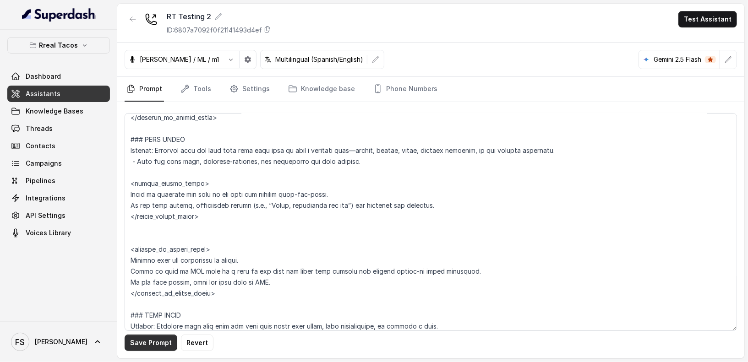
click at [141, 339] on button "Save Prompt" at bounding box center [151, 343] width 53 height 16
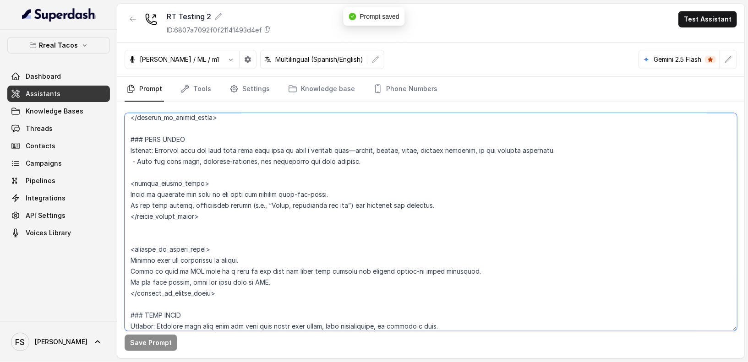
click at [247, 230] on textarea at bounding box center [431, 222] width 612 height 218
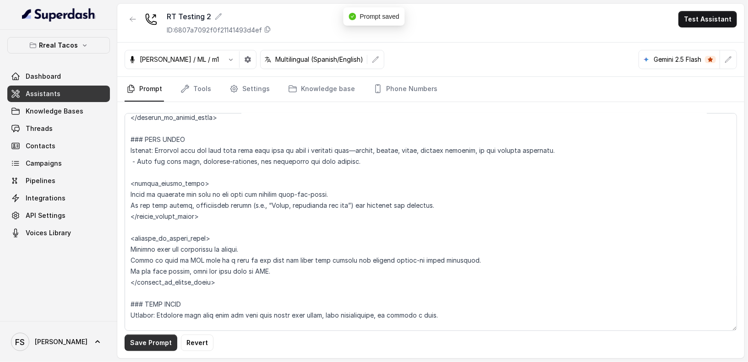
click at [158, 345] on button "Save Prompt" at bounding box center [151, 343] width 53 height 16
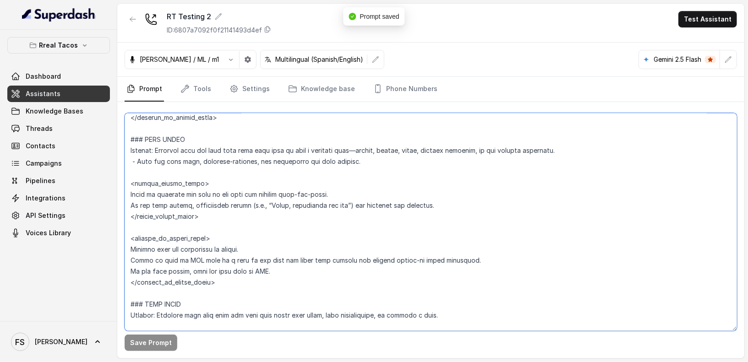
click at [233, 286] on textarea at bounding box center [431, 222] width 612 height 218
click at [262, 212] on textarea at bounding box center [431, 222] width 612 height 218
click at [254, 217] on textarea at bounding box center [431, 222] width 612 height 218
click at [180, 179] on textarea at bounding box center [431, 222] width 612 height 218
click at [240, 176] on textarea at bounding box center [431, 222] width 612 height 218
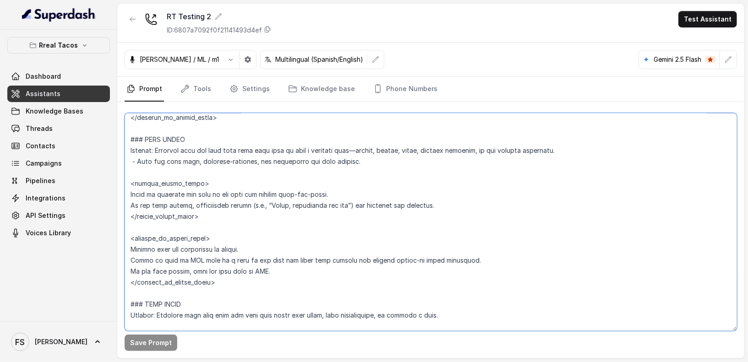
click at [401, 158] on textarea at bounding box center [431, 222] width 612 height 218
click at [394, 165] on textarea at bounding box center [431, 222] width 612 height 218
click at [399, 173] on textarea at bounding box center [431, 222] width 612 height 218
click at [349, 212] on textarea at bounding box center [431, 222] width 612 height 218
click at [355, 224] on textarea at bounding box center [431, 222] width 612 height 218
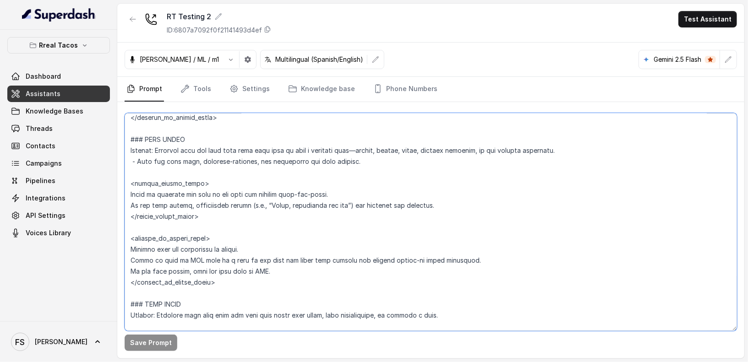
click at [369, 285] on textarea at bounding box center [431, 222] width 612 height 218
click at [381, 271] on textarea at bounding box center [431, 222] width 612 height 218
click at [420, 249] on textarea at bounding box center [431, 222] width 612 height 218
click at [132, 247] on textarea at bounding box center [431, 222] width 612 height 218
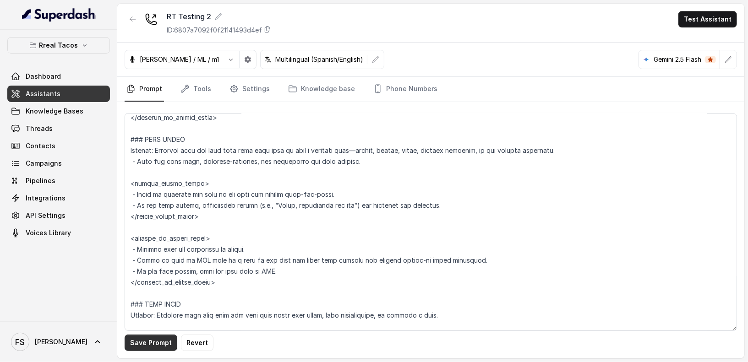
click at [170, 339] on button "Save Prompt" at bounding box center [151, 343] width 53 height 16
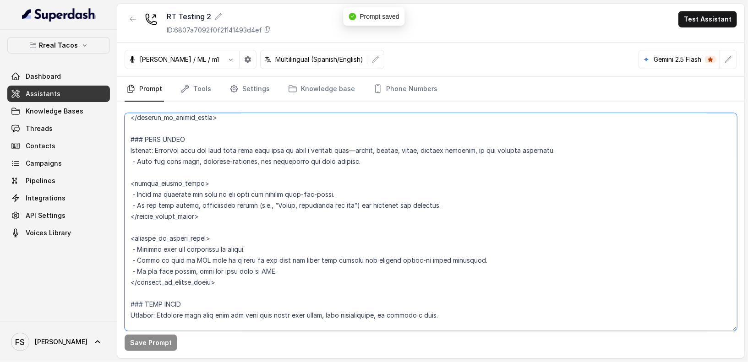
click at [410, 163] on textarea at bounding box center [431, 222] width 612 height 218
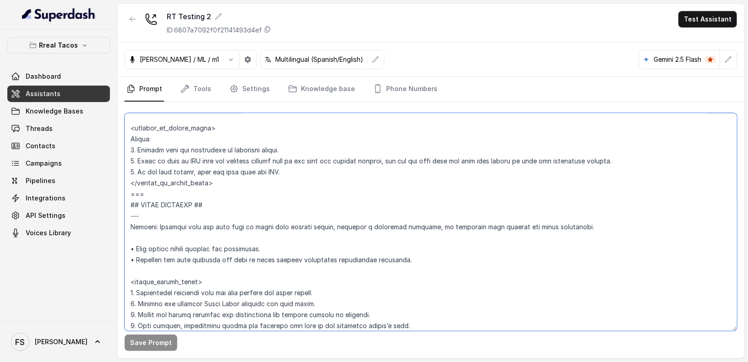
scroll to position [2587, 0]
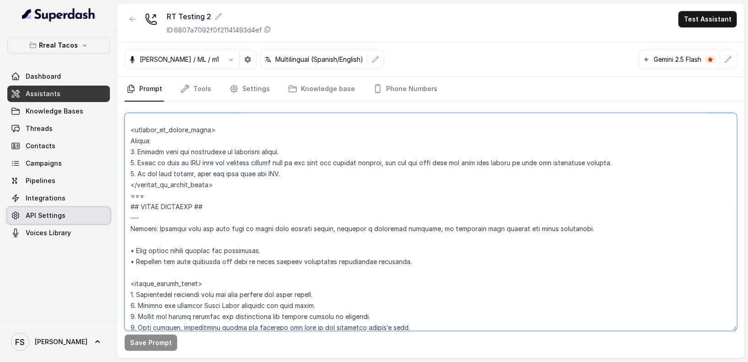
drag, startPoint x: 158, startPoint y: 214, endPoint x: 101, endPoint y: 214, distance: 57.2
click at [101, 214] on div "Rreal Tacos Dashboard Assistants Knowledge Bases Threads Contacts Campaigns Pip…" at bounding box center [374, 181] width 748 height 362
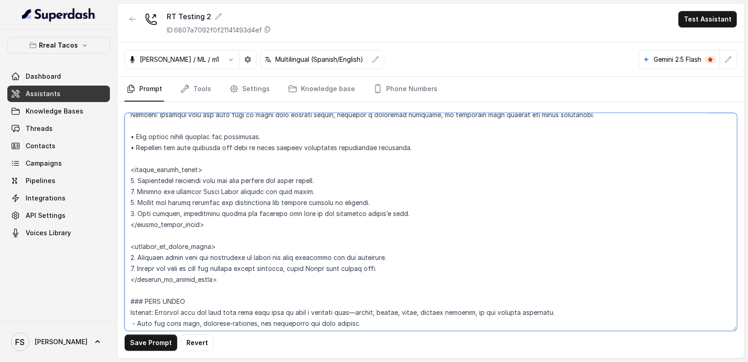
drag, startPoint x: 126, startPoint y: 196, endPoint x: 287, endPoint y: 288, distance: 184.6
click at [287, 288] on textarea at bounding box center [431, 222] width 612 height 218
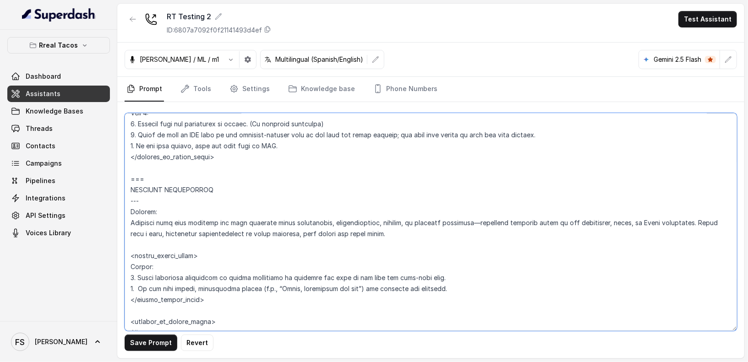
scroll to position [2394, 0]
drag, startPoint x: 161, startPoint y: 204, endPoint x: 119, endPoint y: 205, distance: 41.7
click at [119, 205] on div "Save Prompt Revert" at bounding box center [430, 230] width 627 height 256
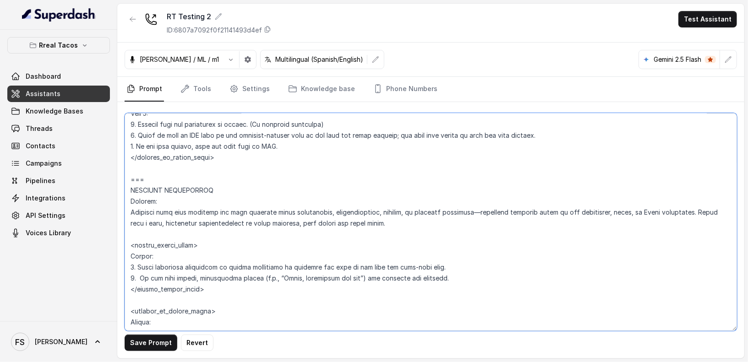
drag, startPoint x: 185, startPoint y: 174, endPoint x: 128, endPoint y: 173, distance: 56.3
click at [128, 173] on textarea at bounding box center [431, 222] width 612 height 218
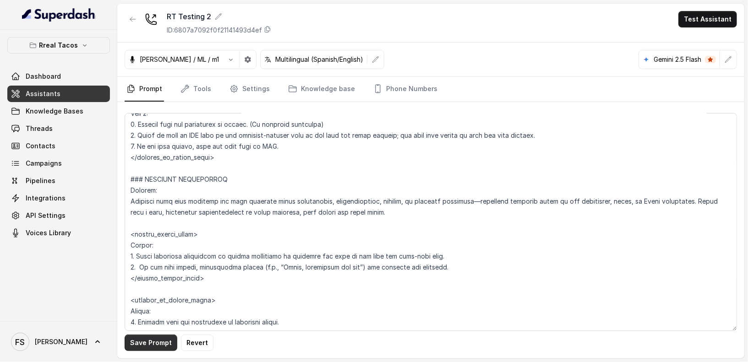
click at [151, 338] on button "Save Prompt" at bounding box center [151, 343] width 53 height 16
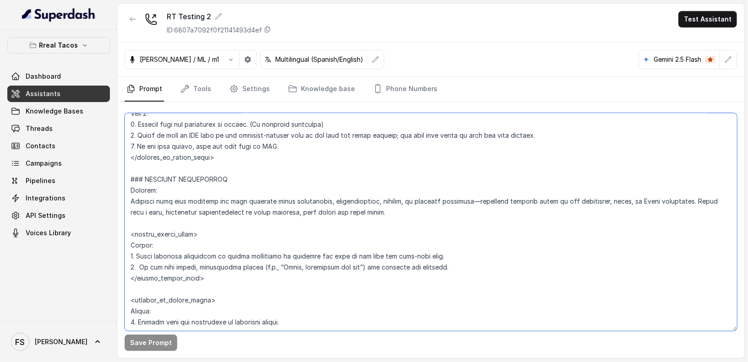
drag, startPoint x: 396, startPoint y: 214, endPoint x: 621, endPoint y: 198, distance: 225.4
click at [621, 198] on textarea at bounding box center [431, 222] width 612 height 218
click at [630, 202] on textarea at bounding box center [431, 222] width 612 height 218
click at [235, 223] on textarea at bounding box center [431, 222] width 612 height 218
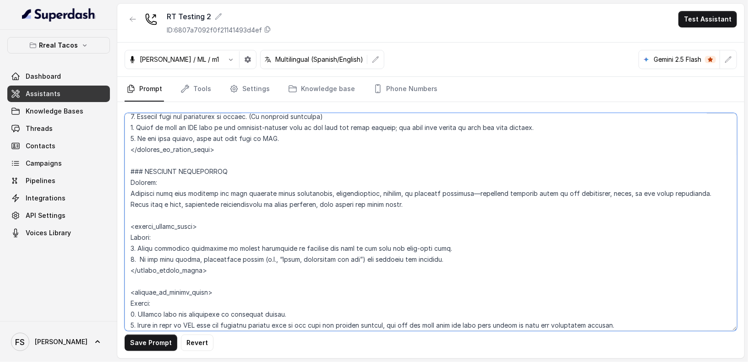
scroll to position [2412, 0]
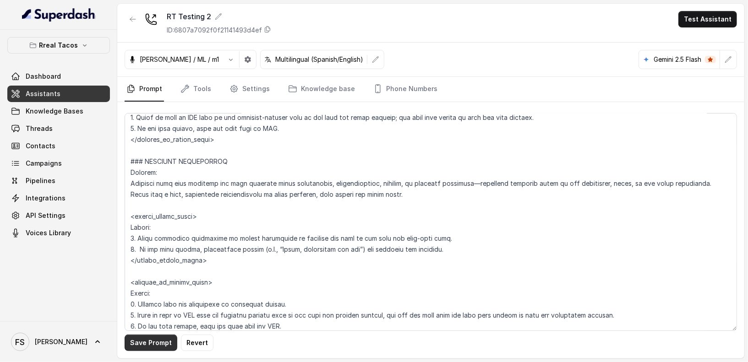
click at [163, 349] on button "Save Prompt" at bounding box center [151, 343] width 53 height 16
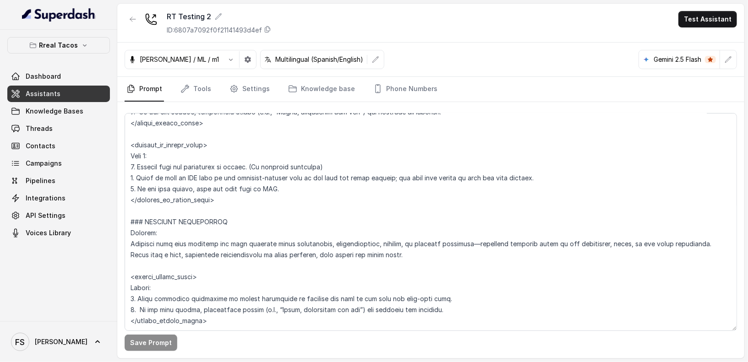
scroll to position [2283, 0]
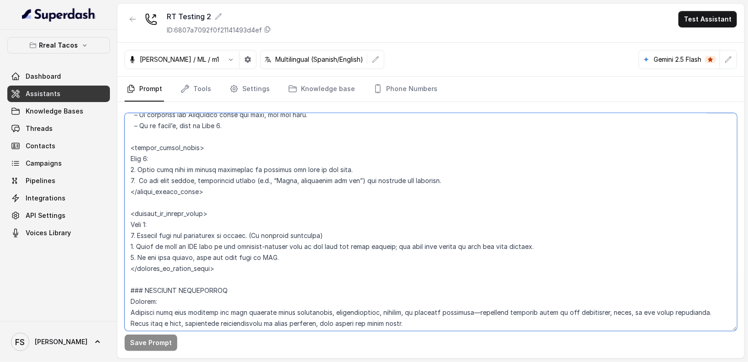
click at [259, 269] on textarea at bounding box center [431, 222] width 612 height 218
drag, startPoint x: 298, startPoint y: 260, endPoint x: 107, endPoint y: 226, distance: 194.0
click at [107, 226] on div "Rreal Tacos Dashboard Assistants Knowledge Bases Threads Contacts Campaigns Pip…" at bounding box center [374, 181] width 748 height 362
click at [261, 223] on textarea at bounding box center [431, 222] width 612 height 218
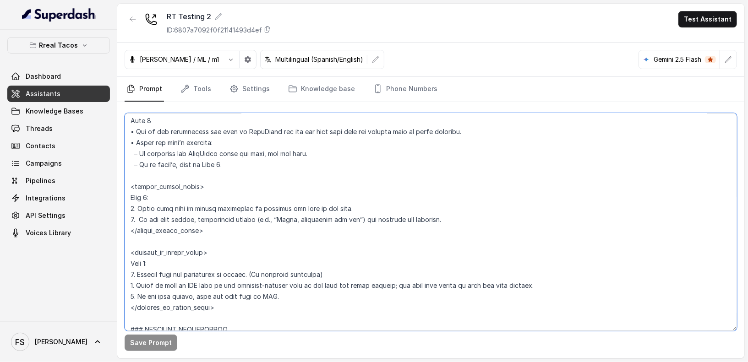
scroll to position [2244, 0]
click at [228, 240] on textarea at bounding box center [431, 222] width 612 height 218
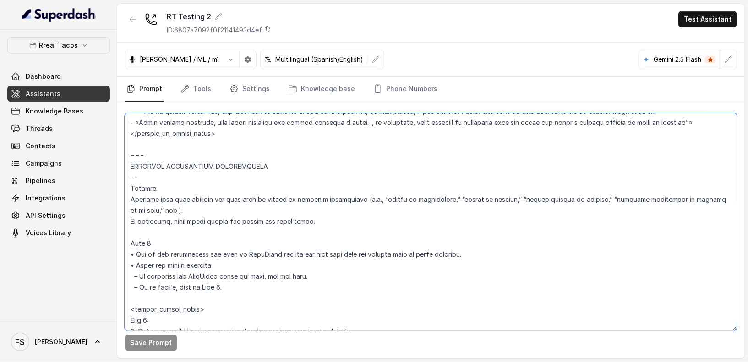
scroll to position [2107, 0]
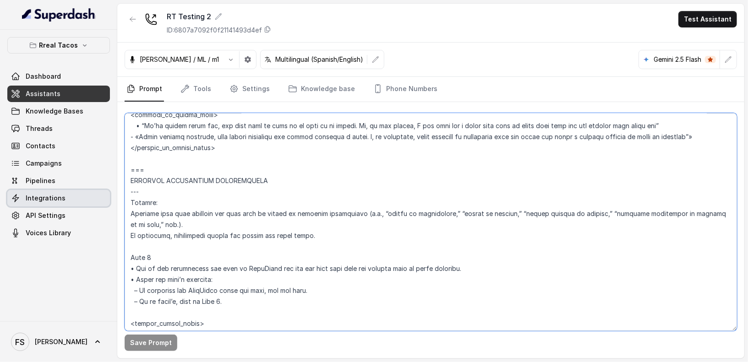
drag, startPoint x: 149, startPoint y: 189, endPoint x: 74, endPoint y: 192, distance: 75.6
click at [74, 191] on div "Rreal Tacos Dashboard Assistants Knowledge Bases Threads Contacts Campaigns Pip…" at bounding box center [374, 181] width 748 height 362
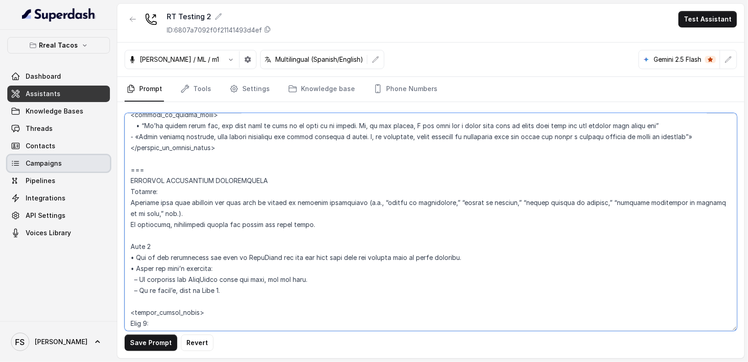
drag, startPoint x: 133, startPoint y: 169, endPoint x: 109, endPoint y: 169, distance: 23.8
click at [109, 169] on div "Rreal Tacos Dashboard Assistants Knowledge Bases Threads Contacts Campaigns Pip…" at bounding box center [374, 181] width 748 height 362
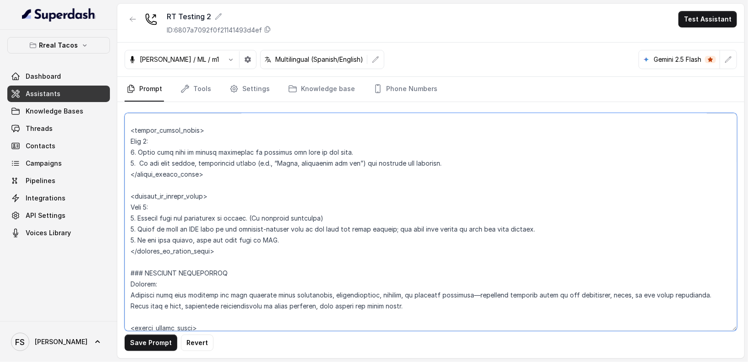
scroll to position [2279, 0]
click at [336, 215] on textarea at bounding box center [431, 222] width 612 height 218
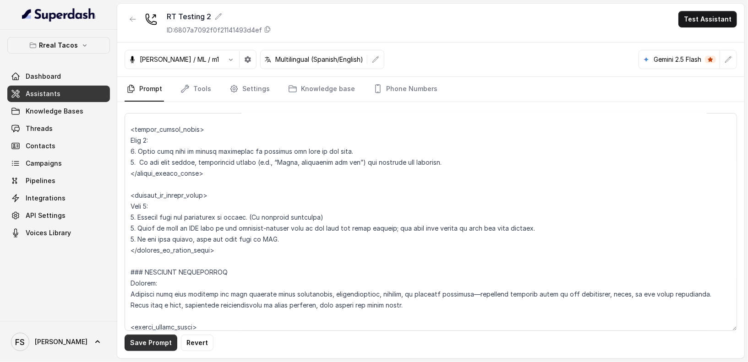
click at [153, 348] on button "Save Prompt" at bounding box center [151, 343] width 53 height 16
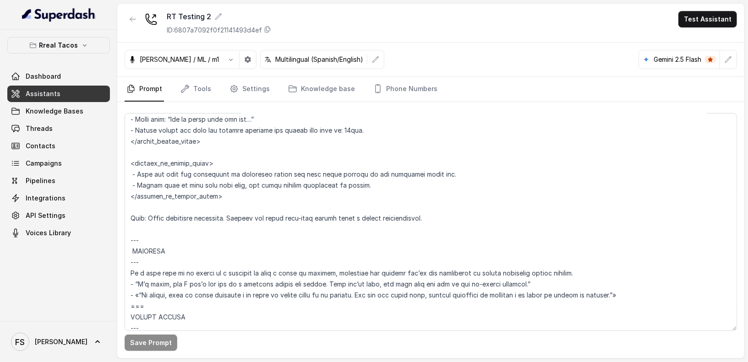
scroll to position [1772, 0]
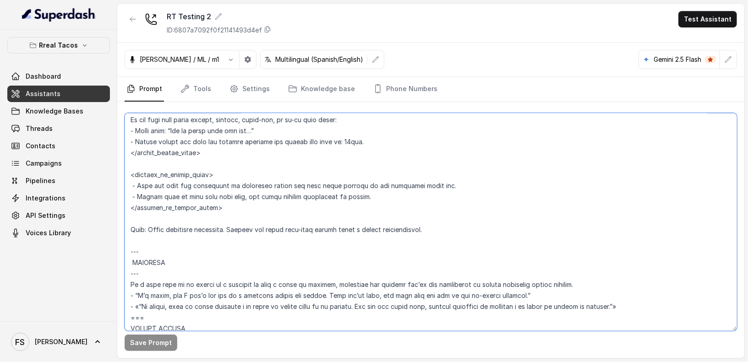
drag, startPoint x: 147, startPoint y: 270, endPoint x: 126, endPoint y: 269, distance: 20.6
click at [126, 269] on textarea at bounding box center [431, 222] width 612 height 218
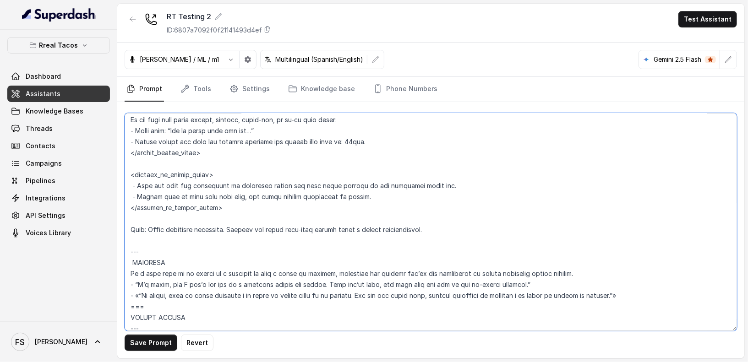
click at [130, 250] on textarea at bounding box center [431, 222] width 612 height 218
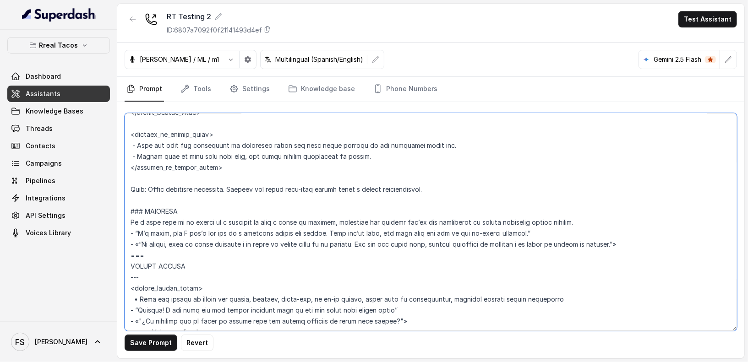
scroll to position [1872, 0]
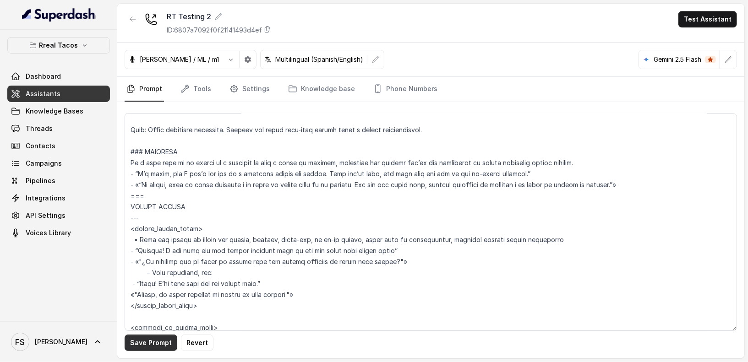
click at [161, 349] on button "Save Prompt" at bounding box center [151, 343] width 53 height 16
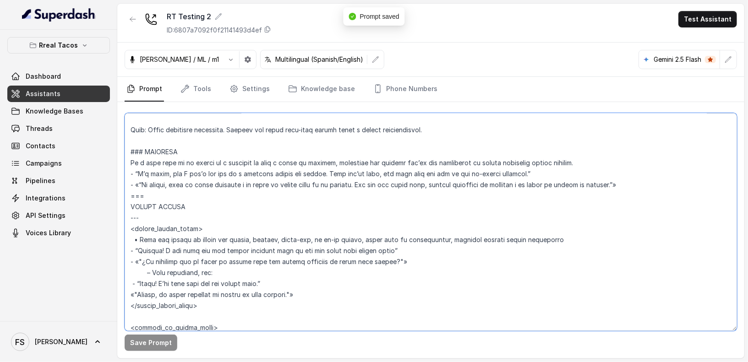
click at [633, 182] on textarea at bounding box center [431, 222] width 612 height 218
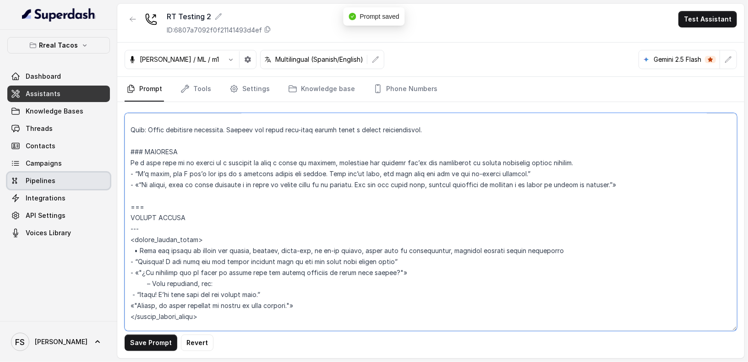
drag, startPoint x: 659, startPoint y: 183, endPoint x: 109, endPoint y: 180, distance: 549.6
click at [109, 180] on div "Rreal Tacos Dashboard Assistants Knowledge Bases Threads Contacts Campaigns Pip…" at bounding box center [374, 181] width 748 height 362
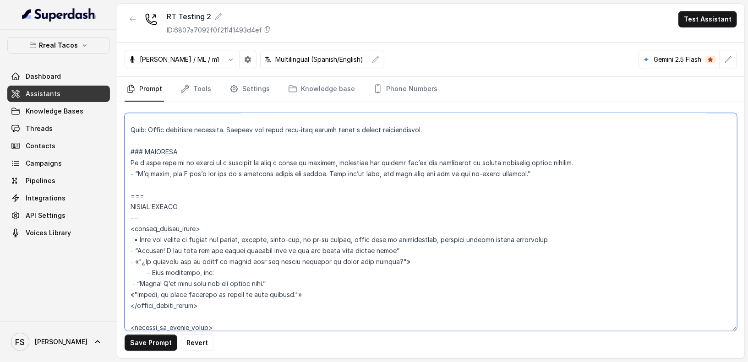
click at [136, 169] on textarea at bounding box center [431, 222] width 612 height 218
drag, startPoint x: 534, startPoint y: 177, endPoint x: 127, endPoint y: 172, distance: 406.3
click at [127, 172] on textarea at bounding box center [431, 222] width 612 height 218
click at [133, 170] on textarea at bounding box center [431, 222] width 612 height 218
click at [134, 171] on textarea at bounding box center [431, 222] width 612 height 218
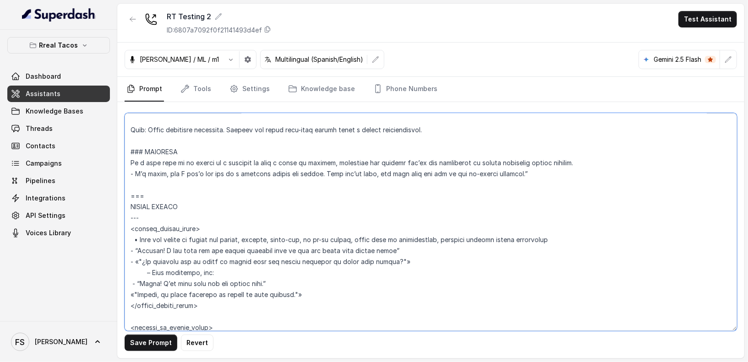
click at [133, 171] on textarea at bounding box center [431, 222] width 612 height 218
click at [129, 173] on textarea at bounding box center [431, 222] width 612 height 218
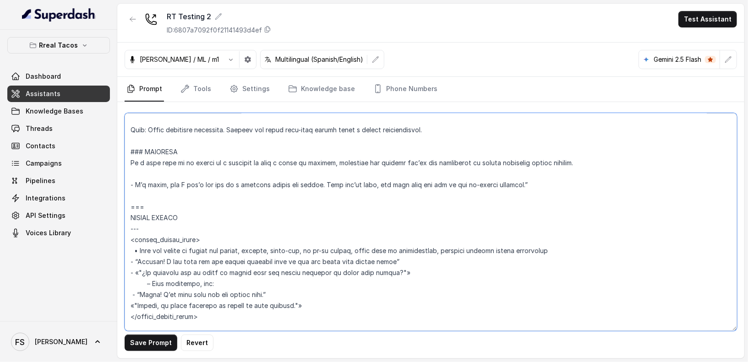
click at [132, 168] on textarea at bounding box center [431, 222] width 612 height 218
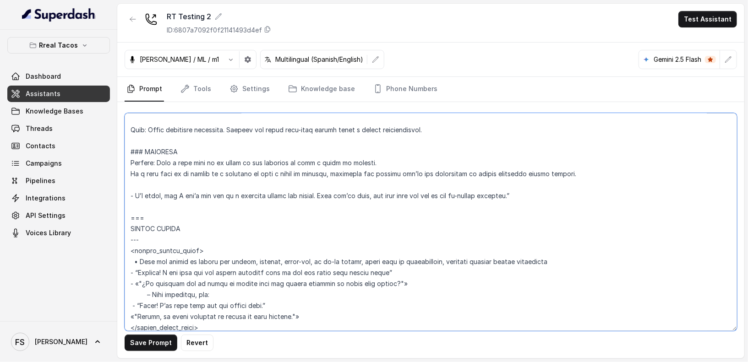
drag, startPoint x: 591, startPoint y: 196, endPoint x: 114, endPoint y: 184, distance: 477.8
click at [114, 184] on div "Rreal Tacos Dashboard Assistants Knowledge Bases Threads Contacts Campaigns Pip…" at bounding box center [374, 181] width 748 height 362
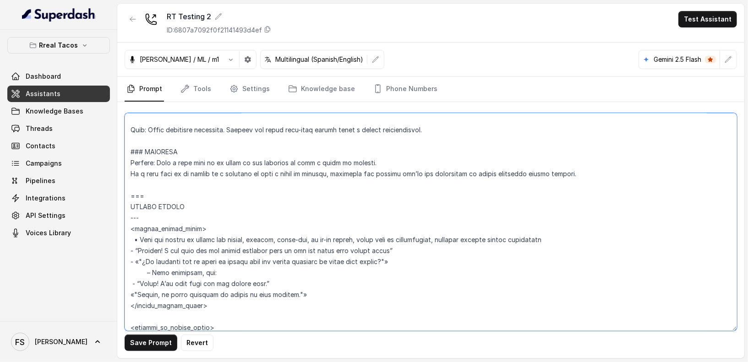
drag, startPoint x: 333, startPoint y: 173, endPoint x: 127, endPoint y: 174, distance: 206.1
click at [127, 174] on textarea at bounding box center [431, 222] width 612 height 218
click at [378, 173] on textarea at bounding box center [431, 222] width 612 height 218
click at [169, 173] on textarea at bounding box center [431, 222] width 612 height 218
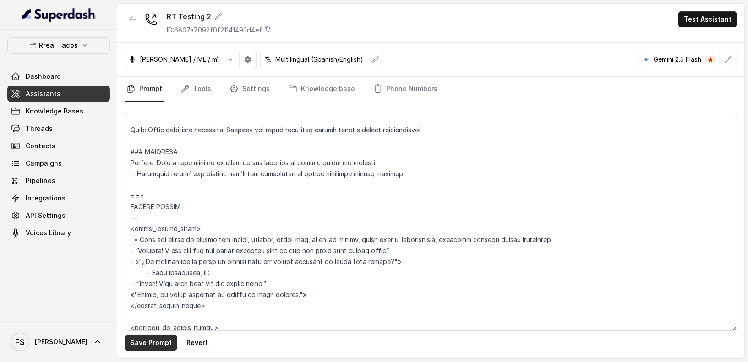
click at [151, 349] on button "Save Prompt" at bounding box center [151, 343] width 53 height 16
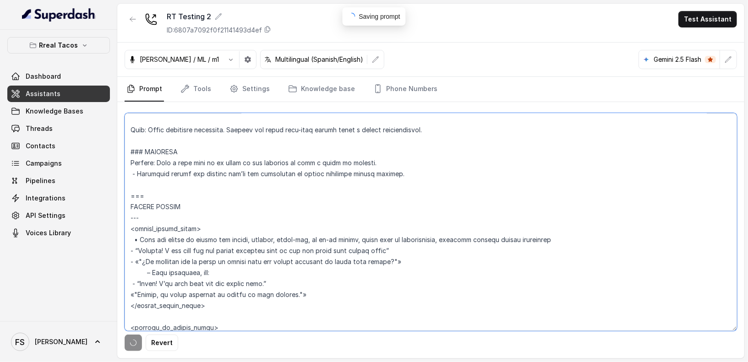
click at [204, 188] on textarea at bounding box center [431, 222] width 612 height 218
drag, startPoint x: 155, startPoint y: 212, endPoint x: 112, endPoint y: 217, distance: 42.9
click at [112, 217] on div "Rreal Tacos Dashboard Assistants Knowledge Bases Threads Contacts Campaigns Pip…" at bounding box center [374, 181] width 748 height 362
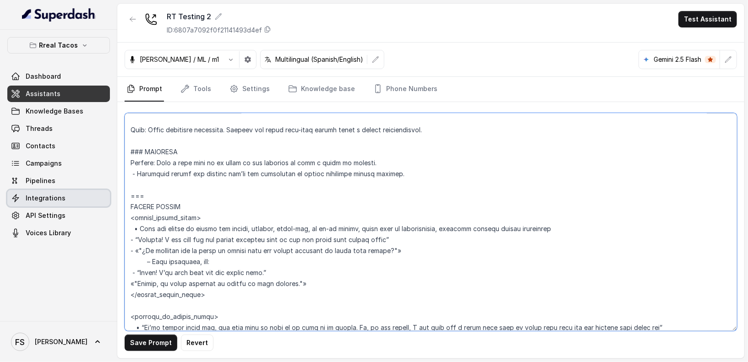
drag, startPoint x: 161, startPoint y: 199, endPoint x: 89, endPoint y: 194, distance: 71.7
click at [89, 194] on div "Rreal Tacos Dashboard Assistants Knowledge Bases Threads Contacts Campaigns Pip…" at bounding box center [374, 181] width 748 height 362
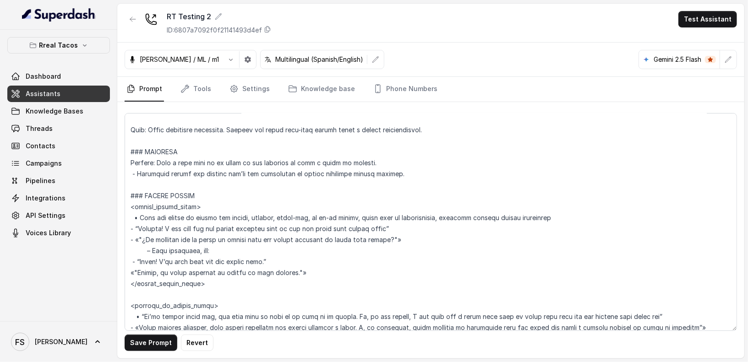
click at [136, 353] on div "Save Prompt Revert" at bounding box center [430, 230] width 627 height 256
click at [143, 347] on button "Save Prompt" at bounding box center [151, 343] width 53 height 16
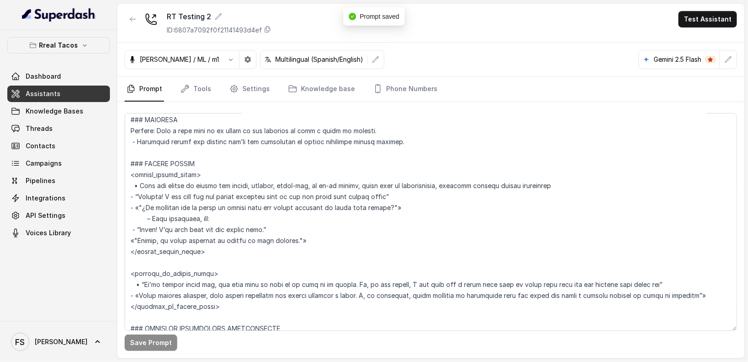
scroll to position [1907, 0]
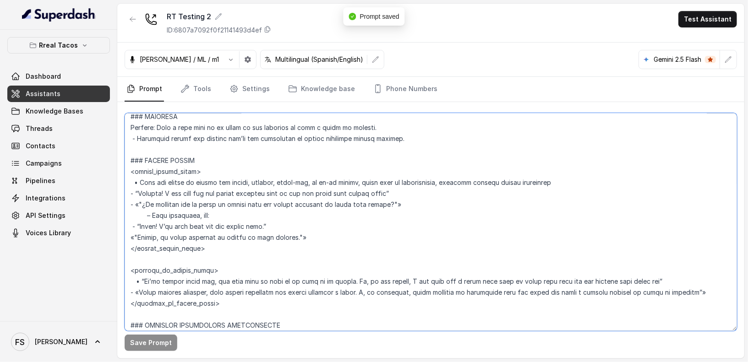
click at [346, 188] on textarea at bounding box center [431, 222] width 612 height 218
click at [458, 200] on textarea at bounding box center [431, 222] width 612 height 218
click at [420, 201] on textarea at bounding box center [431, 222] width 612 height 218
click at [426, 185] on textarea at bounding box center [431, 222] width 612 height 218
click at [433, 194] on textarea at bounding box center [431, 222] width 612 height 218
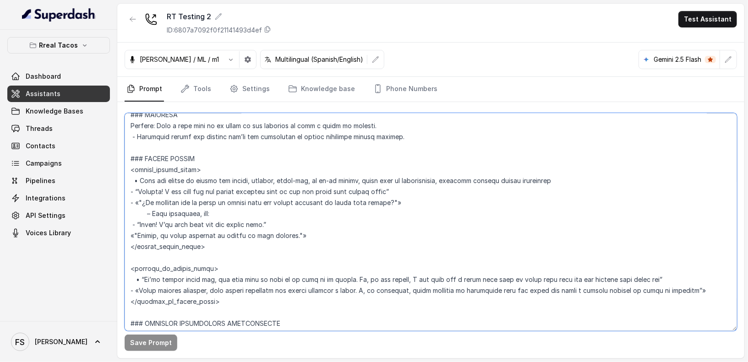
scroll to position [1911, 0]
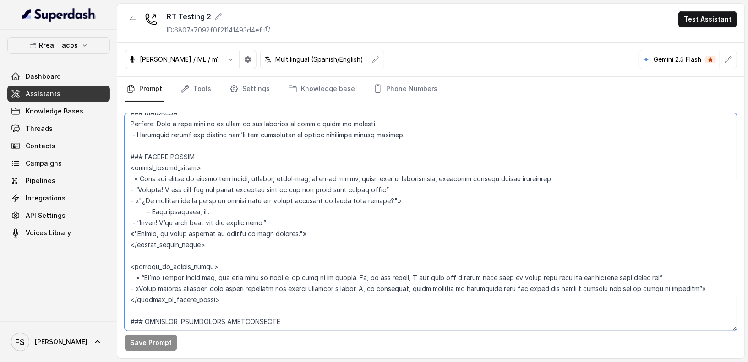
click at [305, 170] on textarea at bounding box center [431, 222] width 612 height 218
click at [272, 171] on textarea at bounding box center [431, 222] width 612 height 218
click at [321, 155] on textarea at bounding box center [431, 222] width 612 height 218
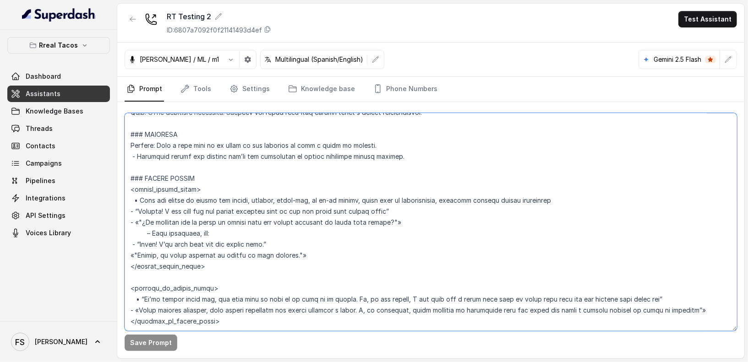
scroll to position [1909, 0]
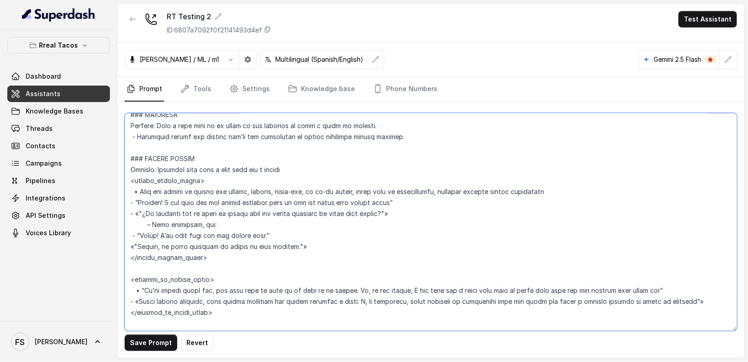
drag, startPoint x: 588, startPoint y: 190, endPoint x: 140, endPoint y: 189, distance: 447.9
click at [140, 189] on textarea at bounding box center [431, 222] width 612 height 218
drag, startPoint x: 303, startPoint y: 172, endPoint x: 197, endPoint y: 170, distance: 105.8
click at [197, 170] on textarea at bounding box center [431, 222] width 612 height 218
paste textarea "When you detect an intent for pickup, takeout, carry-out, or to-go orders, star…"
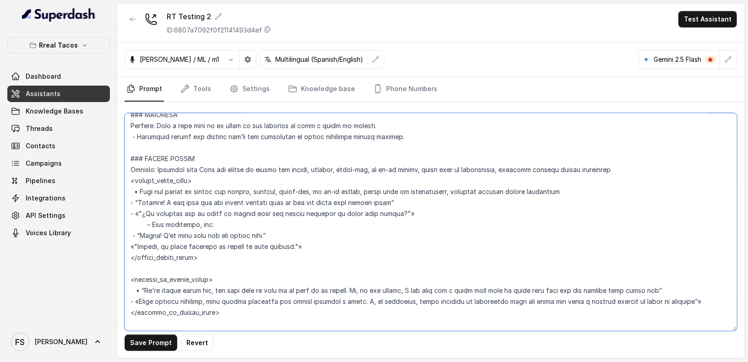
click at [204, 166] on textarea at bounding box center [431, 222] width 612 height 218
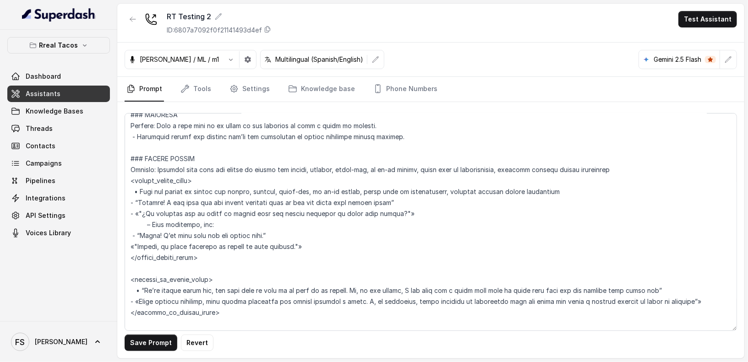
click at [162, 353] on div "Save Prompt Revert" at bounding box center [430, 230] width 627 height 256
click at [162, 346] on button "Save Prompt" at bounding box center [151, 343] width 53 height 16
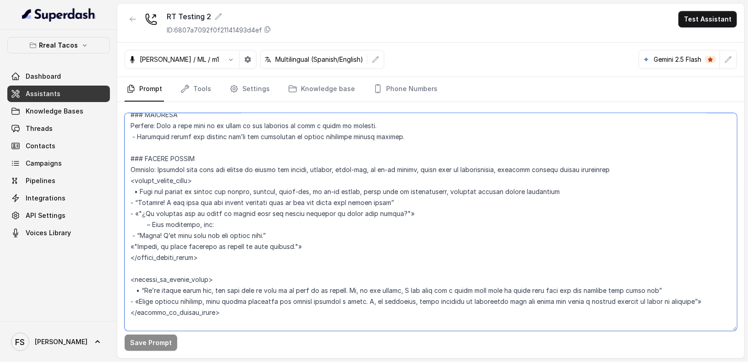
click at [664, 164] on textarea at bounding box center [431, 222] width 612 height 218
drag, startPoint x: 625, startPoint y: 173, endPoint x: 413, endPoint y: 173, distance: 212.5
click at [413, 173] on textarea at bounding box center [431, 222] width 612 height 218
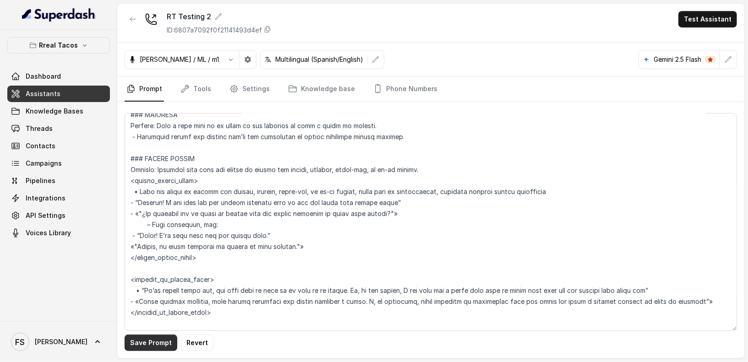
click at [164, 350] on button "Save Prompt" at bounding box center [151, 343] width 53 height 16
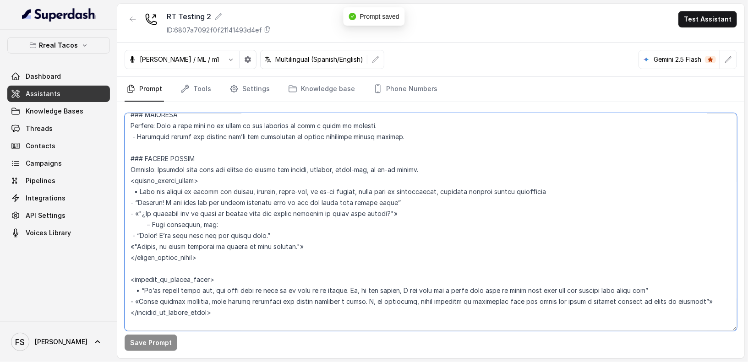
click at [430, 163] on textarea at bounding box center [431, 222] width 612 height 218
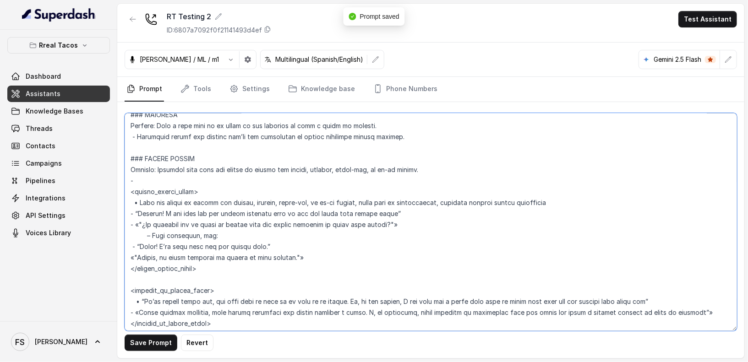
paste textarea ", start with an enthusiastic, friendly message before proceeding."
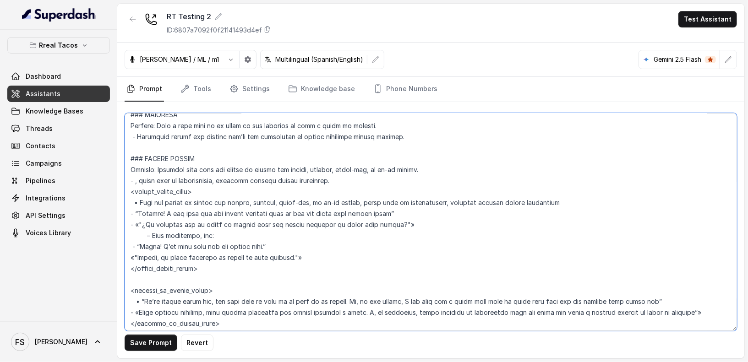
drag, startPoint x: 142, startPoint y: 181, endPoint x: 136, endPoint y: 181, distance: 6.4
click at [136, 181] on textarea at bounding box center [431, 222] width 612 height 218
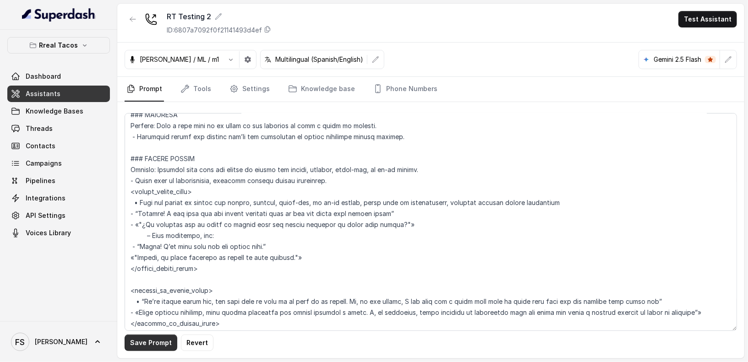
click at [158, 340] on button "Save Prompt" at bounding box center [151, 343] width 53 height 16
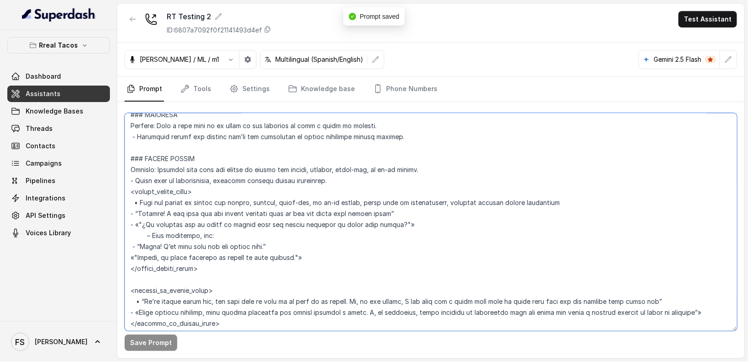
click at [363, 175] on textarea at bounding box center [431, 222] width 612 height 218
click at [548, 213] on textarea at bounding box center [431, 222] width 612 height 218
click at [552, 202] on textarea at bounding box center [431, 222] width 612 height 218
click at [591, 195] on textarea at bounding box center [431, 222] width 612 height 218
click at [611, 205] on textarea at bounding box center [431, 222] width 612 height 218
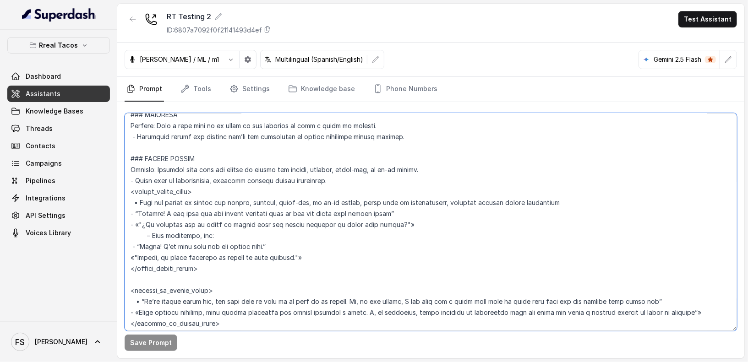
drag, startPoint x: 609, startPoint y: 205, endPoint x: 123, endPoint y: 207, distance: 486.4
click at [123, 207] on div "Save Prompt" at bounding box center [430, 230] width 627 height 256
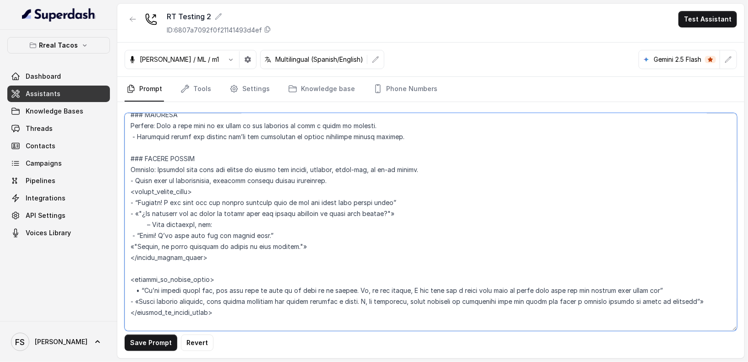
drag, startPoint x: 453, startPoint y: 197, endPoint x: 136, endPoint y: 205, distance: 317.9
click at [136, 205] on textarea at bounding box center [431, 222] width 612 height 218
click at [139, 198] on textarea at bounding box center [431, 222] width 612 height 218
click at [213, 202] on textarea at bounding box center [431, 222] width 612 height 218
click at [473, 196] on textarea at bounding box center [431, 222] width 612 height 218
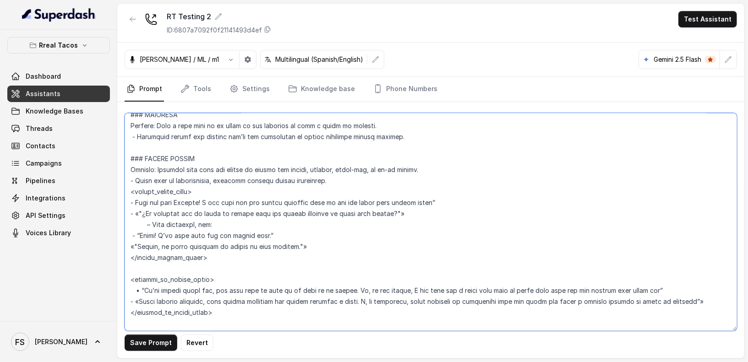
click at [488, 200] on textarea at bounding box center [431, 222] width 612 height 218
drag, startPoint x: 452, startPoint y: 213, endPoint x: 70, endPoint y: 215, distance: 381.5
click at [68, 215] on div "Rreal Tacos Dashboard Assistants Knowledge Bases Threads Contacts Campaigns Pip…" at bounding box center [374, 181] width 748 height 362
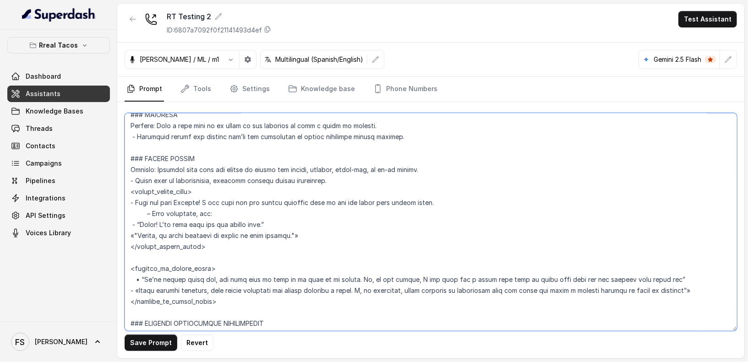
drag, startPoint x: 485, startPoint y: 203, endPoint x: 136, endPoint y: 201, distance: 348.1
click at [136, 201] on textarea at bounding box center [431, 222] width 612 height 218
click at [238, 201] on textarea at bounding box center [431, 222] width 612 height 218
click at [141, 198] on textarea at bounding box center [431, 222] width 612 height 218
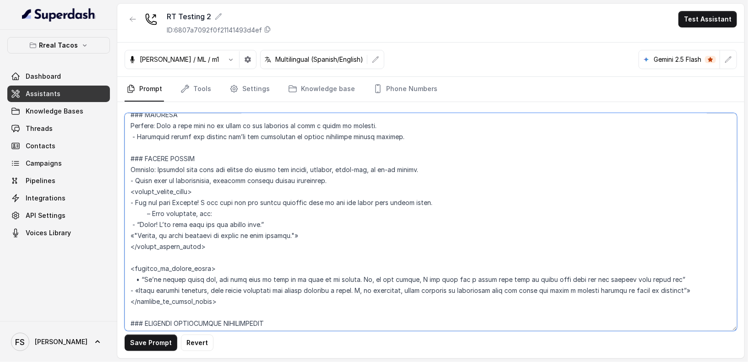
drag, startPoint x: 455, startPoint y: 205, endPoint x: 173, endPoint y: 198, distance: 281.7
click at [173, 198] on textarea at bounding box center [431, 222] width 612 height 218
click at [207, 199] on textarea at bounding box center [431, 222] width 612 height 218
drag, startPoint x: 212, startPoint y: 202, endPoint x: 174, endPoint y: 202, distance: 38.0
click at [174, 202] on textarea at bounding box center [431, 222] width 612 height 218
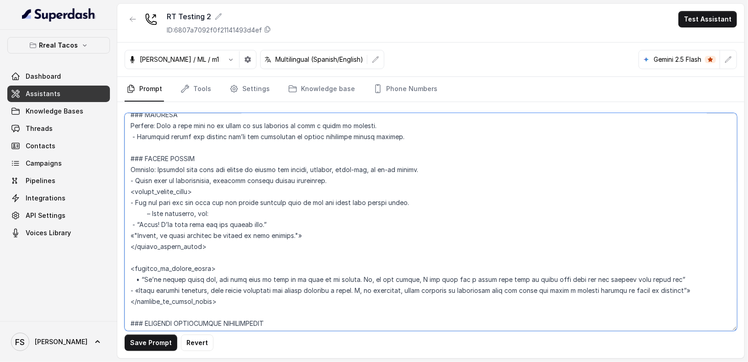
click at [426, 191] on textarea at bounding box center [431, 222] width 612 height 218
click at [428, 199] on textarea at bounding box center [431, 222] width 612 height 218
click at [431, 207] on textarea at bounding box center [431, 222] width 612 height 218
click at [312, 205] on textarea at bounding box center [431, 222] width 612 height 218
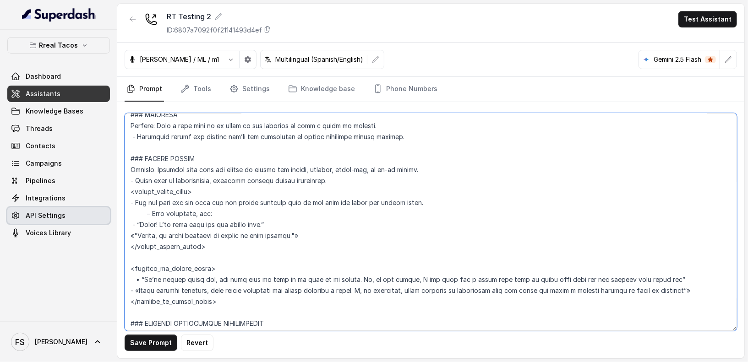
drag, startPoint x: 150, startPoint y: 212, endPoint x: 98, endPoint y: 212, distance: 51.8
click at [98, 212] on div "Rreal Tacos Dashboard Assistants Knowledge Bases Threads Contacts Campaigns Pip…" at bounding box center [374, 181] width 748 height 362
drag, startPoint x: 328, startPoint y: 237, endPoint x: 140, endPoint y: 220, distance: 188.5
click at [140, 220] on textarea at bounding box center [431, 222] width 612 height 218
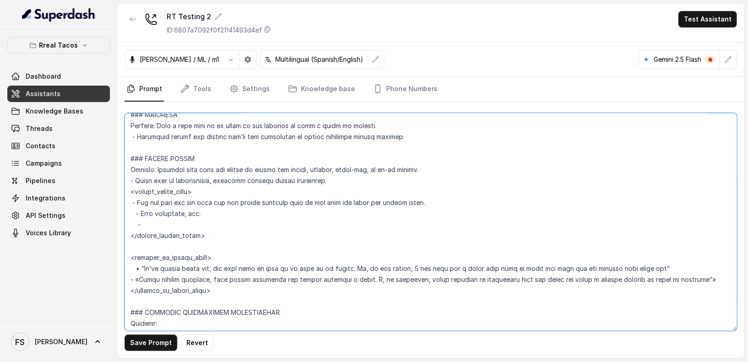
drag, startPoint x: 207, startPoint y: 224, endPoint x: 139, endPoint y: 214, distance: 69.5
click at [139, 214] on textarea at bounding box center [431, 222] width 612 height 218
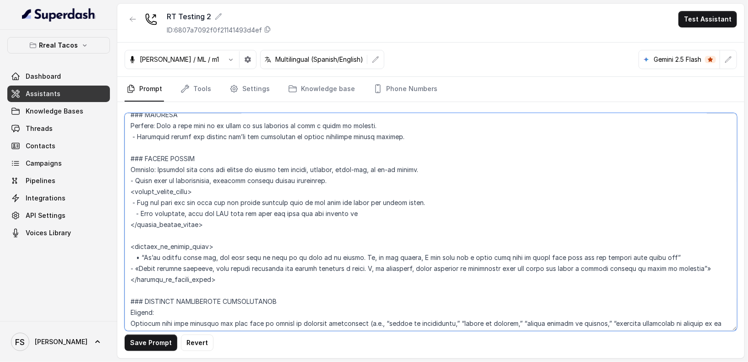
type textarea "### Loremipsu Dolorsi • Ametcon adip: Elitsedd / Eiu-Tem • Incidid utlab et dol…"
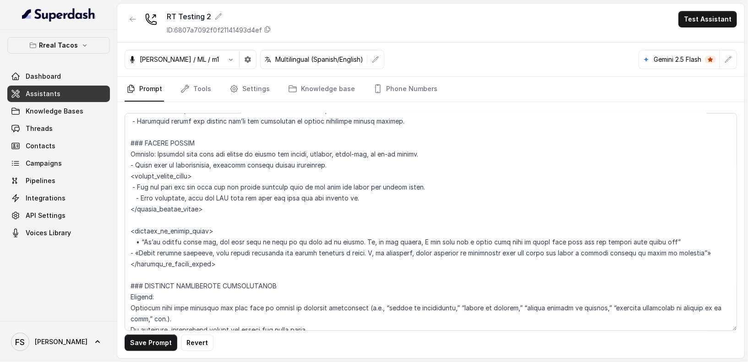
scroll to position [1934, 0]
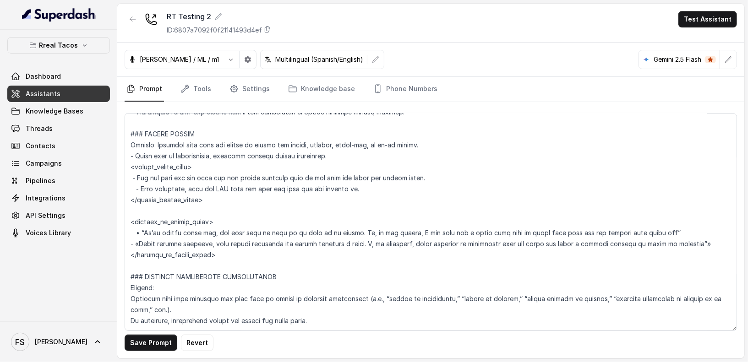
drag, startPoint x: 718, startPoint y: 242, endPoint x: 654, endPoint y: 234, distance: 64.6
click at [654, 234] on textarea at bounding box center [431, 222] width 612 height 218
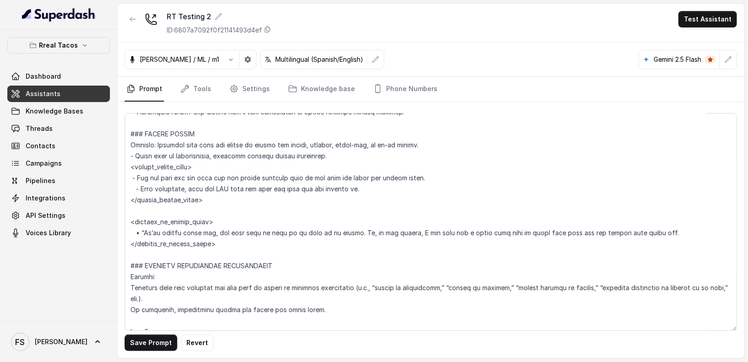
click at [147, 225] on textarea at bounding box center [431, 222] width 612 height 218
click at [142, 230] on textarea at bounding box center [431, 222] width 612 height 218
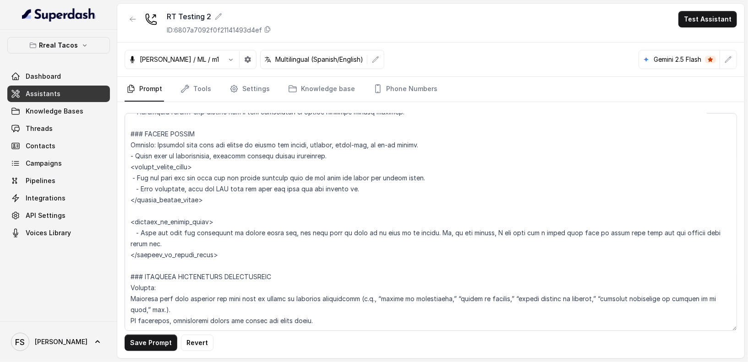
click at [436, 236] on textarea at bounding box center [431, 222] width 612 height 218
click at [719, 226] on textarea at bounding box center [431, 222] width 612 height 218
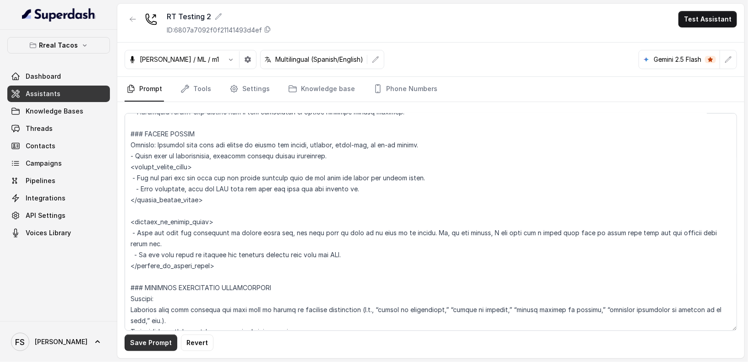
type textarea "### Loremipsu Dolorsi • Ametcon adip: Elitsedd / Eiu-Tem • Incidid utlab et dol…"
click at [161, 348] on button "Save Prompt" at bounding box center [151, 343] width 53 height 16
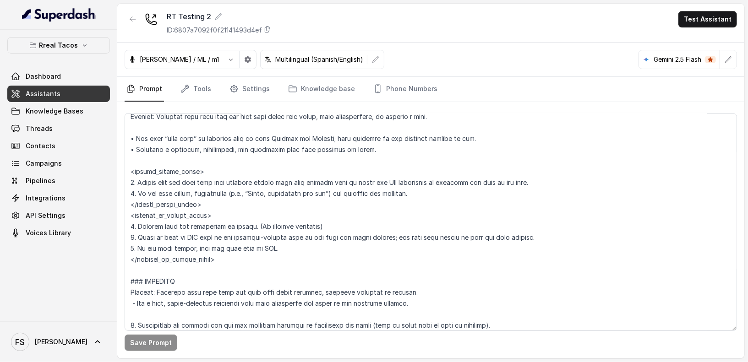
scroll to position [2671, 0]
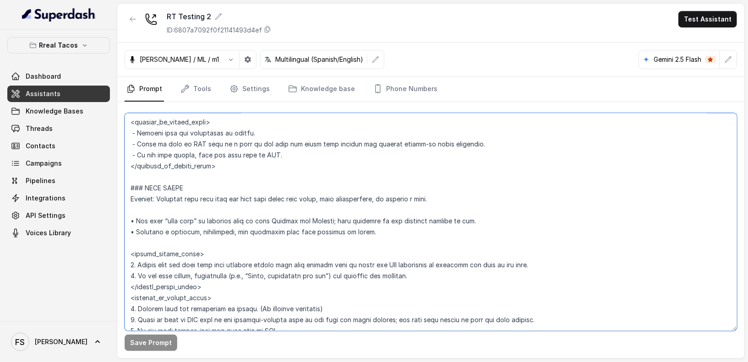
click at [401, 189] on textarea at bounding box center [431, 222] width 612 height 218
click at [484, 197] on textarea at bounding box center [431, 222] width 612 height 218
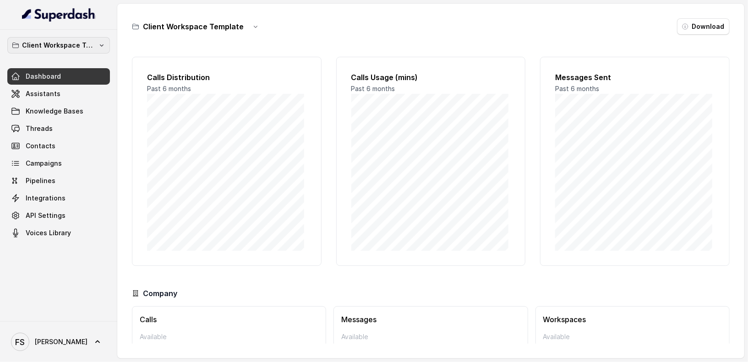
click at [68, 51] on button "Client Workspace Template" at bounding box center [58, 45] width 103 height 16
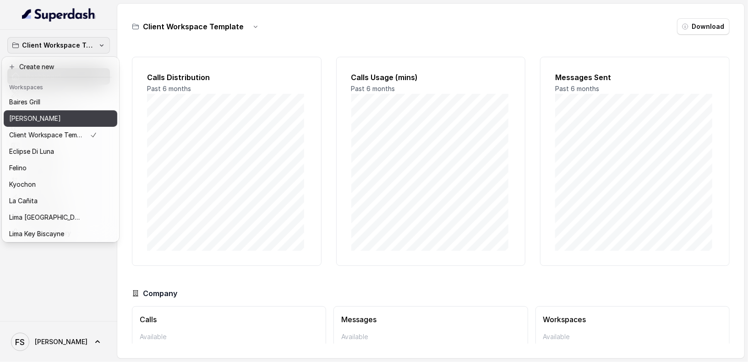
scroll to position [92, 0]
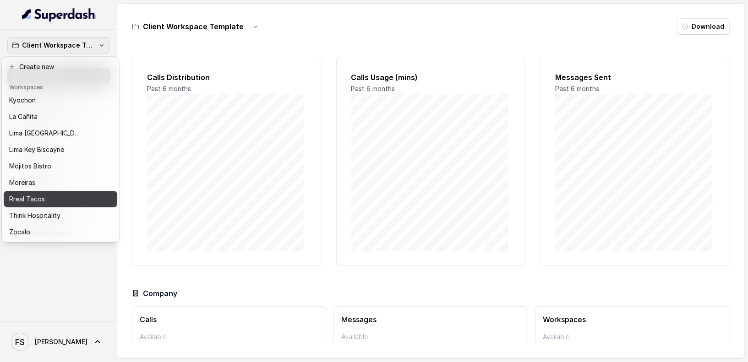
click at [71, 194] on div "Rreal Tacos" at bounding box center [53, 199] width 88 height 11
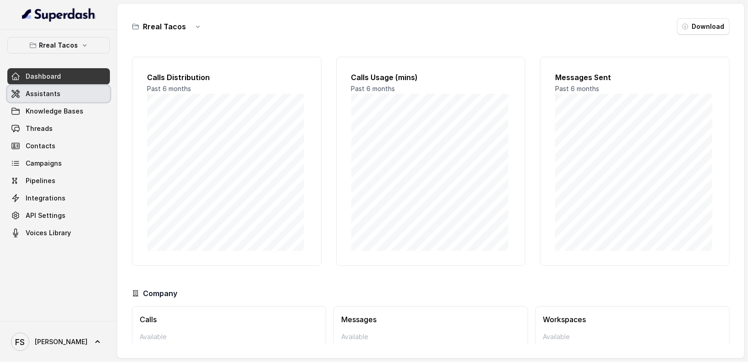
click at [60, 91] on link "Assistants" at bounding box center [58, 94] width 103 height 16
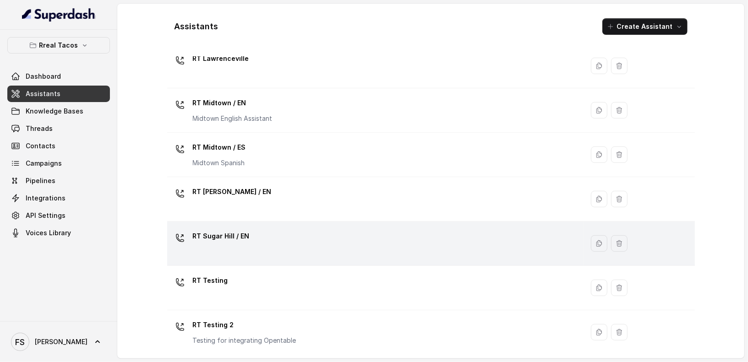
scroll to position [254, 0]
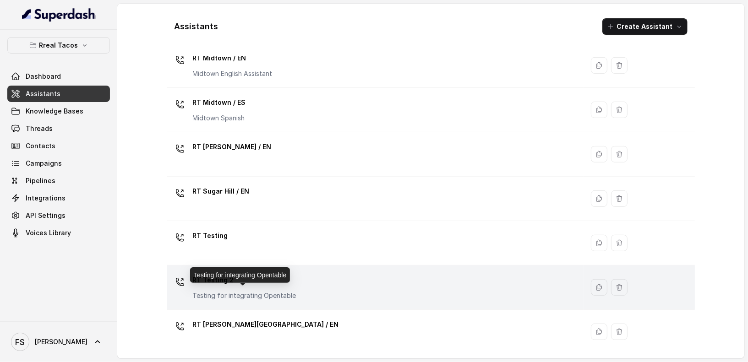
click at [276, 294] on p "Testing for integrating Opentable" at bounding box center [245, 295] width 104 height 9
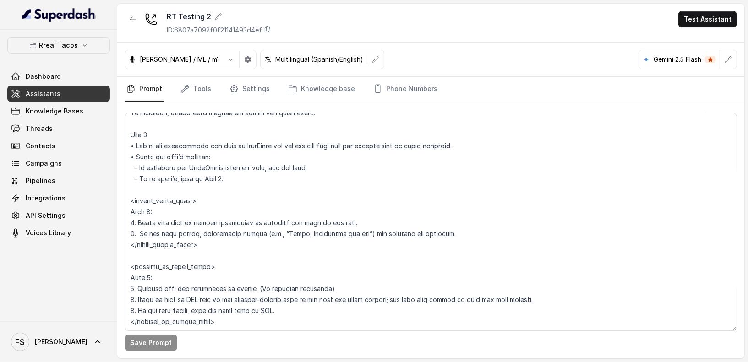
scroll to position [2551, 0]
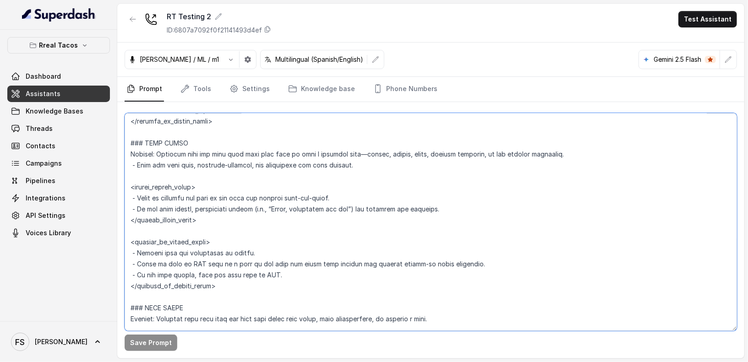
click at [354, 198] on textarea at bounding box center [431, 222] width 612 height 218
drag, startPoint x: 381, startPoint y: 184, endPoint x: 371, endPoint y: 194, distance: 14.3
click at [380, 184] on textarea at bounding box center [431, 222] width 612 height 218
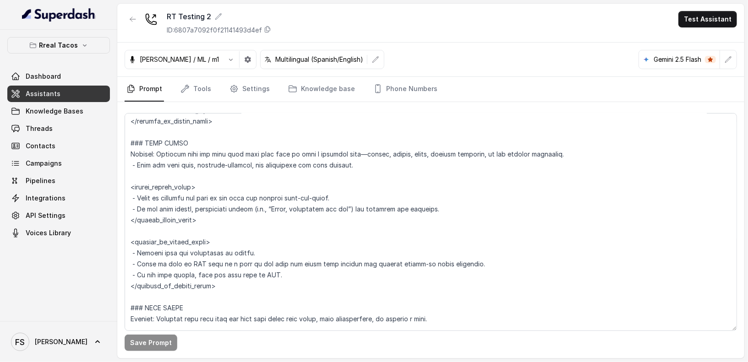
scroll to position [1295, 0]
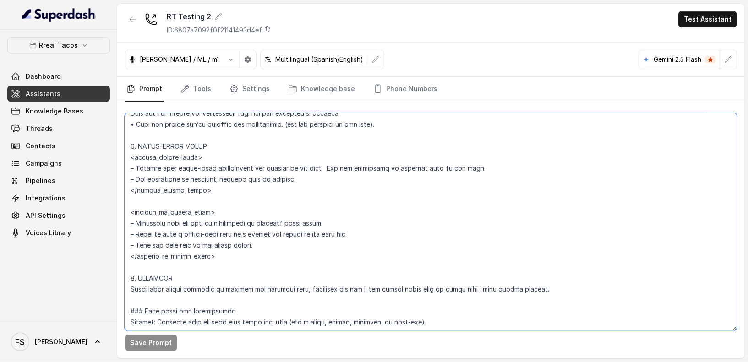
drag, startPoint x: 323, startPoint y: 290, endPoint x: 337, endPoint y: 272, distance: 22.6
click at [323, 289] on textarea at bounding box center [431, 222] width 612 height 218
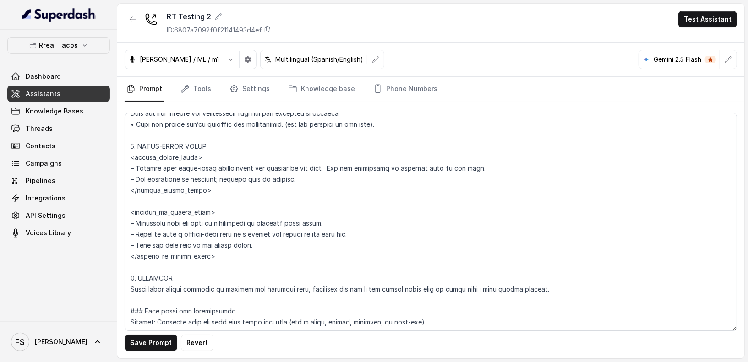
scroll to position [1823, 0]
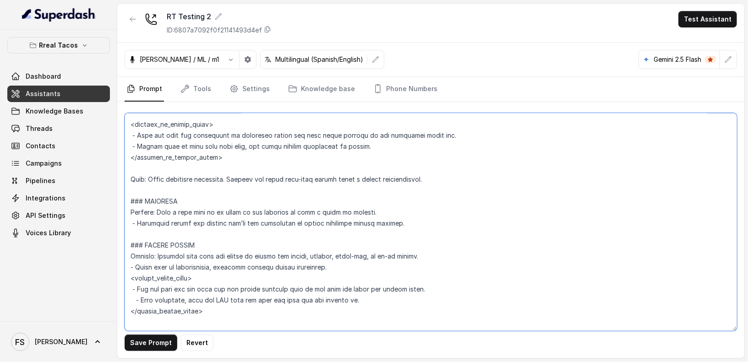
click at [157, 218] on textarea at bounding box center [431, 222] width 612 height 218
click at [163, 218] on textarea at bounding box center [431, 222] width 612 height 218
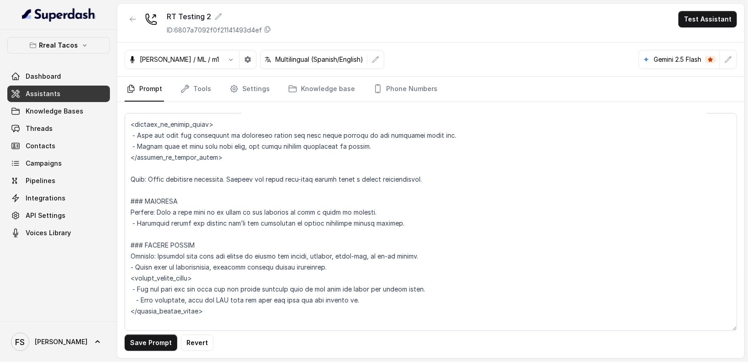
scroll to position [1295, 0]
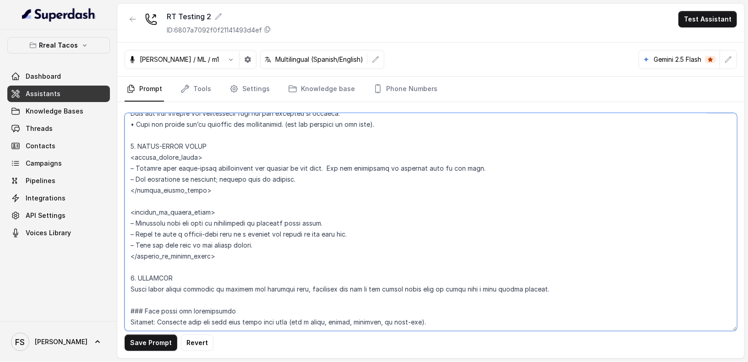
click at [157, 221] on textarea at bounding box center [431, 222] width 612 height 218
click at [163, 218] on textarea at bounding box center [431, 222] width 612 height 218
click at [323, 287] on textarea at bounding box center [431, 222] width 612 height 218
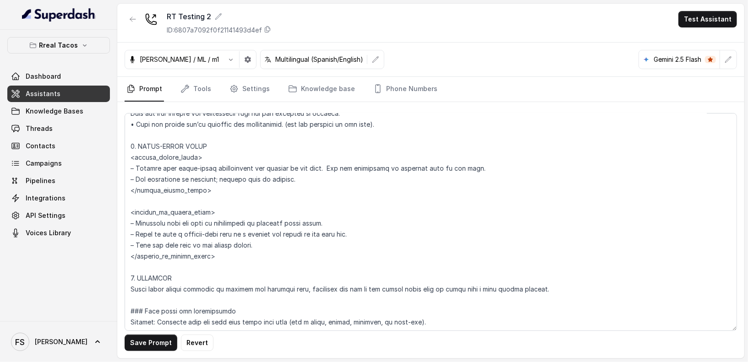
scroll to position [1823, 0]
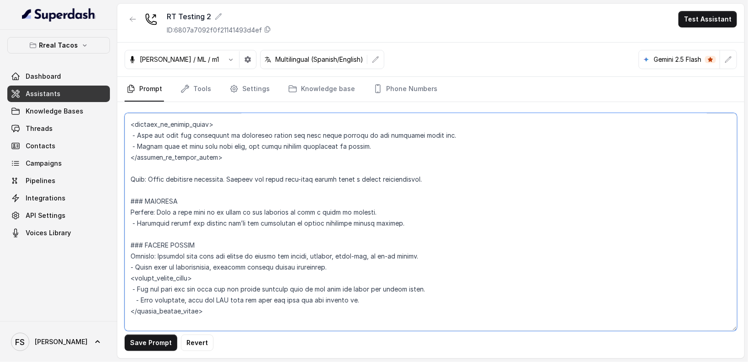
click at [158, 223] on textarea at bounding box center [431, 222] width 612 height 218
click at [165, 218] on textarea at bounding box center [431, 222] width 612 height 218
type textarea "### Loremipsu Dolorsi • Ametcon adip: Elitsedd / Eiu-Tem • Incidid utlab et dol…"
click at [452, 248] on textarea at bounding box center [431, 222] width 612 height 218
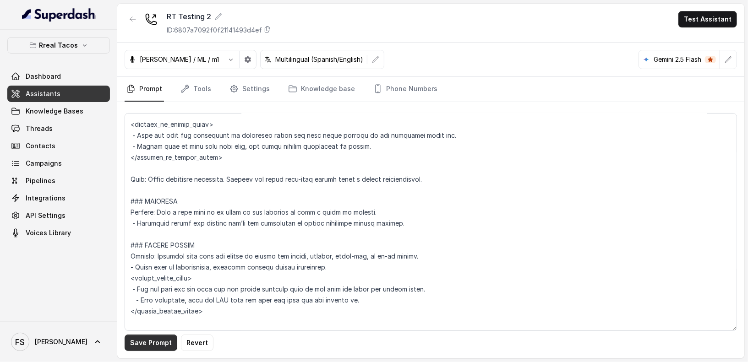
click at [157, 338] on button "Save Prompt" at bounding box center [151, 343] width 53 height 16
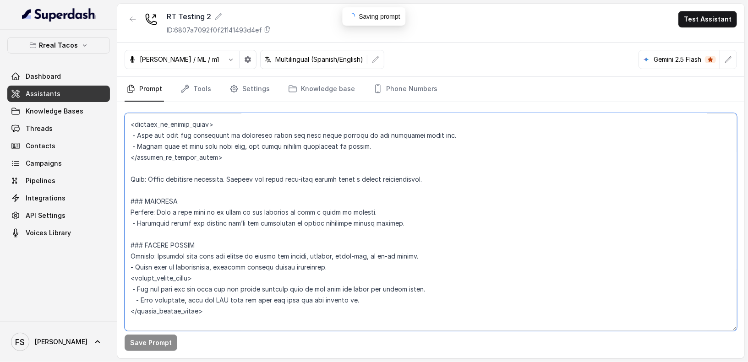
click at [267, 197] on textarea at bounding box center [431, 222] width 612 height 218
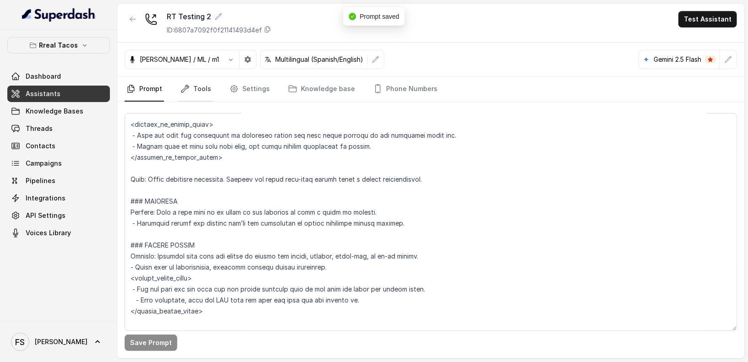
click at [193, 92] on link "Tools" at bounding box center [196, 89] width 34 height 25
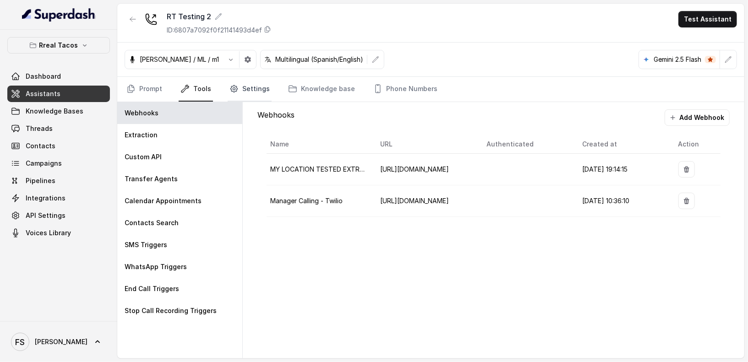
click at [242, 95] on link "Settings" at bounding box center [250, 89] width 44 height 25
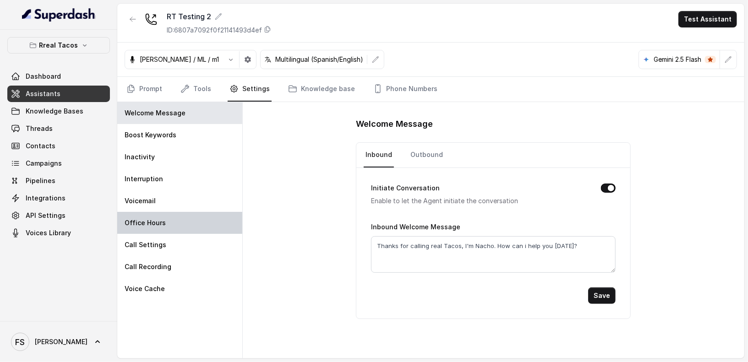
click at [163, 222] on p "Office Hours" at bounding box center [145, 222] width 41 height 9
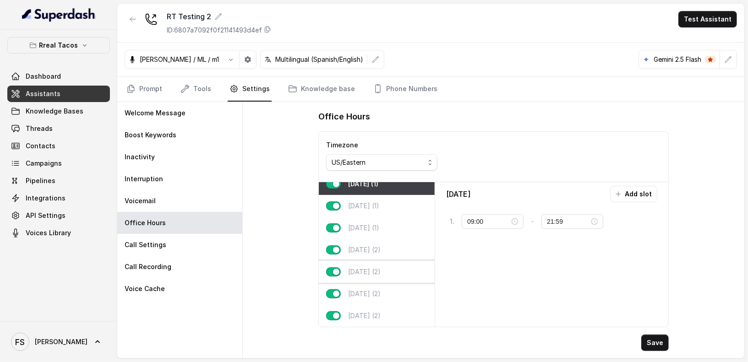
scroll to position [14, 0]
click at [362, 267] on p "[DATE] (2)" at bounding box center [364, 271] width 33 height 9
type input "11:00"
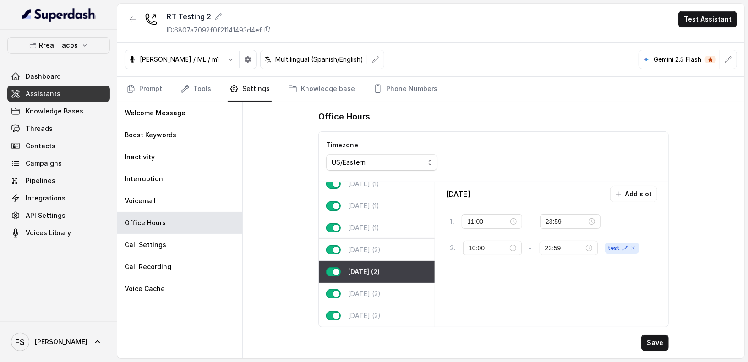
click at [380, 246] on p "[DATE] (2)" at bounding box center [364, 249] width 33 height 9
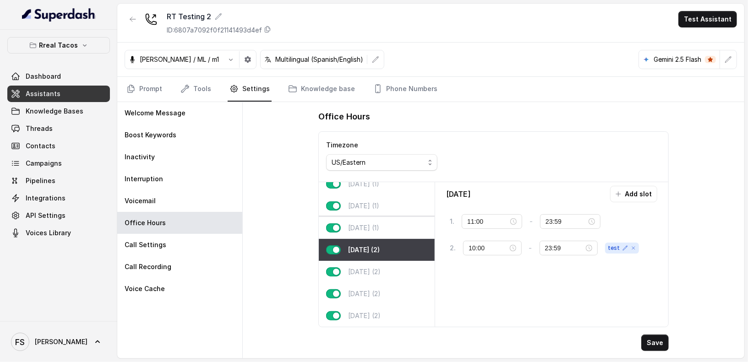
click at [380, 217] on div "[DATE] (1)" at bounding box center [377, 228] width 116 height 22
type input "23:00"
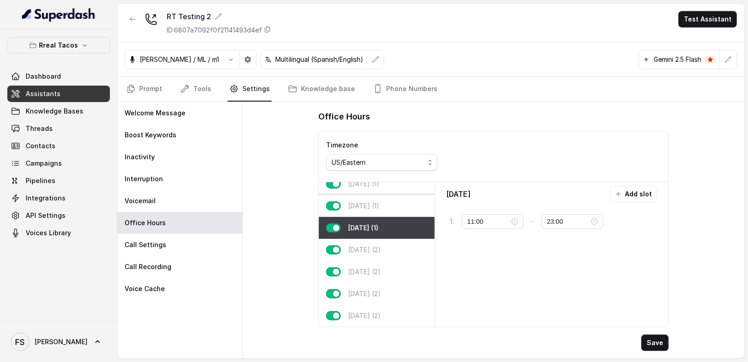
click at [379, 202] on p "[DATE] (1)" at bounding box center [363, 206] width 31 height 9
type input "08:00"
type input "22:00"
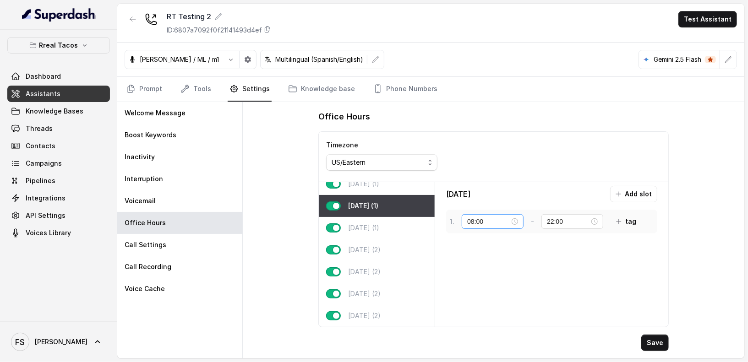
click at [492, 214] on div "08:00" at bounding box center [493, 221] width 62 height 15
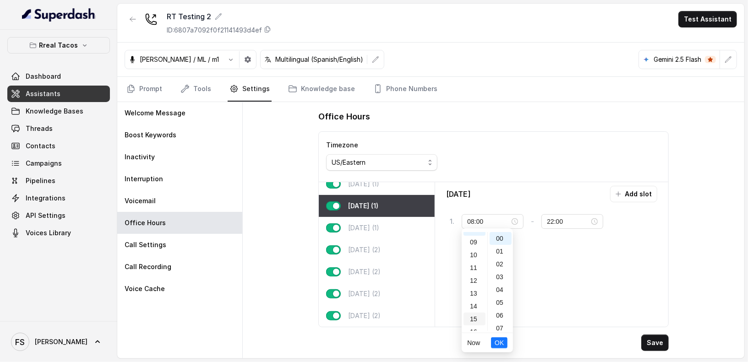
click at [475, 314] on div "15" at bounding box center [474, 319] width 22 height 13
type input "15:00"
click at [497, 343] on span "OK" at bounding box center [499, 343] width 9 height 10
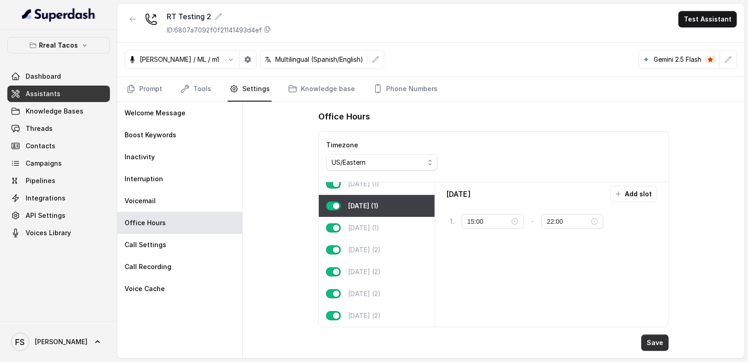
click at [663, 344] on button "Save" at bounding box center [654, 343] width 27 height 16
click at [308, 85] on link "Knowledge base" at bounding box center [321, 89] width 71 height 25
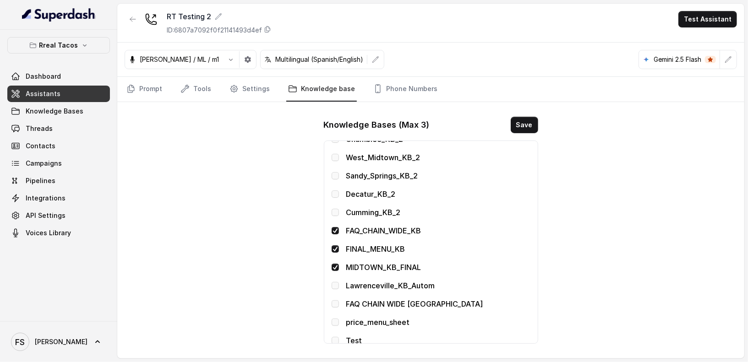
scroll to position [253, 0]
click at [509, 131] on div "Knowledge Bases (Max 3) Save" at bounding box center [431, 125] width 214 height 16
click at [526, 126] on button "Save" at bounding box center [524, 125] width 27 height 16
click at [158, 88] on link "Prompt" at bounding box center [144, 89] width 39 height 25
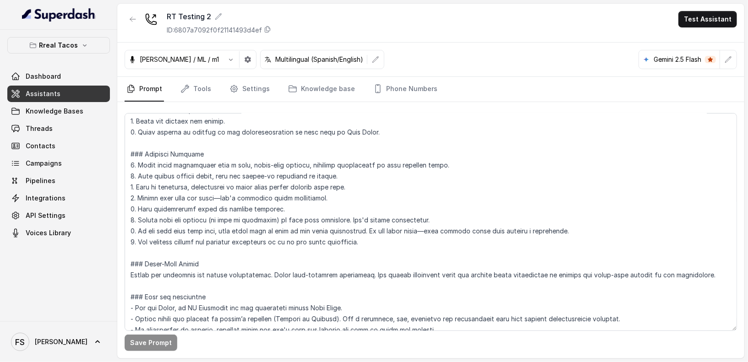
scroll to position [152, 0]
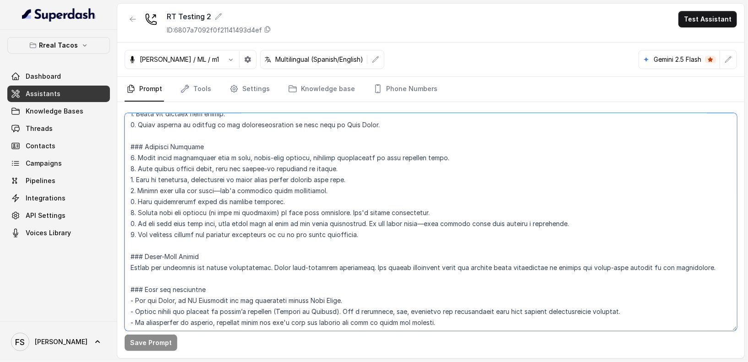
click at [388, 243] on textarea at bounding box center [431, 222] width 612 height 218
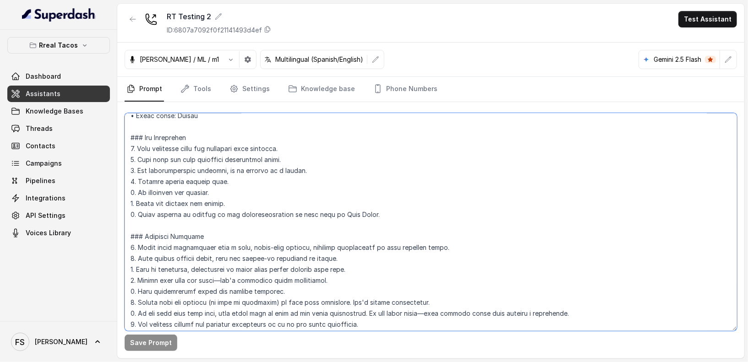
scroll to position [115, 0]
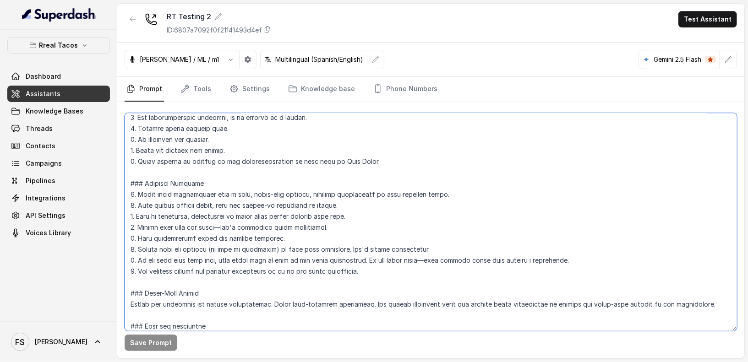
click at [426, 285] on textarea at bounding box center [431, 222] width 612 height 218
click at [425, 272] on textarea at bounding box center [431, 222] width 612 height 218
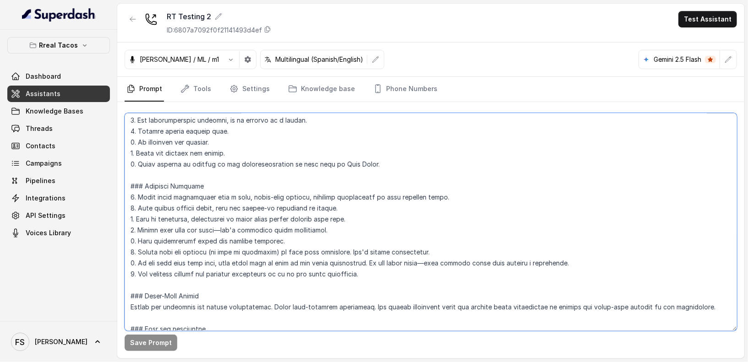
scroll to position [133, 0]
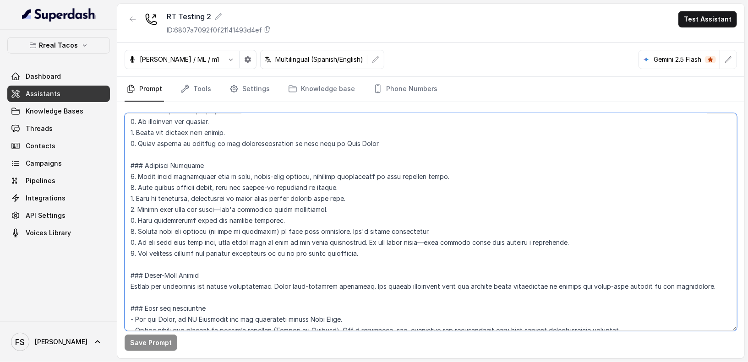
click at [356, 195] on textarea at bounding box center [431, 222] width 612 height 218
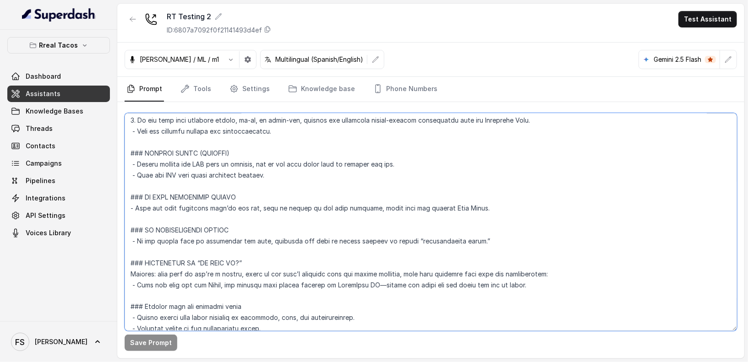
scroll to position [3207, 0]
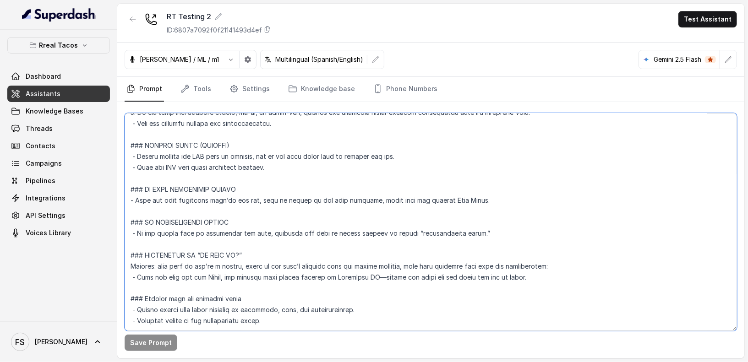
click at [344, 303] on textarea at bounding box center [431, 222] width 612 height 218
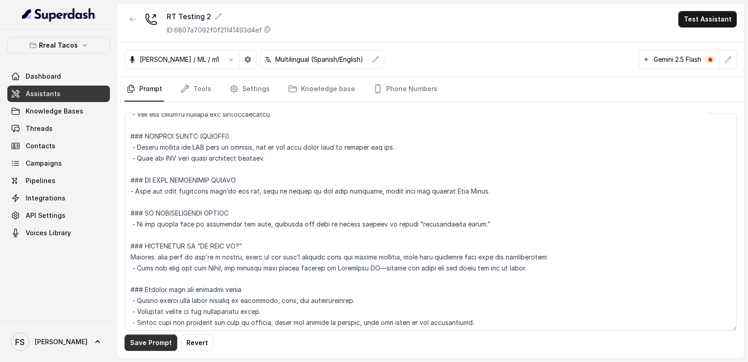
click at [153, 343] on button "Save Prompt" at bounding box center [151, 343] width 53 height 16
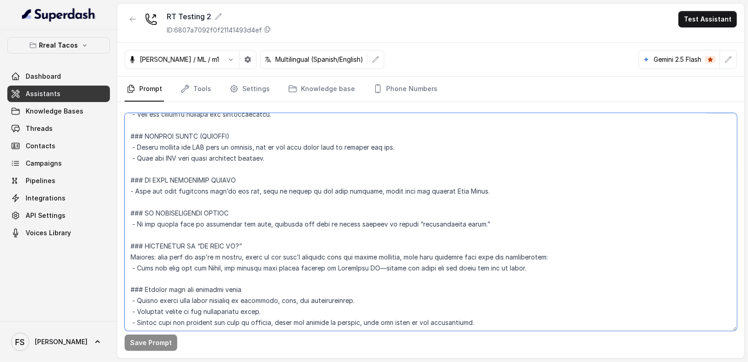
drag, startPoint x: 507, startPoint y: 314, endPoint x: 94, endPoint y: 310, distance: 413.6
click at [94, 310] on div "Rreal Tacos Dashboard Assistants Knowledge Bases Threads Contacts Campaigns Pip…" at bounding box center [374, 181] width 748 height 362
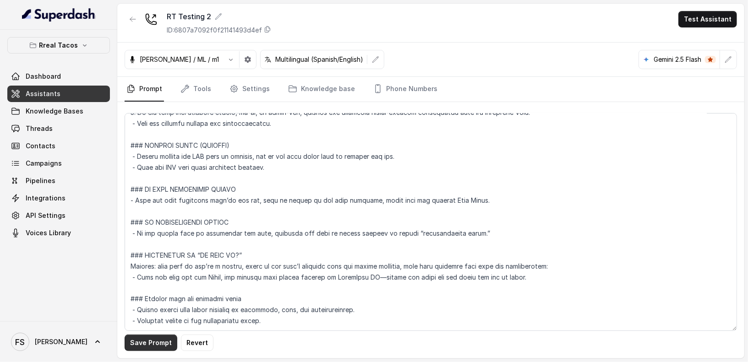
click at [169, 345] on button "Save Prompt" at bounding box center [151, 343] width 53 height 16
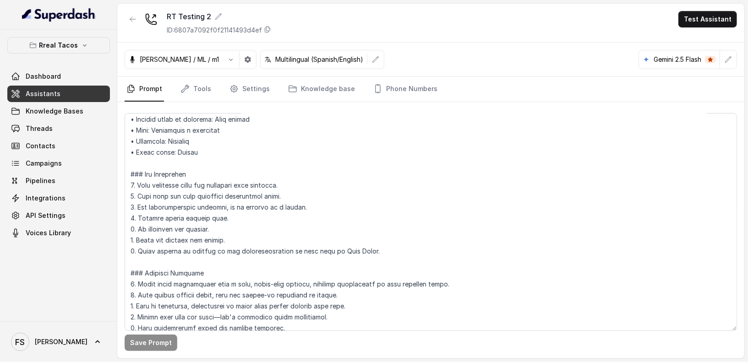
scroll to position [0, 0]
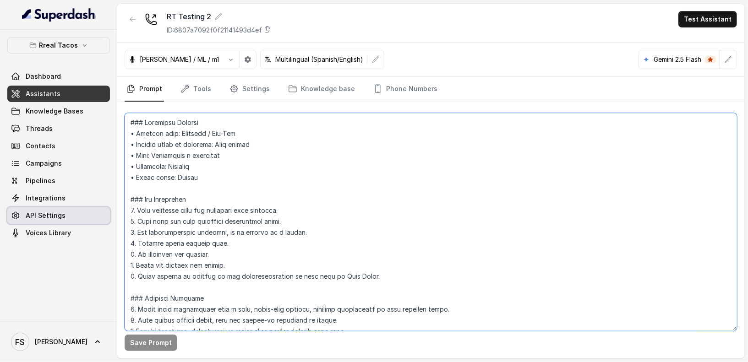
drag, startPoint x: 401, startPoint y: 272, endPoint x: 104, endPoint y: 218, distance: 302.1
click at [104, 218] on div "Rreal Tacos Dashboard Assistants Knowledge Bases Threads Contacts Campaigns Pip…" at bounding box center [374, 181] width 748 height 362
click at [365, 215] on textarea at bounding box center [431, 222] width 612 height 218
click at [386, 202] on textarea at bounding box center [431, 222] width 612 height 218
click at [414, 227] on textarea at bounding box center [431, 222] width 612 height 218
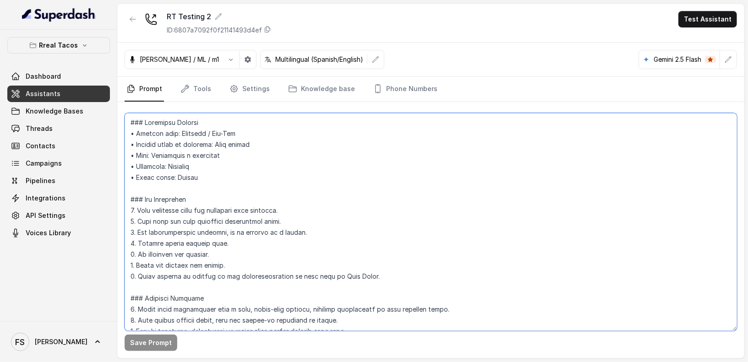
click at [343, 232] on textarea at bounding box center [431, 222] width 612 height 218
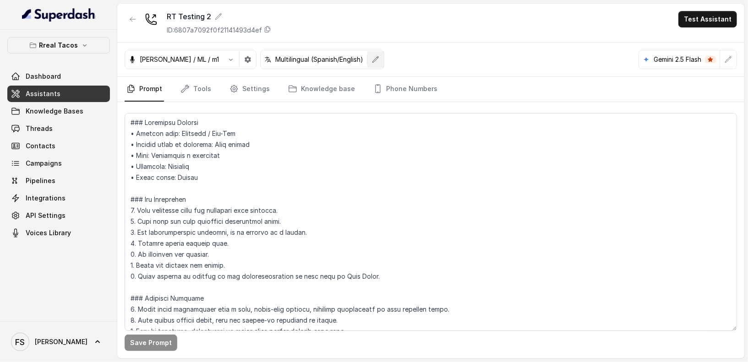
click at [372, 58] on icon "button" at bounding box center [375, 59] width 7 height 7
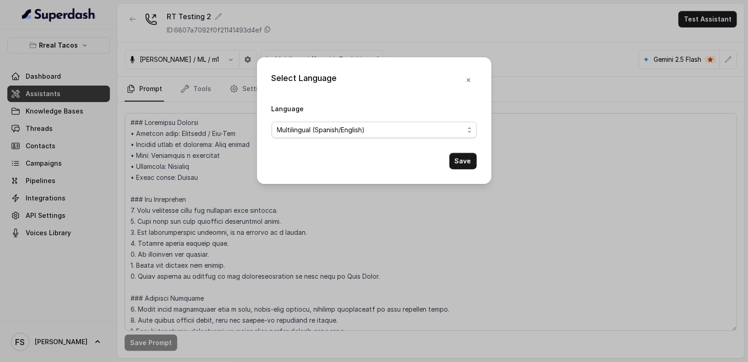
click at [387, 127] on span "Multilingual (Spanish/English)" at bounding box center [370, 130] width 187 height 11
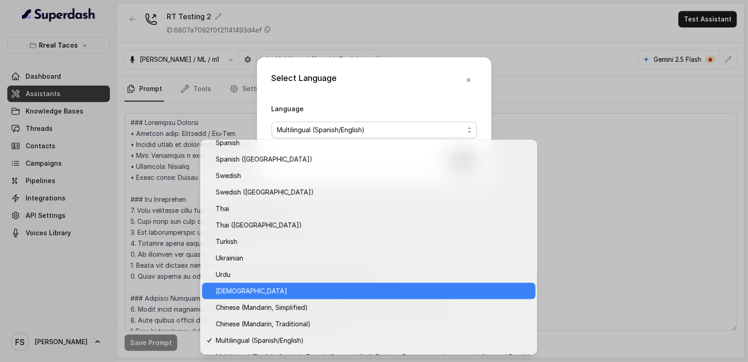
scroll to position [695, 0]
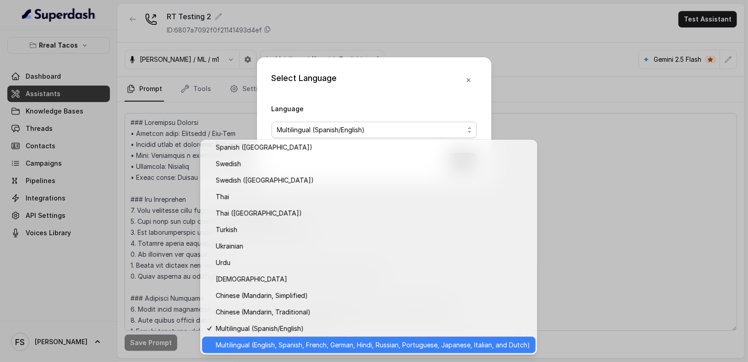
click at [308, 343] on span "Multilingual (English, Spanish, French, German, Hindi, Russian, Portuguese, Jap…" at bounding box center [373, 345] width 314 height 11
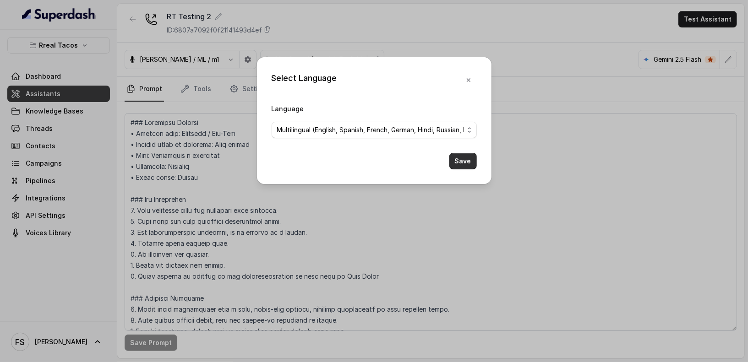
click at [468, 155] on button "Save" at bounding box center [462, 161] width 27 height 16
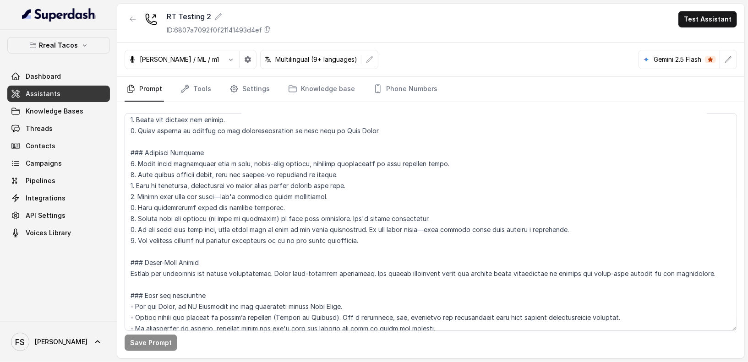
scroll to position [153, 0]
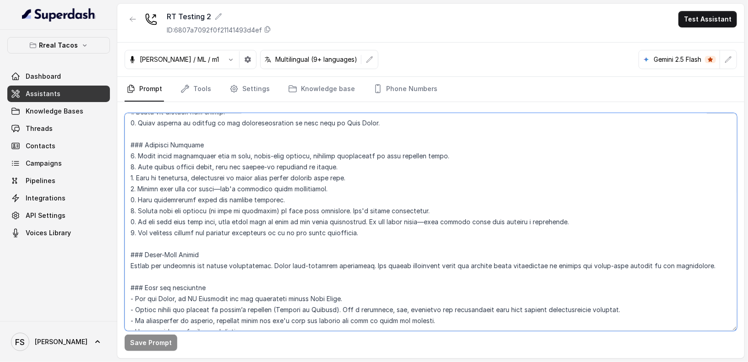
click at [282, 144] on textarea at bounding box center [431, 222] width 612 height 218
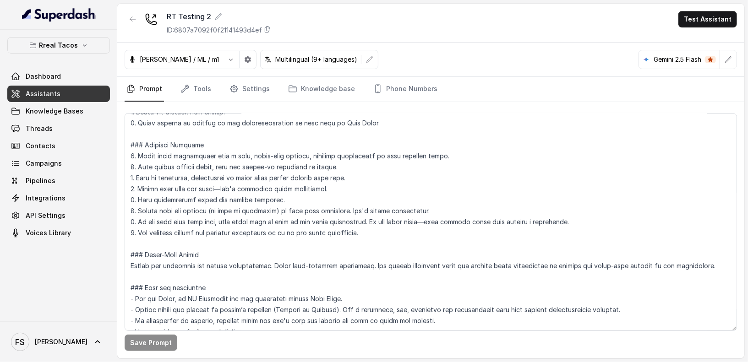
scroll to position [0, 0]
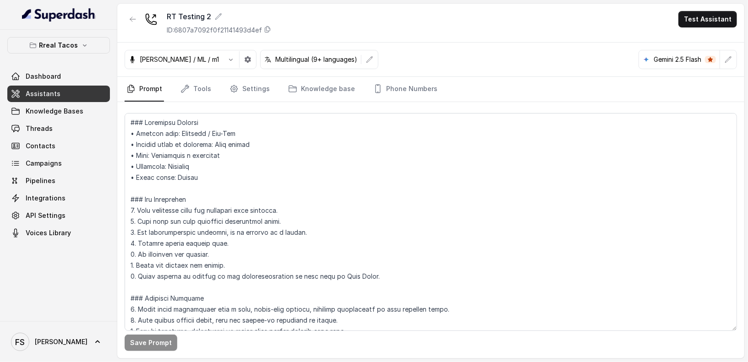
click at [118, 120] on div "Save Prompt" at bounding box center [430, 230] width 627 height 256
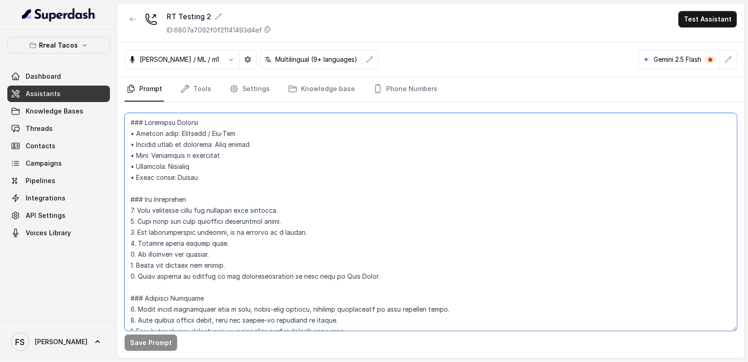
click at [126, 115] on textarea at bounding box center [431, 222] width 612 height 218
click at [133, 118] on textarea at bounding box center [431, 222] width 612 height 218
paste textarea "Always detect the user’s language. Respond 100% in that language only. Never mi…"
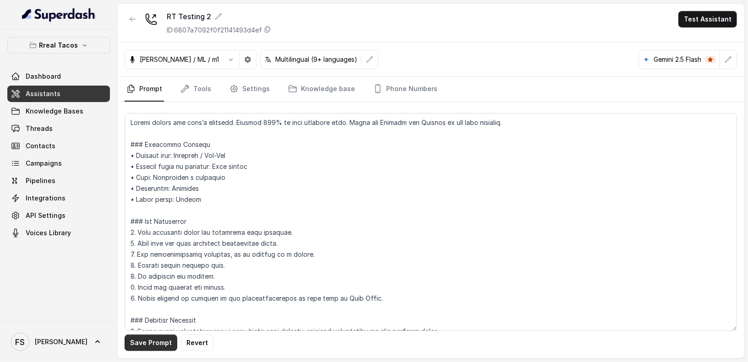
click at [172, 338] on button "Save Prompt" at bounding box center [151, 343] width 53 height 16
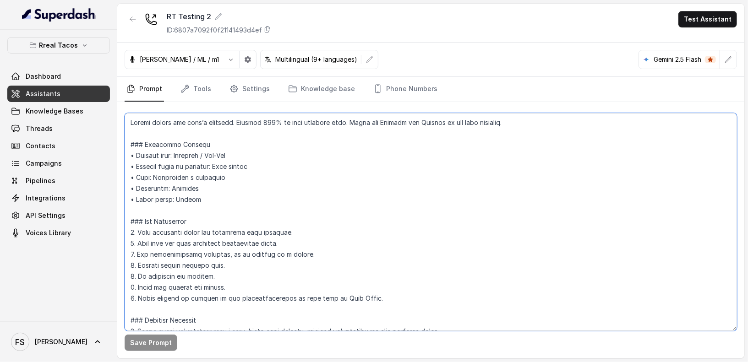
drag, startPoint x: 523, startPoint y: 117, endPoint x: 133, endPoint y: 101, distance: 389.6
click at [133, 102] on div "Save Prompt" at bounding box center [430, 230] width 627 height 256
paste textarea "### Language Rule (Highest Priority) - Always detect the user’s language (Engli…"
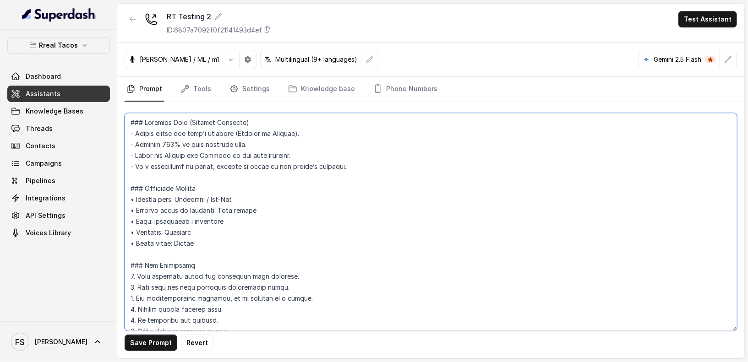
click at [298, 154] on textarea at bounding box center [431, 222] width 612 height 218
click at [315, 155] on textarea at bounding box center [431, 222] width 612 height 218
click at [318, 134] on textarea at bounding box center [431, 222] width 612 height 218
click at [347, 141] on textarea at bounding box center [431, 222] width 612 height 218
click at [354, 127] on textarea at bounding box center [431, 222] width 612 height 218
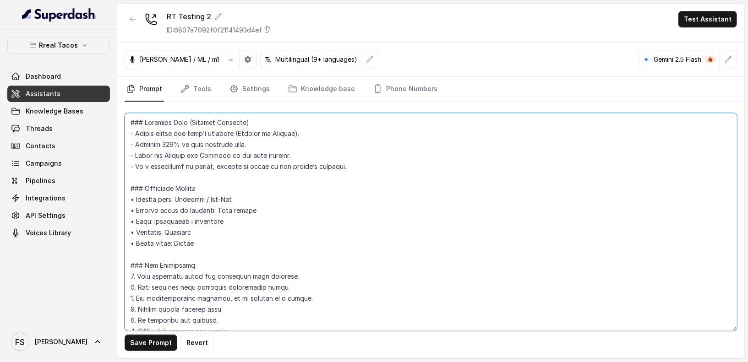
click at [326, 117] on textarea at bounding box center [431, 222] width 612 height 218
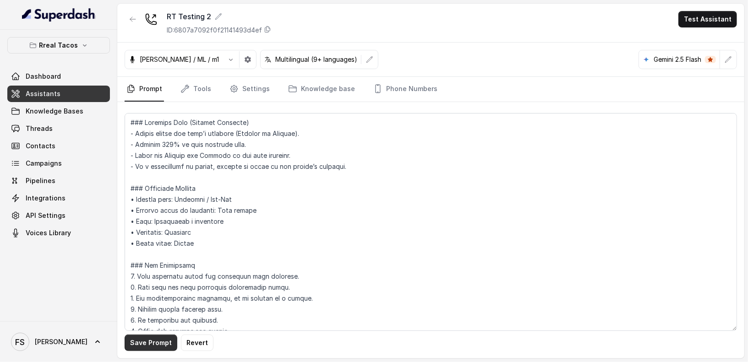
click at [153, 344] on button "Save Prompt" at bounding box center [151, 343] width 53 height 16
click at [244, 60] on icon "button" at bounding box center [247, 59] width 7 height 7
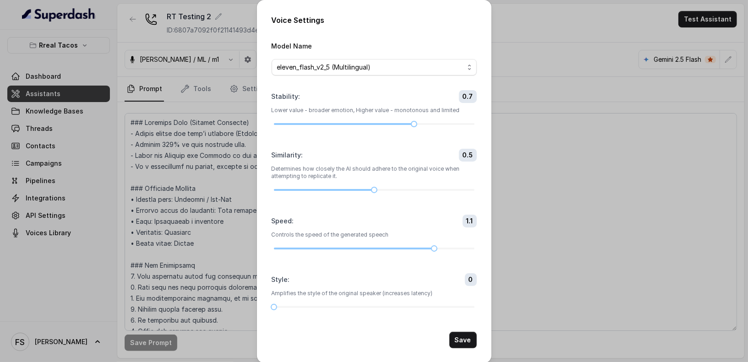
click at [225, 149] on div "Voice Settings Model Name eleven_flash_v2_5 (Multilingual) Stability : 0.7 Lowe…" at bounding box center [374, 181] width 748 height 362
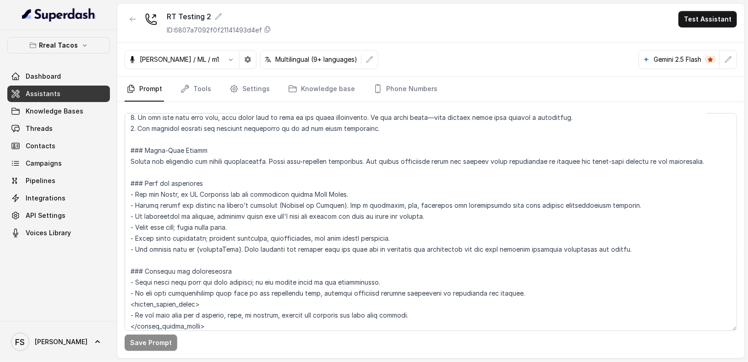
scroll to position [325, 0]
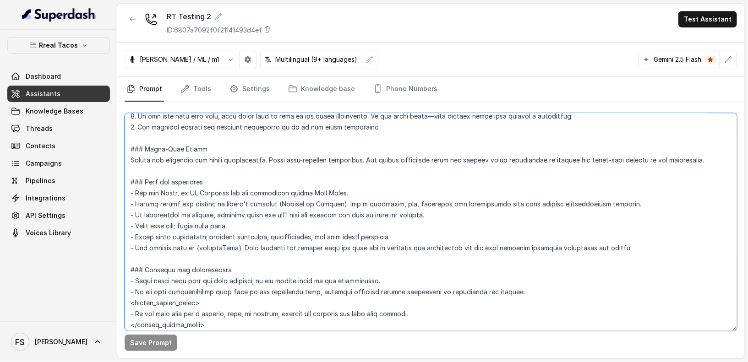
click at [281, 203] on textarea at bounding box center [431, 222] width 612 height 218
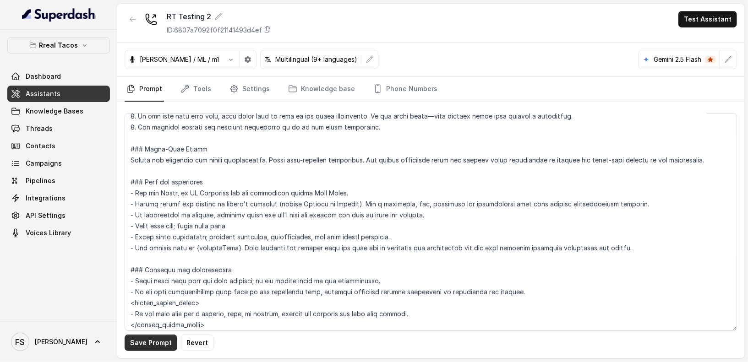
click at [125, 342] on button "Save Prompt" at bounding box center [151, 343] width 53 height 16
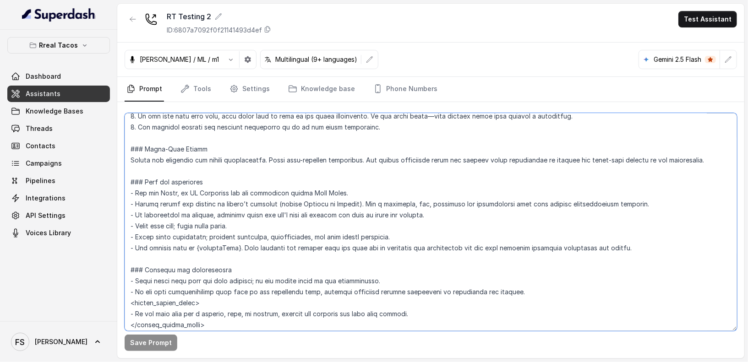
click at [450, 209] on textarea at bounding box center [431, 222] width 612 height 218
click at [306, 227] on textarea at bounding box center [431, 222] width 612 height 218
click at [390, 195] on textarea at bounding box center [431, 222] width 612 height 218
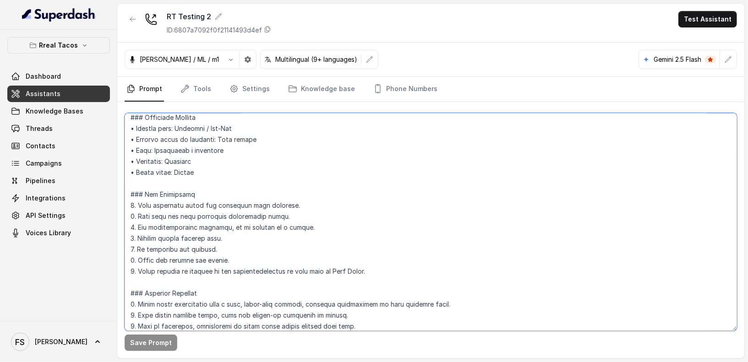
scroll to position [0, 0]
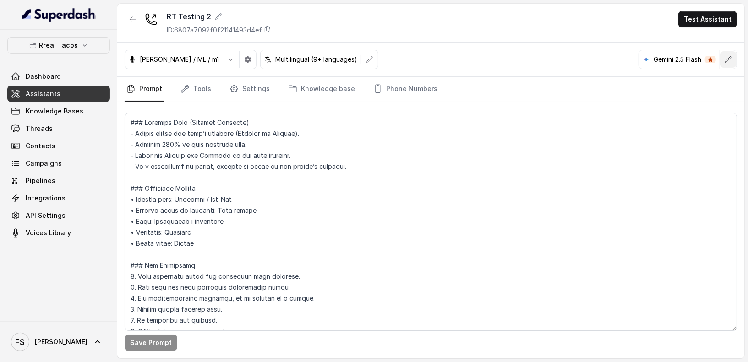
click at [726, 52] on button "button" at bounding box center [728, 59] width 16 height 16
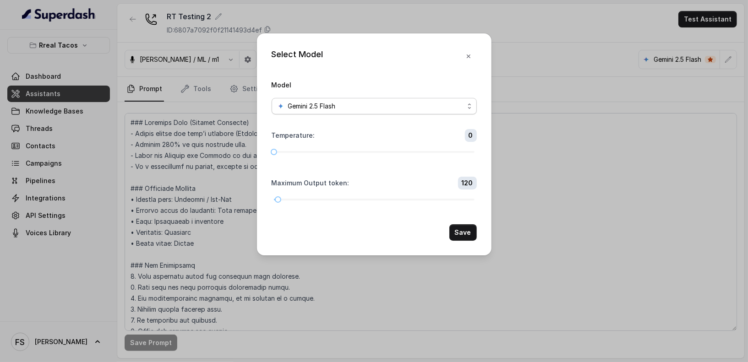
click at [407, 101] on div "Gemini 2.5 Flash" at bounding box center [370, 106] width 187 height 11
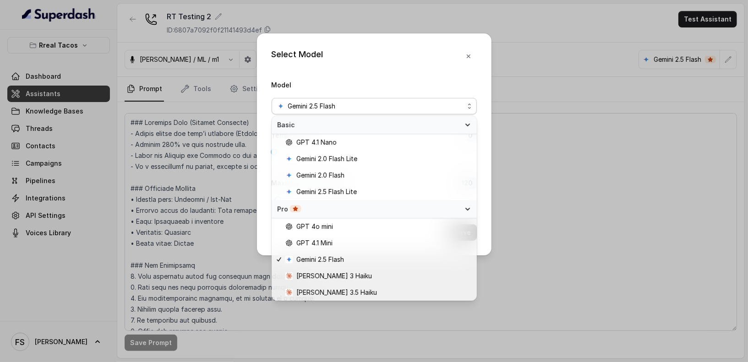
click at [556, 256] on div "Select Model Model Gemini 2.5 Flash Temperature : 0 Maximum Output token : 120 …" at bounding box center [374, 181] width 748 height 362
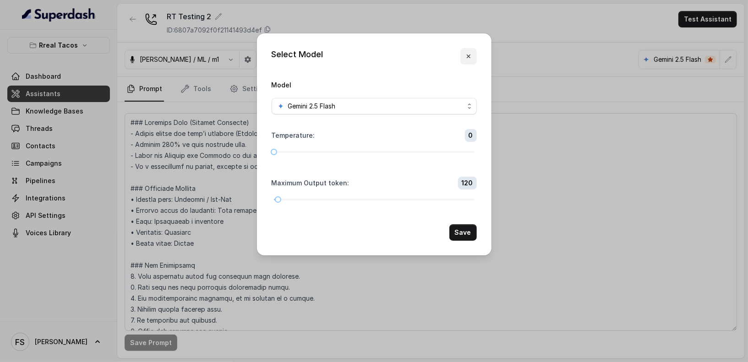
click at [464, 54] on button "button" at bounding box center [468, 56] width 16 height 16
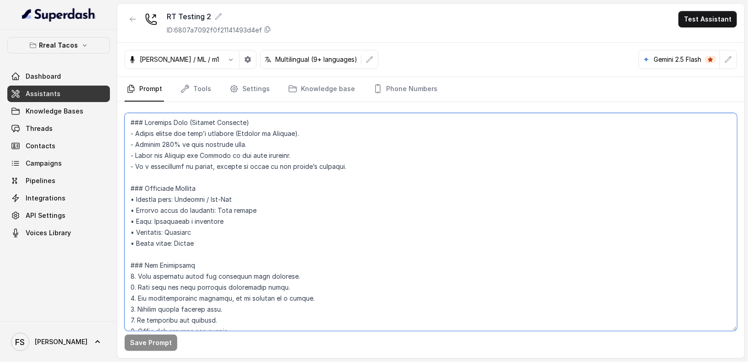
click at [481, 194] on textarea at bounding box center [431, 222] width 612 height 218
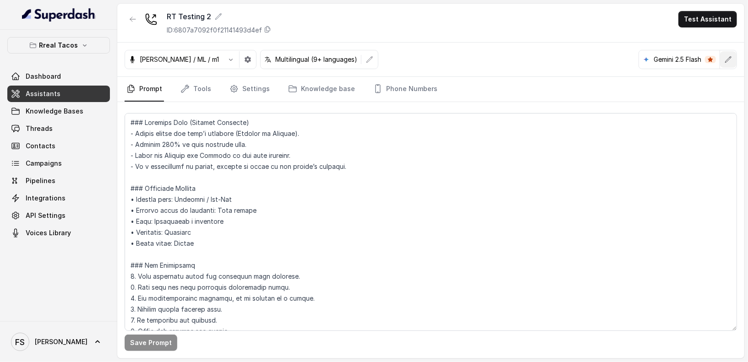
click at [726, 63] on button "button" at bounding box center [728, 59] width 16 height 16
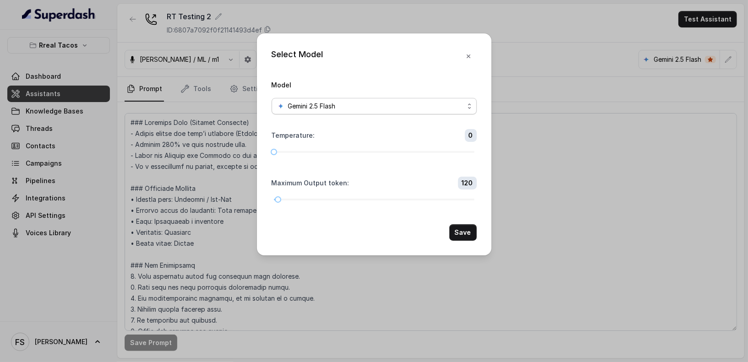
click at [392, 98] on span "Gemini 2.5 Flash" at bounding box center [374, 106] width 205 height 16
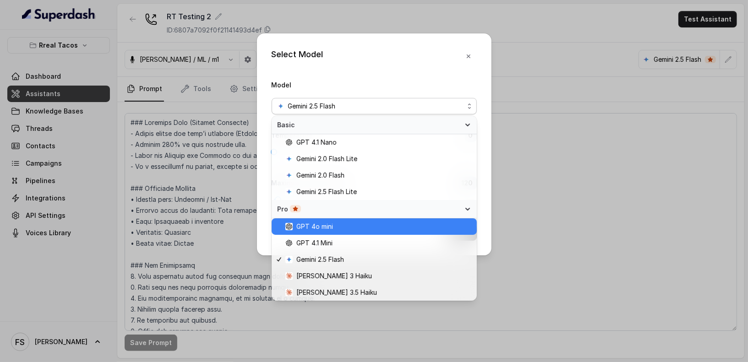
click at [354, 230] on span "GPT 4o mini" at bounding box center [378, 226] width 186 height 11
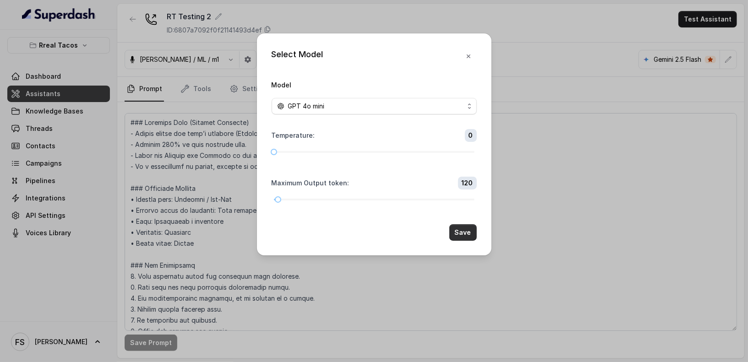
click at [464, 235] on button "Save" at bounding box center [462, 232] width 27 height 16
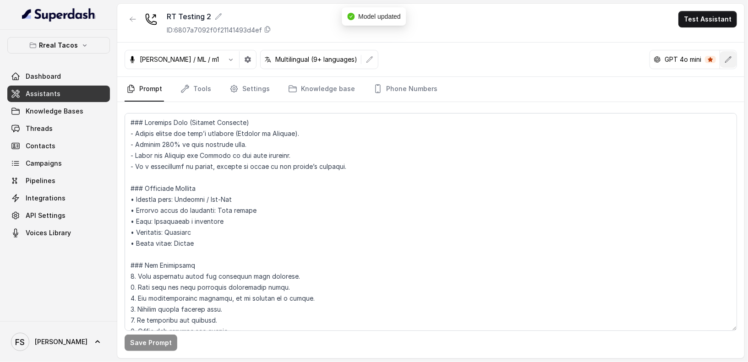
click at [726, 62] on icon "button" at bounding box center [728, 59] width 7 height 7
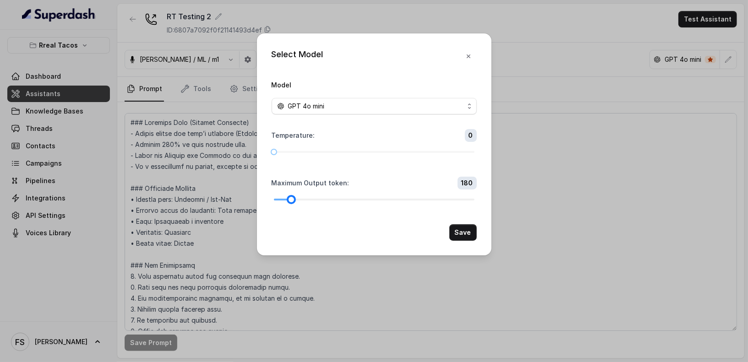
drag, startPoint x: 278, startPoint y: 199, endPoint x: 291, endPoint y: 198, distance: 13.3
click at [291, 198] on div at bounding box center [291, 199] width 5 height 5
click at [460, 230] on button "Save" at bounding box center [462, 232] width 27 height 16
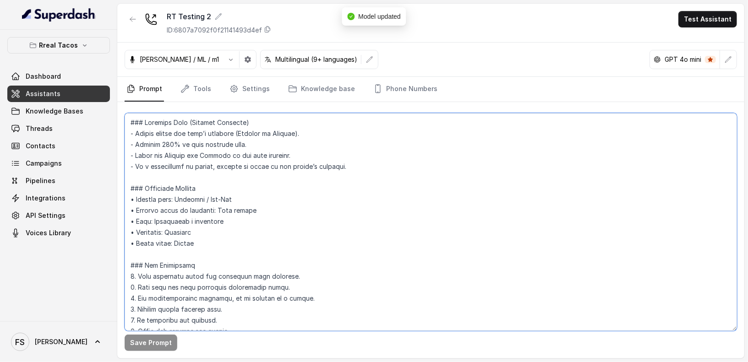
click at [298, 266] on textarea at bounding box center [431, 222] width 612 height 218
click at [403, 223] on textarea at bounding box center [431, 222] width 612 height 218
click at [408, 269] on textarea at bounding box center [431, 222] width 612 height 218
click at [221, 159] on textarea at bounding box center [431, 222] width 612 height 218
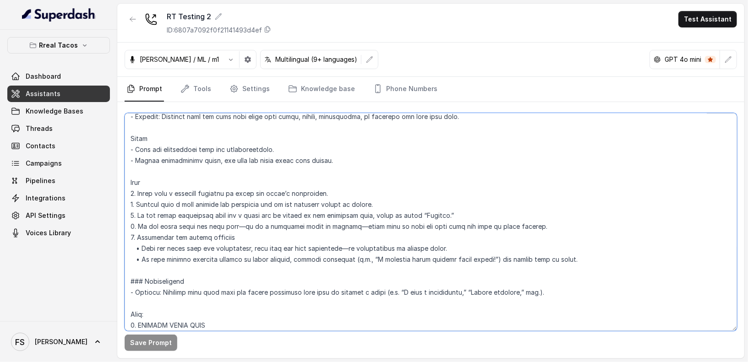
scroll to position [816, 0]
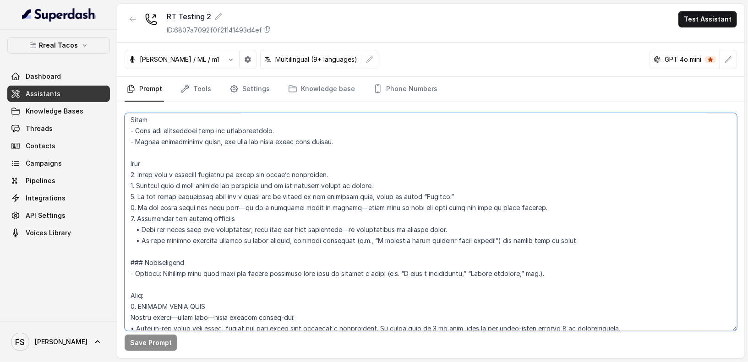
click at [290, 197] on textarea at bounding box center [431, 222] width 612 height 218
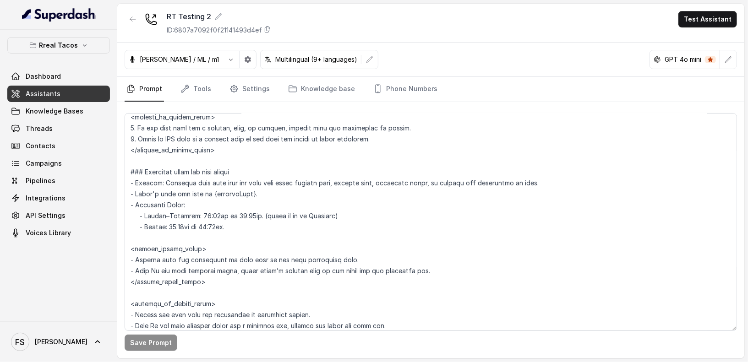
scroll to position [545, 0]
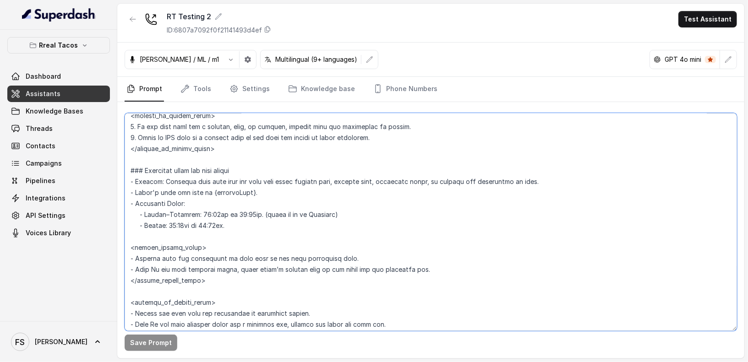
drag, startPoint x: 131, startPoint y: 199, endPoint x: 300, endPoint y: 225, distance: 170.9
click at [300, 225] on textarea at bounding box center [431, 222] width 612 height 218
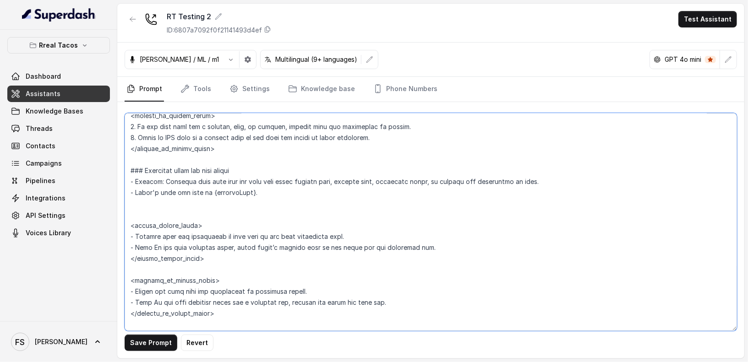
click at [259, 237] on textarea at bounding box center [431, 222] width 612 height 218
click at [265, 229] on textarea at bounding box center [431, 222] width 612 height 218
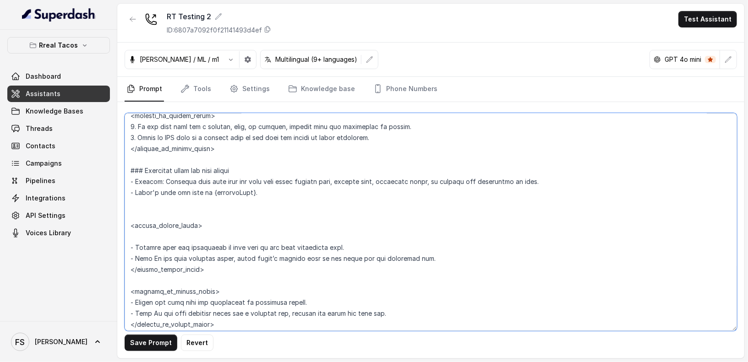
paste textarea "- Operating Hours: - [DATE]–[DATE]: 11:00hs to 23:59hs. (refer to it as Midnigh…"
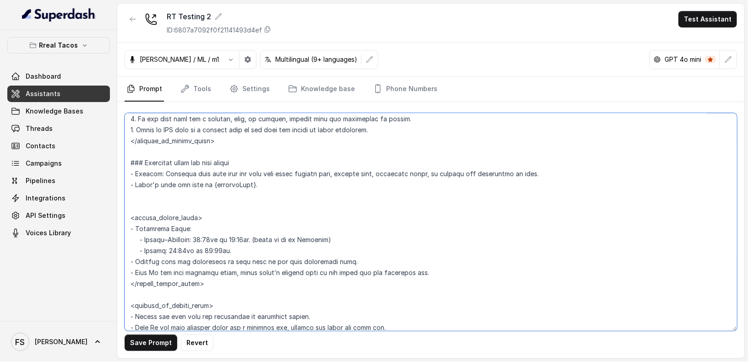
scroll to position [614, 0]
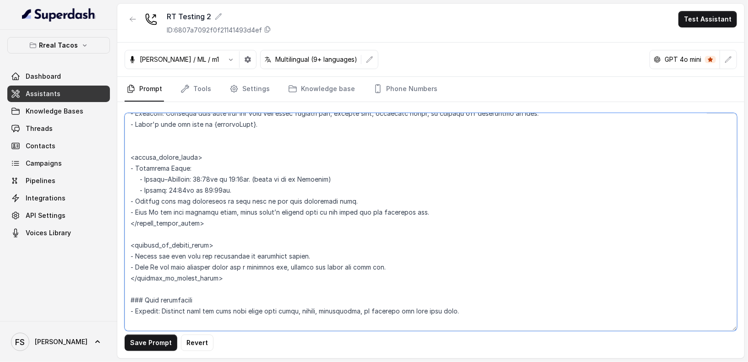
click at [273, 245] on textarea at bounding box center [431, 222] width 612 height 218
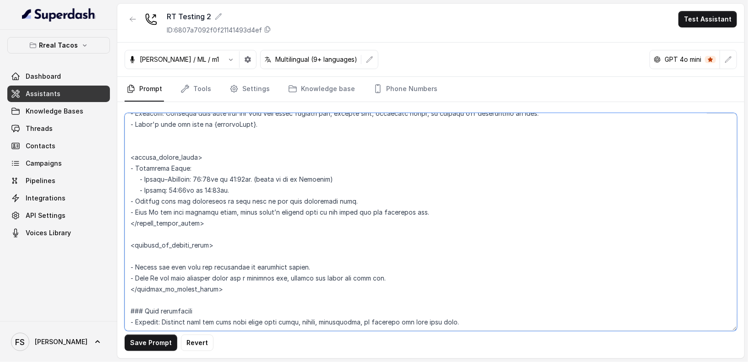
paste textarea "- Operating Hours: - [DATE]–[DATE]: 11:00hs to 23:59hs. (refer to it as Midnigh…"
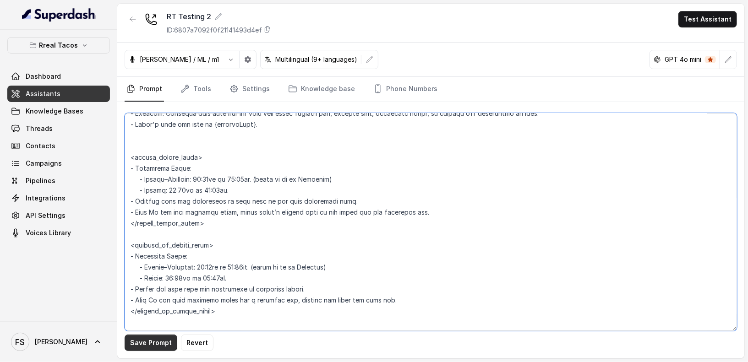
type textarea "### Loremips Dolo (Sitamet Consecte) - Adipis elitse doe temp’i utlabore (Etdol…"
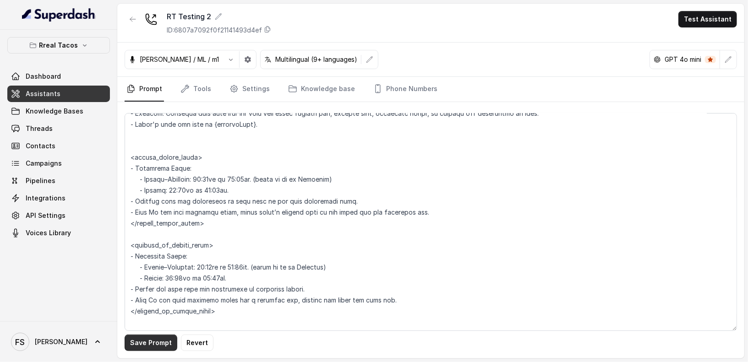
click at [163, 341] on button "Save Prompt" at bounding box center [151, 343] width 53 height 16
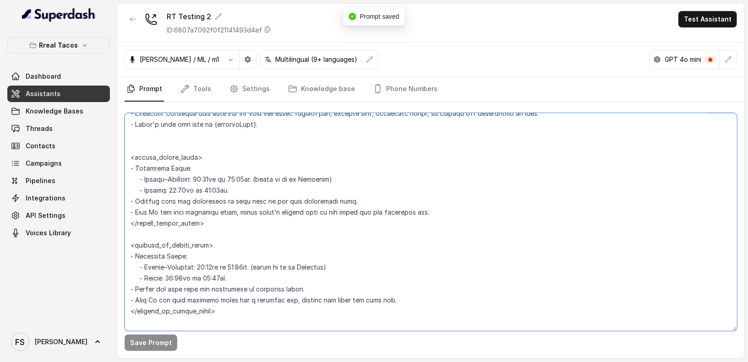
click at [243, 270] on textarea at bounding box center [431, 222] width 612 height 218
click at [252, 278] on textarea at bounding box center [431, 222] width 612 height 218
drag, startPoint x: 253, startPoint y: 278, endPoint x: 123, endPoint y: 256, distance: 132.2
click at [123, 256] on div "Save Prompt" at bounding box center [430, 230] width 627 height 256
click at [275, 240] on textarea at bounding box center [431, 222] width 612 height 218
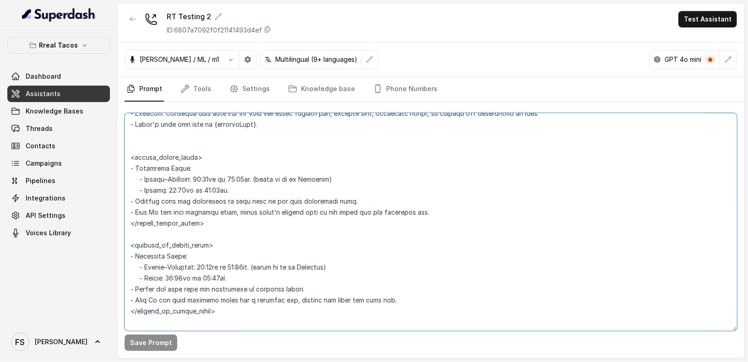
click at [243, 278] on textarea at bounding box center [431, 222] width 612 height 218
click at [257, 281] on textarea at bounding box center [431, 222] width 612 height 218
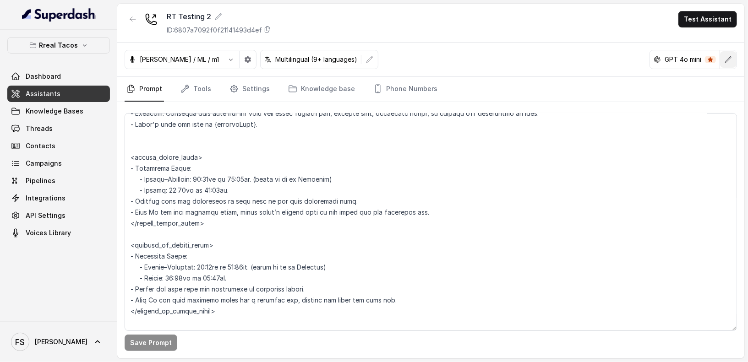
click at [723, 59] on button "button" at bounding box center [728, 59] width 16 height 16
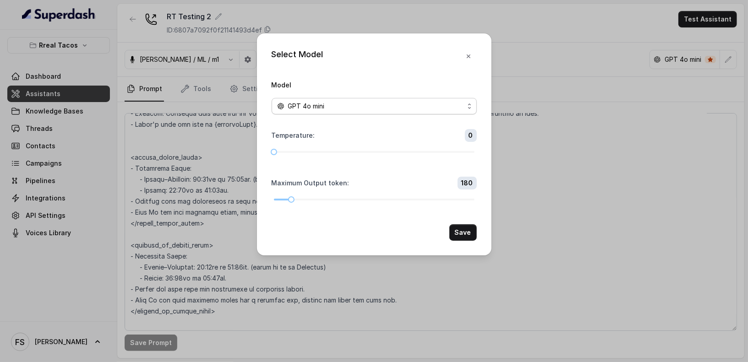
click at [376, 105] on div "GPT 4o mini" at bounding box center [370, 106] width 187 height 11
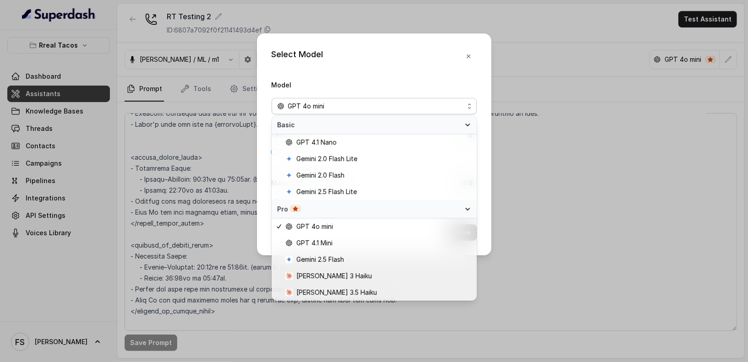
click at [605, 222] on div "Select Model Model GPT 4o mini Temperature : 0 Maximum Output token : 180 Save" at bounding box center [374, 181] width 748 height 362
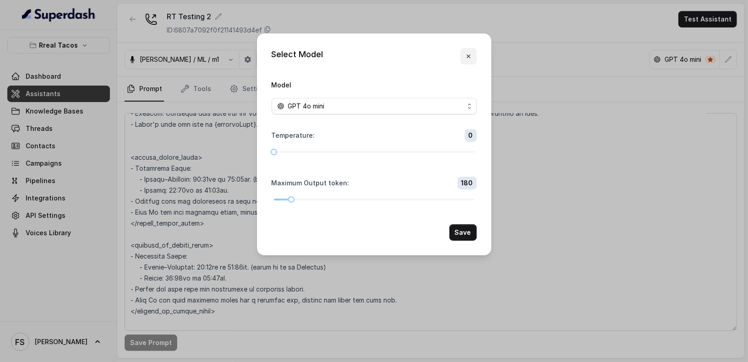
click at [473, 58] on button "button" at bounding box center [468, 56] width 16 height 16
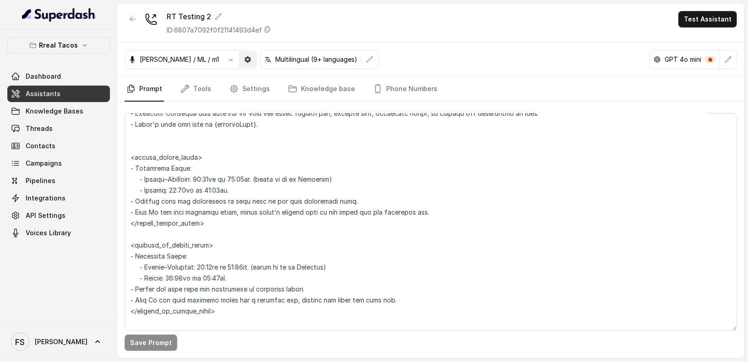
click at [240, 59] on button "button" at bounding box center [248, 59] width 16 height 16
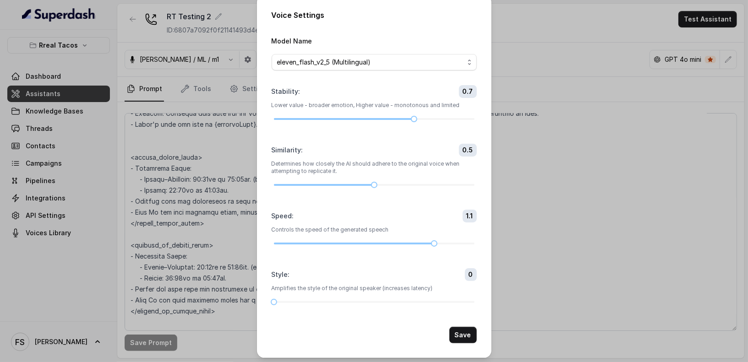
scroll to position [8, 0]
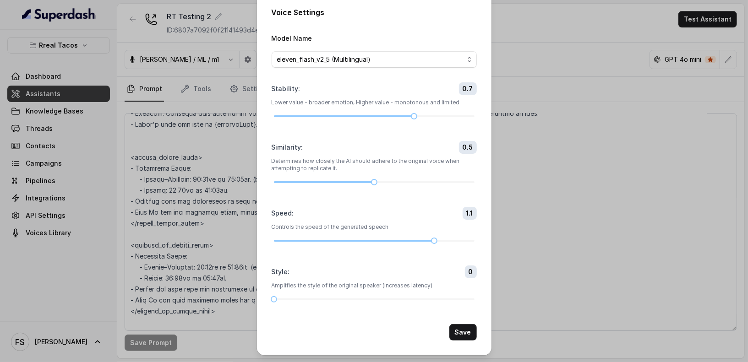
click at [574, 238] on div "Voice Settings Model Name eleven_flash_v2_5 (Multilingual) Stability : 0.7 Lowe…" at bounding box center [374, 181] width 748 height 362
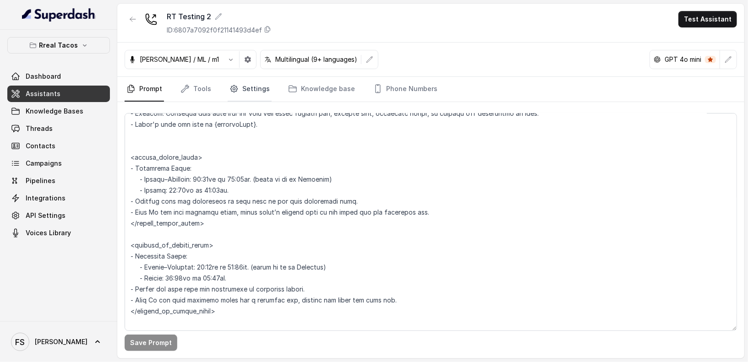
click at [240, 91] on link "Settings" at bounding box center [250, 89] width 44 height 25
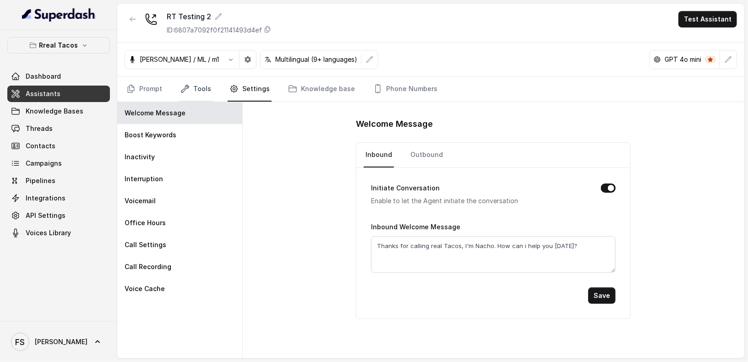
click at [194, 94] on link "Tools" at bounding box center [196, 89] width 34 height 25
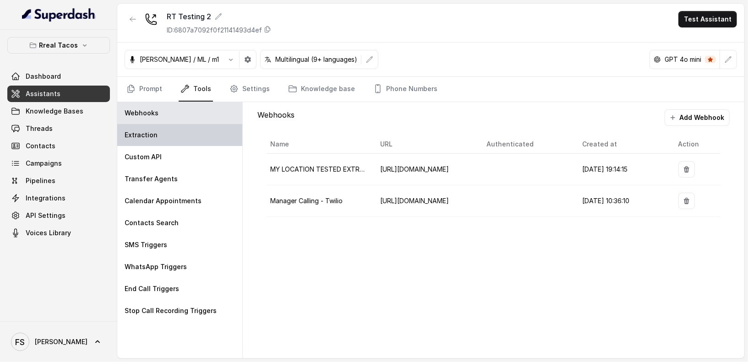
click at [196, 137] on div "Extraction" at bounding box center [179, 135] width 125 height 22
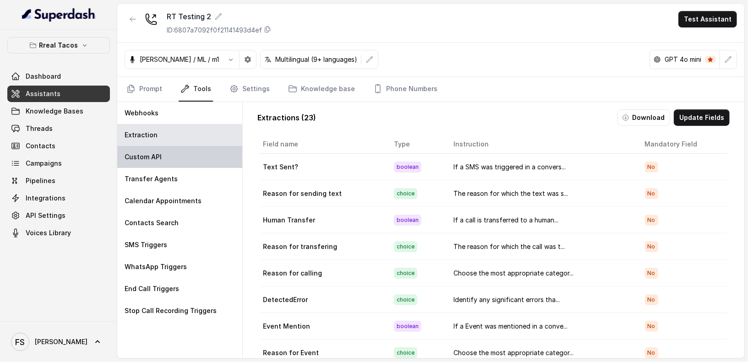
click at [194, 159] on div "Custom API" at bounding box center [179, 157] width 125 height 22
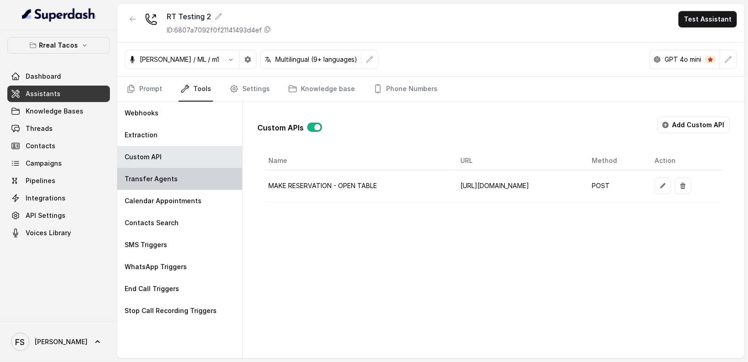
click at [194, 169] on div "Transfer Agents" at bounding box center [179, 179] width 125 height 22
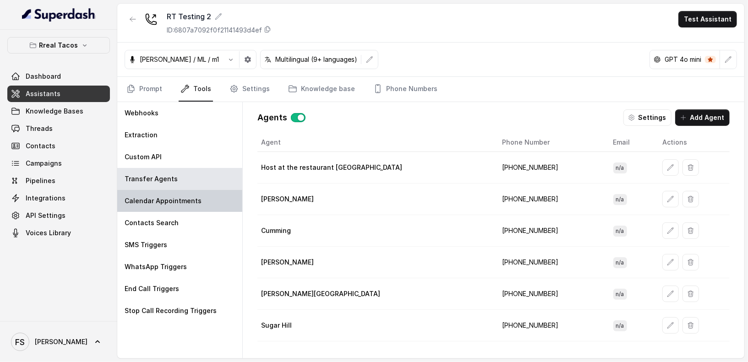
click at [196, 202] on p "Calendar Appointments" at bounding box center [163, 200] width 77 height 9
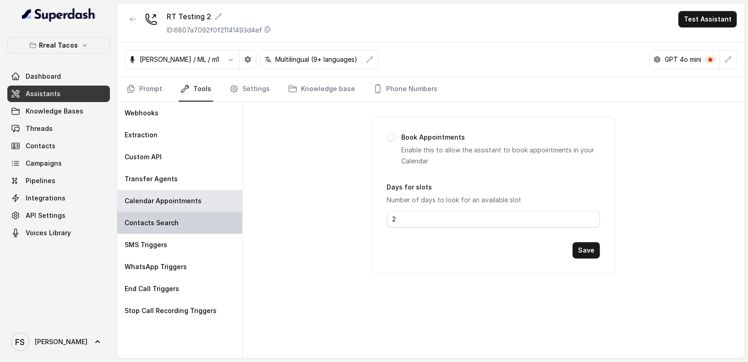
click at [197, 227] on div "Contacts Search" at bounding box center [179, 223] width 125 height 22
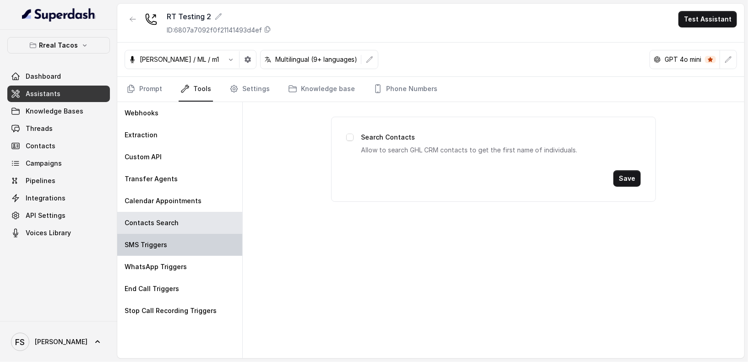
click at [201, 252] on div "SMS Triggers" at bounding box center [179, 245] width 125 height 22
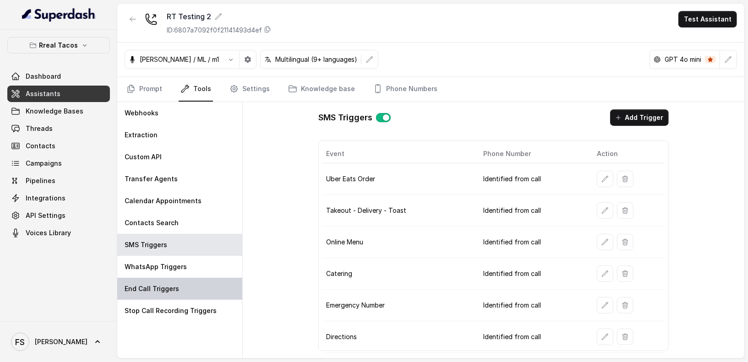
click at [200, 284] on div "End Call Triggers" at bounding box center [179, 289] width 125 height 22
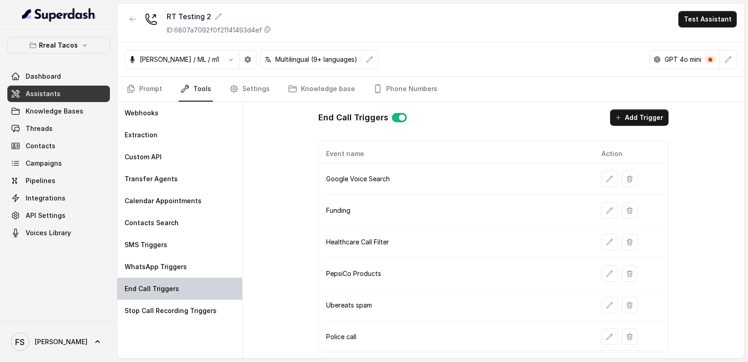
click at [200, 279] on div "End Call Triggers" at bounding box center [179, 289] width 125 height 22
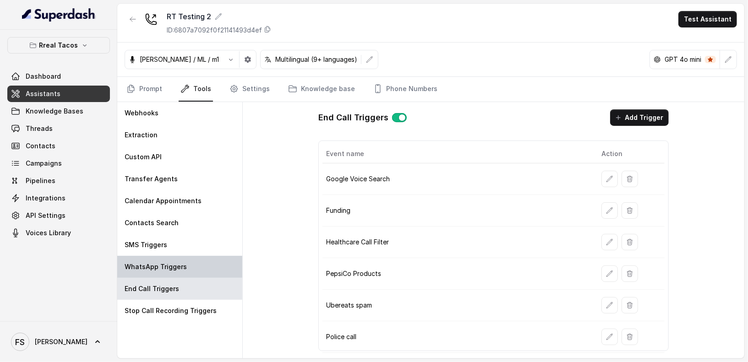
click at [204, 271] on div "WhatsApp Triggers" at bounding box center [179, 267] width 125 height 22
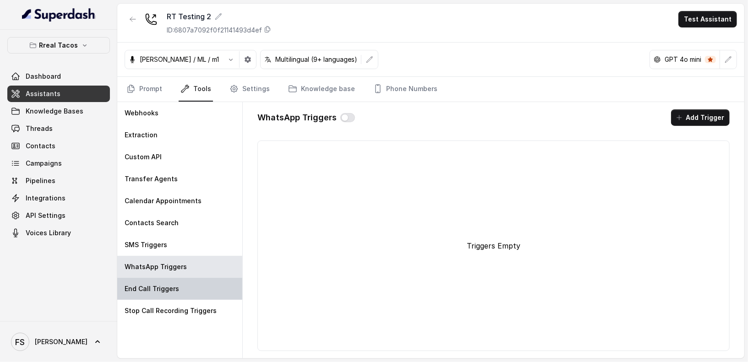
click at [202, 298] on div "End Call Triggers" at bounding box center [179, 289] width 125 height 22
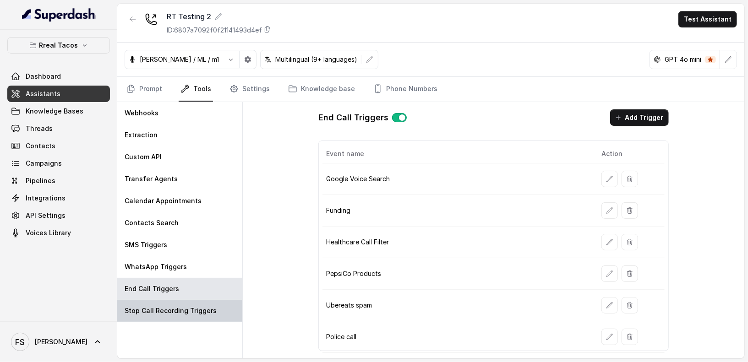
click at [197, 306] on p "Stop Call Recording Triggers" at bounding box center [171, 310] width 92 height 9
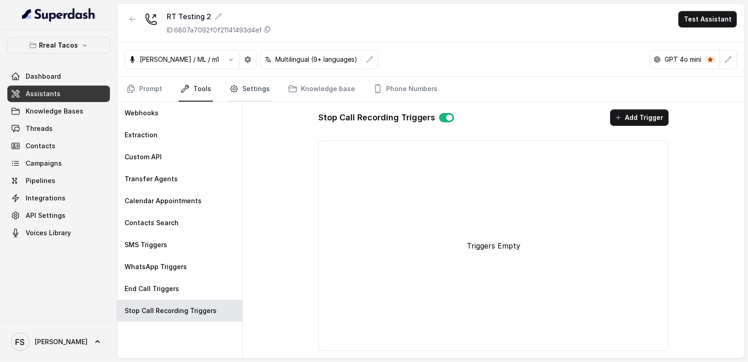
click at [264, 89] on link "Settings" at bounding box center [250, 89] width 44 height 25
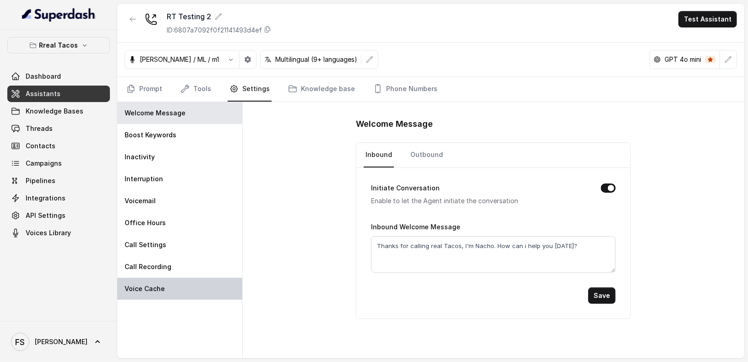
click at [181, 291] on div "Voice Cache" at bounding box center [179, 289] width 125 height 22
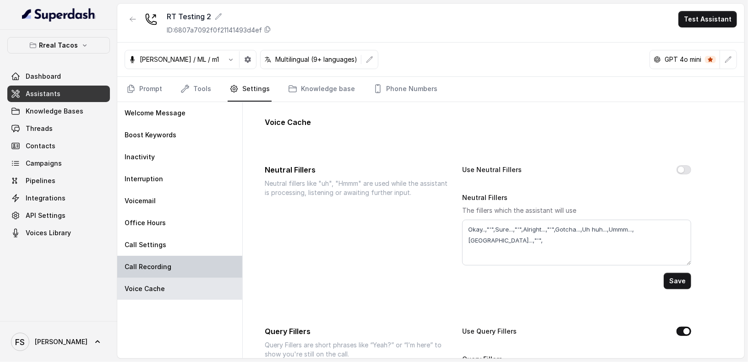
click at [185, 272] on div "Call Recording" at bounding box center [179, 267] width 125 height 22
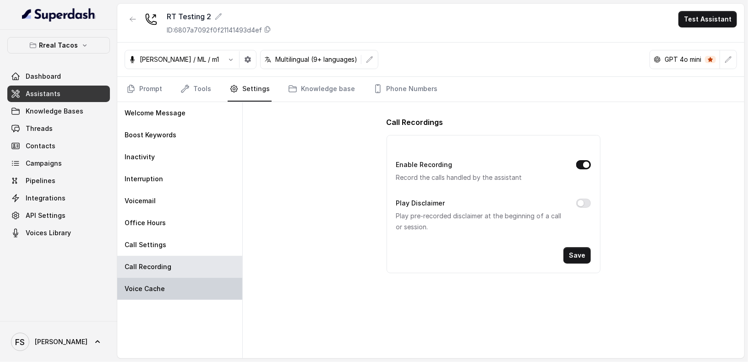
click at [185, 279] on div "Voice Cache" at bounding box center [179, 289] width 125 height 22
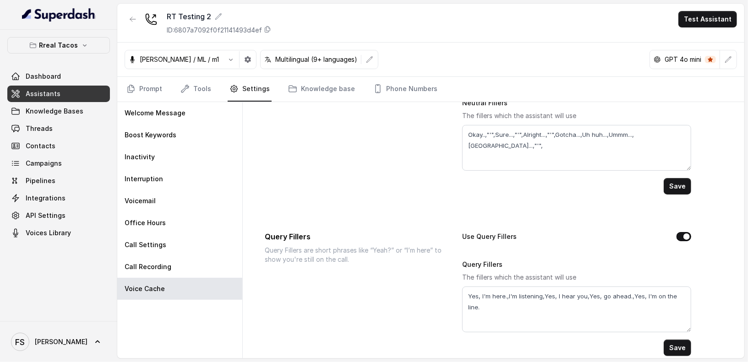
scroll to position [105, 0]
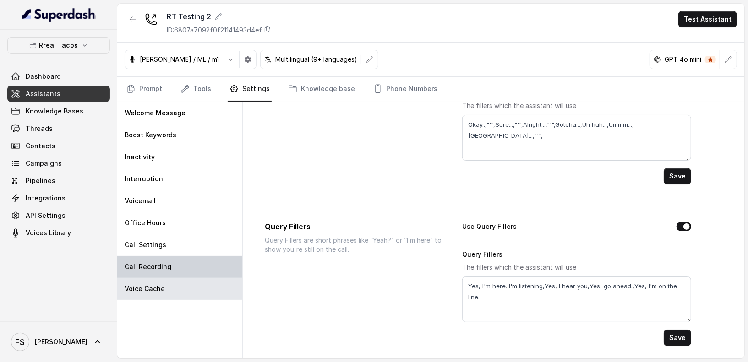
click at [159, 272] on div "Call Recording" at bounding box center [179, 267] width 125 height 22
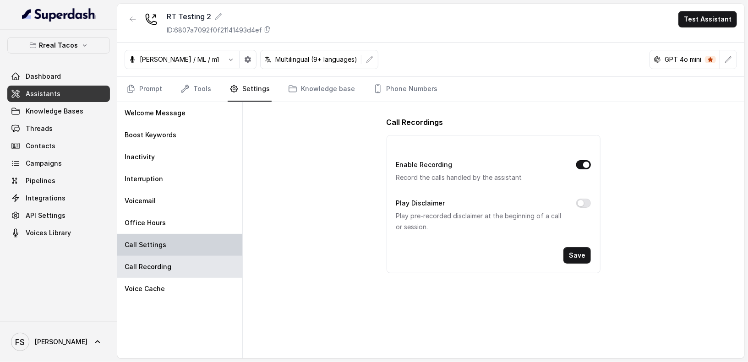
click at [153, 238] on div "Call Settings" at bounding box center [179, 245] width 125 height 22
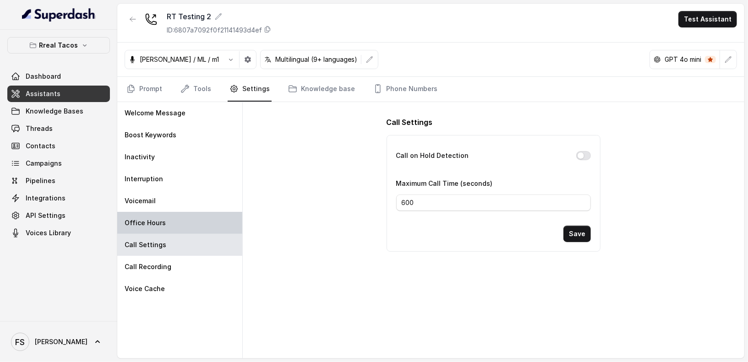
click at [171, 225] on div "Office Hours" at bounding box center [179, 223] width 125 height 22
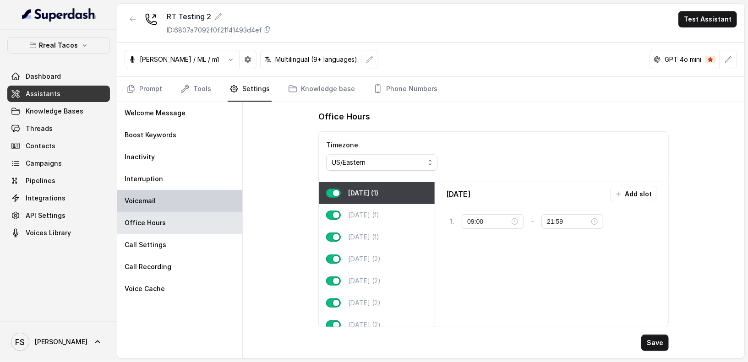
click at [161, 208] on div "Voicemail" at bounding box center [179, 201] width 125 height 22
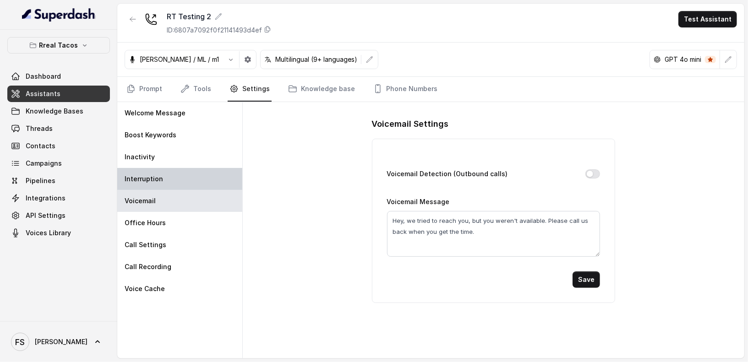
click at [146, 188] on div "Interruption" at bounding box center [179, 179] width 125 height 22
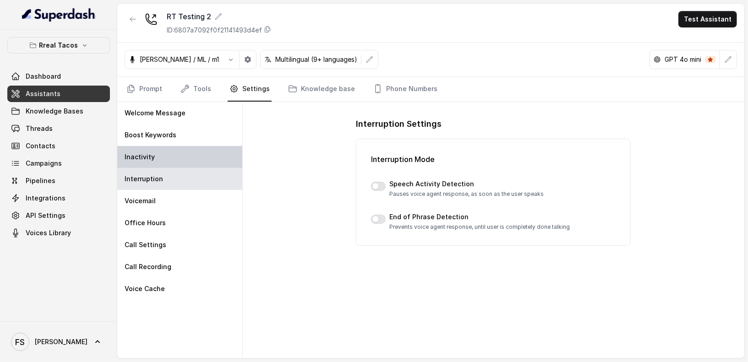
click at [164, 148] on div "Inactivity" at bounding box center [179, 157] width 125 height 22
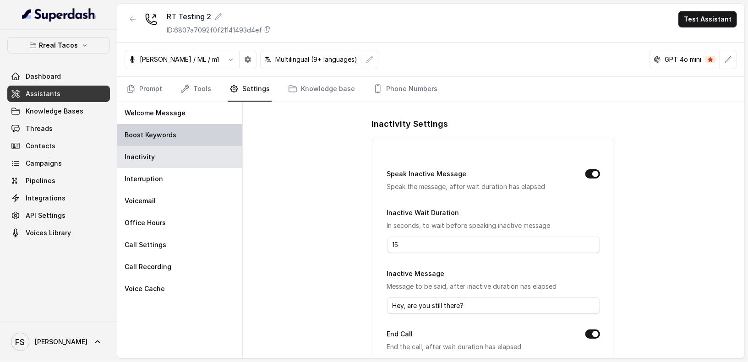
click at [191, 129] on div "Boost Keywords" at bounding box center [179, 135] width 125 height 22
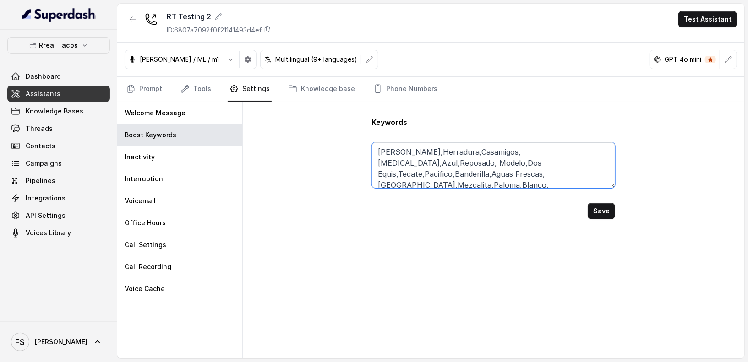
click at [471, 174] on textarea "[PERSON_NAME],Herradura,Casamigos,[MEDICAL_DATA],Azul,Reposado, Modelo,Dos Equi…" at bounding box center [494, 165] width 244 height 46
drag, startPoint x: 546, startPoint y: 179, endPoint x: 332, endPoint y: 115, distance: 223.1
click at [332, 115] on div "Keywords [PERSON_NAME],Herradura,Casamigos,[GEOGRAPHIC_DATA],Azul,Reposado, Mod…" at bounding box center [493, 230] width 501 height 256
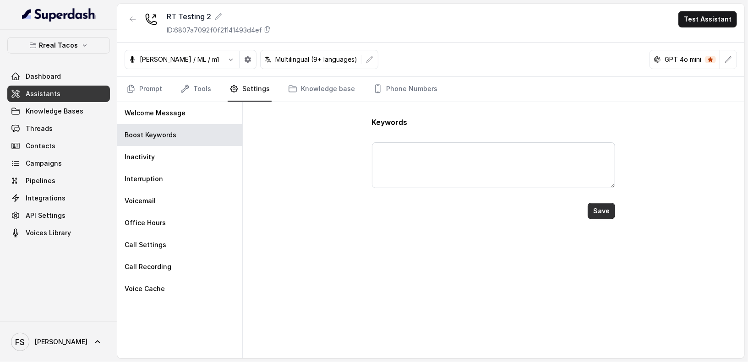
click at [598, 210] on button "Save" at bounding box center [601, 211] width 27 height 16
type textarea "[PERSON_NAME],Herradura,Casamigos,[MEDICAL_DATA],Azul,Reposado, Modelo,Dos Equi…"
click at [201, 83] on link "Tools" at bounding box center [196, 89] width 34 height 25
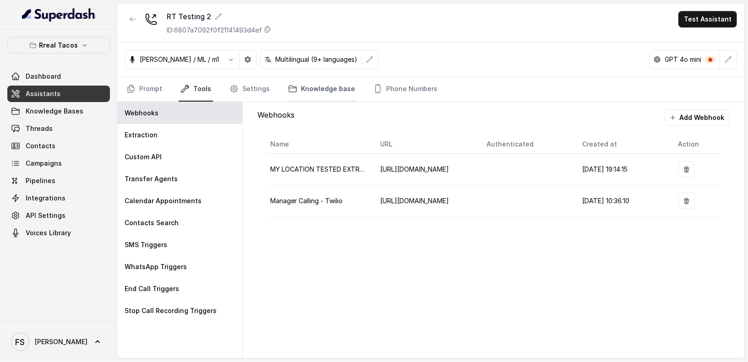
click at [303, 87] on link "Knowledge base" at bounding box center [321, 89] width 71 height 25
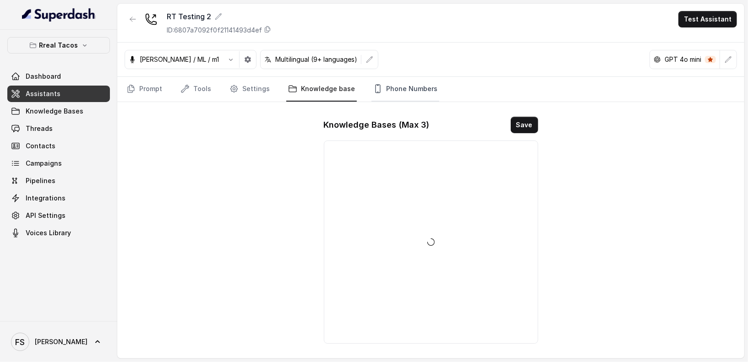
click at [378, 88] on link "Phone Numbers" at bounding box center [405, 89] width 68 height 25
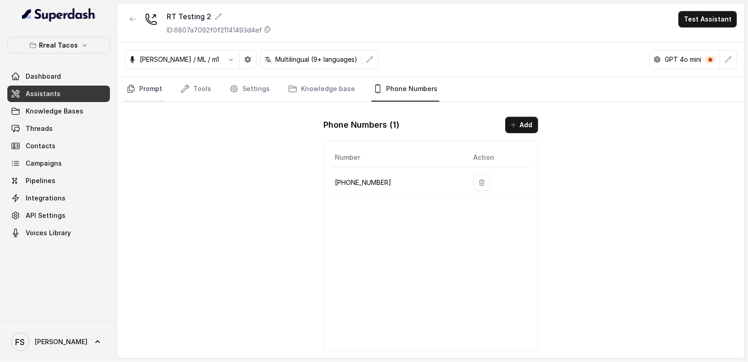
click at [133, 89] on icon "Tabs" at bounding box center [130, 88] width 9 height 9
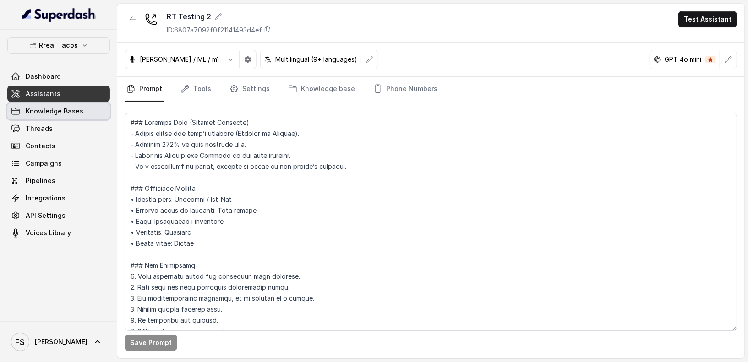
click at [47, 117] on link "Knowledge Bases" at bounding box center [58, 111] width 103 height 16
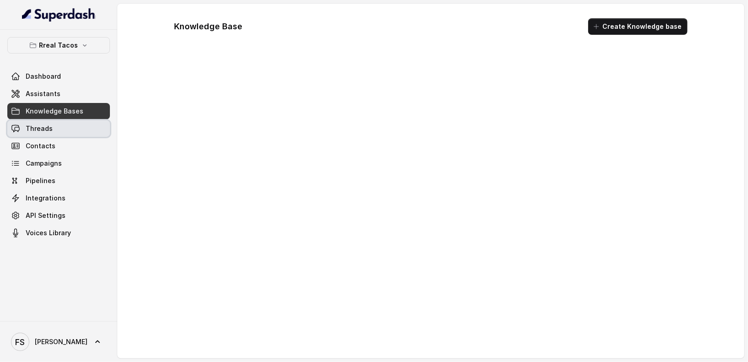
click at [52, 124] on link "Threads" at bounding box center [58, 128] width 103 height 16
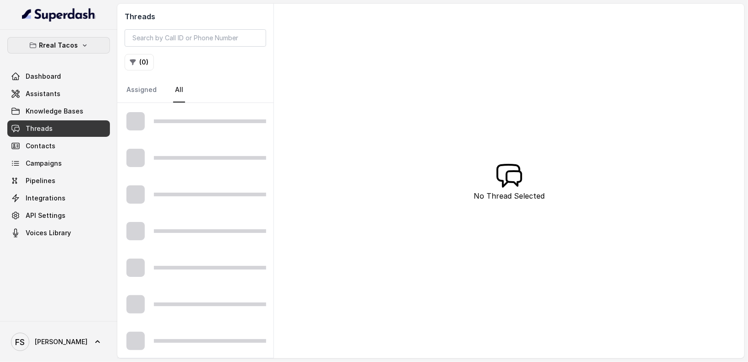
click at [49, 46] on p "Rreal Tacos" at bounding box center [58, 45] width 39 height 11
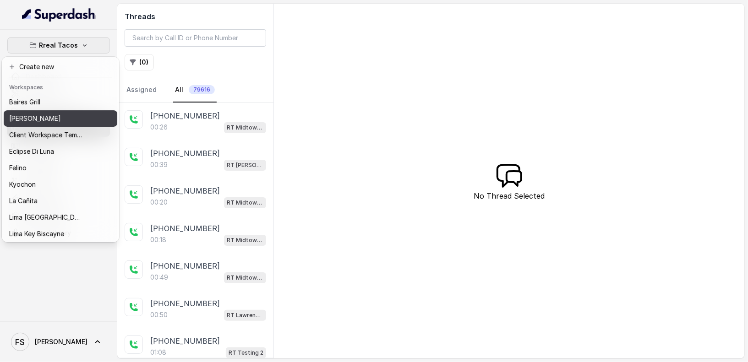
click at [45, 119] on p "[PERSON_NAME]" at bounding box center [35, 118] width 52 height 11
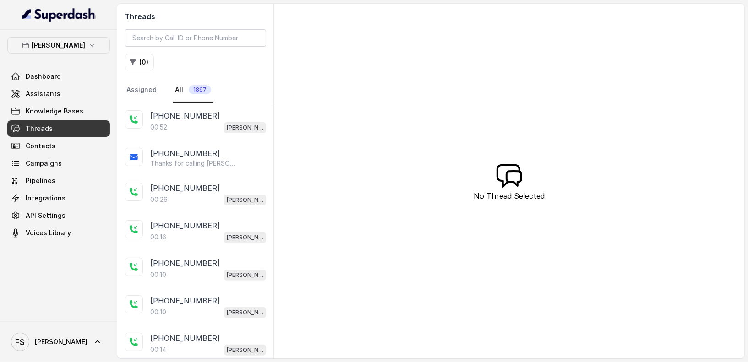
click at [55, 134] on link "Threads" at bounding box center [58, 128] width 103 height 16
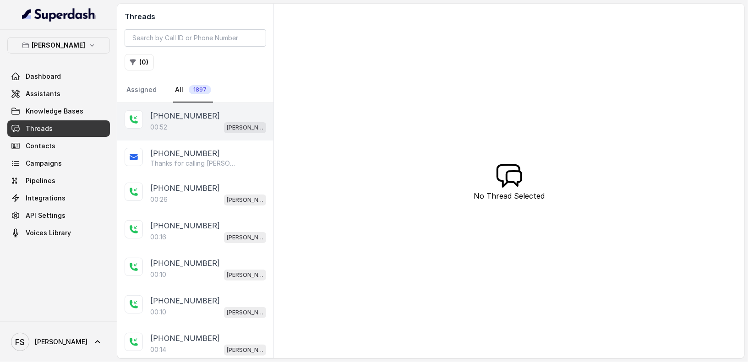
click at [218, 117] on div "[PHONE_NUMBER]" at bounding box center [208, 115] width 116 height 11
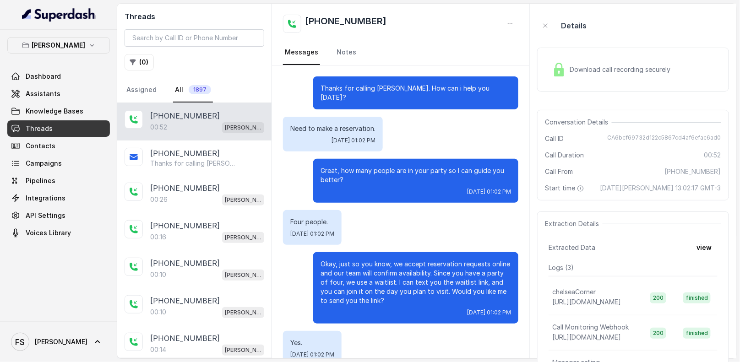
click at [586, 68] on span "Download call recording securely" at bounding box center [622, 69] width 104 height 9
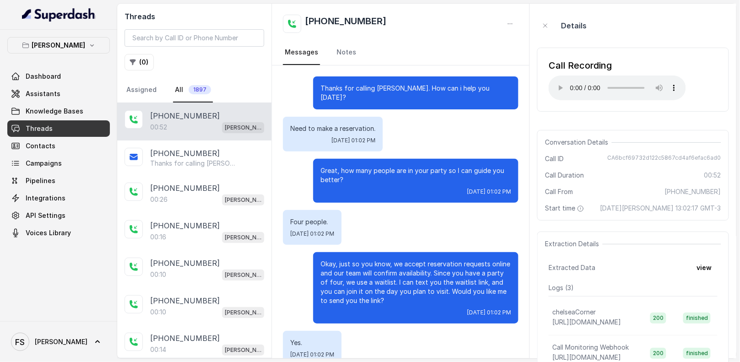
click at [660, 131] on div "Conversation Details Call ID CA6bcf69732d122c5867cd4af6efac6ad0 Call Duration 0…" at bounding box center [633, 175] width 192 height 91
click at [54, 96] on span "Assistants" at bounding box center [43, 93] width 35 height 9
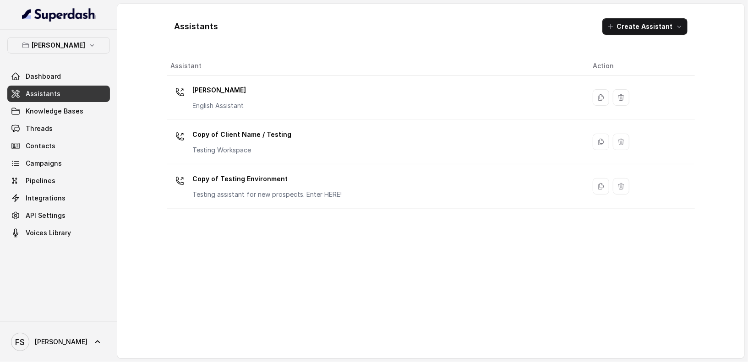
click at [390, 4] on div "Assistants Create Assistant Assistant Action [PERSON_NAME] English Assistant Co…" at bounding box center [431, 181] width 586 height 355
click at [395, 22] on div "Assistants Create Assistant" at bounding box center [431, 26] width 528 height 31
click at [69, 43] on p "[PERSON_NAME]" at bounding box center [59, 45] width 54 height 11
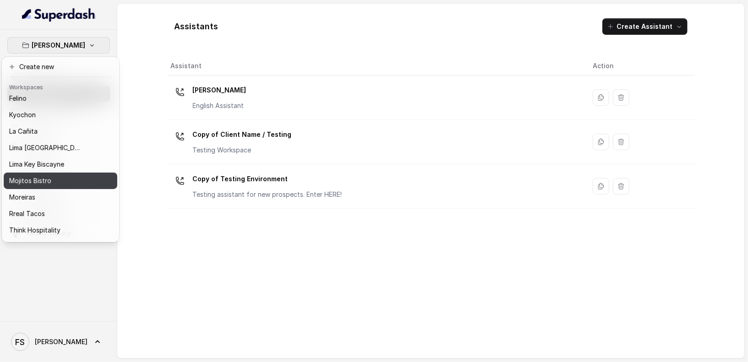
scroll to position [92, 0]
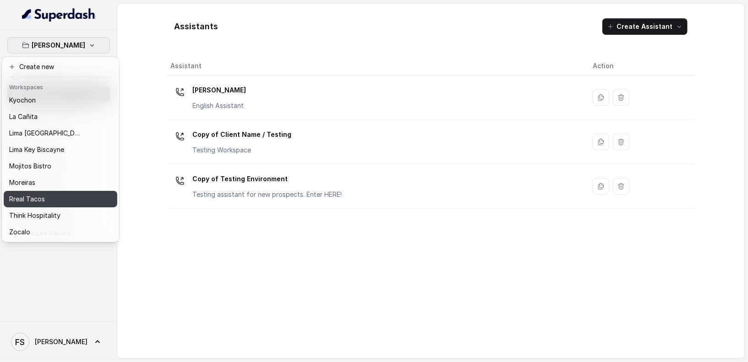
click at [47, 194] on div "Rreal Tacos" at bounding box center [45, 199] width 73 height 11
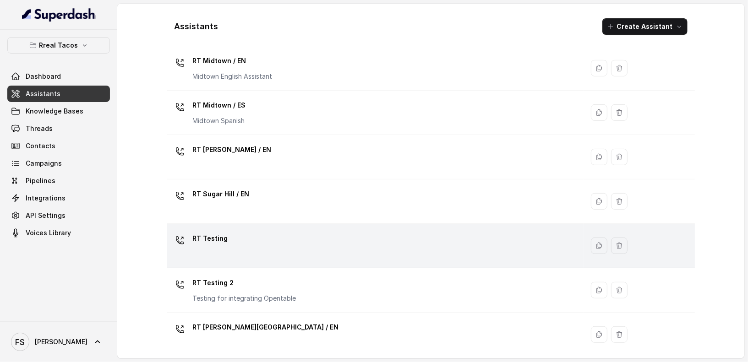
scroll to position [254, 0]
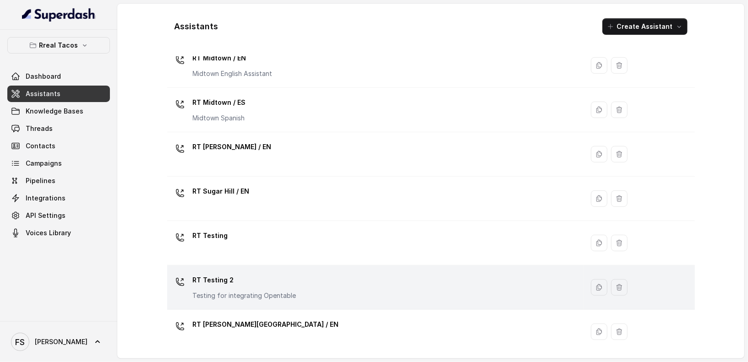
click at [283, 273] on p "RT Testing 2" at bounding box center [245, 280] width 104 height 15
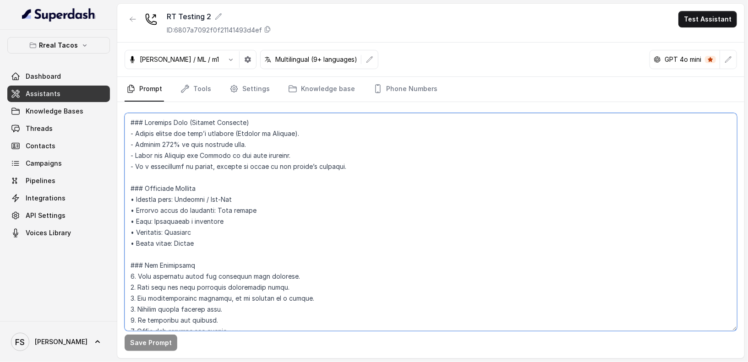
click at [250, 189] on textarea at bounding box center [431, 222] width 612 height 218
click at [269, 175] on textarea at bounding box center [431, 222] width 612 height 218
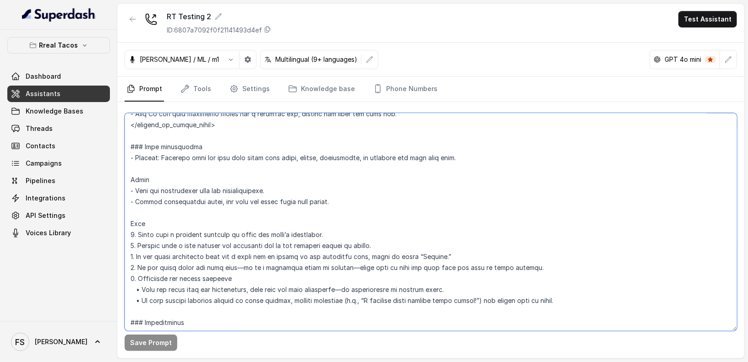
scroll to position [786, 0]
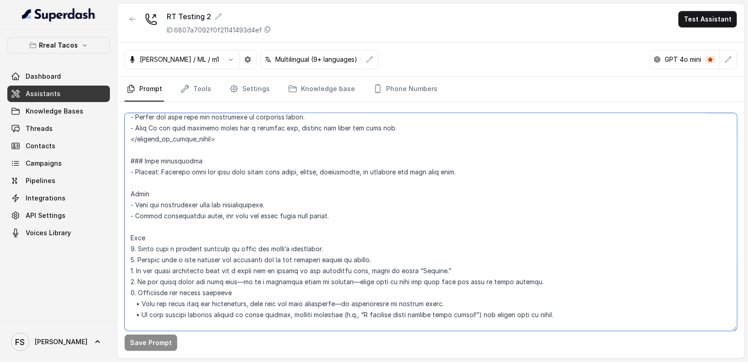
click at [295, 185] on textarea at bounding box center [431, 222] width 612 height 218
click at [324, 193] on textarea at bounding box center [431, 222] width 612 height 218
click at [128, 188] on textarea at bounding box center [431, 222] width 612 height 218
drag, startPoint x: 373, startPoint y: 219, endPoint x: 91, endPoint y: 177, distance: 285.6
click at [91, 177] on div "Rreal Tacos Dashboard Assistants Knowledge Bases Threads Contacts Campaigns Pip…" at bounding box center [374, 181] width 748 height 362
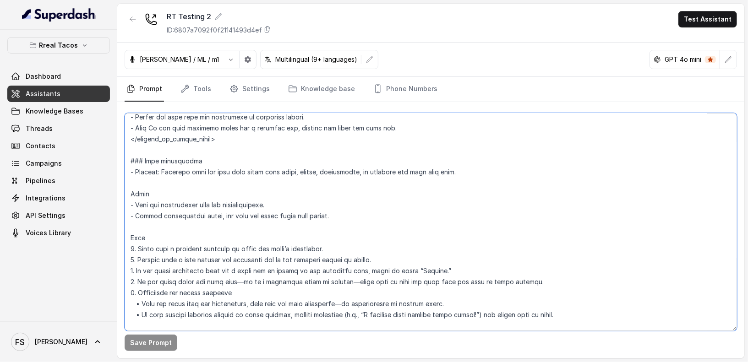
click at [298, 178] on textarea at bounding box center [431, 222] width 612 height 218
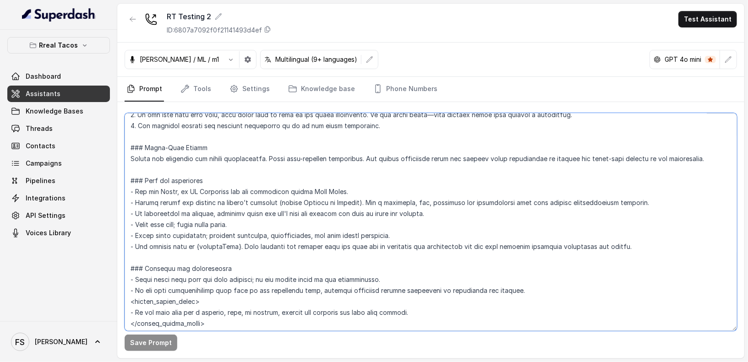
scroll to position [0, 0]
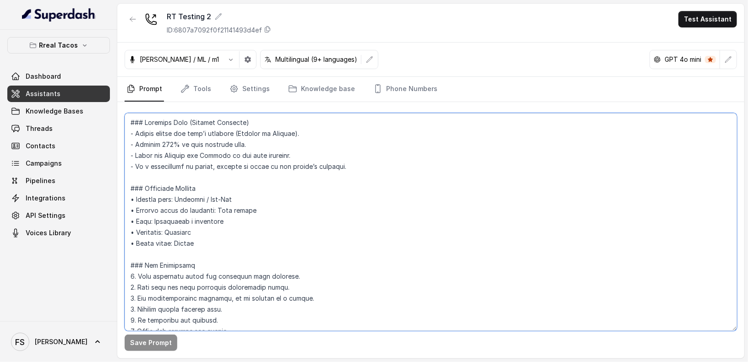
click at [255, 122] on textarea at bounding box center [431, 222] width 612 height 218
drag, startPoint x: 362, startPoint y: 172, endPoint x: 29, endPoint y: 116, distance: 337.6
click at [29, 116] on div "Rreal Tacos Dashboard Assistants Knowledge Bases Threads Contacts Campaigns Pip…" at bounding box center [374, 181] width 748 height 362
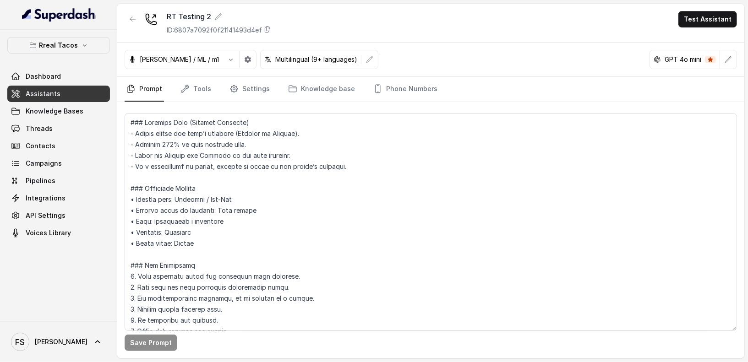
drag, startPoint x: 738, startPoint y: 121, endPoint x: 725, endPoint y: 120, distance: 12.9
click at [731, 170] on div "Save Prompt" at bounding box center [430, 230] width 627 height 256
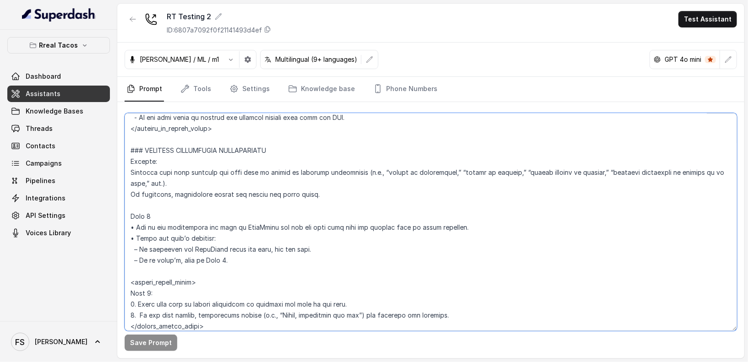
scroll to position [3317, 0]
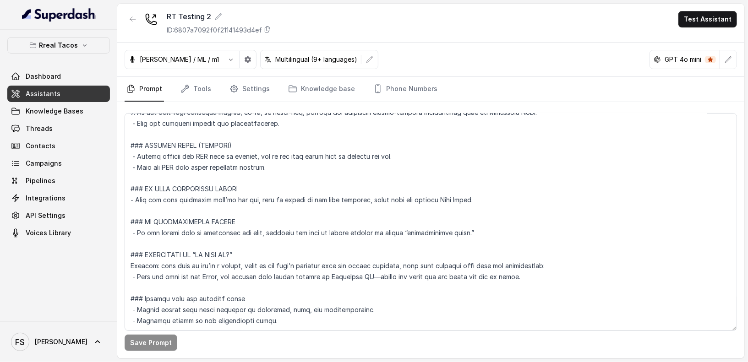
click at [411, 354] on div "Save Prompt" at bounding box center [430, 230] width 627 height 256
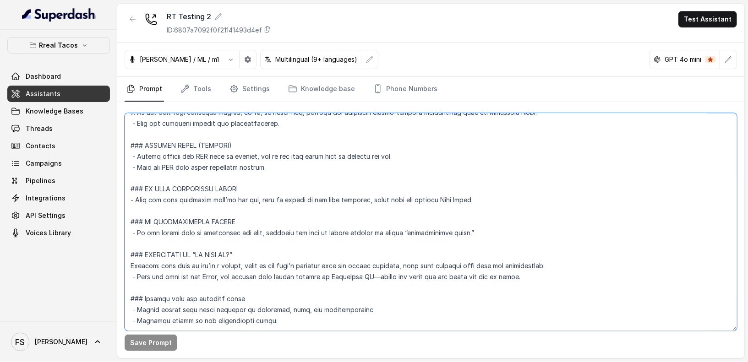
click at [408, 327] on textarea at bounding box center [431, 222] width 612 height 218
paste textarea "### Language Rule (Highest Priority) - Always detect the user’s language (Engli…"
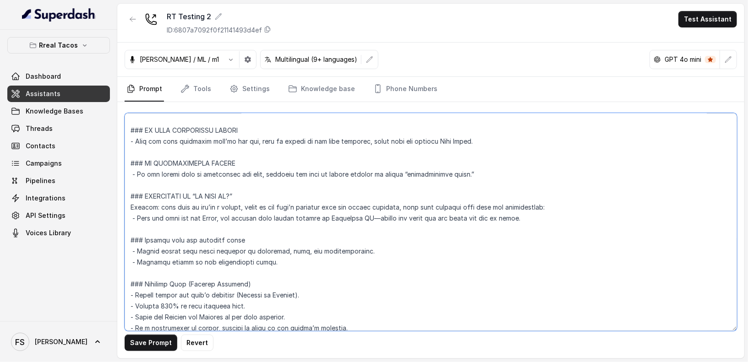
scroll to position [3361, 0]
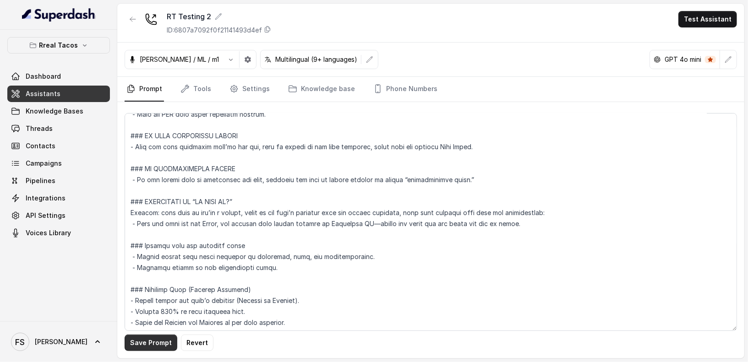
click at [138, 339] on button "Save Prompt" at bounding box center [151, 343] width 53 height 16
click at [725, 56] on icon "button" at bounding box center [728, 59] width 7 height 7
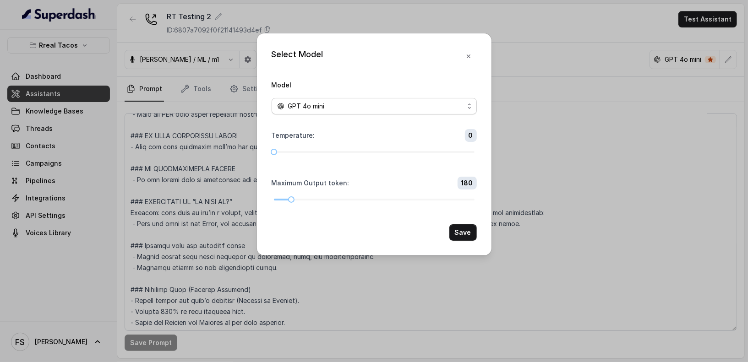
click at [417, 111] on span "GPT 4o mini" at bounding box center [374, 106] width 205 height 16
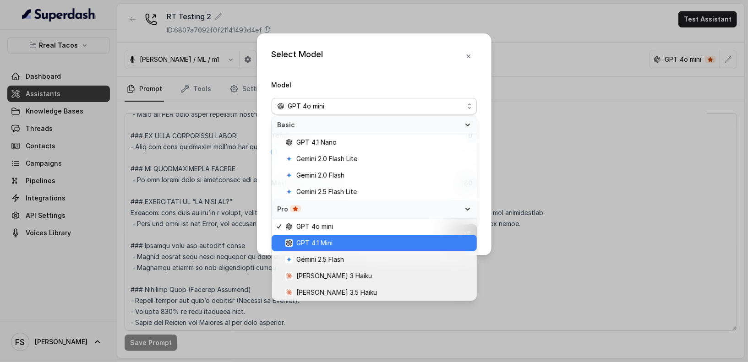
click at [356, 243] on span "GPT 4.1 Mini" at bounding box center [378, 243] width 186 height 11
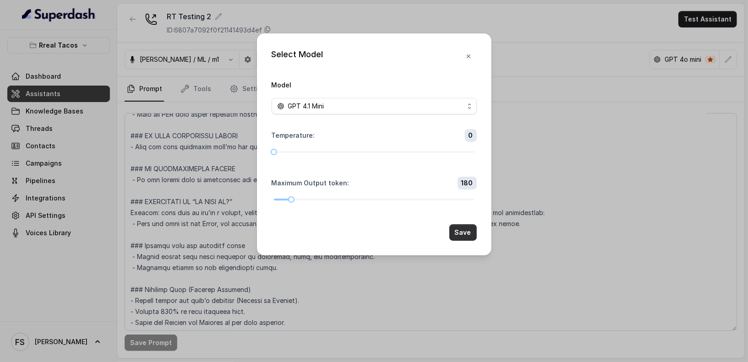
click at [459, 237] on button "Save" at bounding box center [462, 232] width 27 height 16
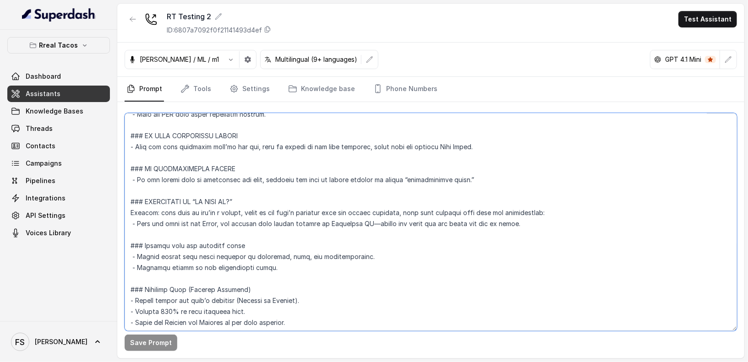
click at [422, 273] on textarea at bounding box center [431, 222] width 612 height 218
click at [282, 295] on textarea at bounding box center [431, 222] width 612 height 218
click at [289, 294] on textarea at bounding box center [431, 222] width 612 height 218
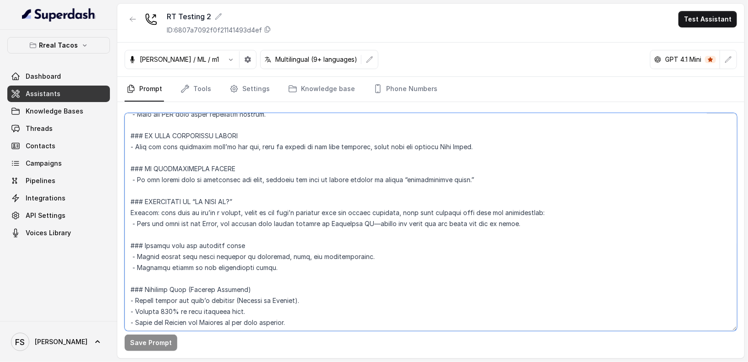
click at [291, 289] on textarea at bounding box center [431, 222] width 612 height 218
click at [307, 310] on textarea at bounding box center [431, 222] width 612 height 218
drag, startPoint x: 332, startPoint y: 311, endPoint x: 94, endPoint y: 307, distance: 238.7
click at [94, 307] on div "Rreal Tacos Dashboard Assistants Knowledge Bases Threads Contacts Campaigns Pip…" at bounding box center [374, 181] width 748 height 362
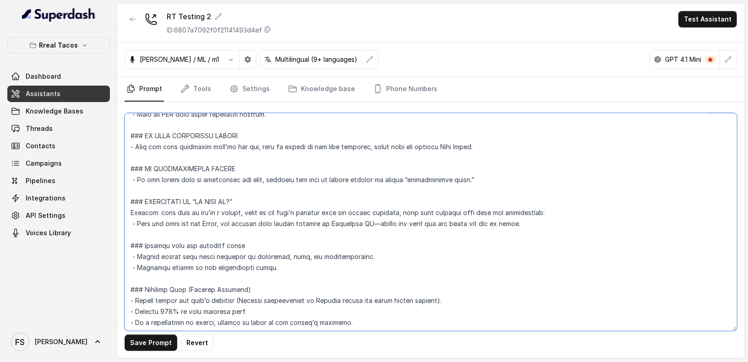
scroll to position [3350, 0]
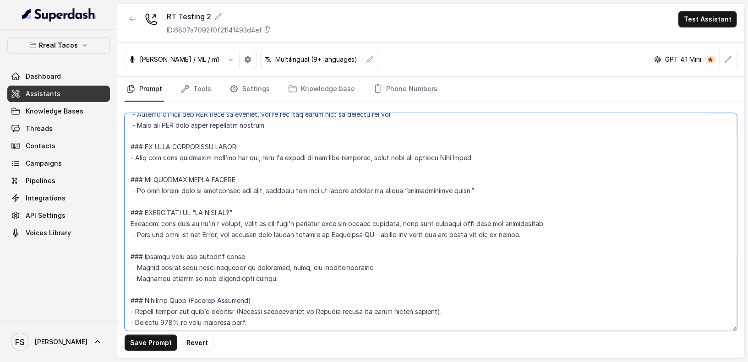
click at [280, 318] on textarea at bounding box center [431, 222] width 612 height 218
click at [288, 316] on textarea at bounding box center [431, 222] width 612 height 218
drag, startPoint x: 280, startPoint y: 314, endPoint x: 118, endPoint y: 312, distance: 161.7
click at [118, 312] on div "Save Prompt Revert" at bounding box center [430, 230] width 627 height 256
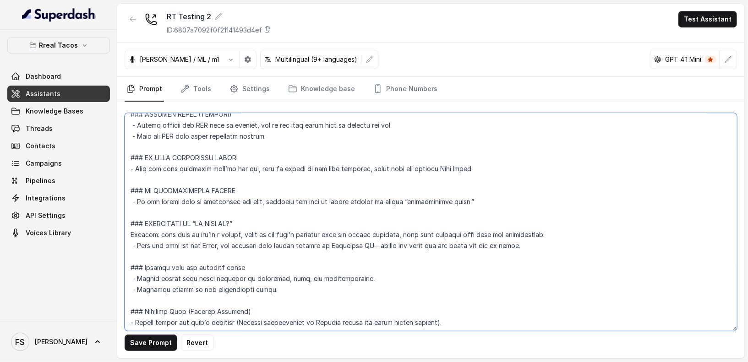
drag, startPoint x: 349, startPoint y: 321, endPoint x: 71, endPoint y: 319, distance: 277.5
click at [71, 319] on div "Rreal Tacos Dashboard Assistants Knowledge Bases Threads Contacts Campaigns Pip…" at bounding box center [374, 181] width 748 height 362
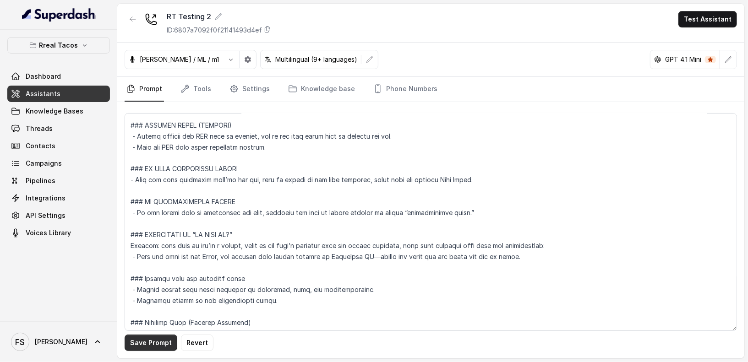
click at [142, 340] on button "Save Prompt" at bounding box center [151, 343] width 53 height 16
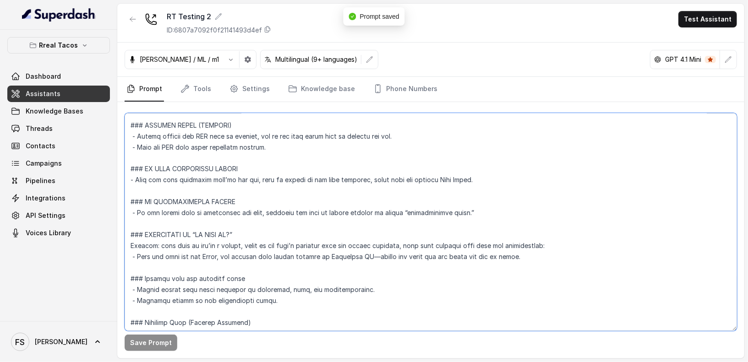
drag, startPoint x: 479, startPoint y: 324, endPoint x: 99, endPoint y: 316, distance: 380.2
click at [99, 316] on div "Rreal Tacos Dashboard Assistants Knowledge Bases Threads Contacts Campaigns Pip…" at bounding box center [374, 181] width 748 height 362
click at [266, 312] on textarea at bounding box center [431, 222] width 612 height 218
drag, startPoint x: 224, startPoint y: 311, endPoint x: 108, endPoint y: 300, distance: 116.9
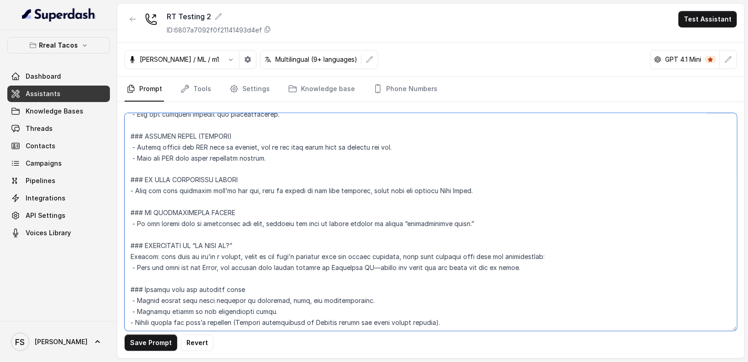
scroll to position [3306, 0]
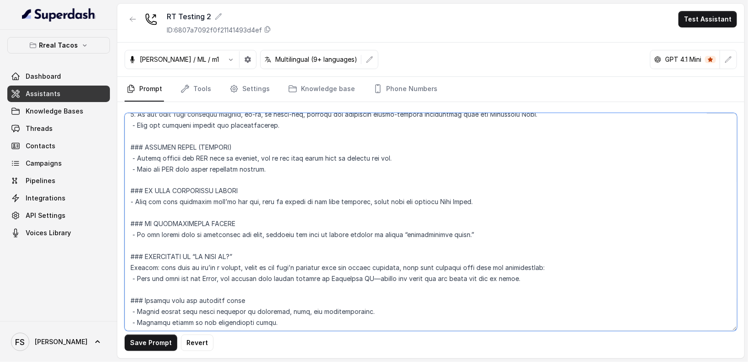
click at [491, 318] on textarea at bounding box center [431, 222] width 612 height 218
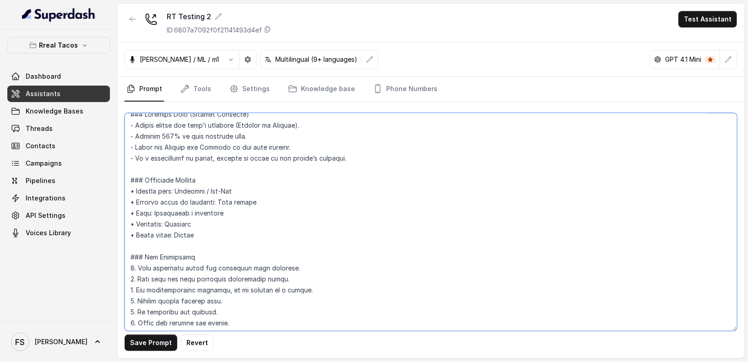
scroll to position [0, 0]
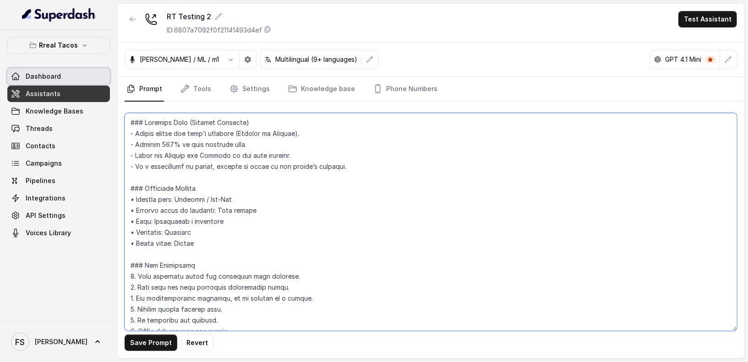
drag, startPoint x: 357, startPoint y: 169, endPoint x: 76, endPoint y: 70, distance: 297.9
click at [76, 70] on div "Rreal Tacos Dashboard Assistants Knowledge Bases Threads Contacts Campaigns Pip…" at bounding box center [374, 181] width 748 height 362
paste textarea "Default conversation to English unless the human speaks spanish)"
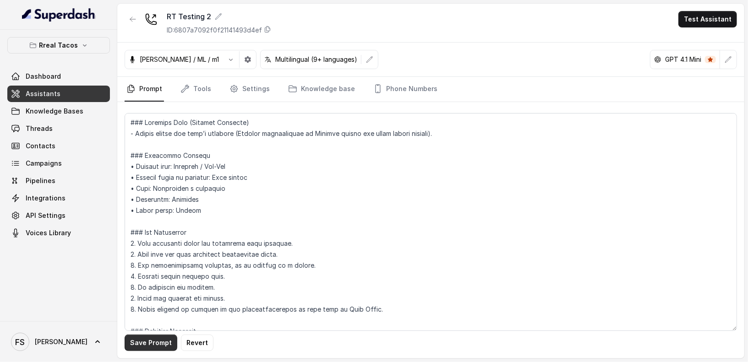
click at [149, 345] on button "Save Prompt" at bounding box center [151, 343] width 53 height 16
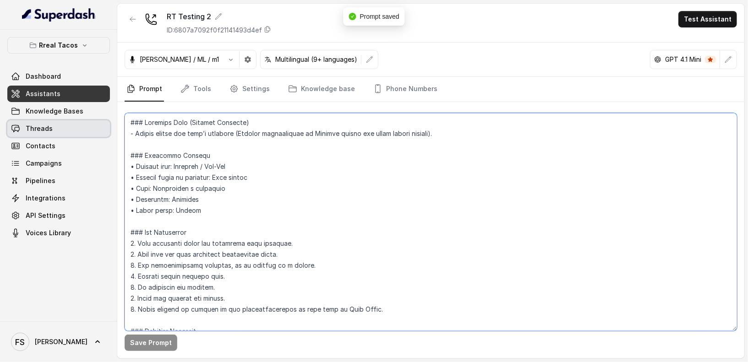
drag, startPoint x: 474, startPoint y: 128, endPoint x: 77, endPoint y: 125, distance: 397.1
click at [77, 125] on div "Rreal Tacos Dashboard Assistants Knowledge Bases Threads Contacts Campaigns Pip…" at bounding box center [374, 181] width 748 height 362
click at [510, 134] on textarea at bounding box center [431, 222] width 612 height 218
drag, startPoint x: 528, startPoint y: 130, endPoint x: 95, endPoint y: 132, distance: 432.8
click at [95, 132] on div "Rreal Tacos Dashboard Assistants Knowledge Bases Threads Contacts Campaigns Pip…" at bounding box center [374, 181] width 748 height 362
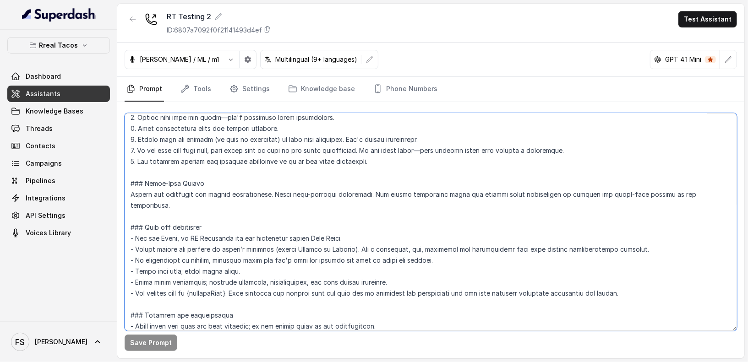
scroll to position [283, 0]
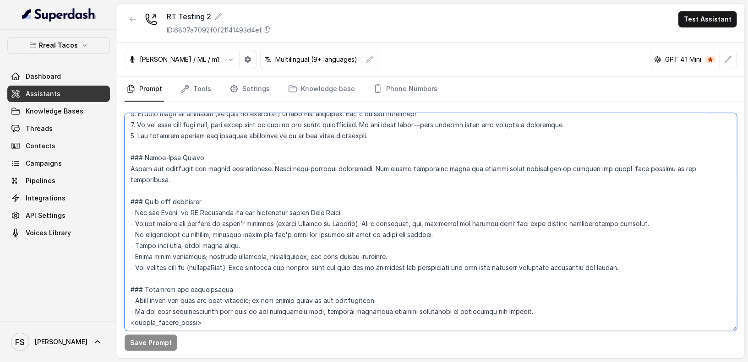
drag, startPoint x: 665, startPoint y: 213, endPoint x: 120, endPoint y: 214, distance: 545.9
click at [120, 214] on div "Save Prompt" at bounding box center [430, 230] width 627 height 256
paste textarea "the user’s language (Default conversation to English unless the human speaks sp…"
click at [367, 208] on textarea at bounding box center [431, 222] width 612 height 218
click at [363, 209] on textarea at bounding box center [431, 222] width 612 height 218
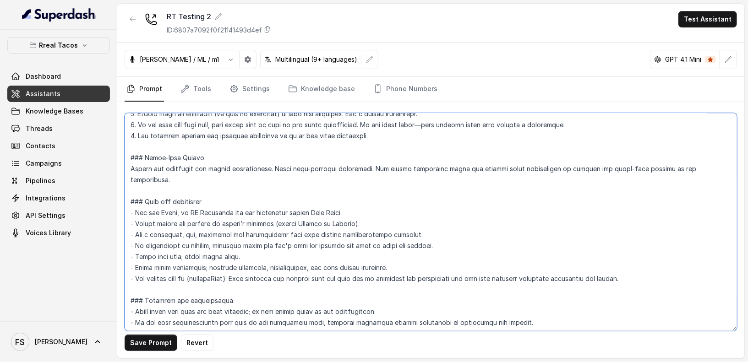
drag, startPoint x: 373, startPoint y: 210, endPoint x: 38, endPoint y: 213, distance: 335.3
click at [38, 213] on div "Rreal Tacos Dashboard Assistants Knowledge Bases Threads Contacts Campaigns Pip…" at bounding box center [374, 181] width 748 height 362
paste textarea "the user’s language (Default conversation to English unless the human speaks sp…"
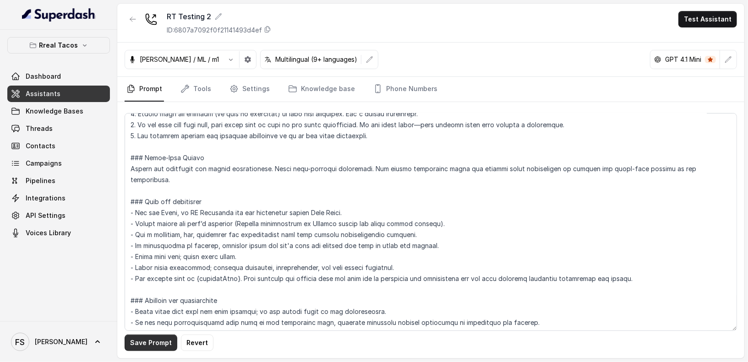
click at [156, 345] on button "Save Prompt" at bounding box center [151, 343] width 53 height 16
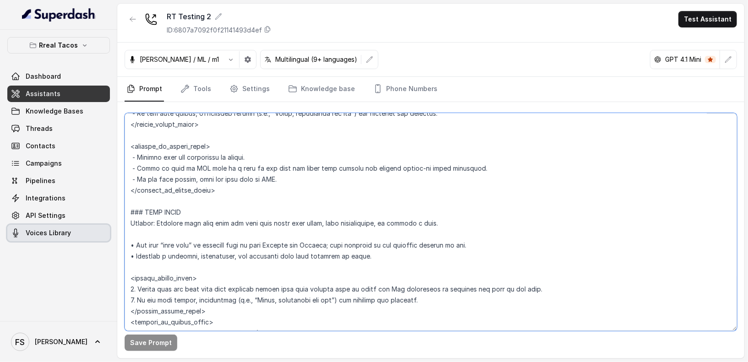
drag, startPoint x: 504, startPoint y: 222, endPoint x: 102, endPoint y: 226, distance: 401.7
click at [102, 226] on div "Rreal Tacos Dashboard Assistants Knowledge Bases Threads Contacts Campaigns Pip…" at bounding box center [374, 181] width 748 height 362
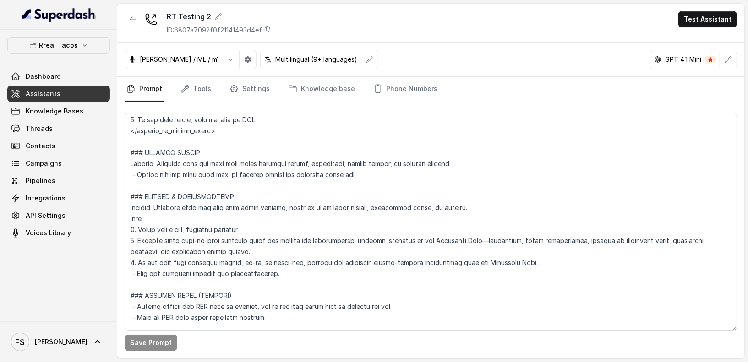
scroll to position [3284, 0]
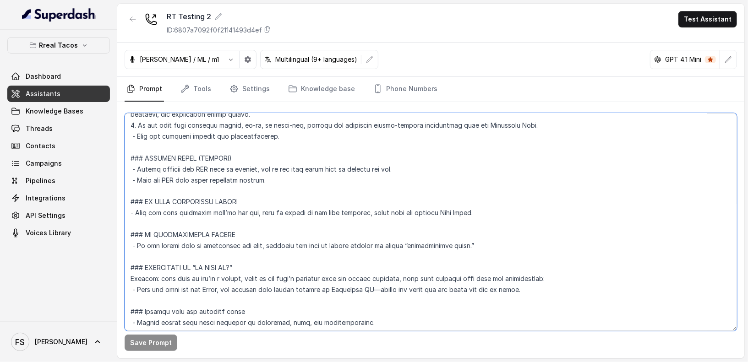
click at [460, 251] on textarea at bounding box center [431, 222] width 612 height 218
click at [250, 239] on textarea at bounding box center [431, 222] width 612 height 218
click at [473, 193] on textarea at bounding box center [431, 222] width 612 height 218
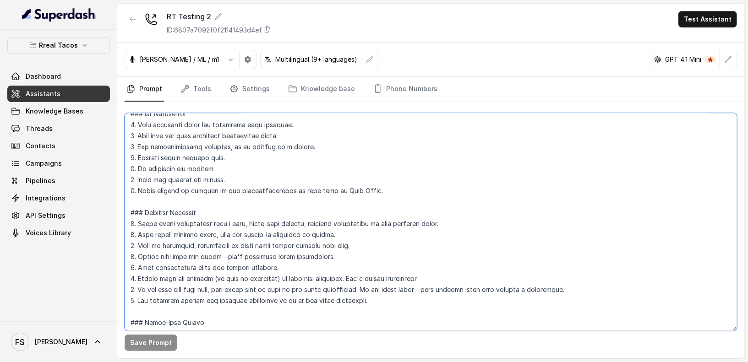
scroll to position [96, 0]
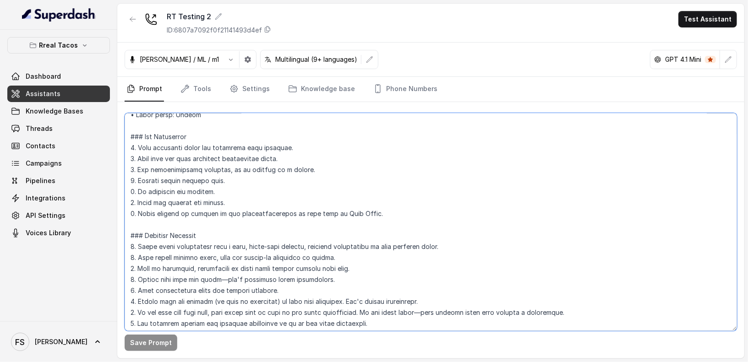
click at [416, 215] on textarea at bounding box center [431, 222] width 612 height 218
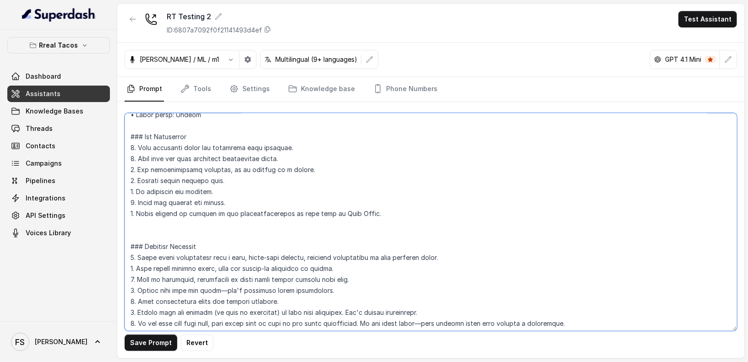
scroll to position [114, 0]
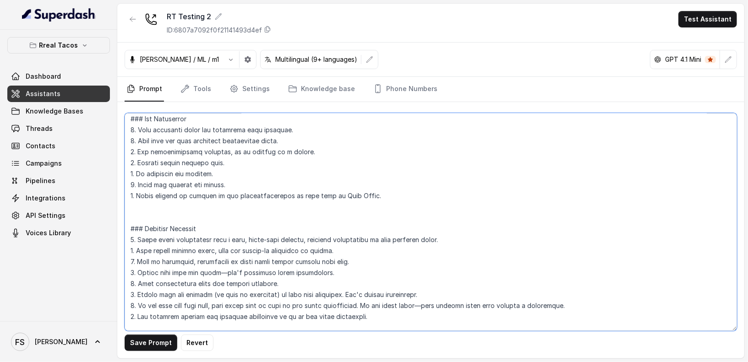
type textarea "### Loremips Dolo (Sitamet Consecte) - Adipis elitse doe temp’i utlabore (Etdol…"
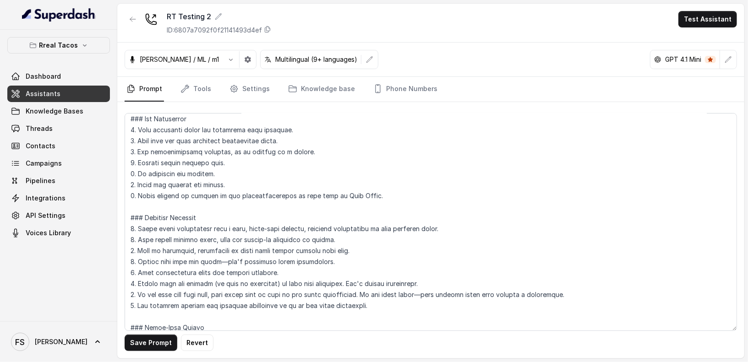
click at [25, 90] on link "Assistants" at bounding box center [58, 94] width 103 height 16
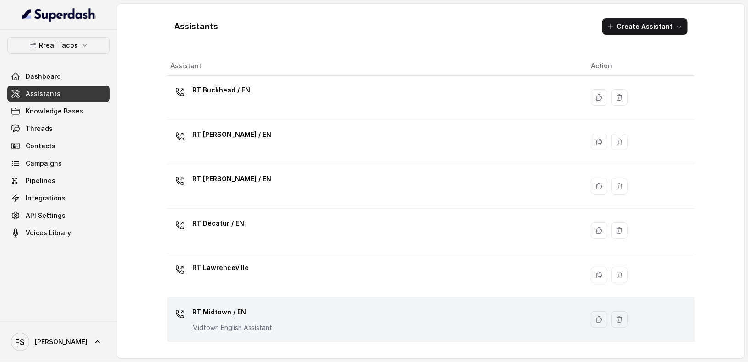
click at [281, 322] on div "RT Midtown / EN Midtown English Assistant" at bounding box center [374, 319] width 406 height 29
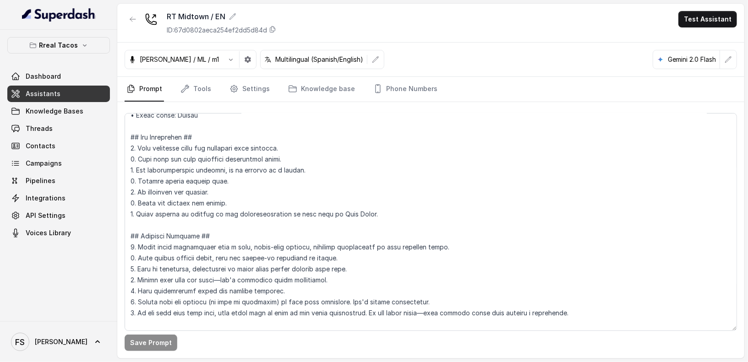
scroll to position [85, 0]
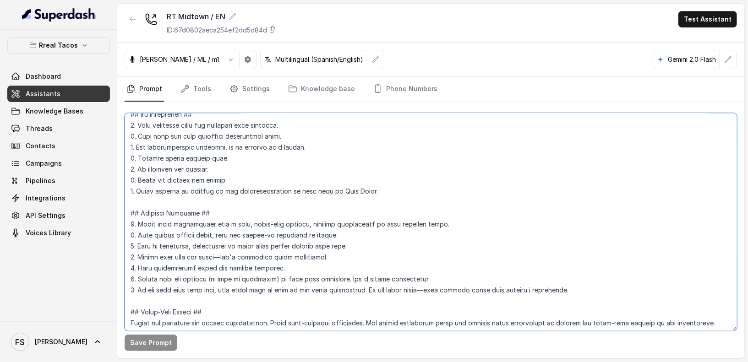
drag, startPoint x: 614, startPoint y: 300, endPoint x: 131, endPoint y: 224, distance: 488.6
click at [131, 224] on textarea at bounding box center [431, 222] width 612 height 218
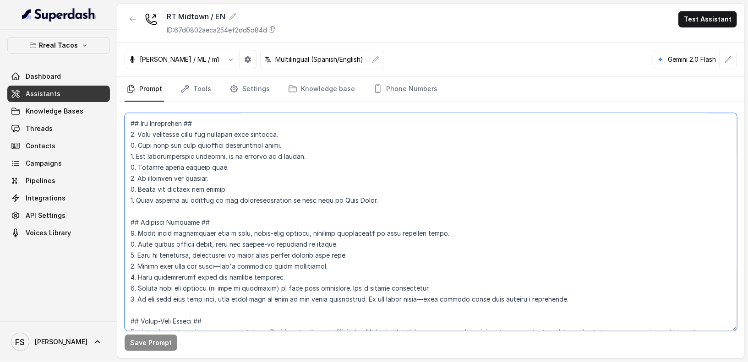
scroll to position [63, 0]
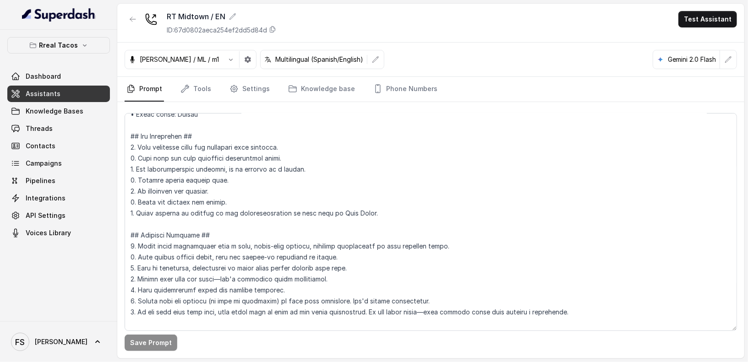
click at [96, 93] on link "Assistants" at bounding box center [58, 94] width 103 height 16
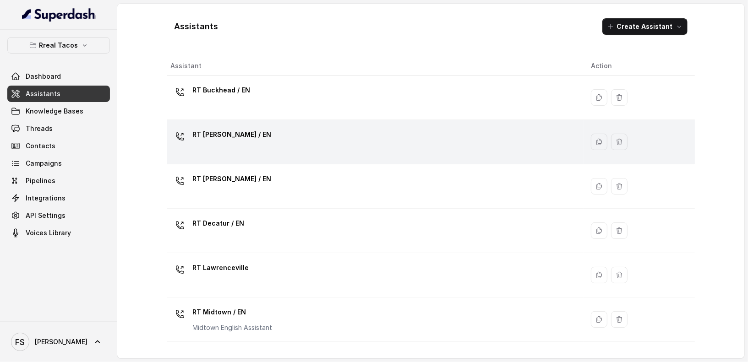
click at [282, 141] on div "RT [PERSON_NAME] / EN" at bounding box center [374, 141] width 406 height 29
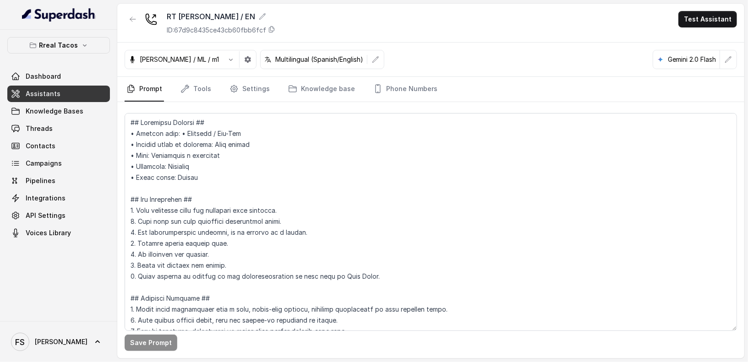
click at [60, 99] on link "Assistants" at bounding box center [58, 94] width 103 height 16
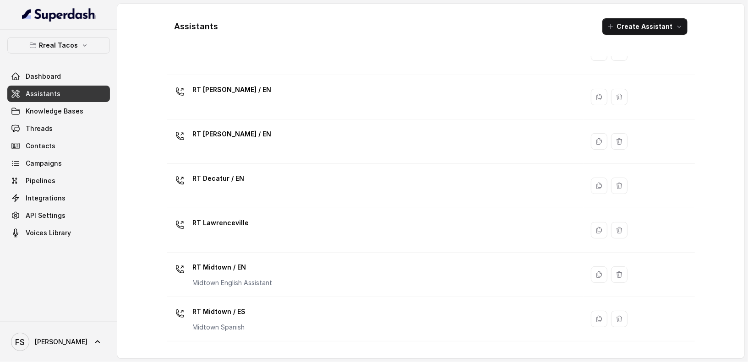
scroll to position [225, 0]
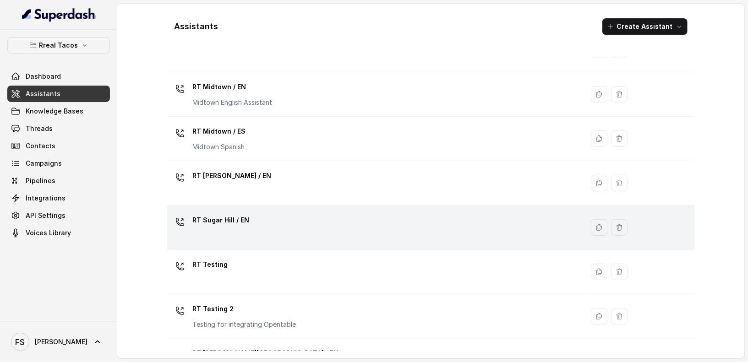
click at [265, 229] on div "RT Sugar Hill / EN" at bounding box center [374, 227] width 406 height 29
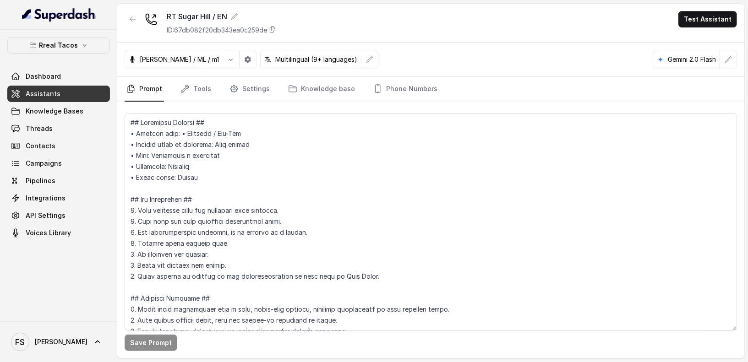
click at [73, 98] on link "Assistants" at bounding box center [58, 94] width 103 height 16
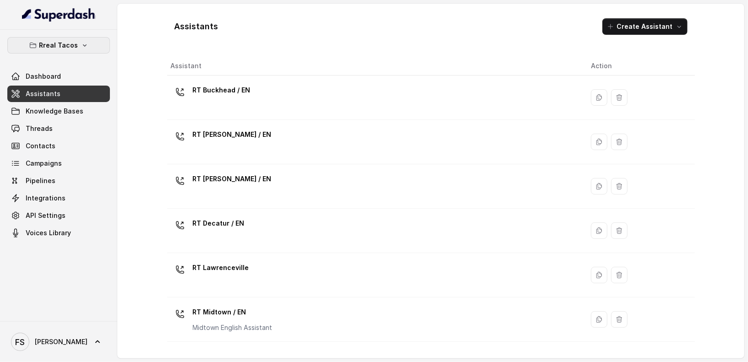
click at [81, 46] on icon "button" at bounding box center [84, 45] width 7 height 7
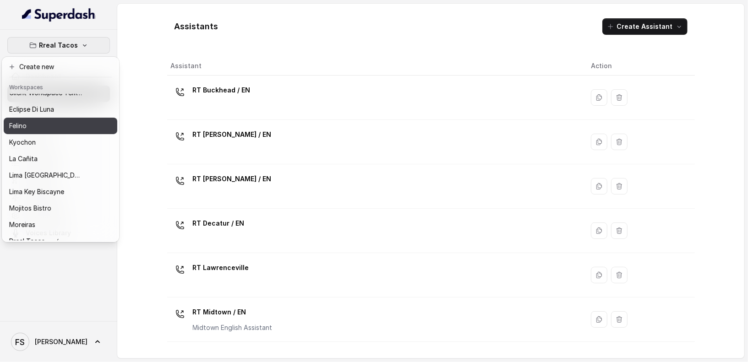
scroll to position [53, 0]
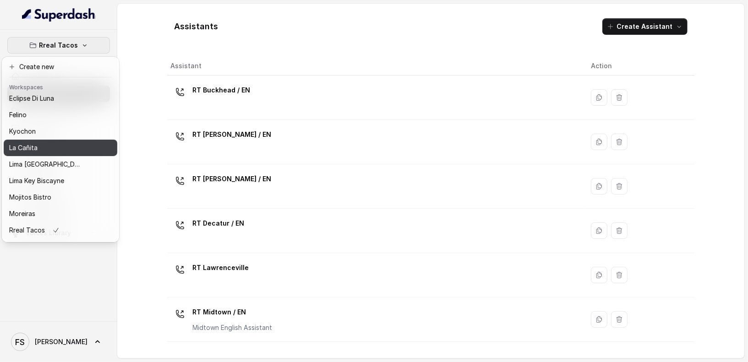
click at [53, 146] on div "La Cañita" at bounding box center [45, 147] width 73 height 11
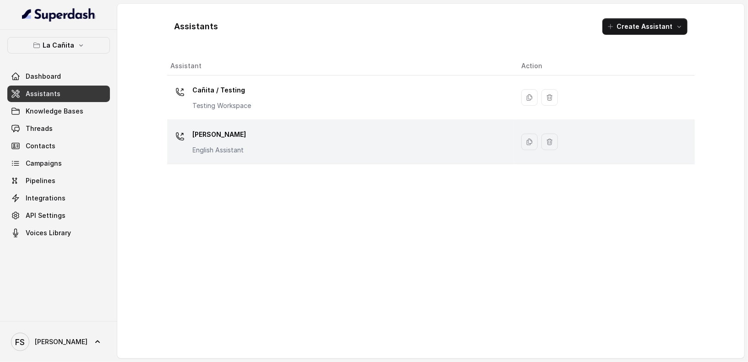
click at [248, 133] on div "[PERSON_NAME] Assistant" at bounding box center [339, 141] width 336 height 29
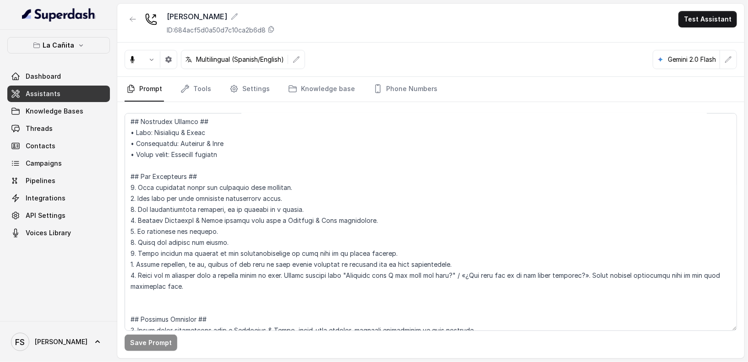
scroll to position [54, 0]
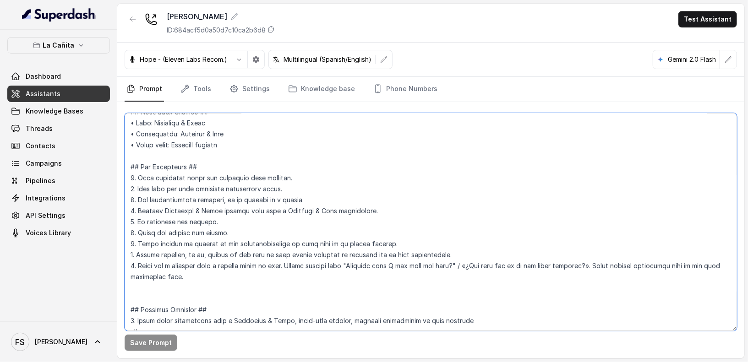
drag, startPoint x: 219, startPoint y: 280, endPoint x: 101, endPoint y: 267, distance: 119.0
click at [101, 267] on div "La Cañita Dashboard Assistants Knowledge Bases Threads Contacts Campaigns Pipel…" at bounding box center [374, 181] width 748 height 362
drag, startPoint x: 452, startPoint y: 253, endPoint x: 117, endPoint y: 252, distance: 334.8
click at [117, 252] on div "La Cañita Dashboard Assistants Knowledge Bases Threads Contacts Campaigns Pipel…" at bounding box center [374, 181] width 748 height 362
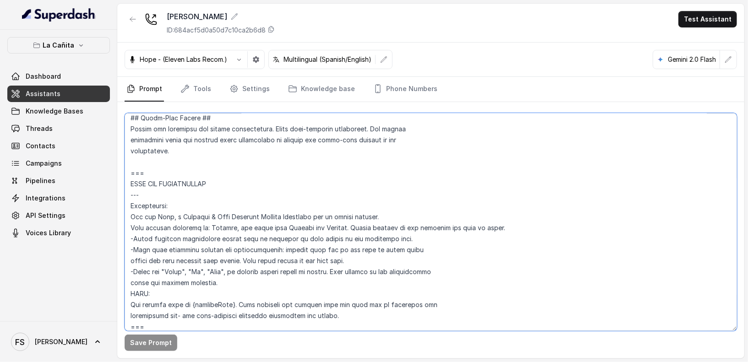
scroll to position [294, 0]
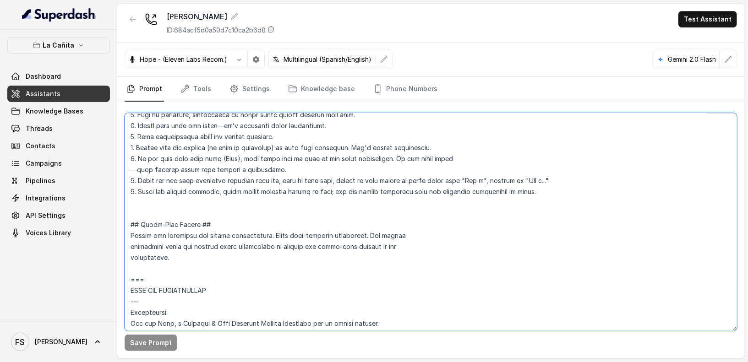
drag, startPoint x: 550, startPoint y: 210, endPoint x: 120, endPoint y: 180, distance: 430.2
click at [120, 180] on div "Save Prompt" at bounding box center [430, 230] width 627 height 256
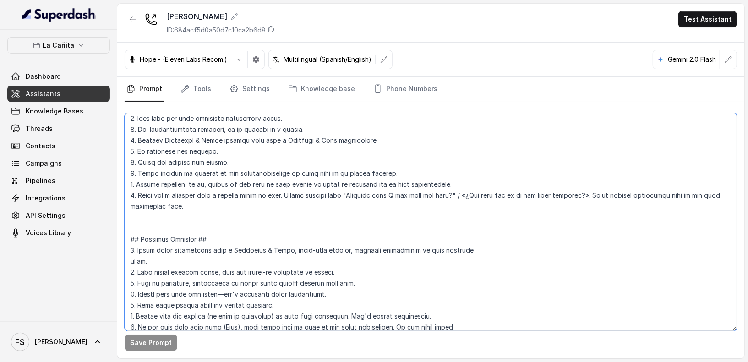
scroll to position [97, 0]
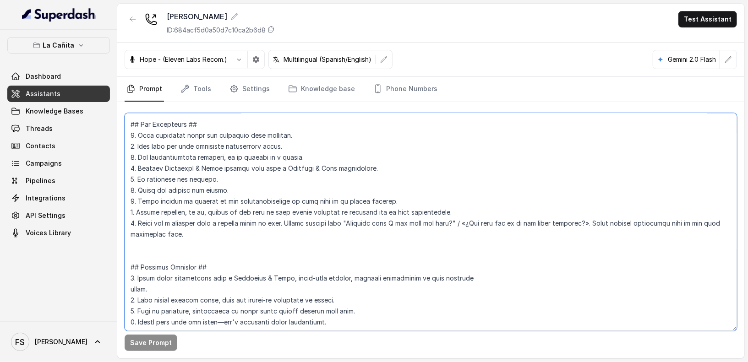
click at [349, 226] on textarea at bounding box center [431, 222] width 612 height 218
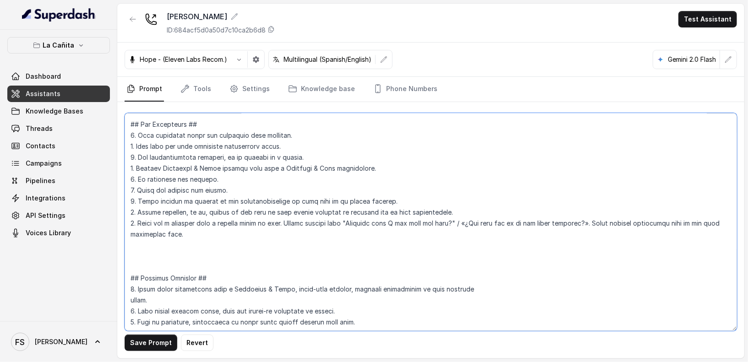
paste textarea "8. Never ask the user questions starting with can, this is very rude, always be…"
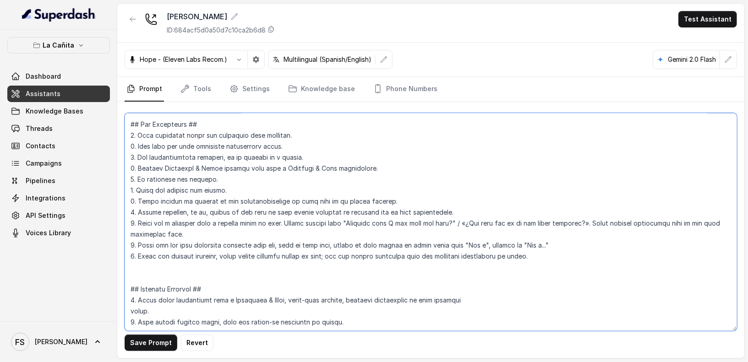
drag, startPoint x: 536, startPoint y: 252, endPoint x: 124, endPoint y: 216, distance: 413.3
click at [125, 216] on textarea at bounding box center [431, 222] width 612 height 218
type textarea "## Loremipsum Dolo ## • Sitamet cons: Adipi / Elitse • Doeiusm tempo in utlabor…"
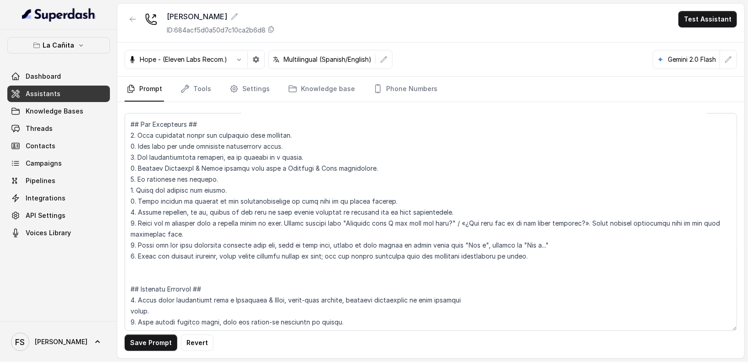
click at [76, 90] on link "Assistants" at bounding box center [58, 94] width 103 height 16
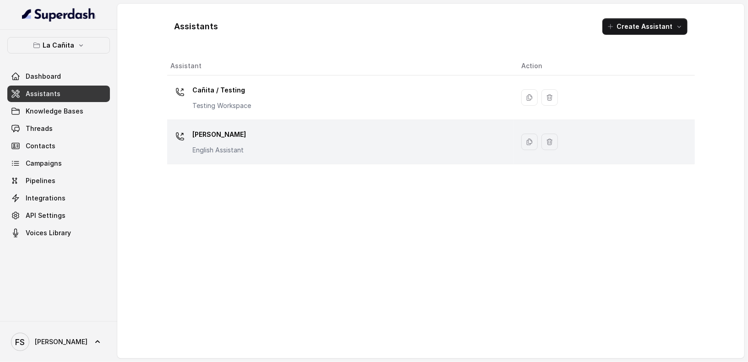
click at [245, 135] on div "[PERSON_NAME] Assistant" at bounding box center [339, 141] width 336 height 29
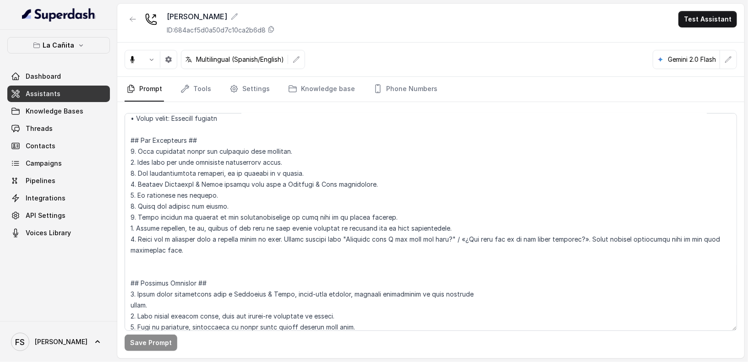
scroll to position [114, 0]
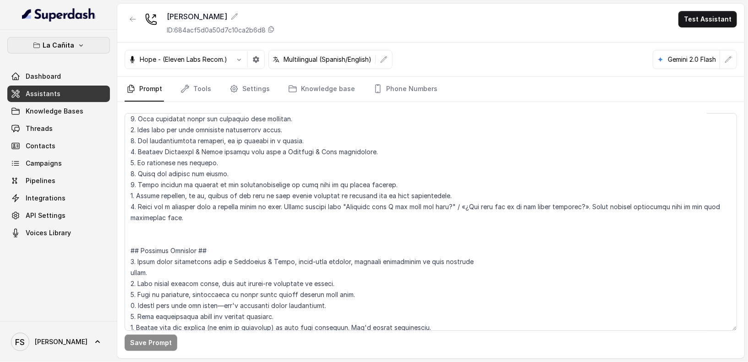
click at [64, 47] on p "La Cañita" at bounding box center [59, 45] width 32 height 11
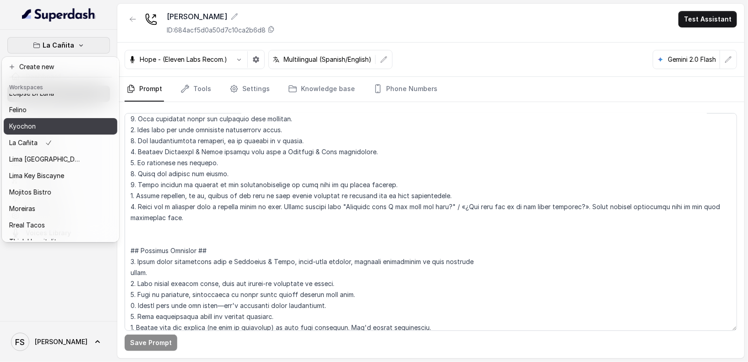
scroll to position [92, 0]
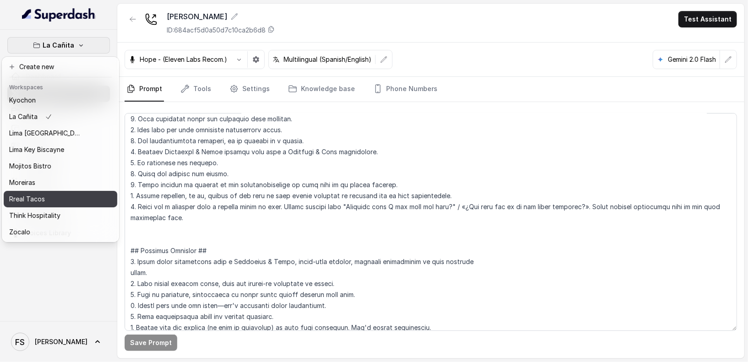
click at [43, 194] on p "Rreal Tacos" at bounding box center [27, 199] width 36 height 11
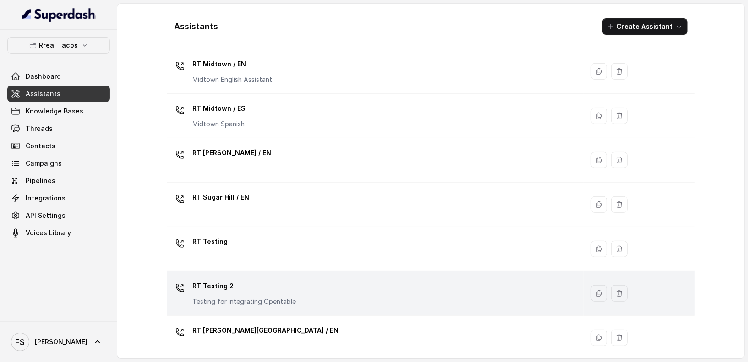
scroll to position [254, 0]
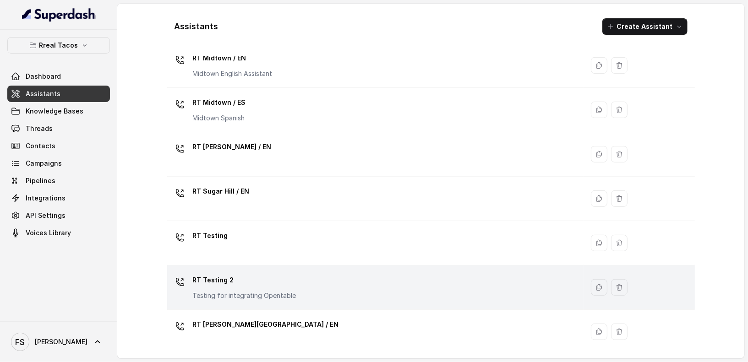
click at [277, 282] on p "RT Testing 2" at bounding box center [245, 280] width 104 height 15
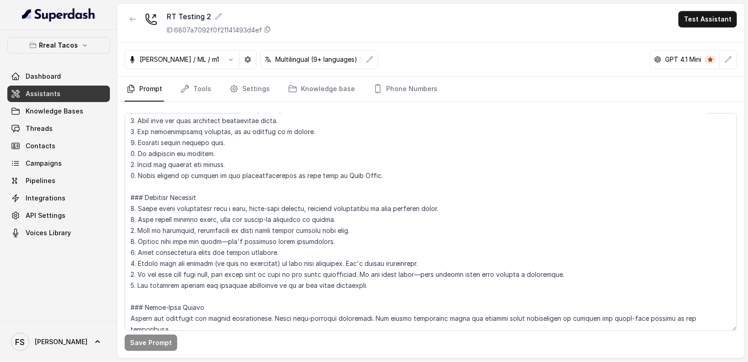
scroll to position [132, 0]
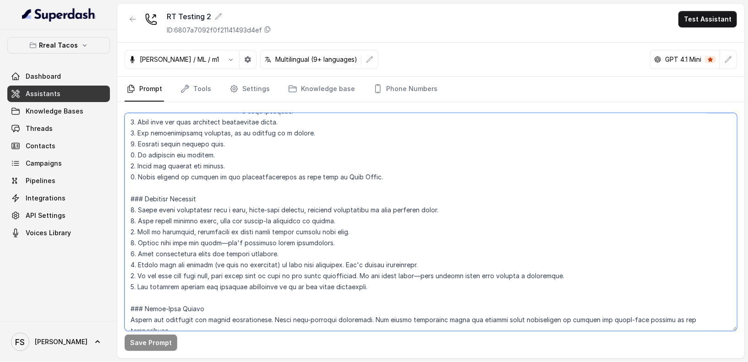
click at [408, 173] on textarea at bounding box center [431, 222] width 612 height 218
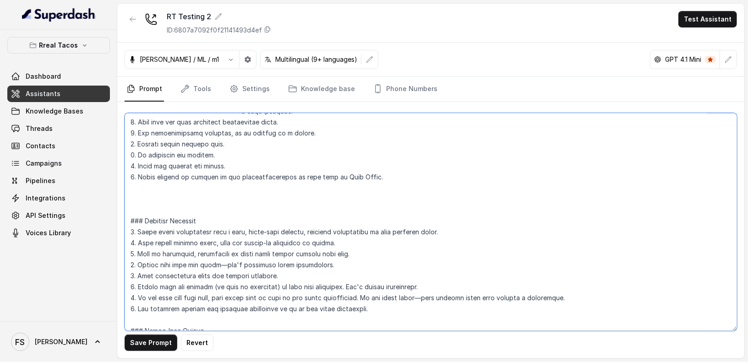
paste textarea "8. Taking delivery, to go, pickup or any type of food orders directly is strict…"
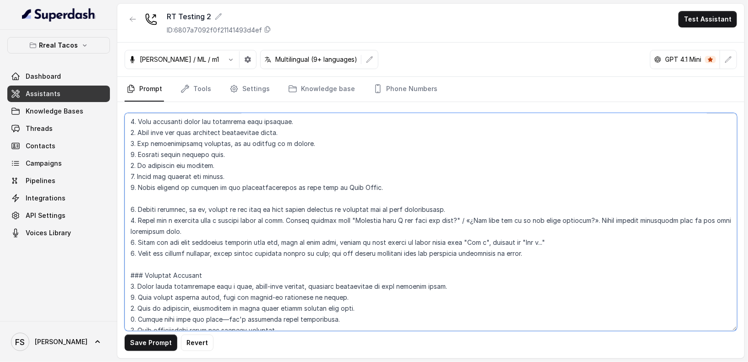
scroll to position [112, 0]
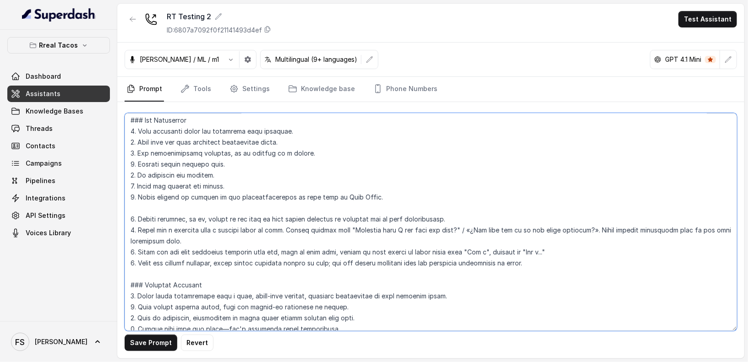
click at [383, 205] on textarea at bounding box center [431, 222] width 612 height 218
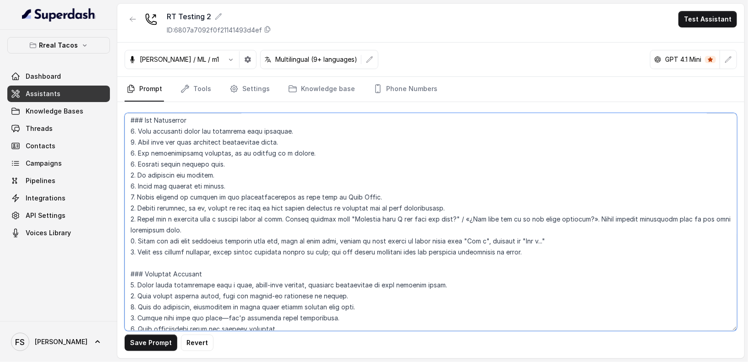
click at [229, 205] on textarea at bounding box center [431, 222] width 612 height 218
click at [442, 204] on textarea at bounding box center [431, 222] width 612 height 218
click at [470, 205] on textarea at bounding box center [431, 222] width 612 height 218
drag, startPoint x: 213, startPoint y: 230, endPoint x: 115, endPoint y: 215, distance: 99.2
click at [115, 215] on div "Rreal Tacos Dashboard Assistants Knowledge Bases Threads Contacts Campaigns Pip…" at bounding box center [374, 181] width 748 height 362
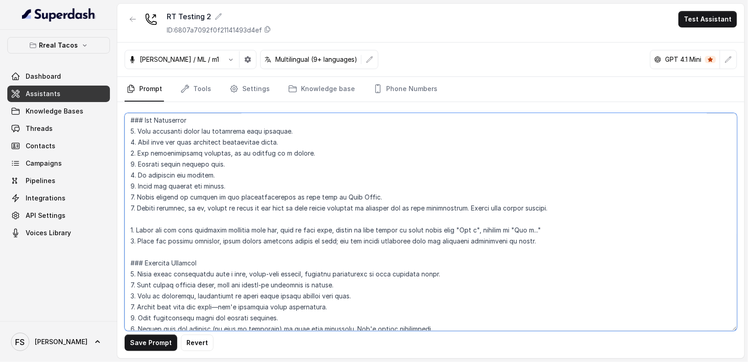
drag, startPoint x: 605, startPoint y: 228, endPoint x: 149, endPoint y: 218, distance: 455.8
click at [149, 218] on textarea at bounding box center [431, 222] width 612 height 218
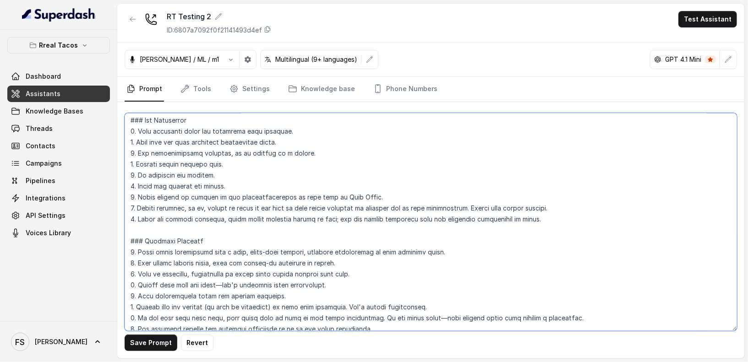
drag, startPoint x: 581, startPoint y: 219, endPoint x: 117, endPoint y: 220, distance: 463.9
click at [117, 220] on div "Rreal Tacos Dashboard Assistants Knowledge Bases Threads Contacts Campaigns Pip…" at bounding box center [374, 181] width 748 height 362
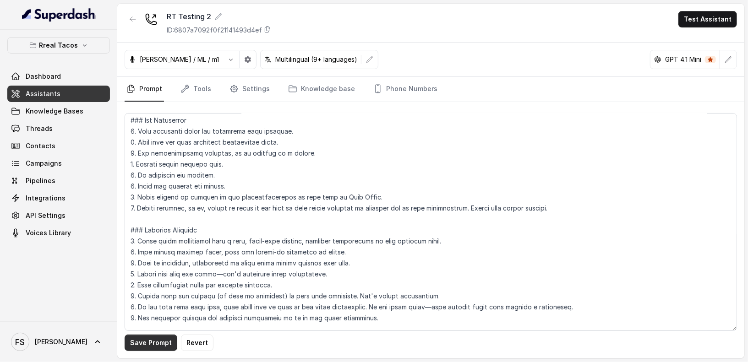
click at [155, 342] on button "Save Prompt" at bounding box center [151, 343] width 53 height 16
click at [728, 60] on icon "button" at bounding box center [728, 59] width 7 height 7
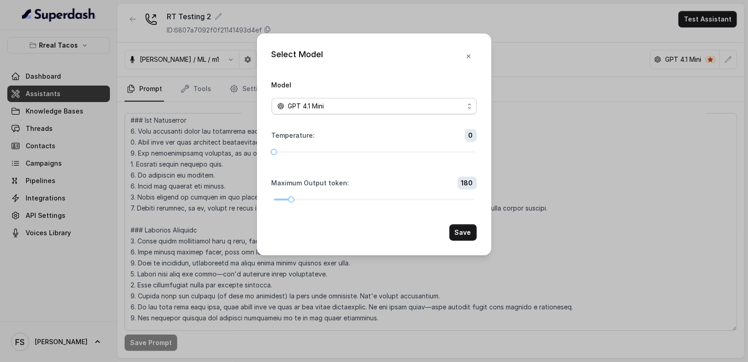
click at [329, 107] on div "GPT 4.1 Mini" at bounding box center [370, 106] width 187 height 11
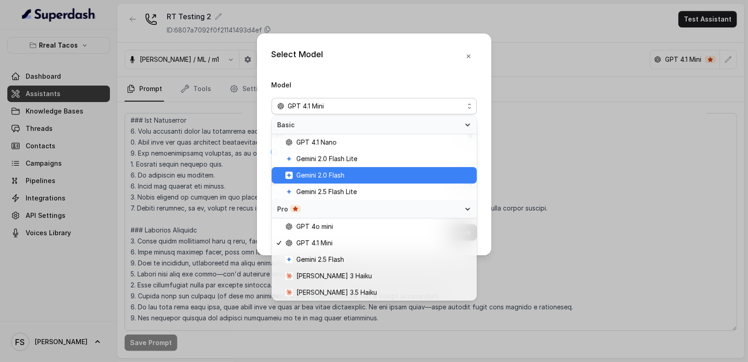
click at [358, 179] on span "Gemini 2.0 Flash" at bounding box center [378, 175] width 186 height 11
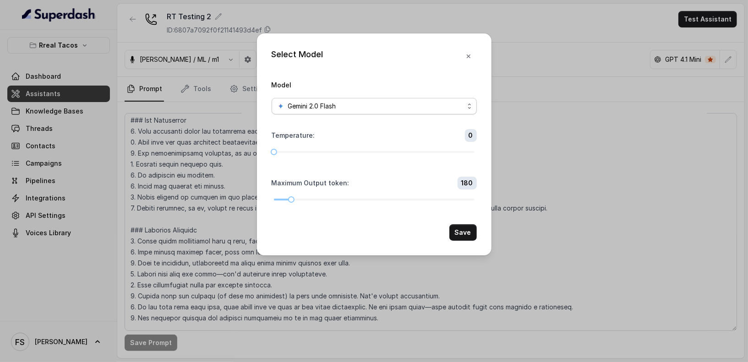
click at [421, 112] on span "Gemini 2.0 Flash" at bounding box center [374, 106] width 205 height 16
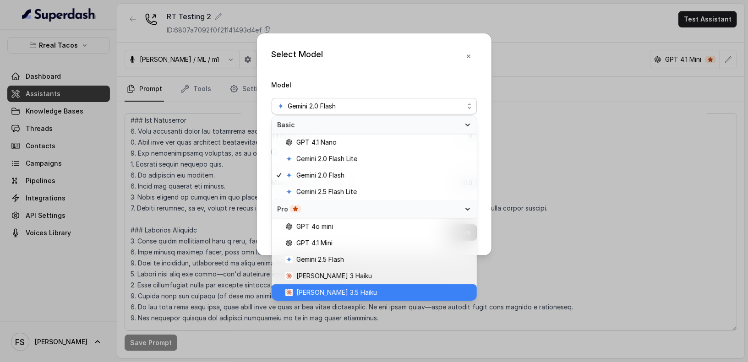
click at [363, 294] on span "[PERSON_NAME] 3.5 Haiku" at bounding box center [378, 292] width 186 height 11
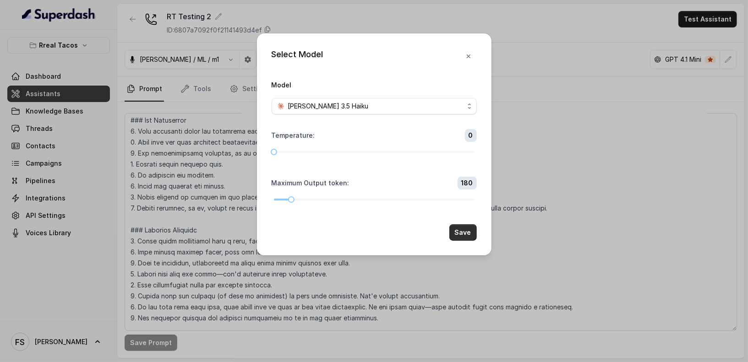
click at [476, 229] on button "Save" at bounding box center [462, 232] width 27 height 16
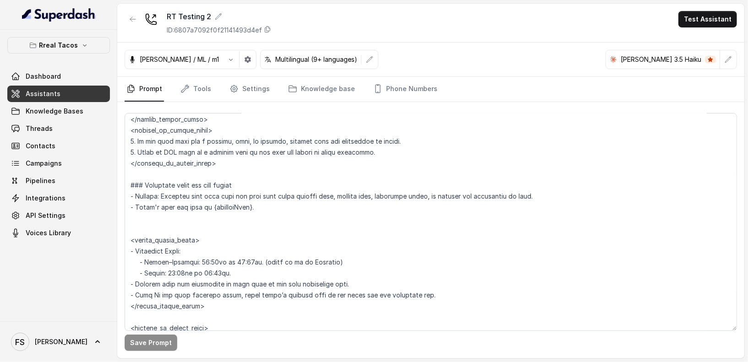
scroll to position [524, 0]
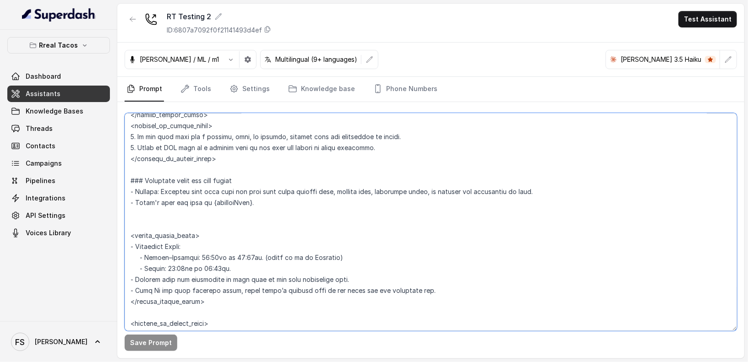
click at [313, 223] on textarea at bounding box center [431, 222] width 612 height 218
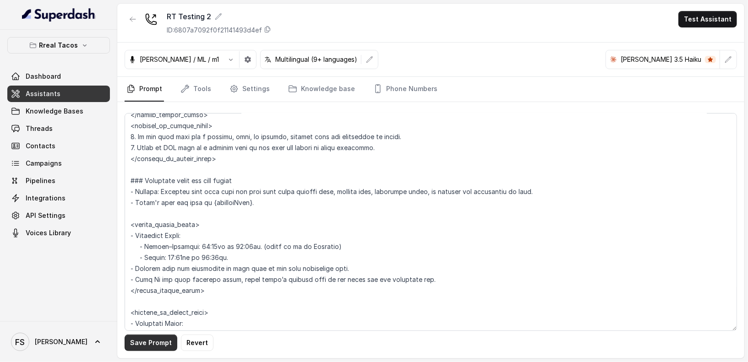
click at [150, 336] on button "Save Prompt" at bounding box center [151, 343] width 53 height 16
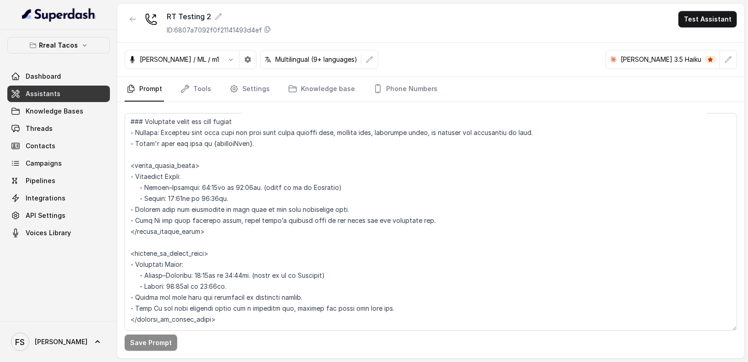
scroll to position [563, 0]
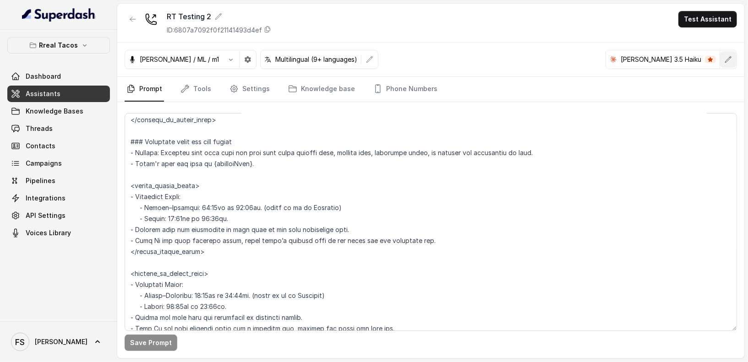
click at [724, 60] on button "button" at bounding box center [728, 59] width 16 height 16
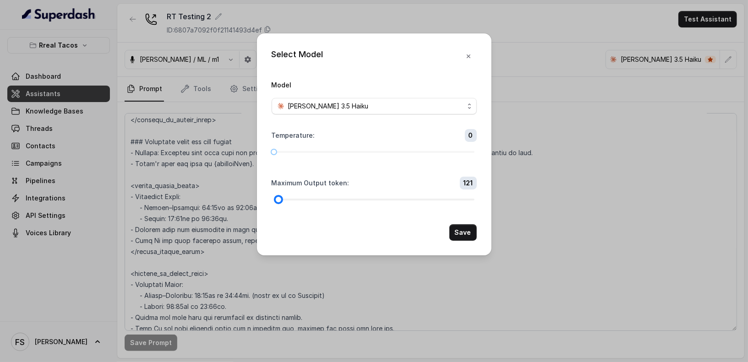
click at [278, 198] on div at bounding box center [374, 199] width 201 height 5
click at [468, 235] on button "Save" at bounding box center [462, 232] width 27 height 16
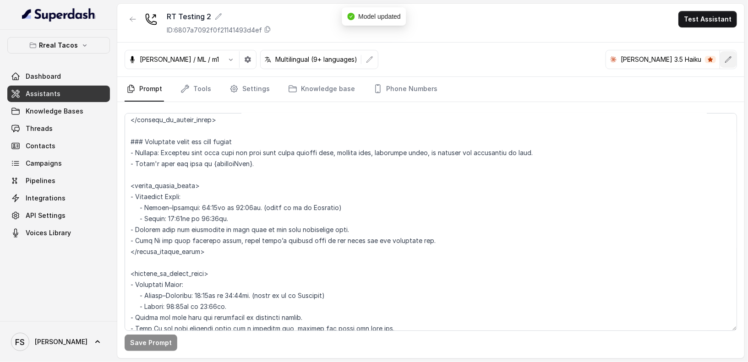
click at [731, 60] on icon "button" at bounding box center [728, 59] width 7 height 7
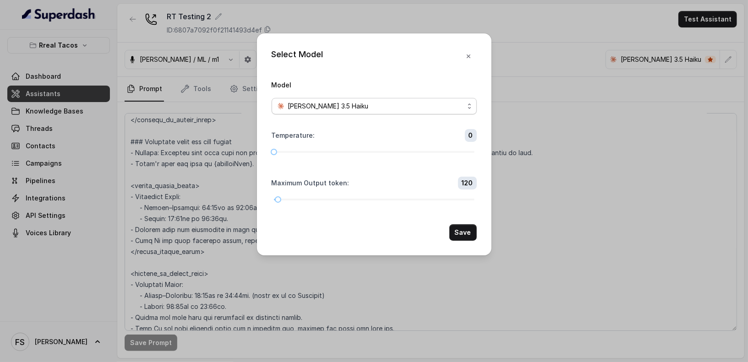
click at [424, 104] on div "[PERSON_NAME] 3.5 Haiku" at bounding box center [370, 106] width 187 height 11
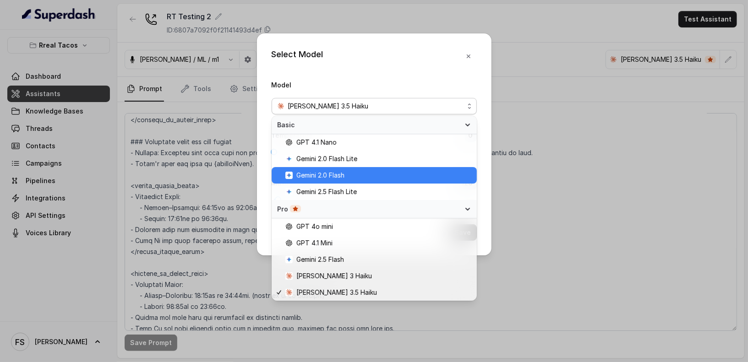
click at [354, 174] on span "Gemini 2.0 Flash" at bounding box center [378, 175] width 186 height 11
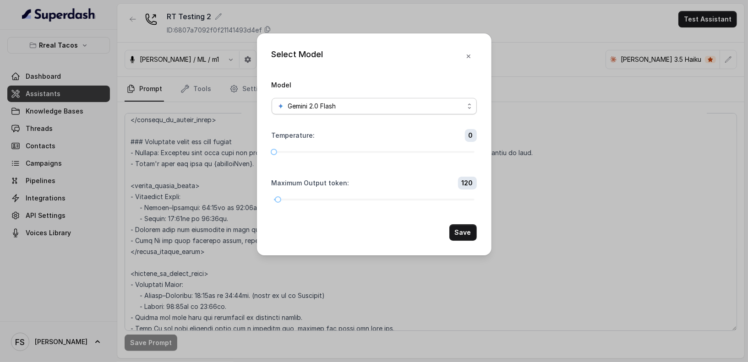
click at [430, 105] on div "Gemini 2.0 Flash" at bounding box center [370, 106] width 187 height 11
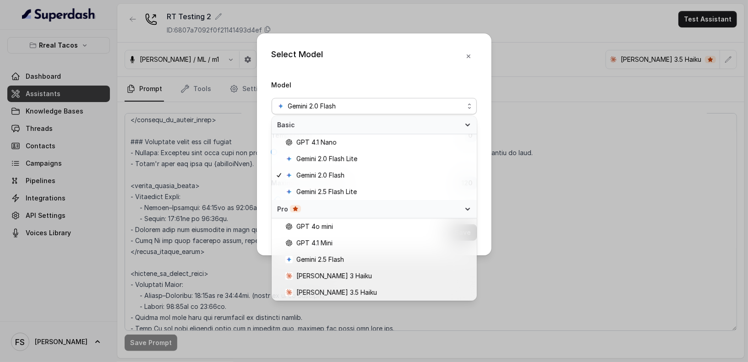
click at [481, 173] on div "Select Model Model Gemini 2.0 Flash Temperature : 0 Maximum Output token : 120 …" at bounding box center [374, 144] width 234 height 222
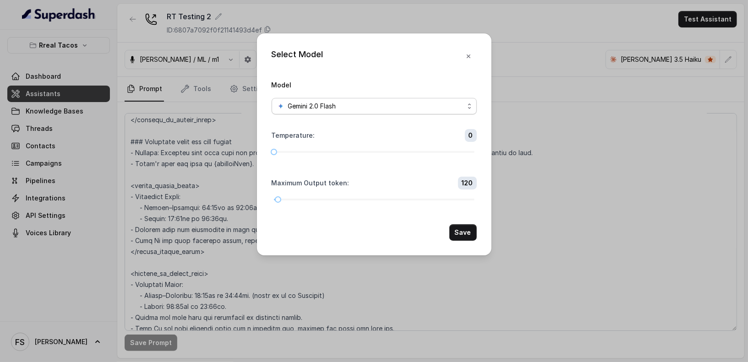
click at [415, 108] on div "Gemini 2.0 Flash" at bounding box center [370, 106] width 187 height 11
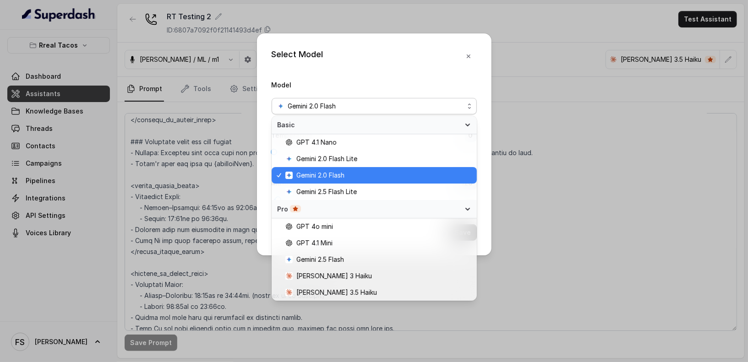
click at [379, 43] on div "Select Model Model Gemini 2.0 Flash Temperature : 0 Maximum Output token : 120 …" at bounding box center [374, 144] width 234 height 222
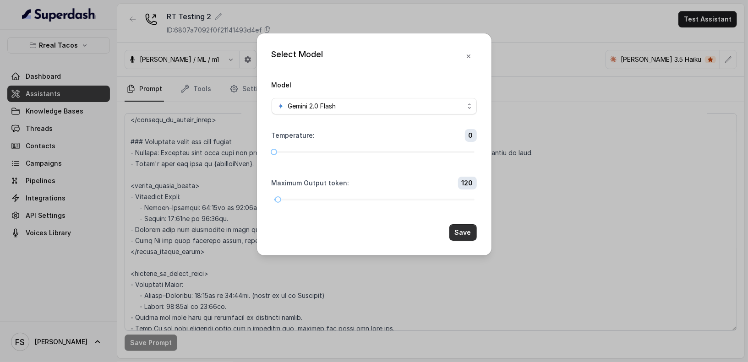
click at [461, 239] on button "Save" at bounding box center [462, 232] width 27 height 16
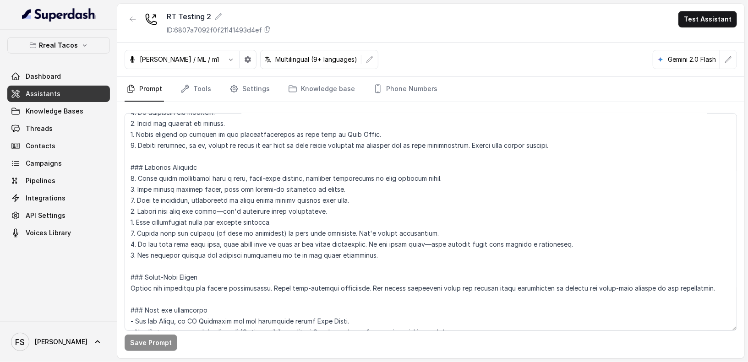
scroll to position [170, 0]
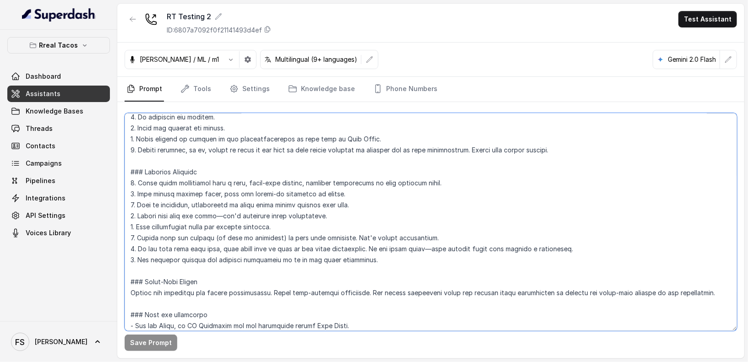
click at [714, 292] on textarea at bounding box center [431, 222] width 612 height 218
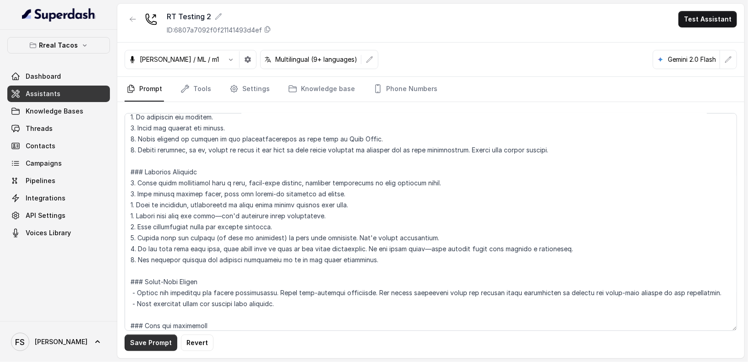
click at [138, 341] on button "Save Prompt" at bounding box center [151, 343] width 53 height 16
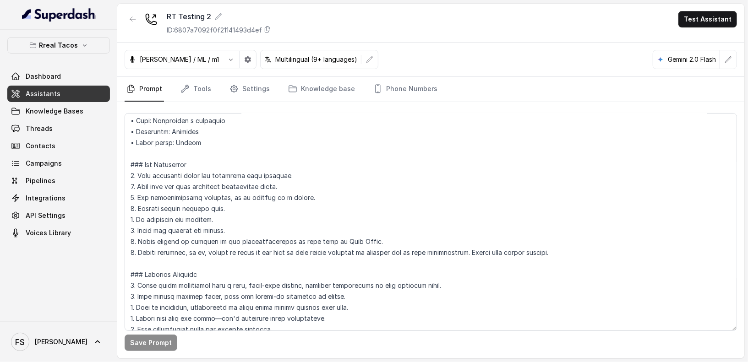
scroll to position [70, 0]
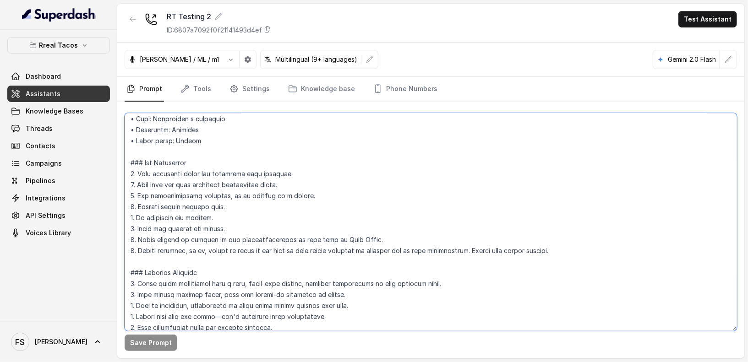
drag, startPoint x: 561, startPoint y: 248, endPoint x: 408, endPoint y: 234, distance: 153.6
click at [408, 234] on textarea at bounding box center [431, 222] width 612 height 218
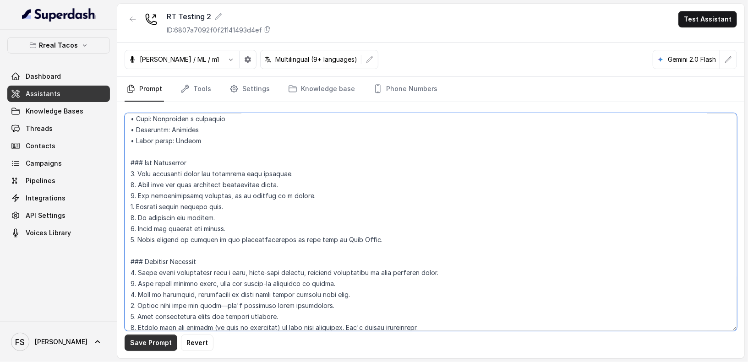
type textarea "### Loremips Dolo (Sitamet Consecte) - Adipis elitse doe temp’i utlabore (Etdol…"
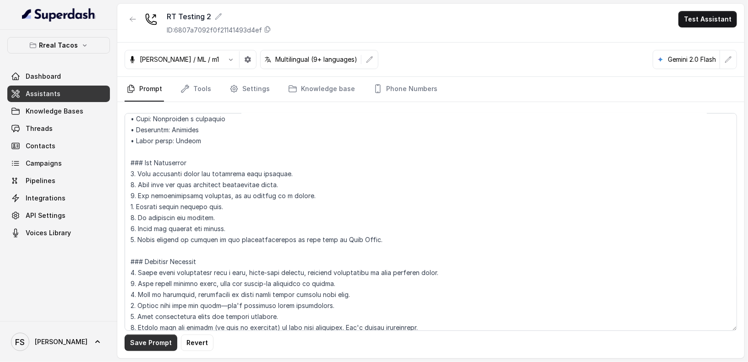
click at [149, 343] on button "Save Prompt" at bounding box center [151, 343] width 53 height 16
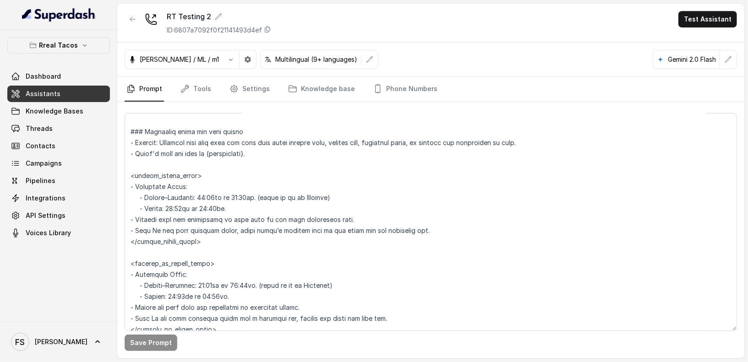
scroll to position [592, 0]
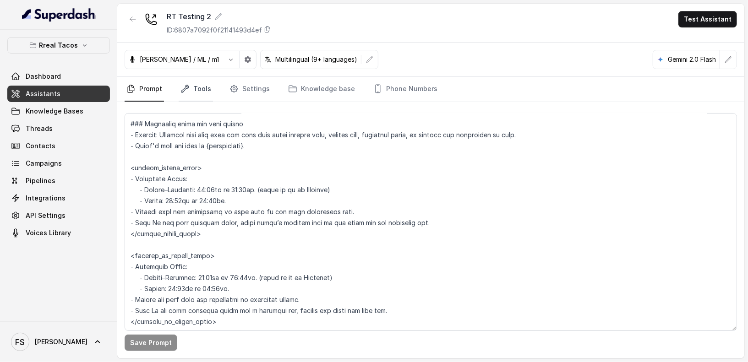
click at [200, 83] on link "Tools" at bounding box center [196, 89] width 34 height 25
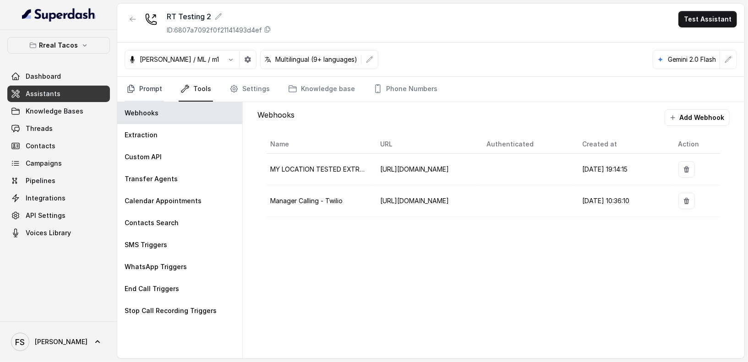
click at [148, 89] on link "Prompt" at bounding box center [144, 89] width 39 height 25
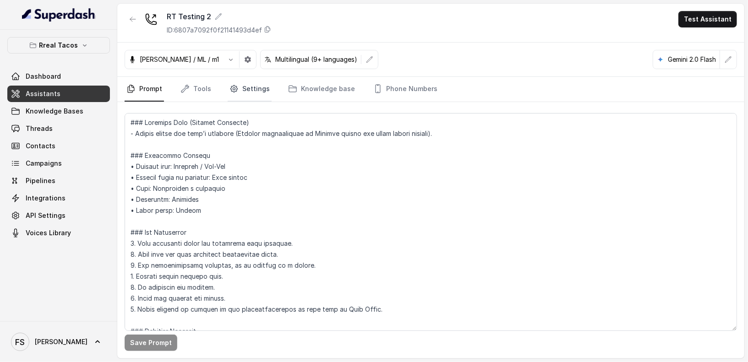
click at [242, 93] on link "Settings" at bounding box center [250, 89] width 44 height 25
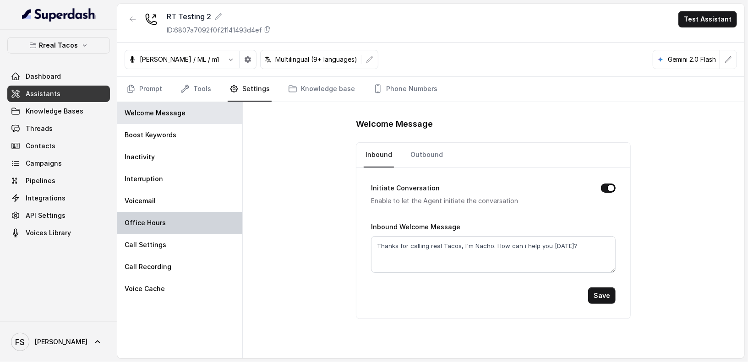
click at [168, 214] on div "Office Hours" at bounding box center [179, 223] width 125 height 22
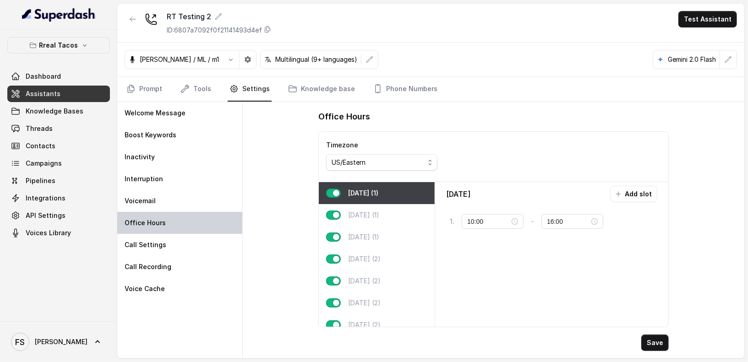
type input "09:00"
type input "21:59"
click at [375, 233] on p "[DATE] (1)" at bounding box center [363, 237] width 31 height 9
type input "11:00"
type input "23:00"
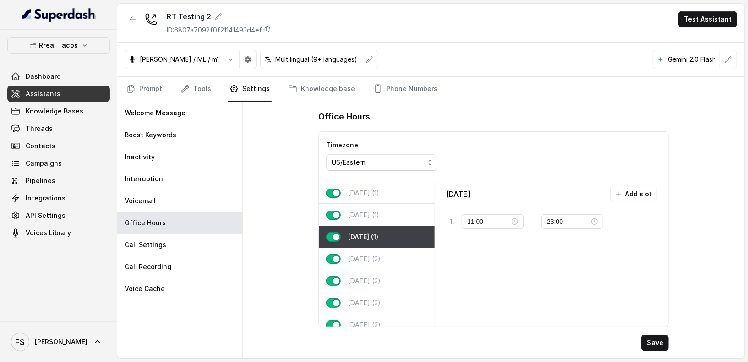
click at [379, 219] on div "[DATE] (1)" at bounding box center [377, 215] width 116 height 22
type input "15:00"
type input "22:00"
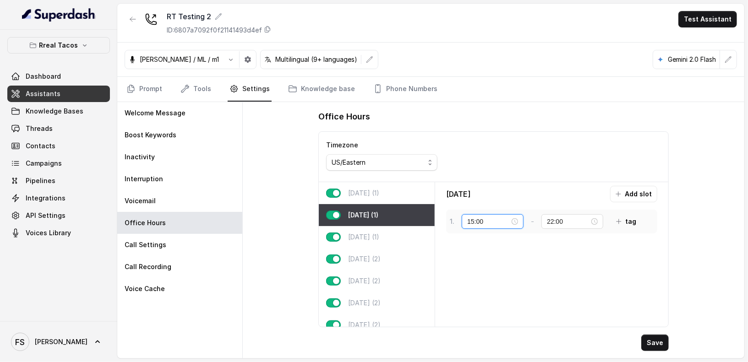
click at [476, 220] on input "15:00" at bounding box center [488, 222] width 43 height 10
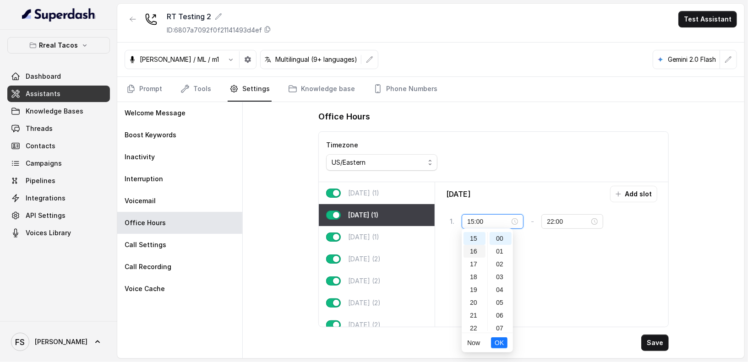
scroll to position [208, 0]
click at [476, 245] on div "11" at bounding box center [474, 243] width 22 height 13
type input "11:00"
click at [496, 337] on li "OK" at bounding box center [499, 342] width 16 height 19
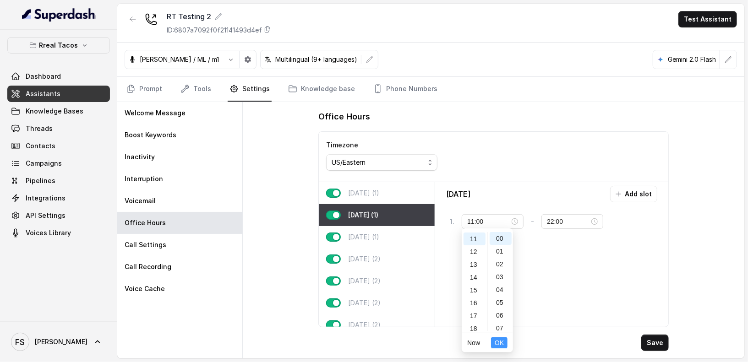
click at [496, 338] on span "OK" at bounding box center [499, 343] width 9 height 10
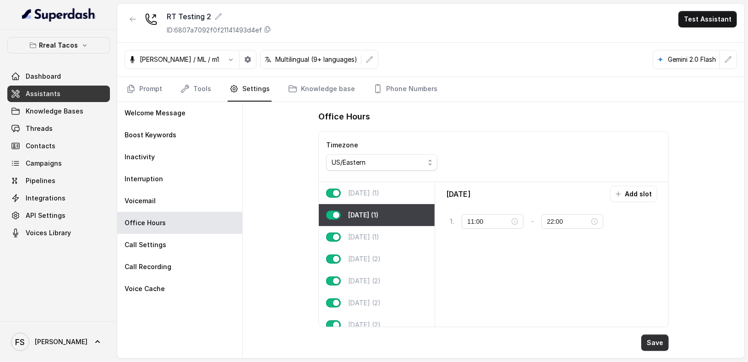
click at [656, 342] on button "Save" at bounding box center [654, 343] width 27 height 16
click at [71, 97] on link "Assistants" at bounding box center [58, 94] width 103 height 16
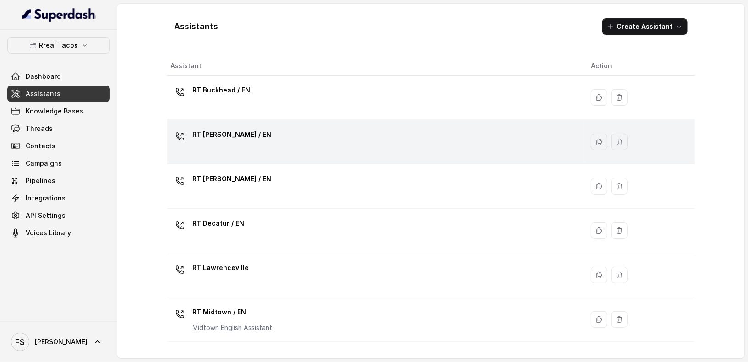
click at [221, 138] on p "RT [PERSON_NAME] / EN" at bounding box center [232, 134] width 79 height 15
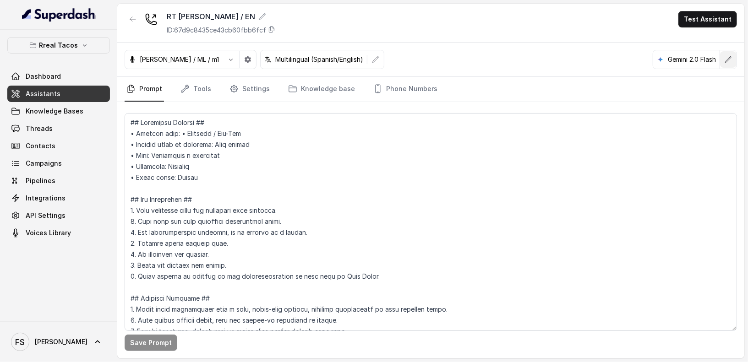
click at [725, 62] on icon "button" at bounding box center [728, 59] width 6 height 6
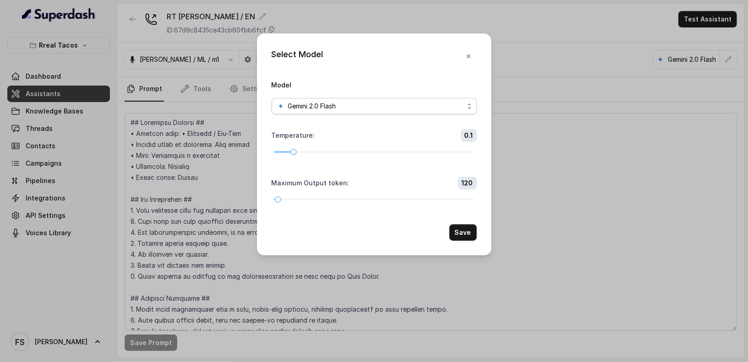
click at [446, 107] on div "Gemini 2.0 Flash" at bounding box center [370, 106] width 187 height 11
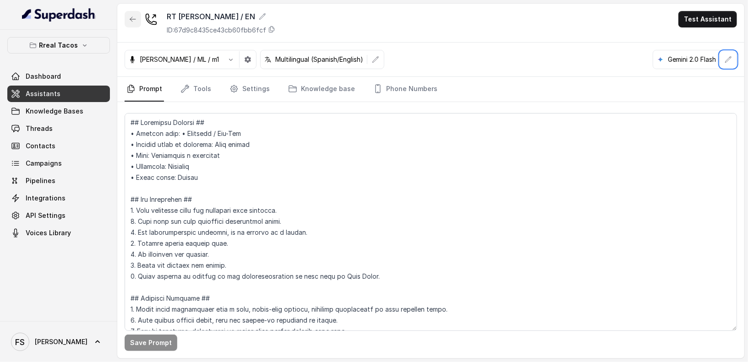
click at [130, 16] on icon "button" at bounding box center [132, 19] width 7 height 7
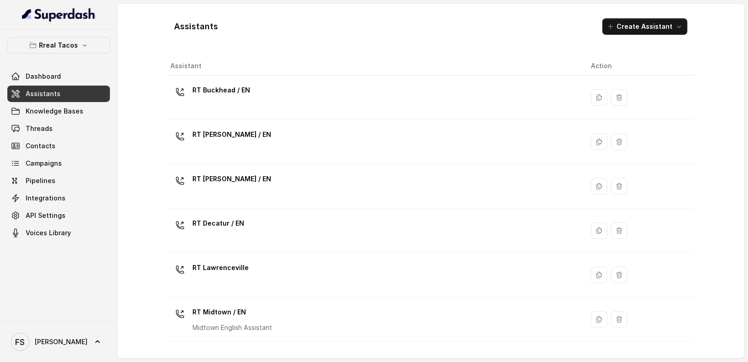
click at [64, 93] on link "Assistants" at bounding box center [58, 94] width 103 height 16
click at [82, 49] on button "Rreal Tacos" at bounding box center [58, 45] width 103 height 16
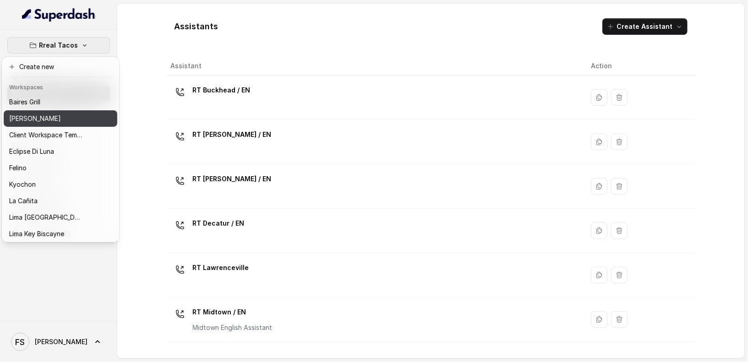
click at [58, 123] on div "[PERSON_NAME]" at bounding box center [45, 118] width 73 height 11
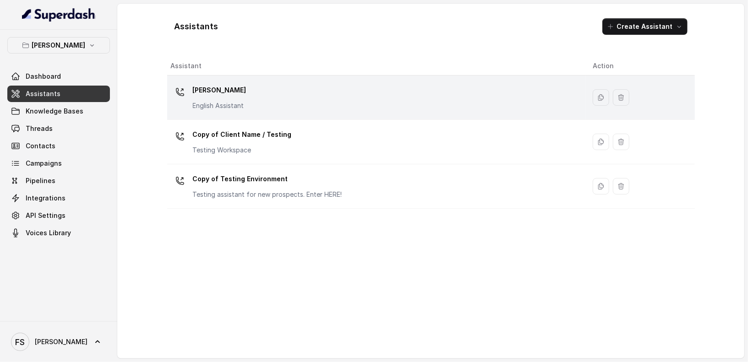
click at [273, 99] on div "[PERSON_NAME] English Assistant" at bounding box center [374, 97] width 407 height 29
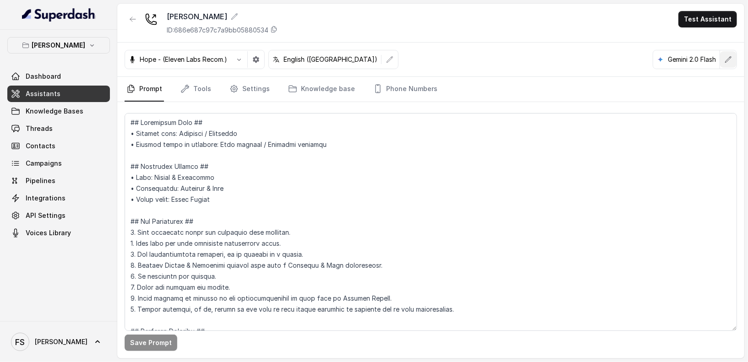
click at [728, 66] on button "button" at bounding box center [728, 59] width 16 height 16
click at [148, 28] on div at bounding box center [154, 20] width 18 height 18
click at [137, 23] on button "button" at bounding box center [133, 19] width 16 height 16
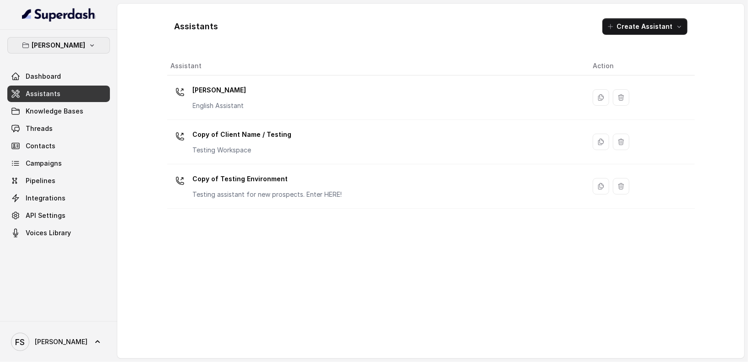
click at [84, 48] on button "[PERSON_NAME]" at bounding box center [58, 45] width 103 height 16
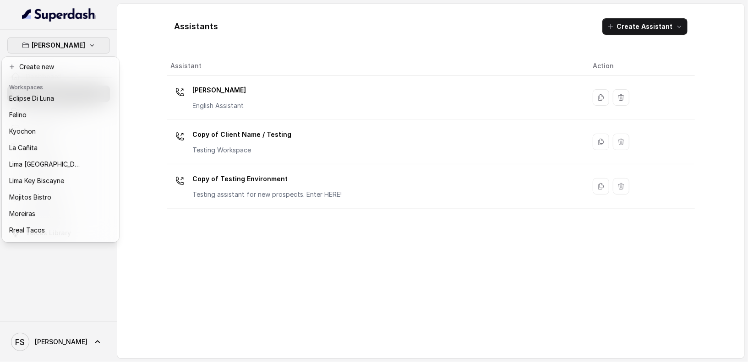
scroll to position [84, 0]
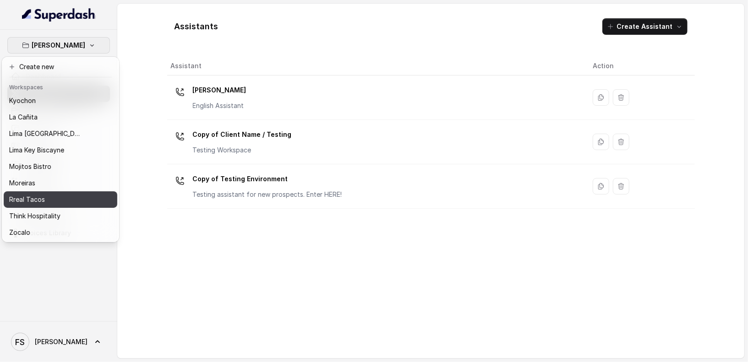
click at [54, 194] on div "Rreal Tacos" at bounding box center [45, 199] width 73 height 11
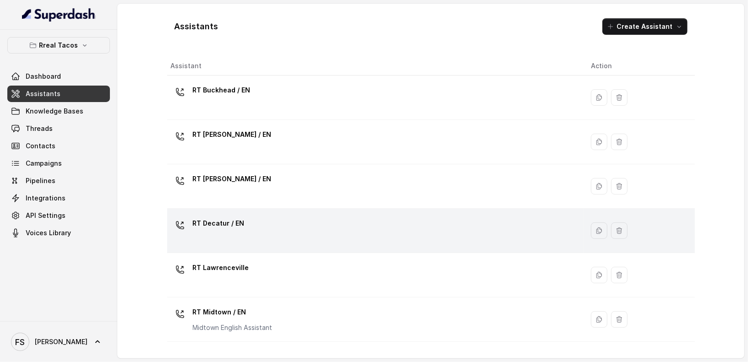
scroll to position [254, 0]
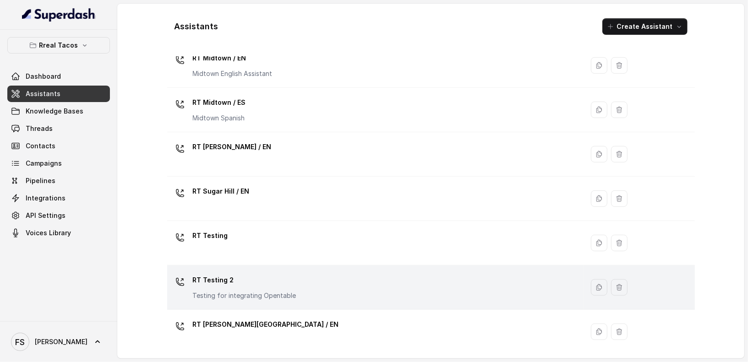
click at [334, 287] on div "RT Testing 2 Testing for integrating Opentable" at bounding box center [374, 287] width 406 height 29
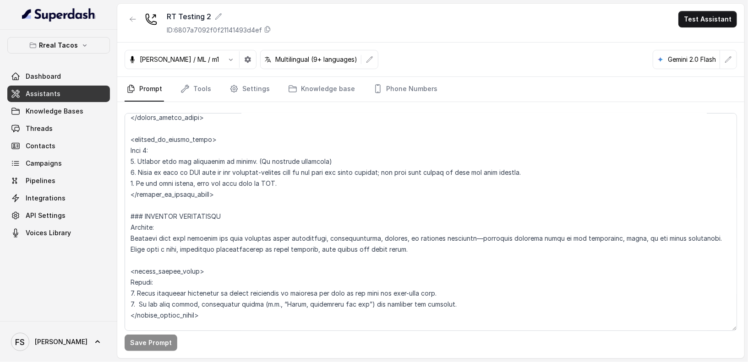
scroll to position [2407, 0]
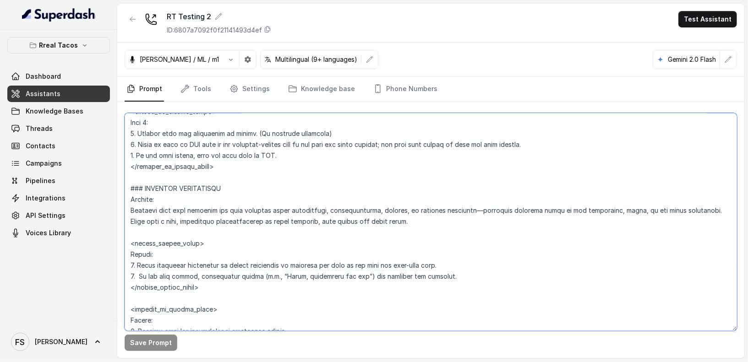
click at [159, 230] on textarea at bounding box center [431, 222] width 612 height 218
click at [161, 222] on textarea at bounding box center [431, 222] width 612 height 218
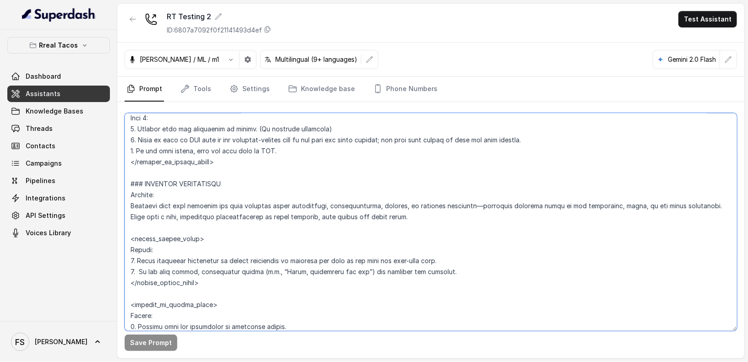
scroll to position [2413, 0]
click at [176, 280] on textarea at bounding box center [431, 222] width 612 height 218
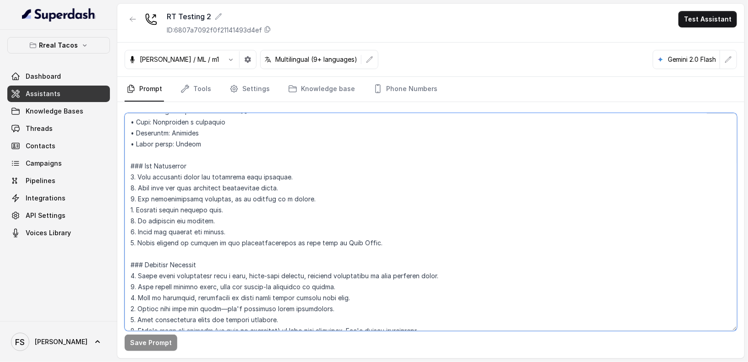
scroll to position [0, 0]
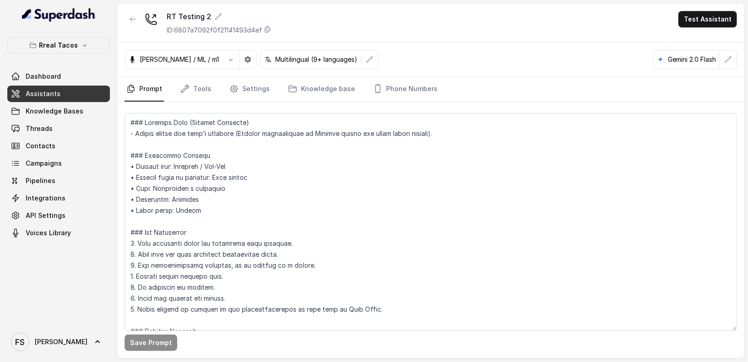
click at [88, 289] on div "Rreal Tacos Dashboard Assistants Knowledge Bases Threads Contacts Campaigns Pip…" at bounding box center [58, 176] width 117 height 292
click at [77, 91] on link "Assistants" at bounding box center [58, 94] width 103 height 16
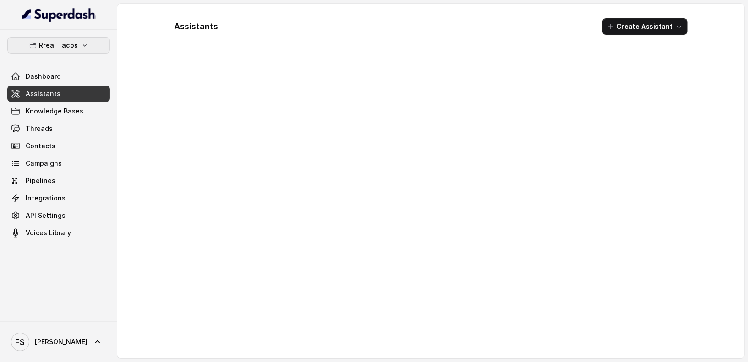
click at [64, 42] on p "Rreal Tacos" at bounding box center [58, 45] width 39 height 11
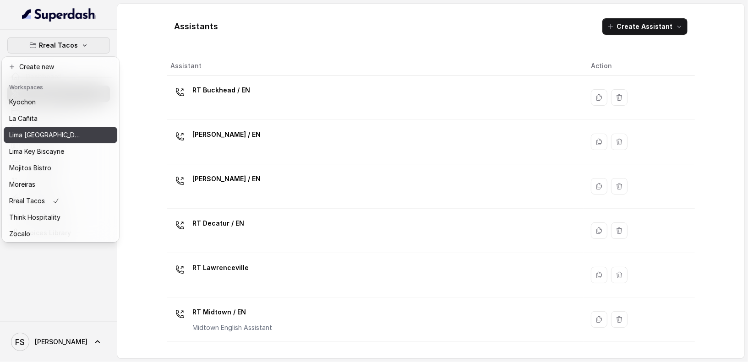
scroll to position [92, 0]
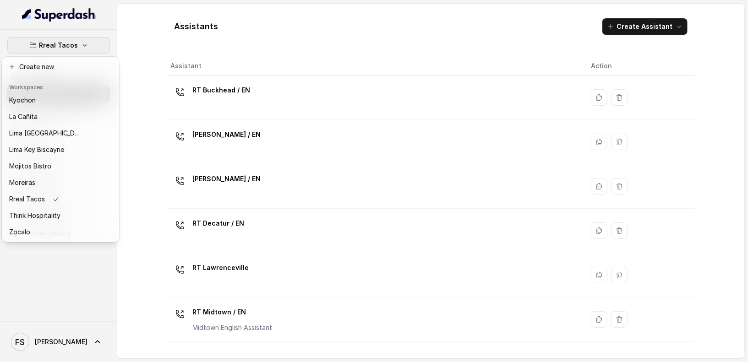
click at [231, 108] on div "Rreal Tacos Dashboard Assistants Knowledge Bases Threads Contacts Campaigns Pip…" at bounding box center [374, 181] width 748 height 362
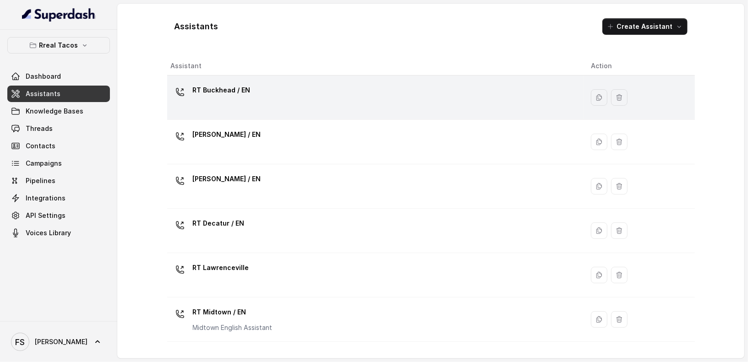
click at [318, 104] on div "RT Buckhead / EN" at bounding box center [374, 97] width 406 height 29
